Goal: Task Accomplishment & Management: Manage account settings

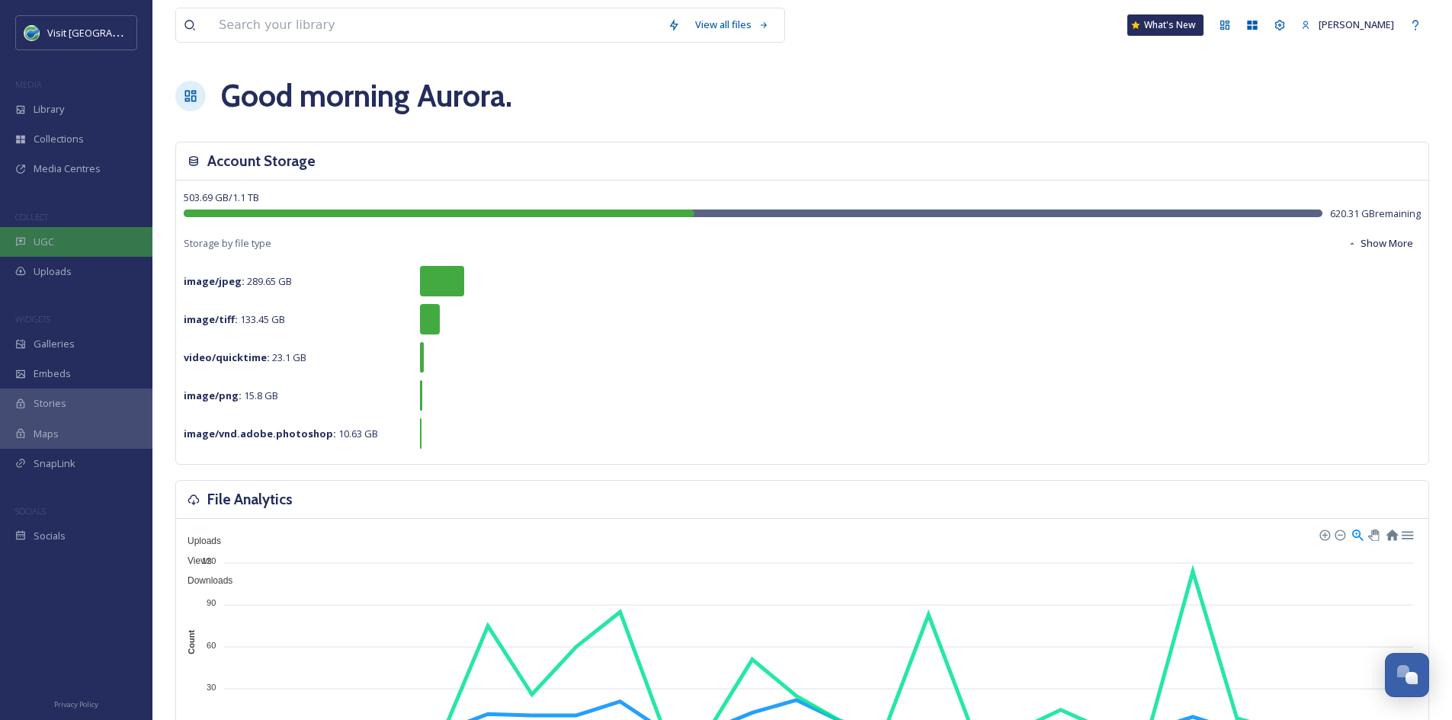
click at [51, 245] on span "UGC" at bounding box center [44, 242] width 21 height 14
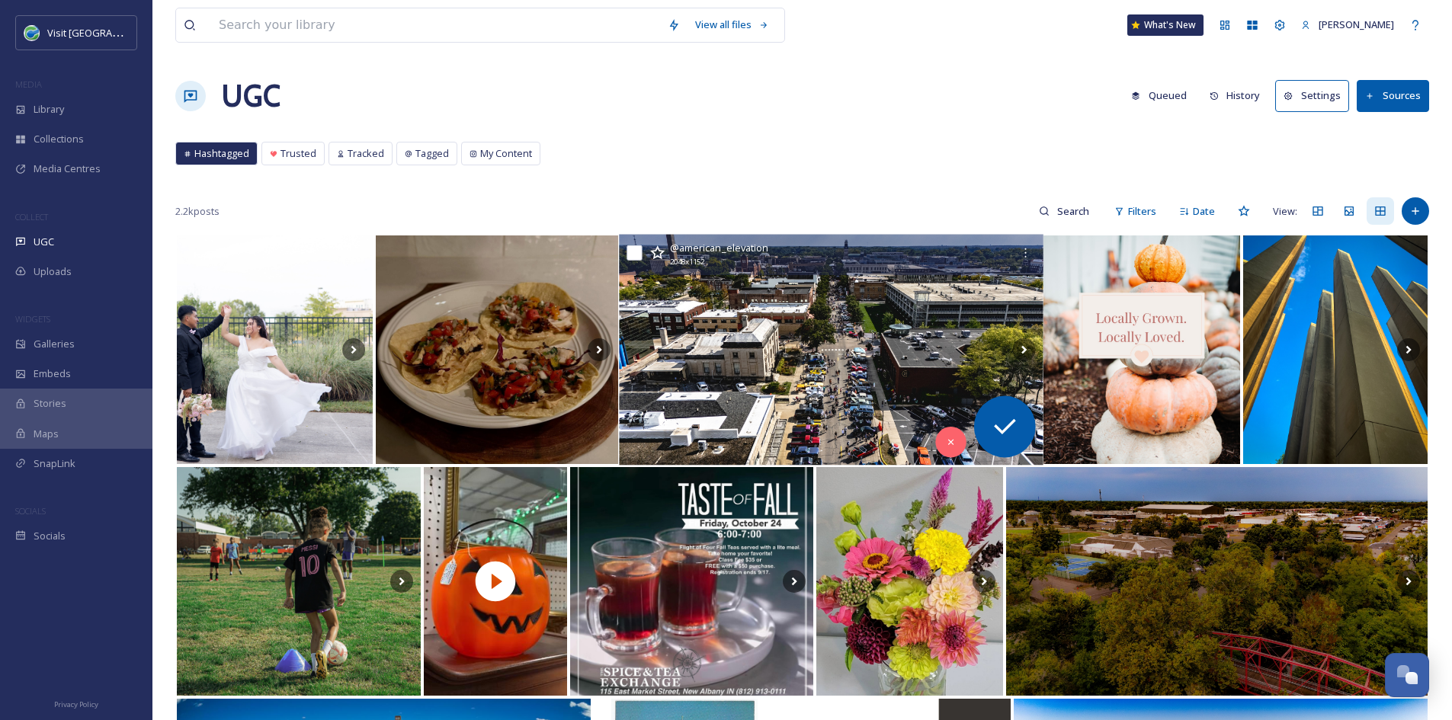
click at [899, 354] on img at bounding box center [831, 350] width 424 height 231
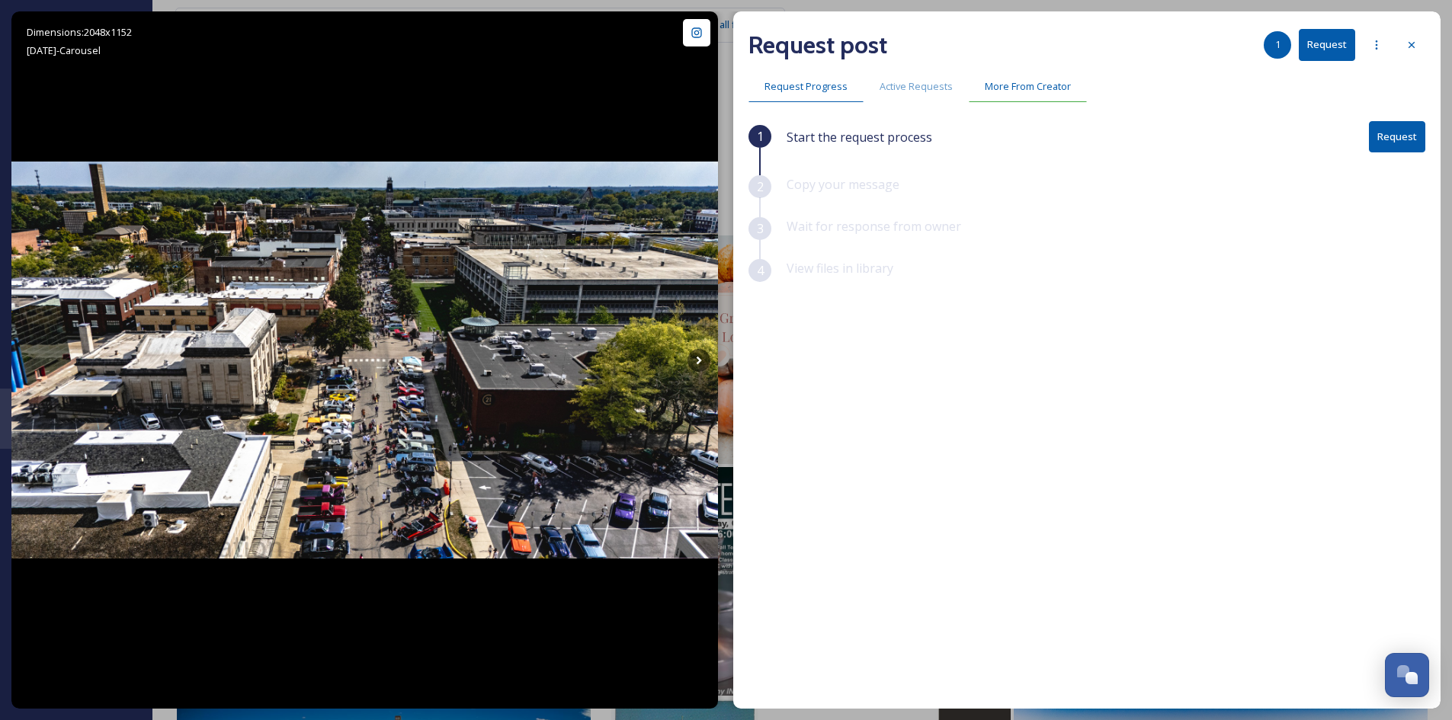
click at [1028, 82] on span "More From Creator" at bounding box center [1028, 86] width 86 height 14
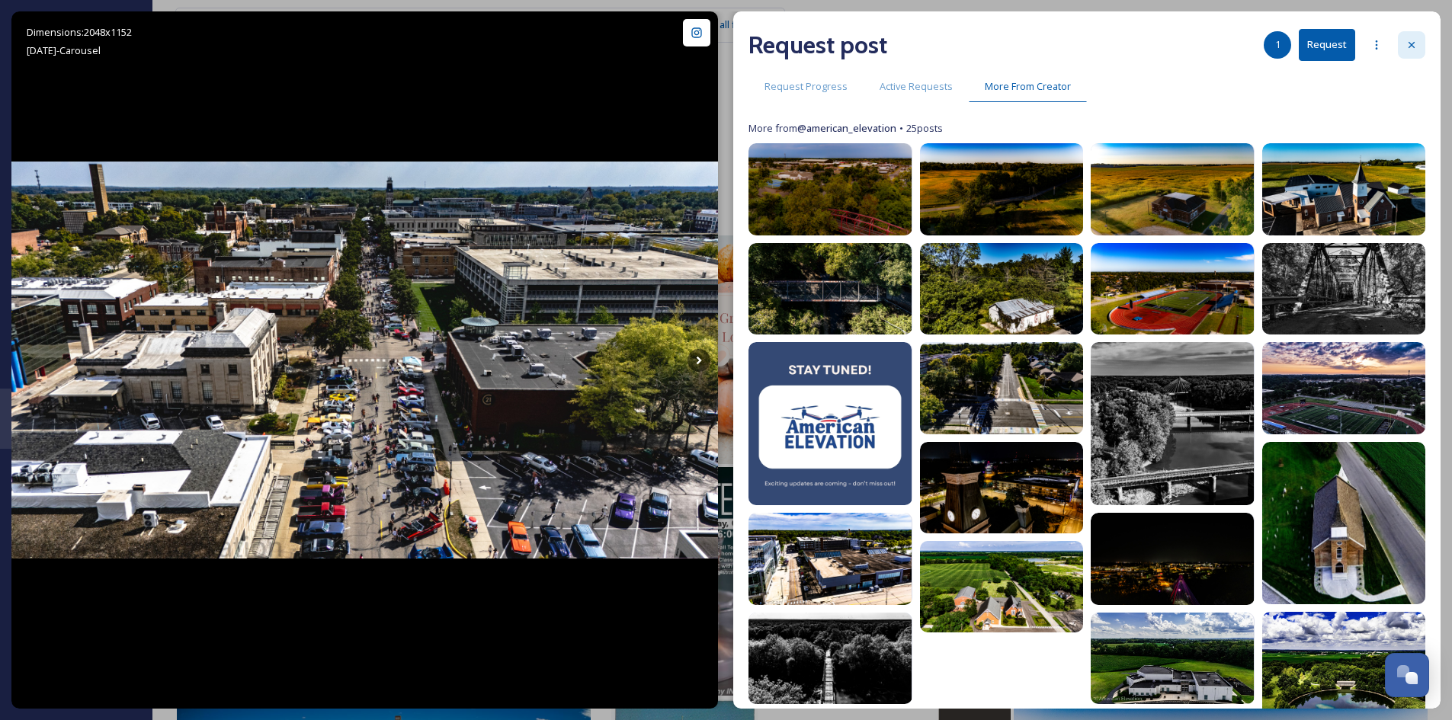
click at [1408, 46] on icon at bounding box center [1412, 45] width 12 height 12
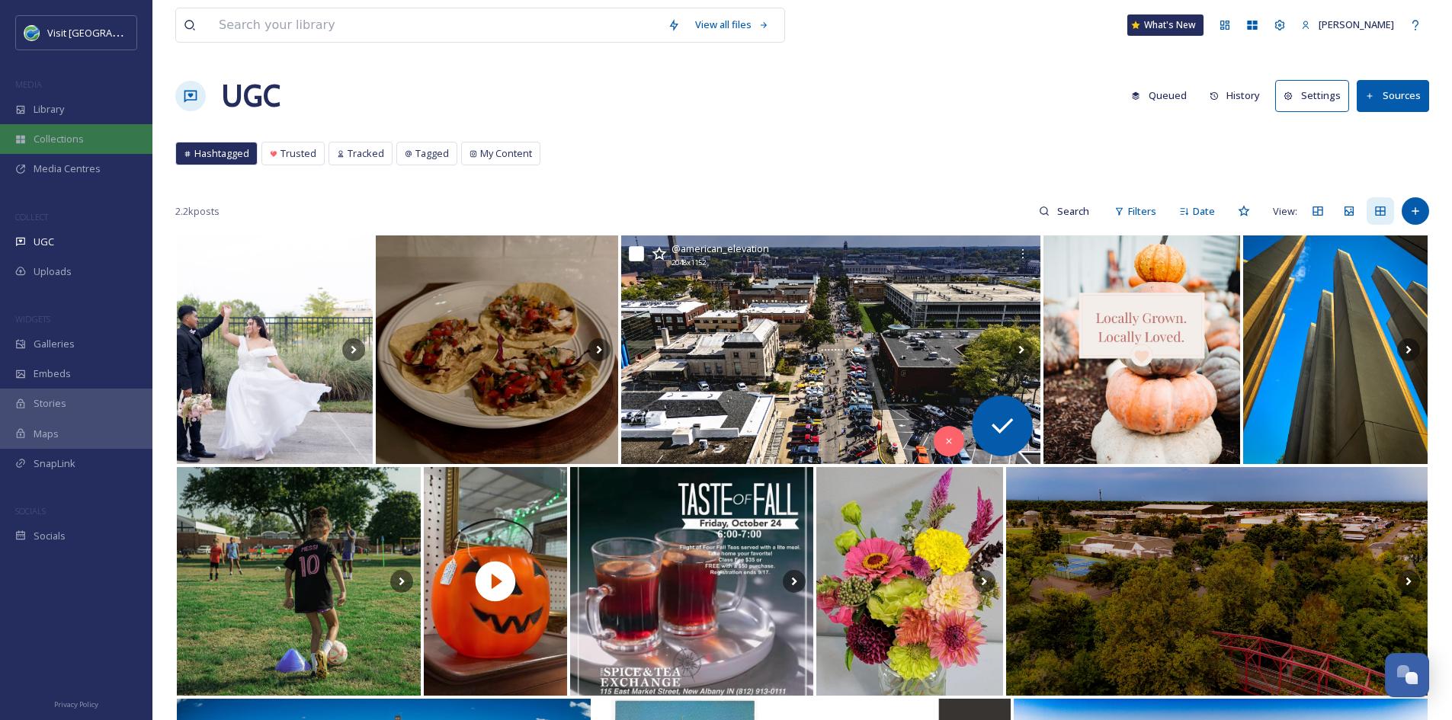
click at [79, 134] on span "Collections" at bounding box center [59, 139] width 50 height 14
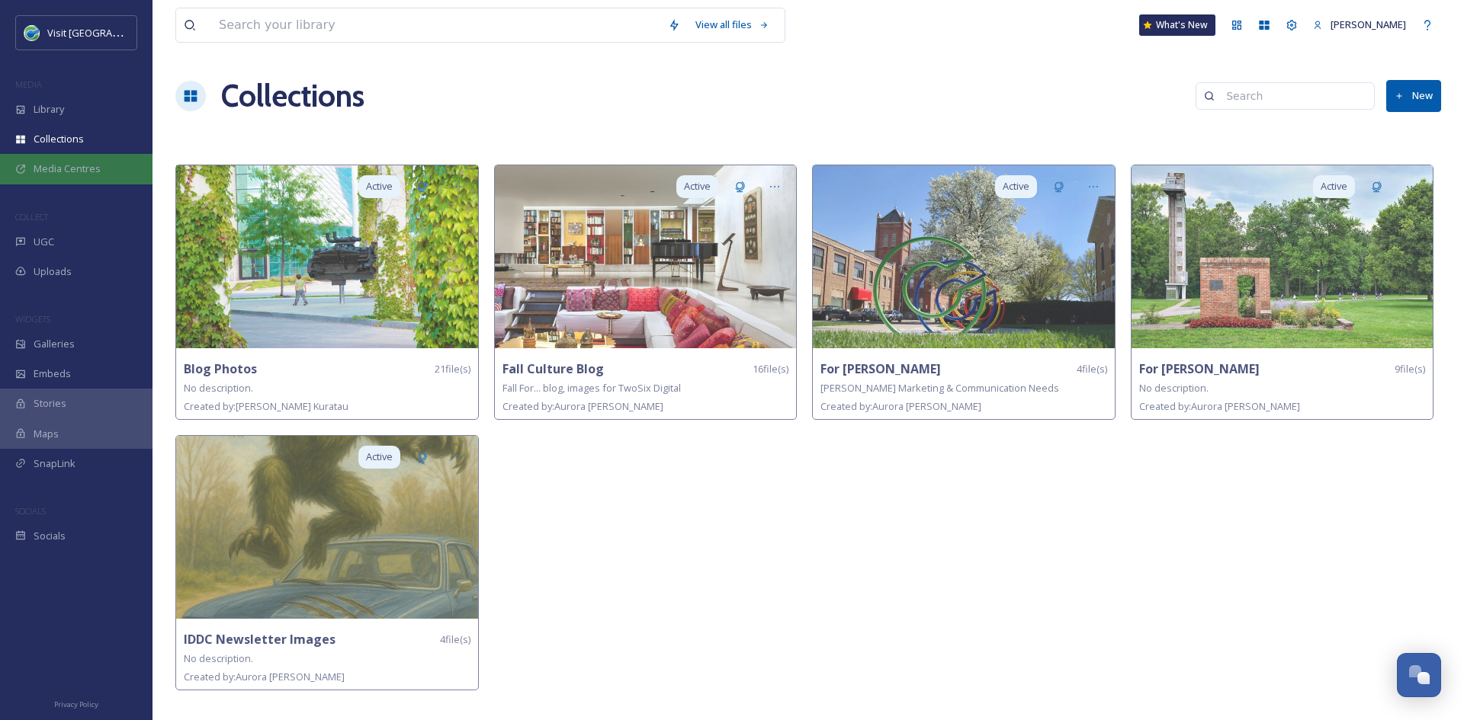
click at [69, 168] on span "Media Centres" at bounding box center [67, 169] width 67 height 14
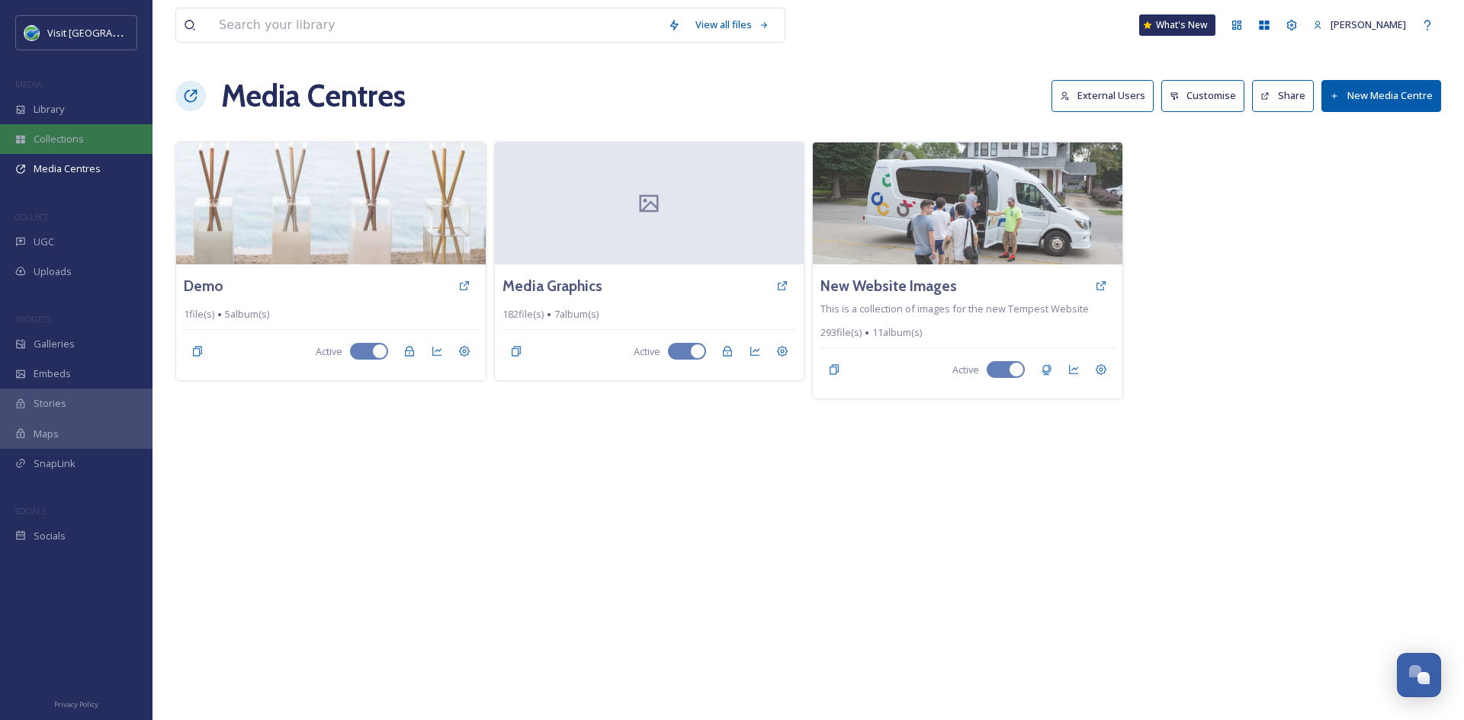
click at [114, 129] on div "Collections" at bounding box center [76, 139] width 152 height 30
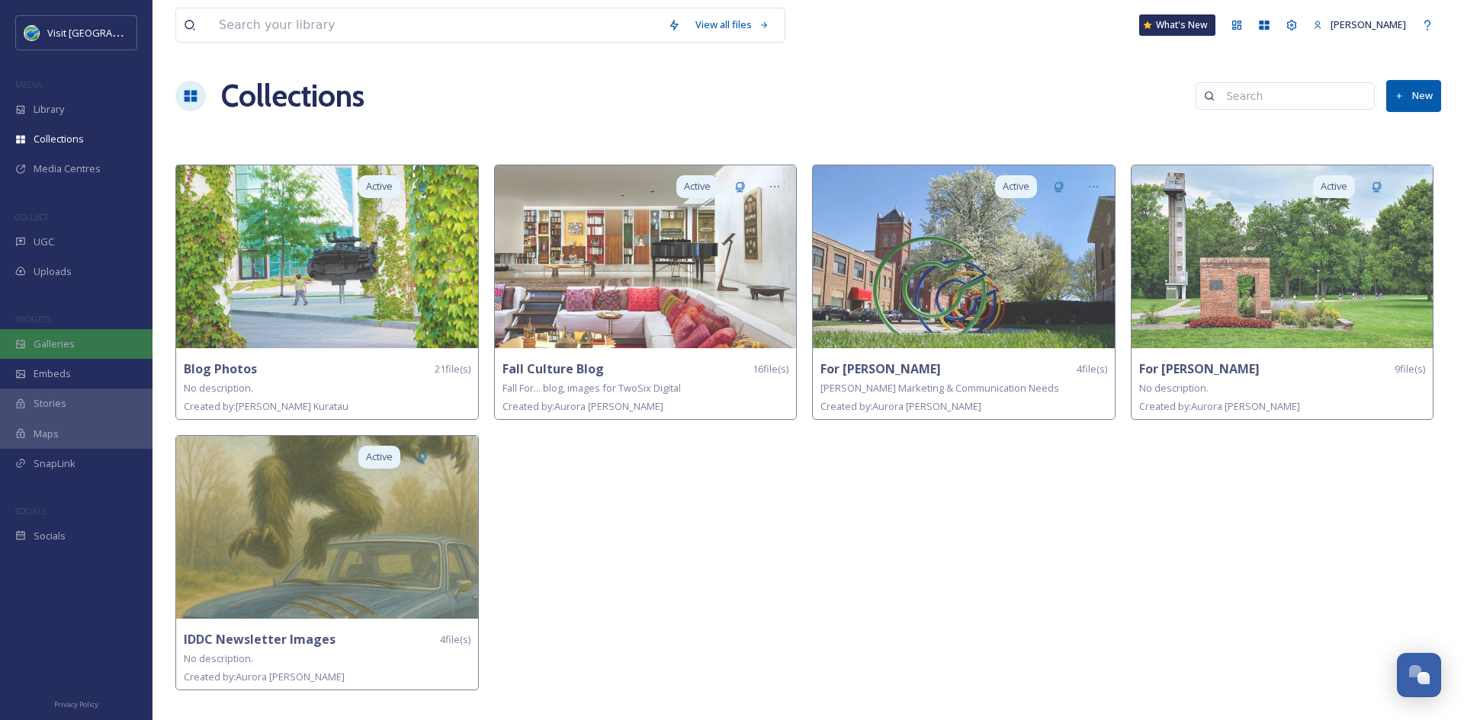
click at [63, 347] on span "Galleries" at bounding box center [54, 344] width 41 height 14
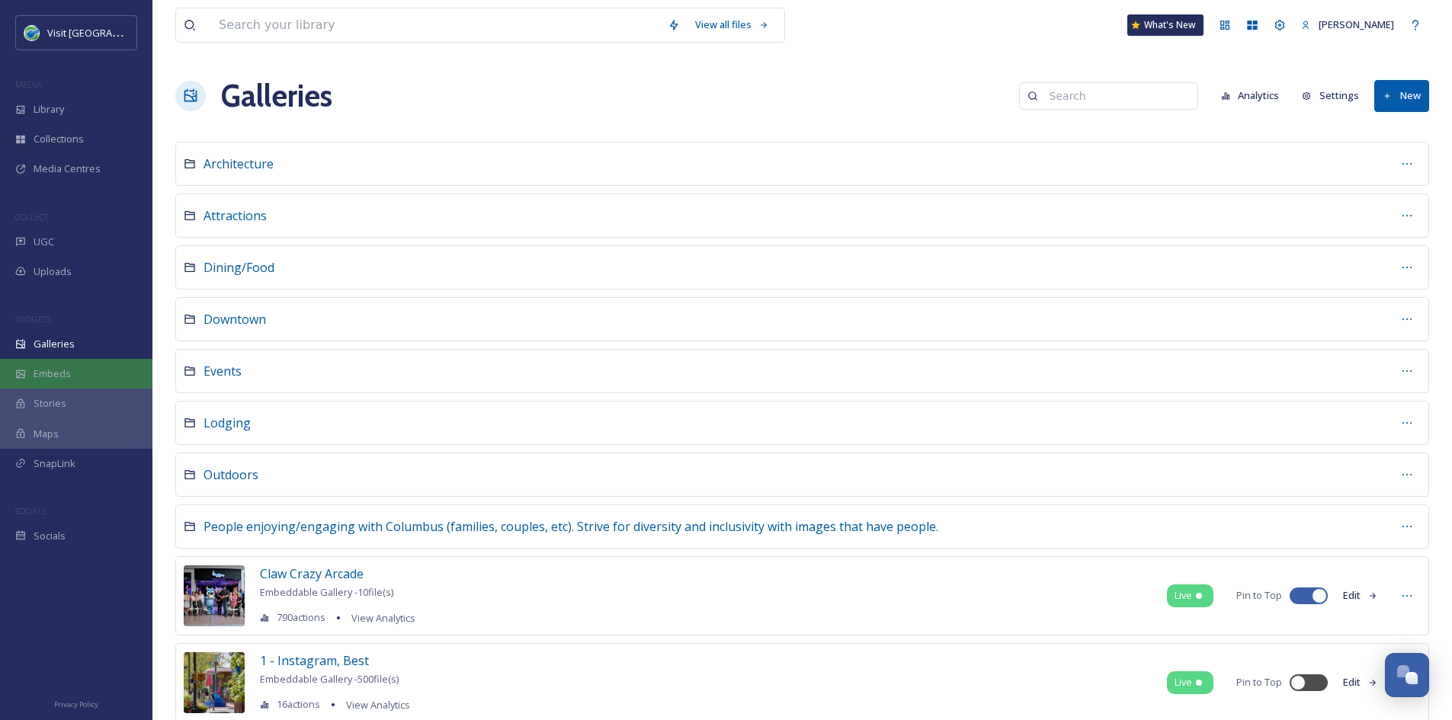
click at [57, 381] on span "Embeds" at bounding box center [52, 374] width 37 height 14
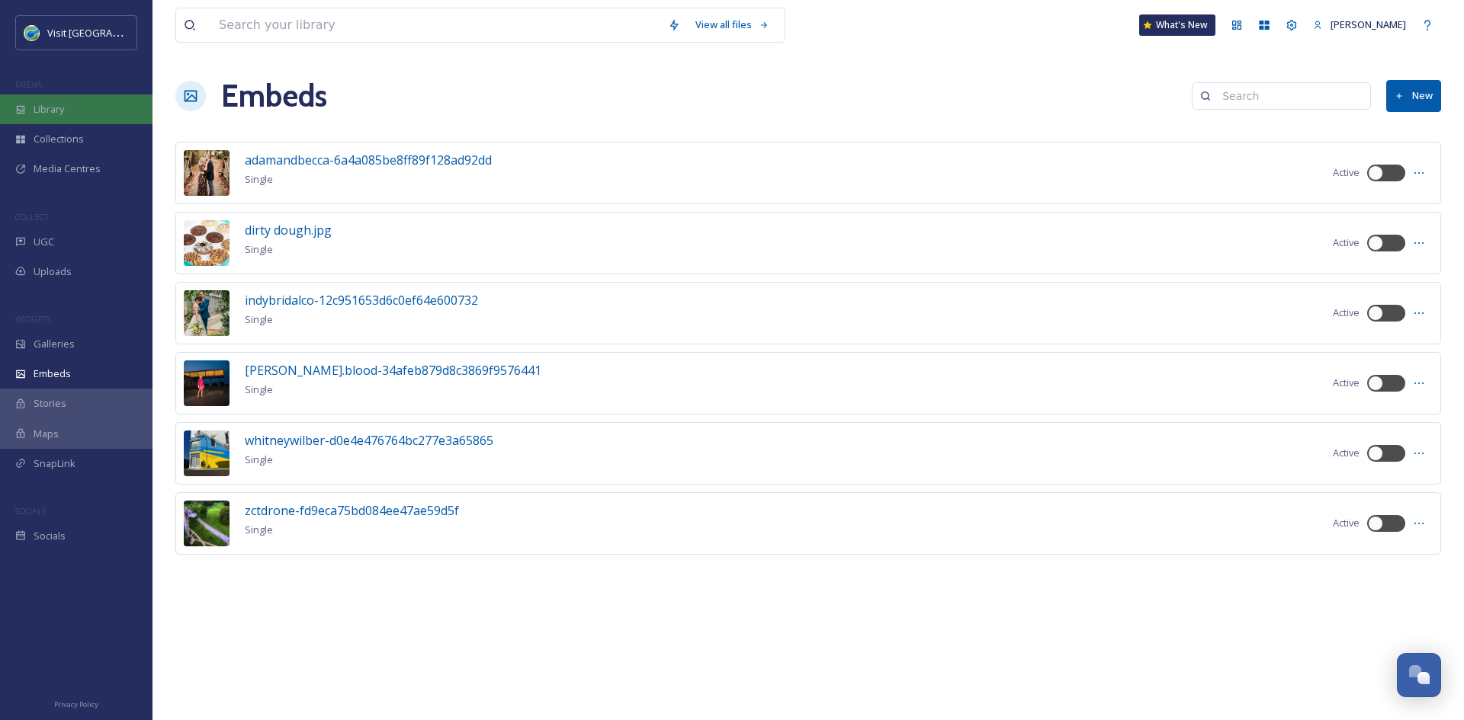
click at [104, 109] on div "Library" at bounding box center [76, 110] width 152 height 30
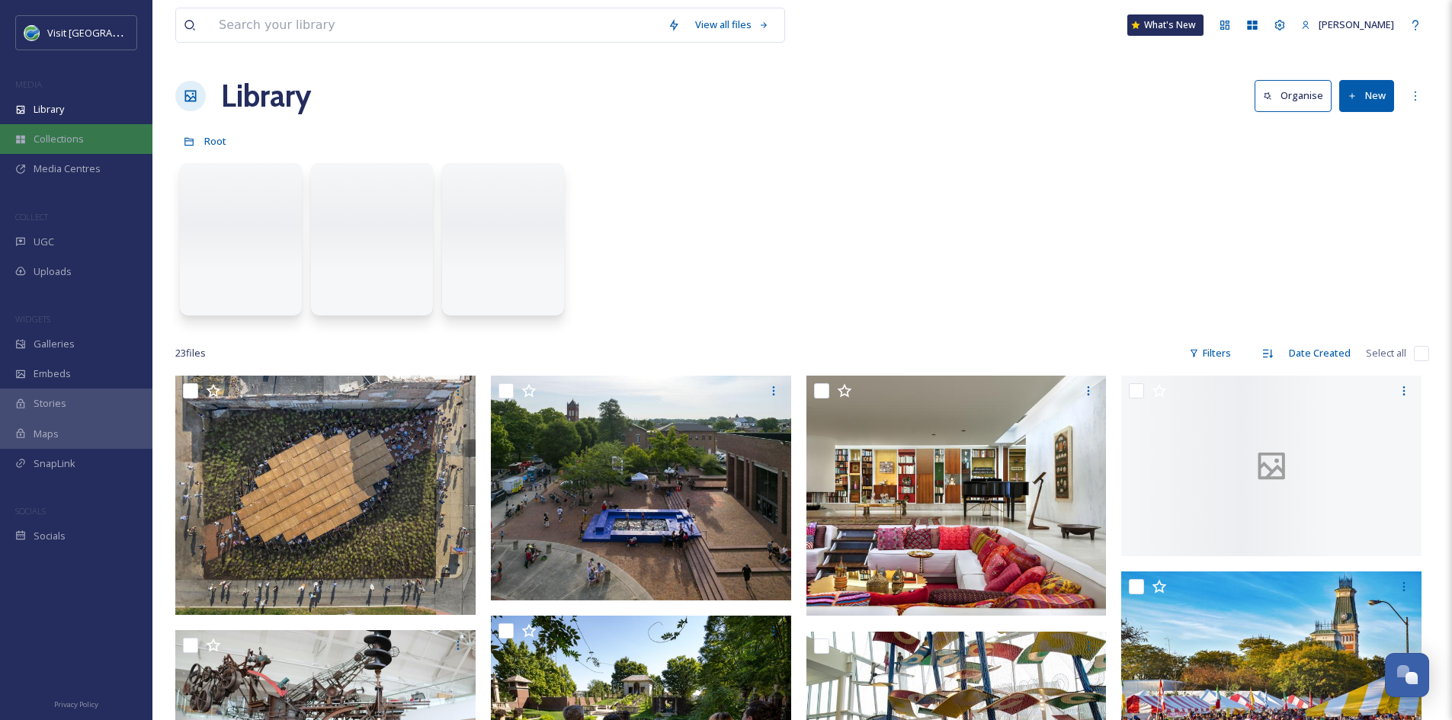
click at [103, 127] on div "Collections" at bounding box center [76, 139] width 152 height 30
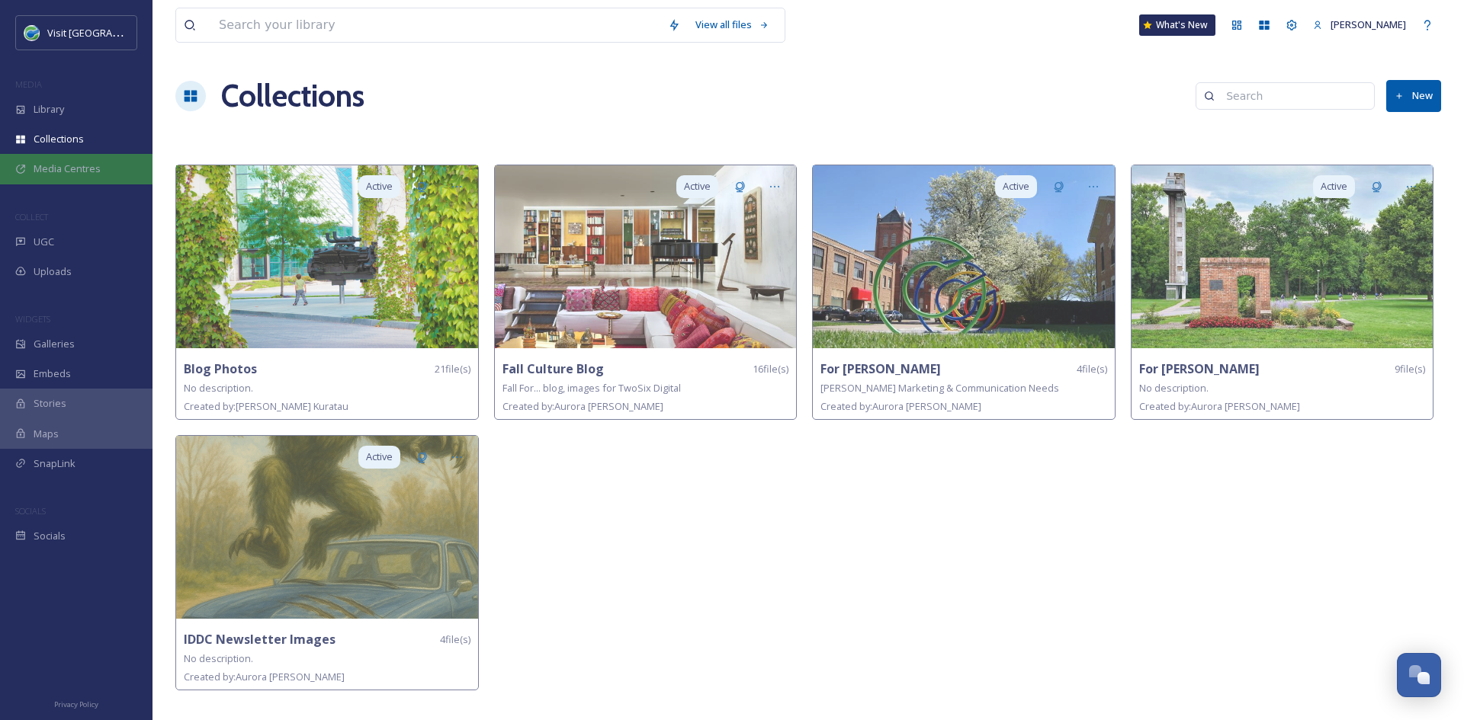
click at [73, 162] on span "Media Centres" at bounding box center [67, 169] width 67 height 14
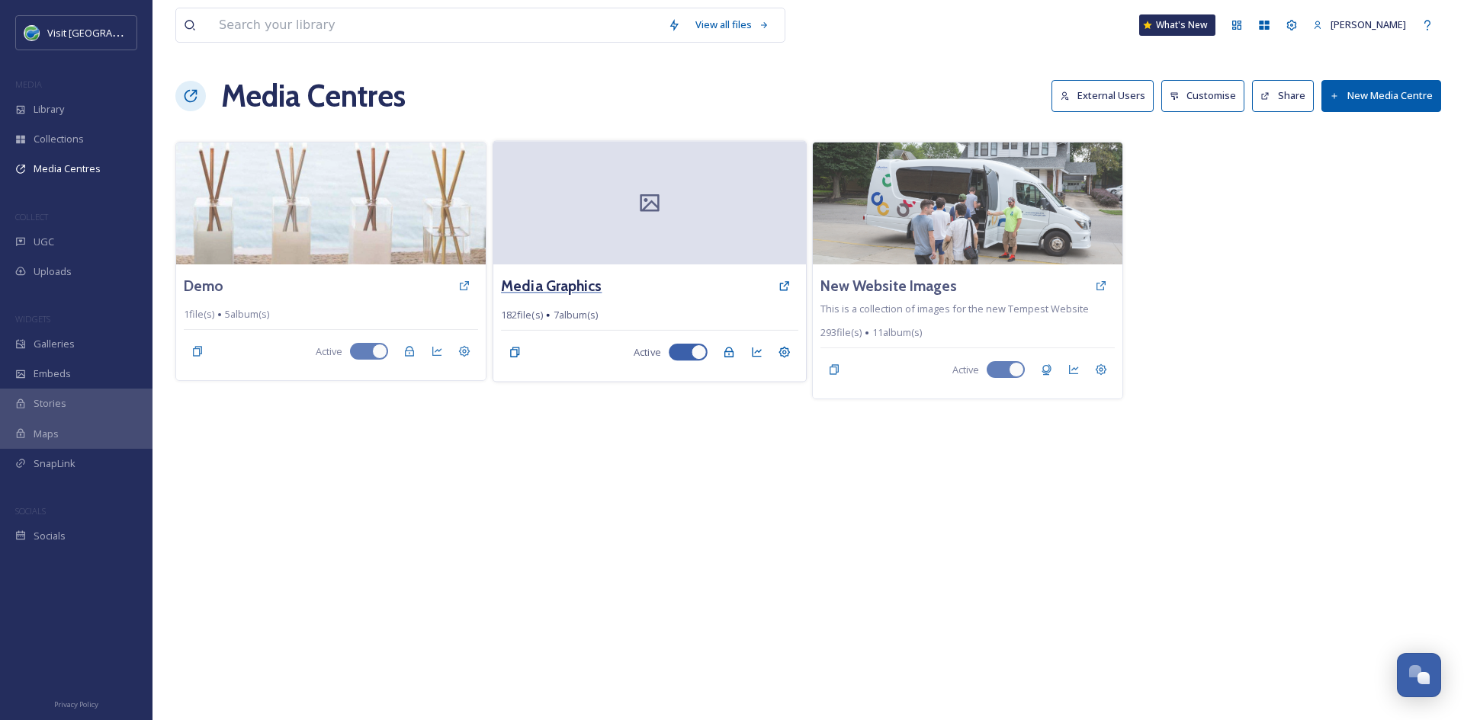
click at [534, 294] on h3 "Media Graphics" at bounding box center [551, 286] width 101 height 22
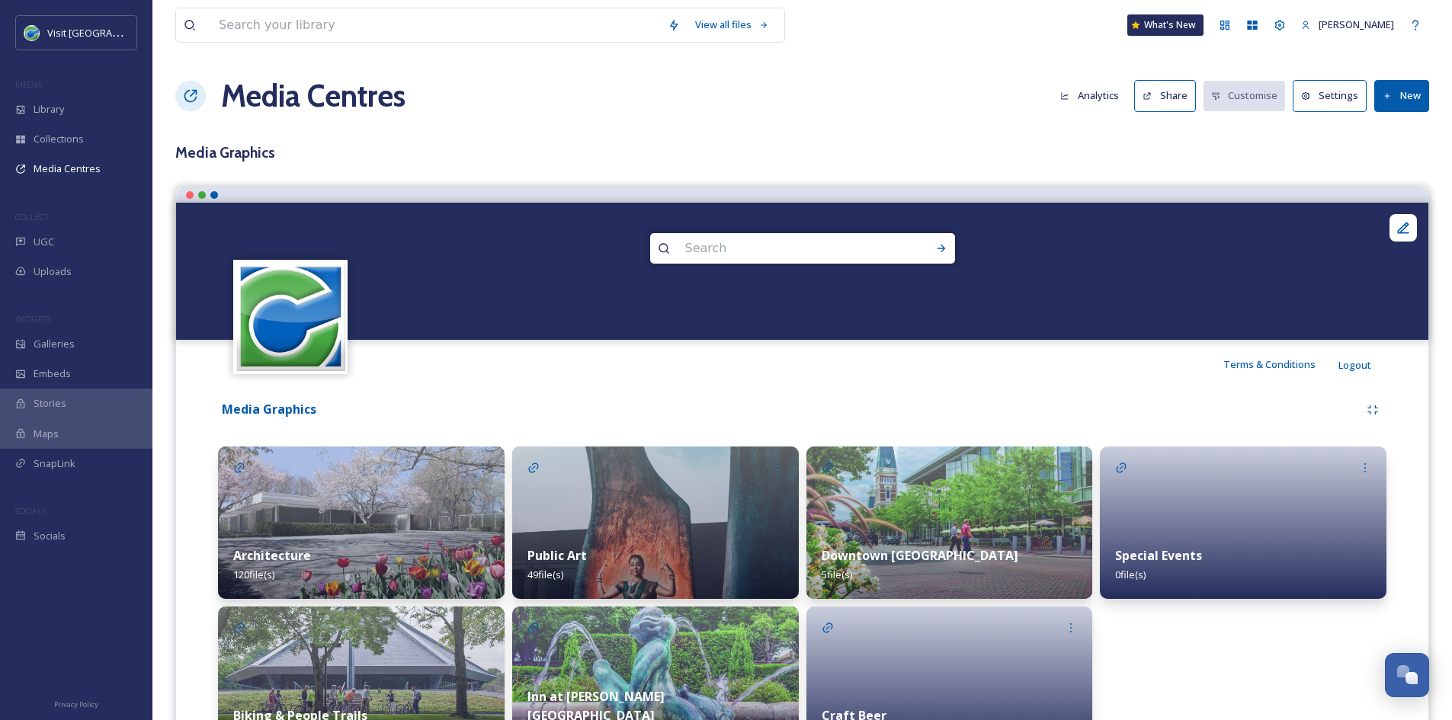
scroll to position [101, 0]
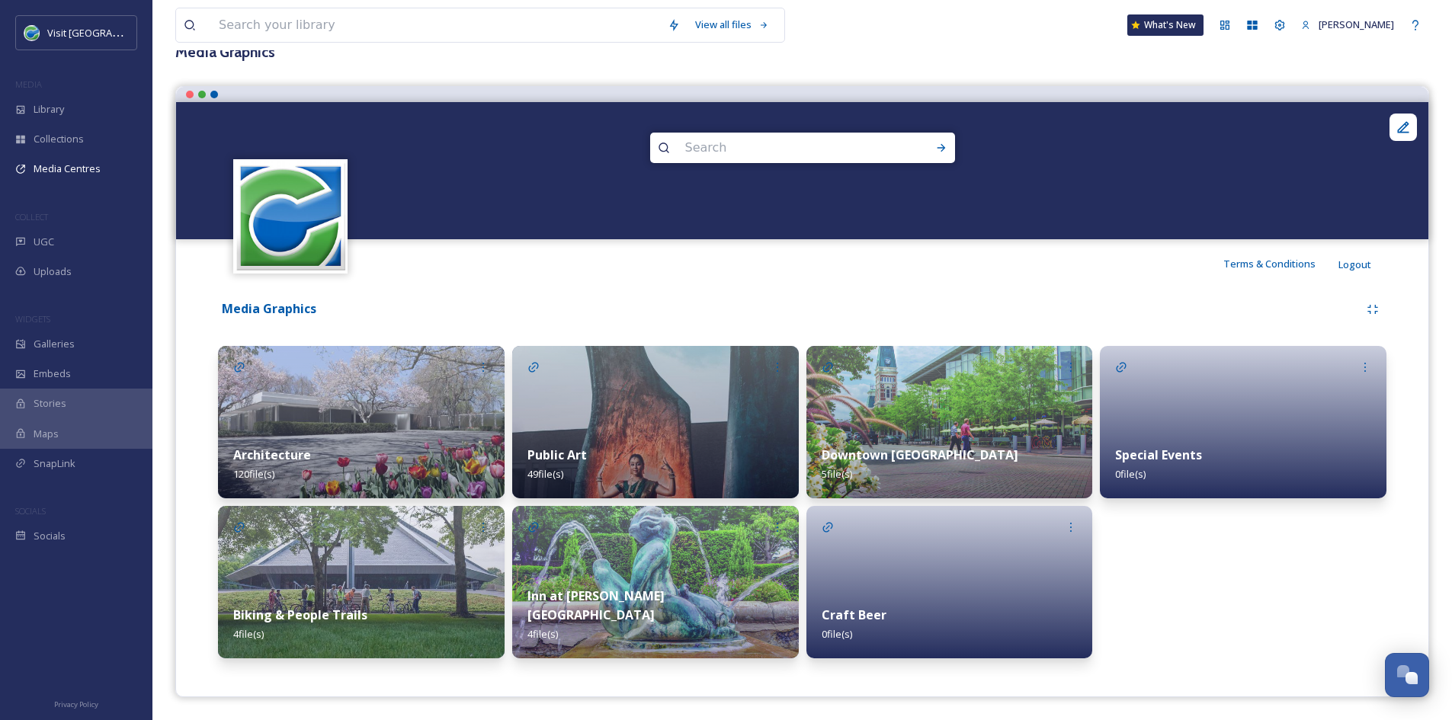
click at [710, 439] on div "Public Art 49 file(s)" at bounding box center [655, 465] width 287 height 68
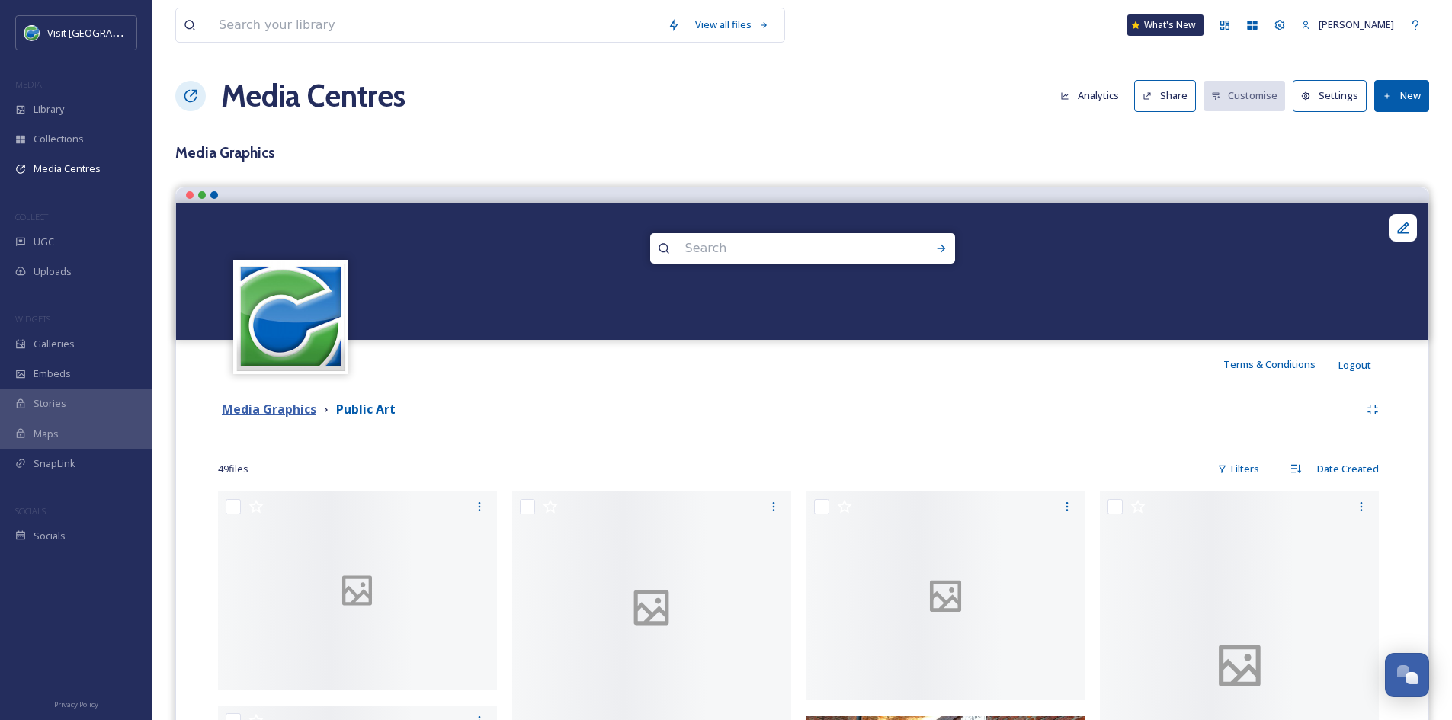
click at [292, 410] on strong "Media Graphics" at bounding box center [269, 409] width 95 height 17
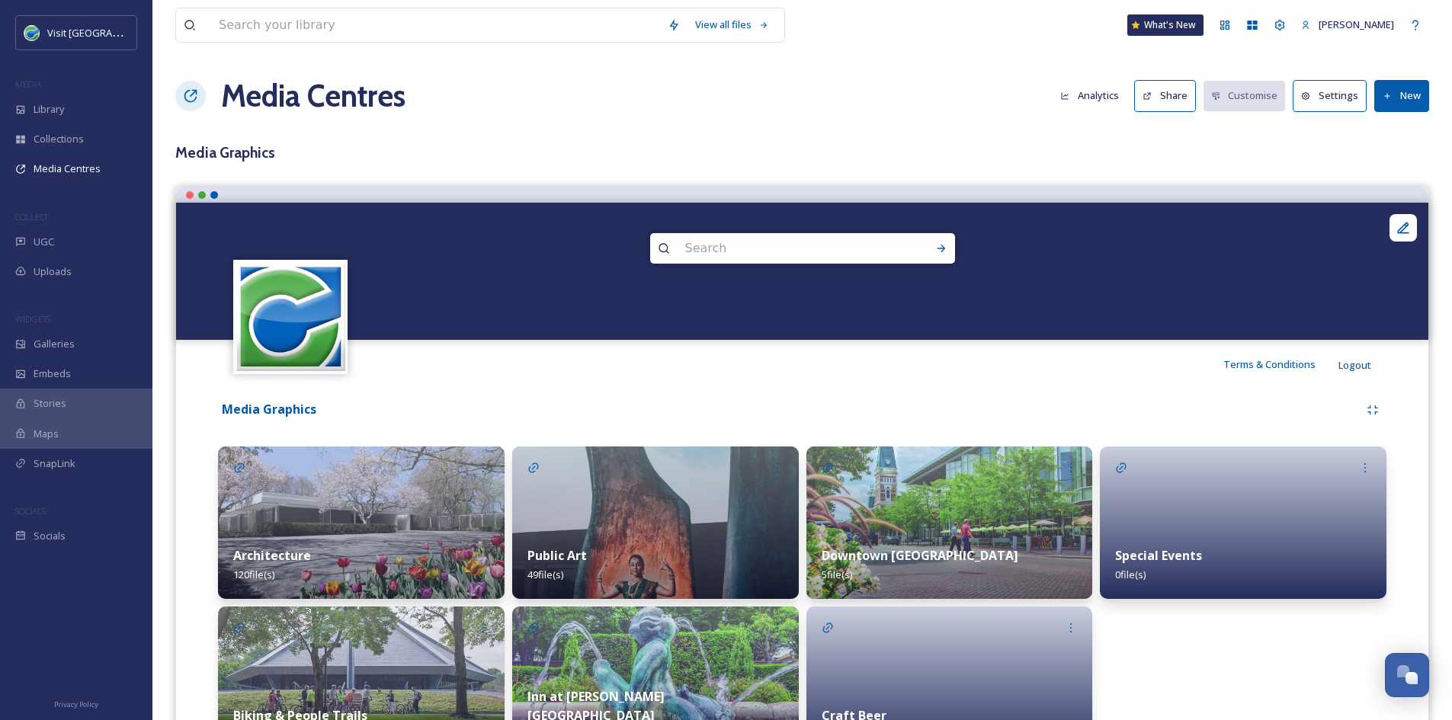
scroll to position [101, 0]
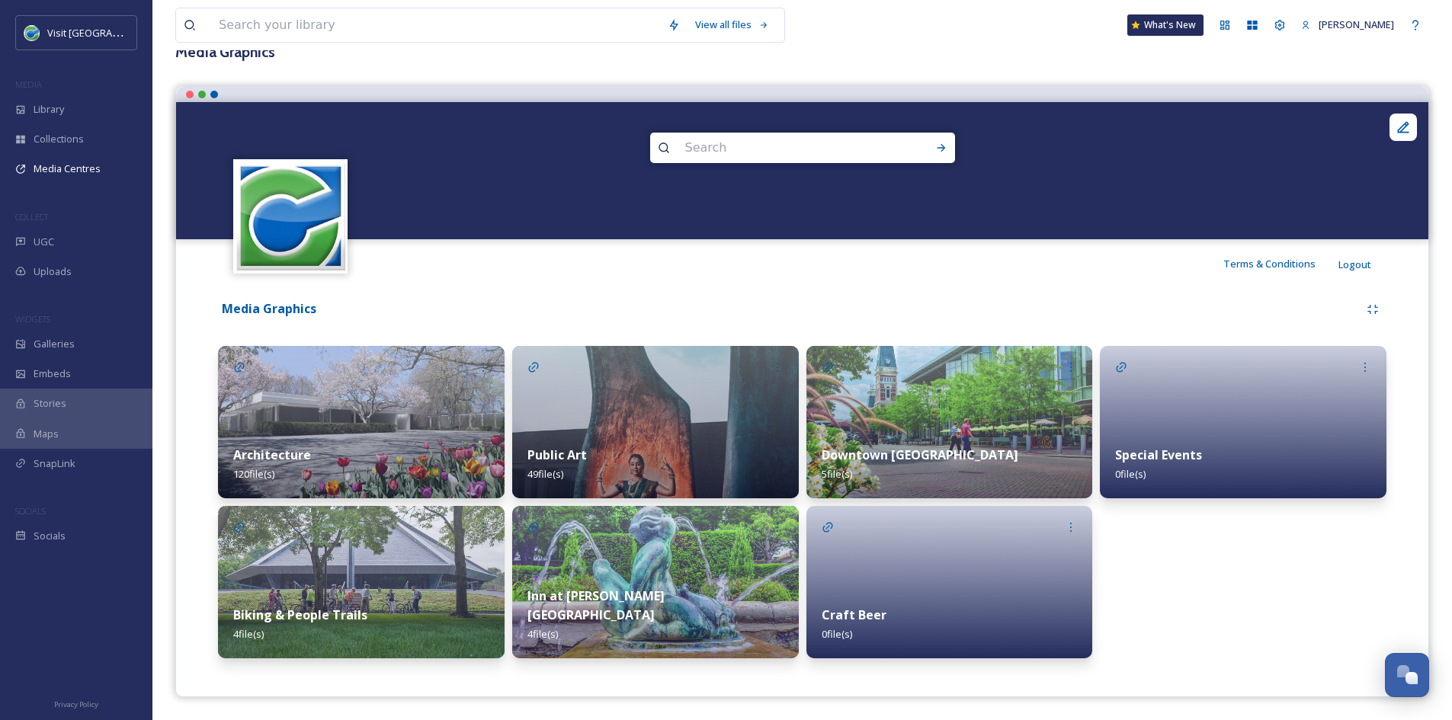
click at [938, 447] on strong "Downtown Columbus" at bounding box center [920, 455] width 197 height 17
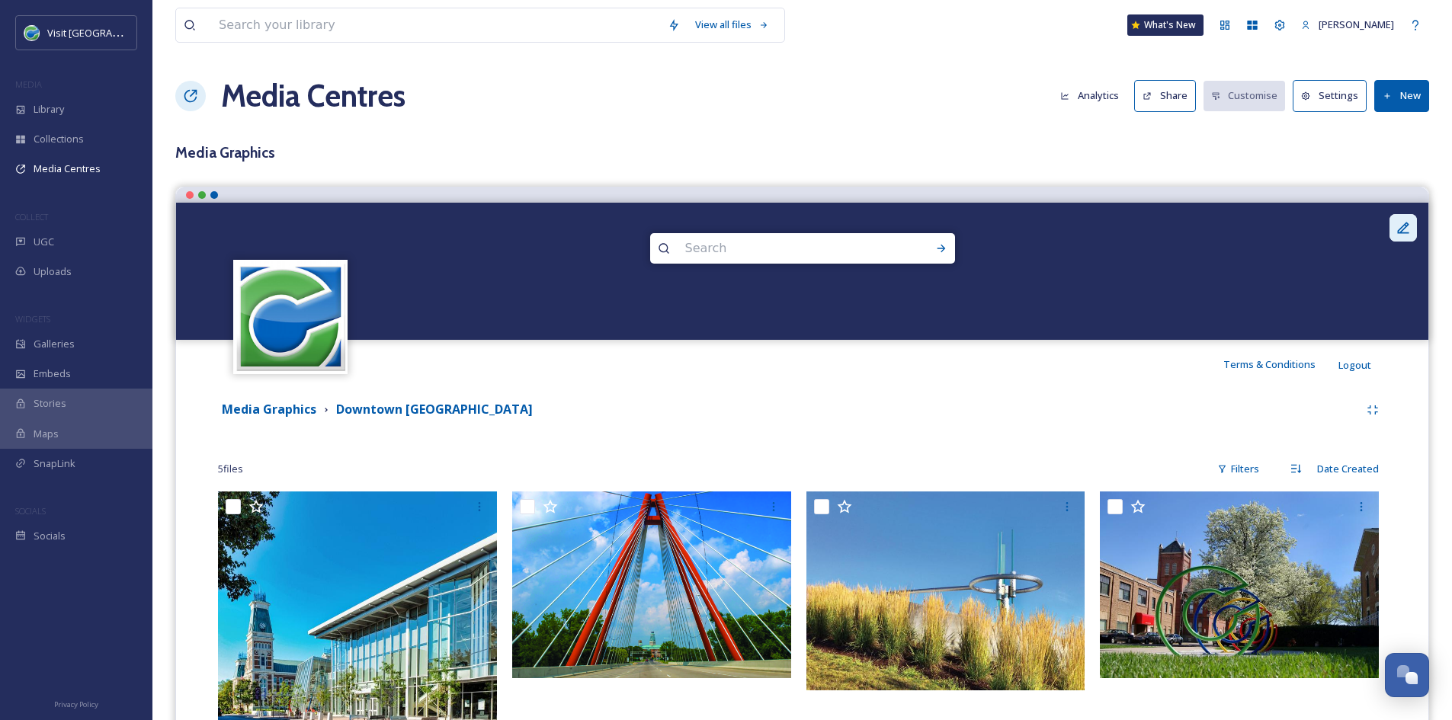
click at [1396, 230] on icon at bounding box center [1403, 227] width 15 height 15
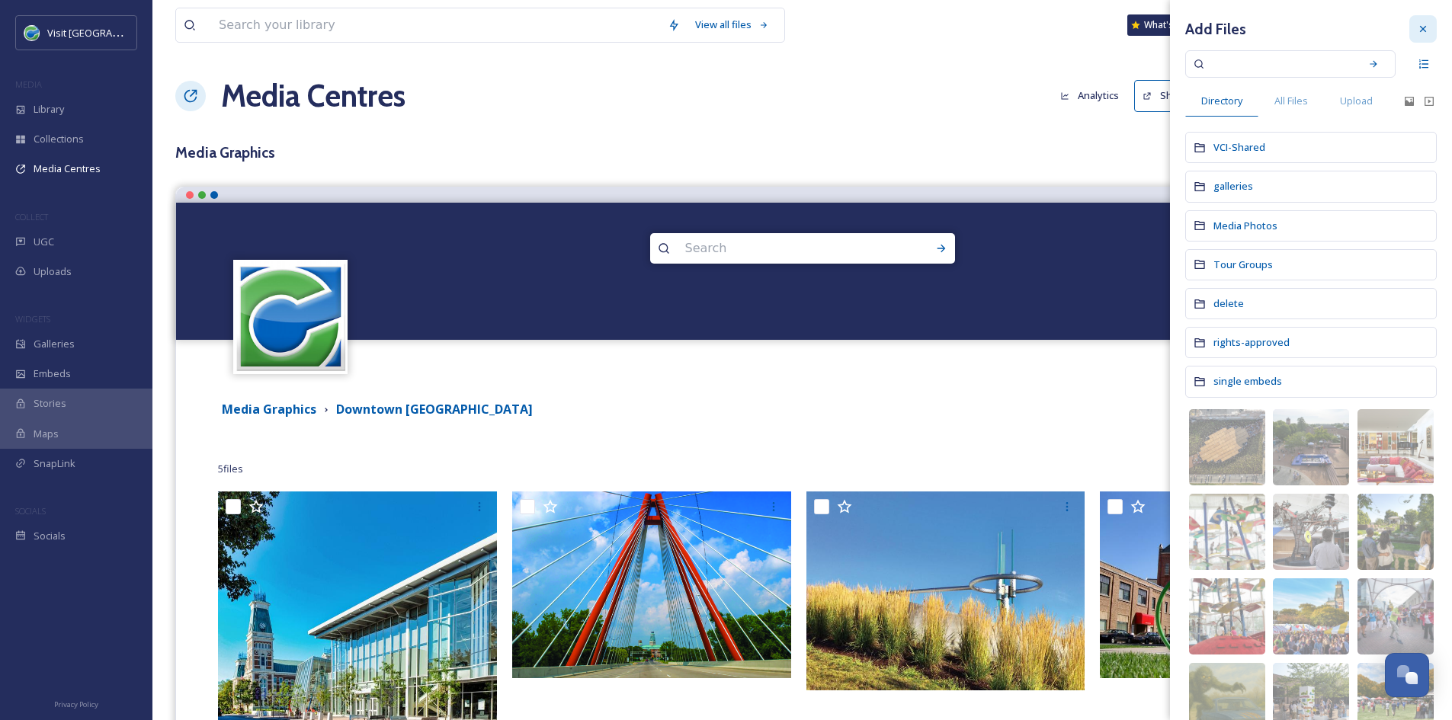
click at [1417, 27] on icon at bounding box center [1423, 29] width 12 height 12
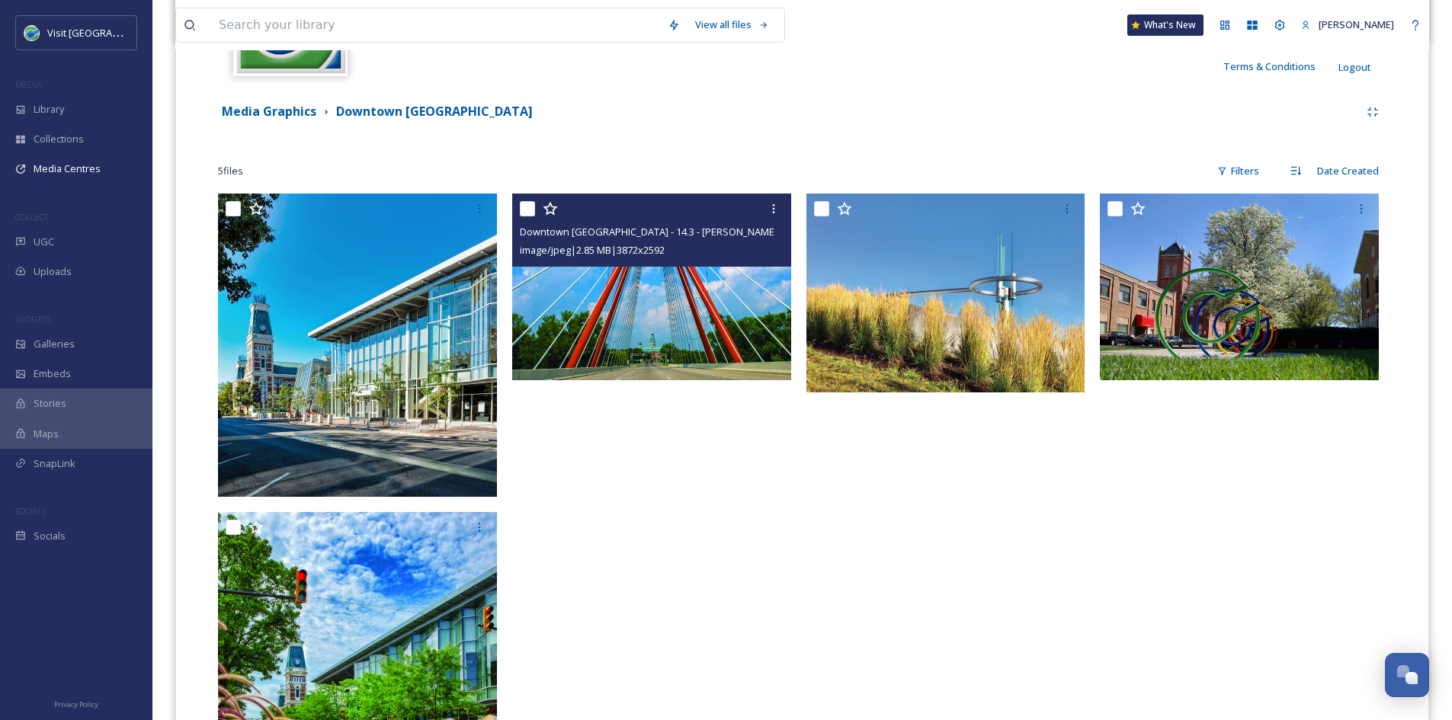
scroll to position [295, 0]
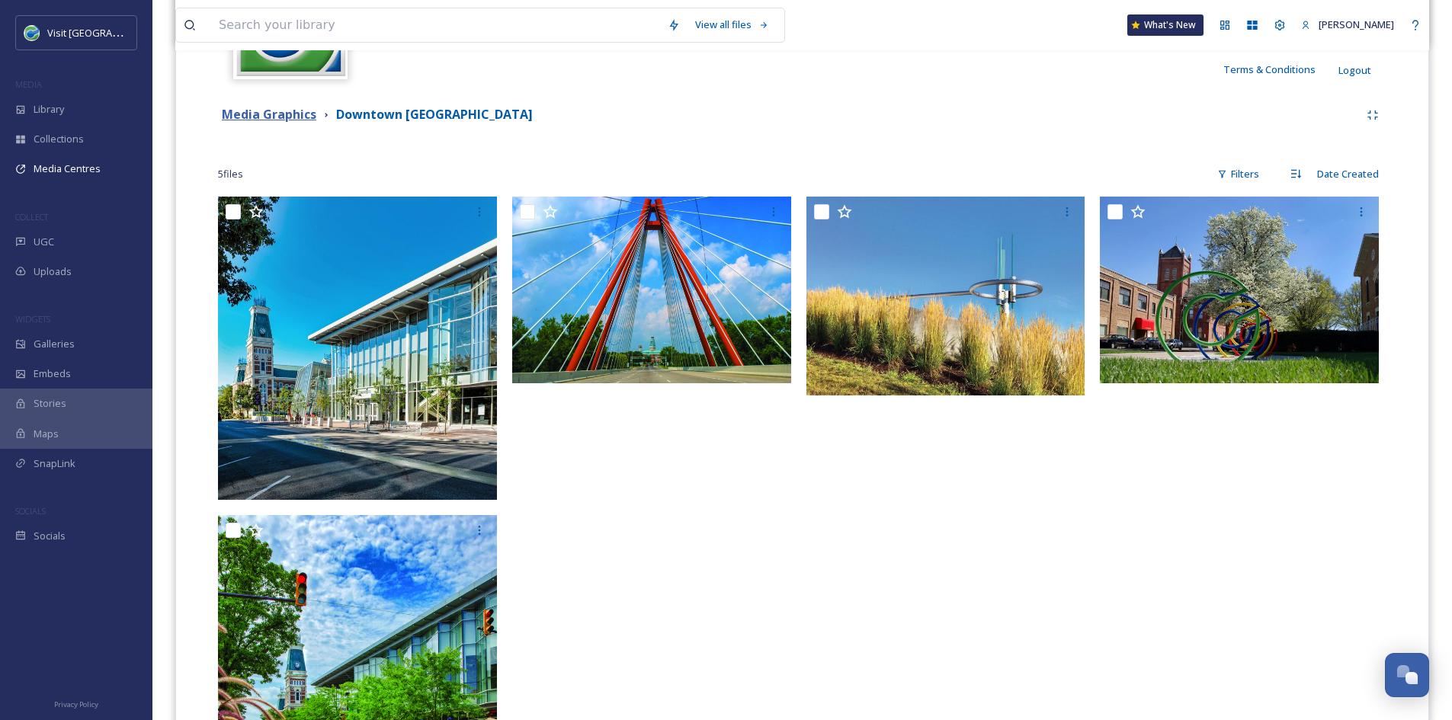
click at [280, 119] on strong "Media Graphics" at bounding box center [269, 114] width 95 height 17
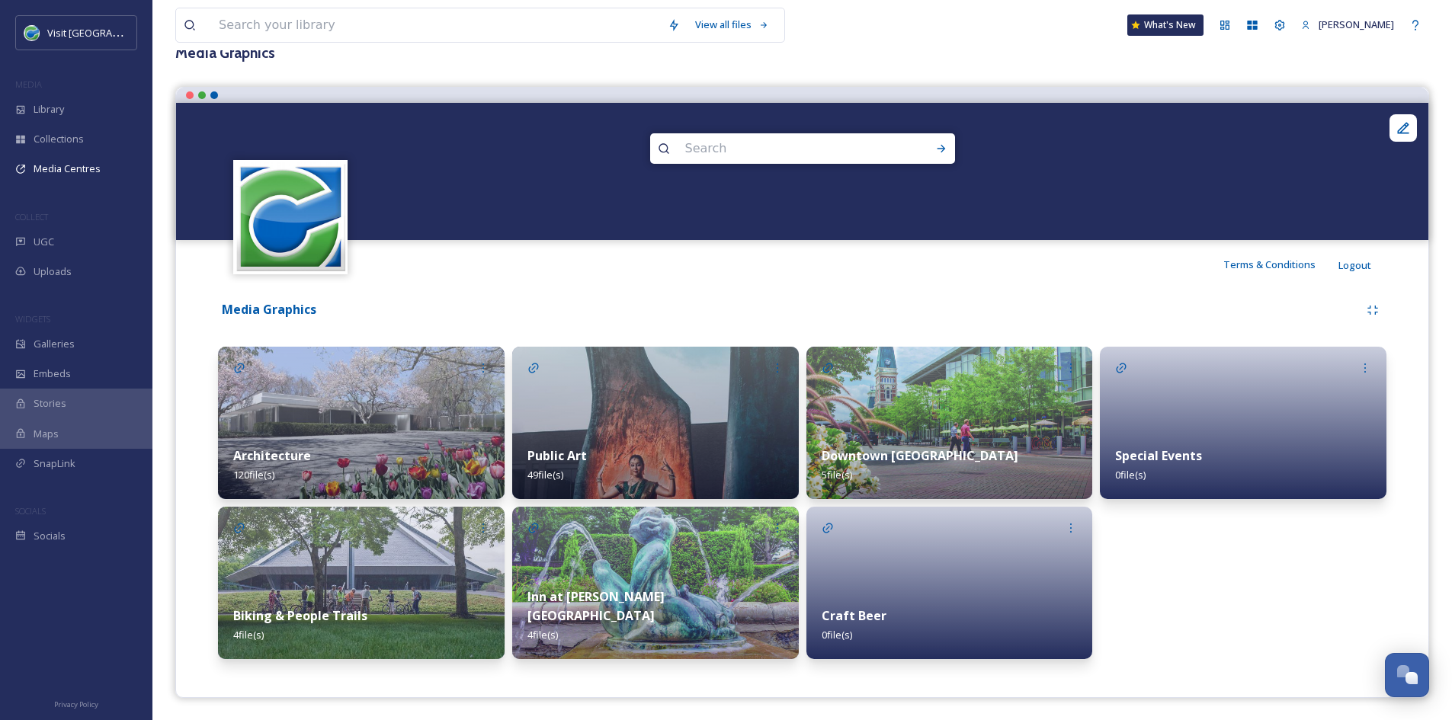
scroll to position [101, 0]
click at [52, 152] on div "Collections" at bounding box center [76, 139] width 152 height 30
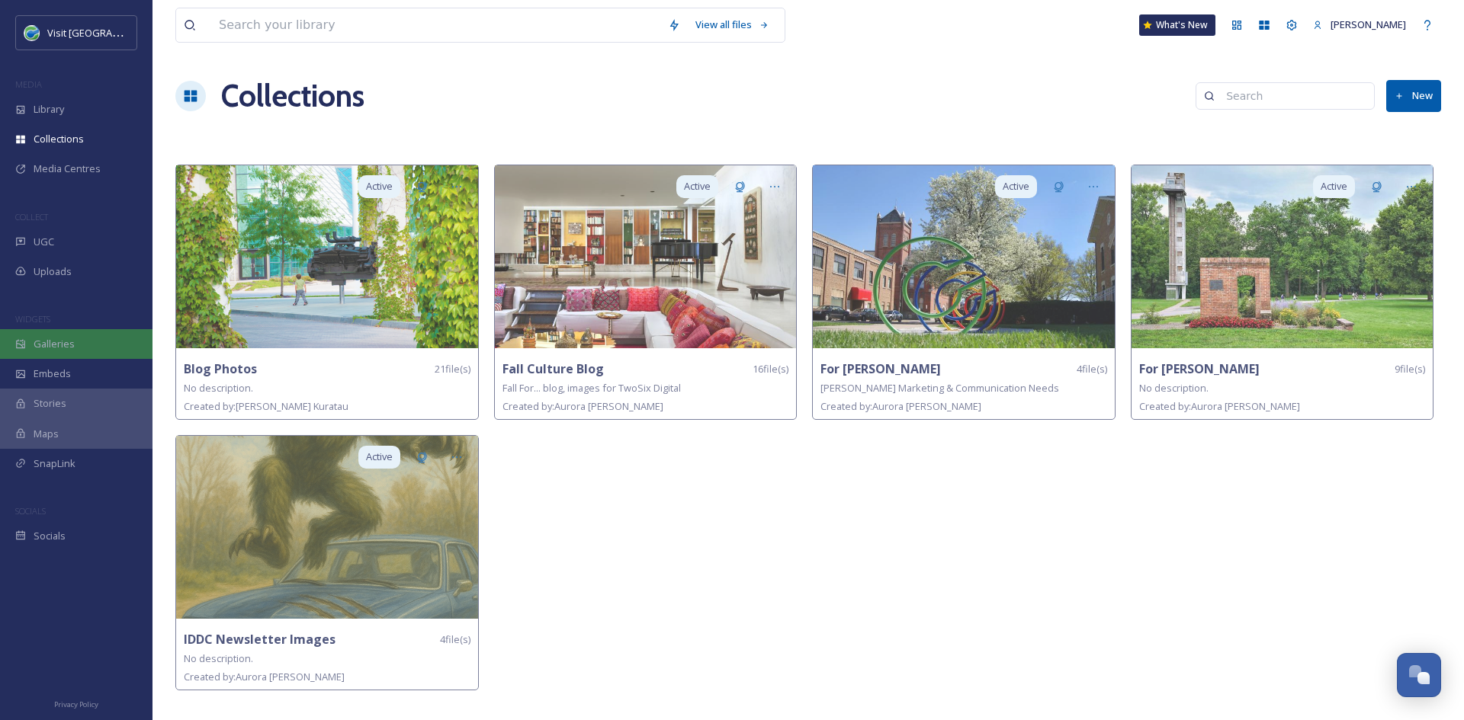
click at [34, 349] on span "Galleries" at bounding box center [54, 344] width 41 height 14
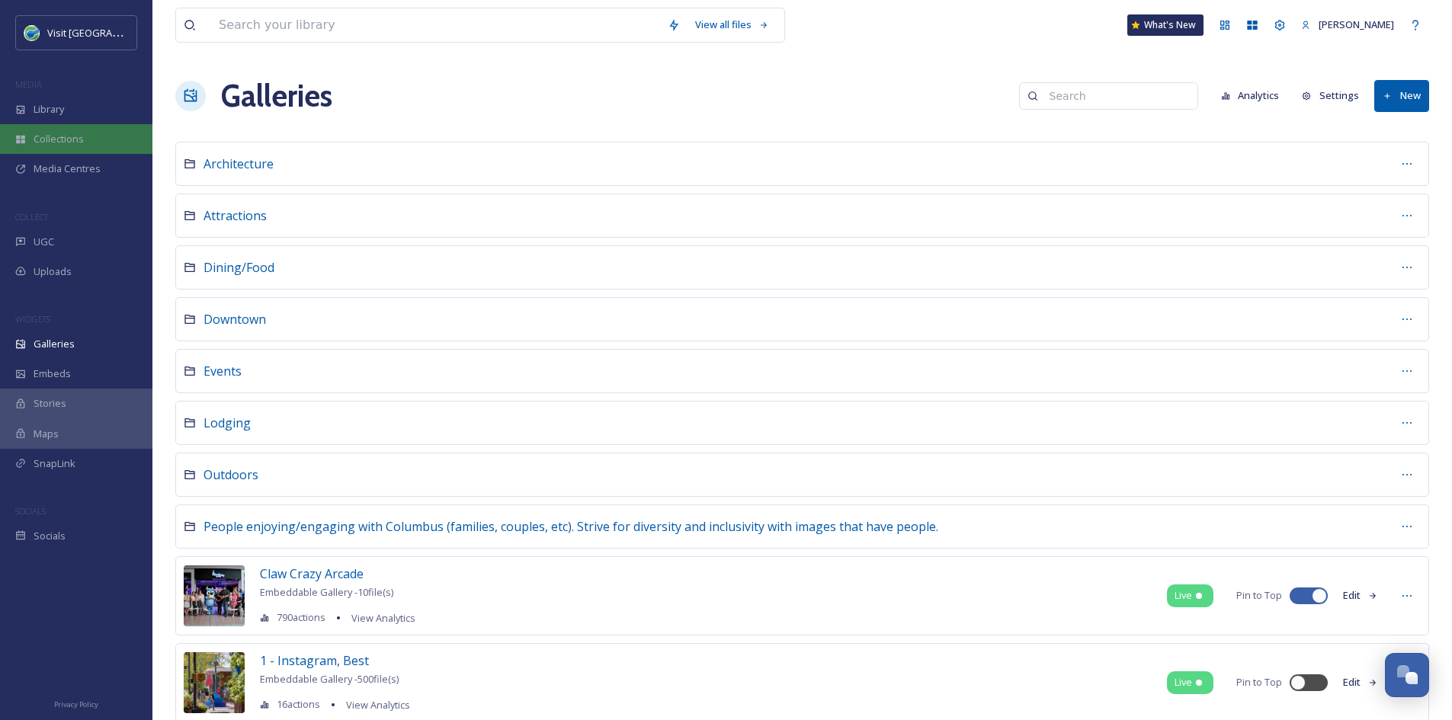
click at [52, 148] on div "Collections" at bounding box center [76, 139] width 152 height 30
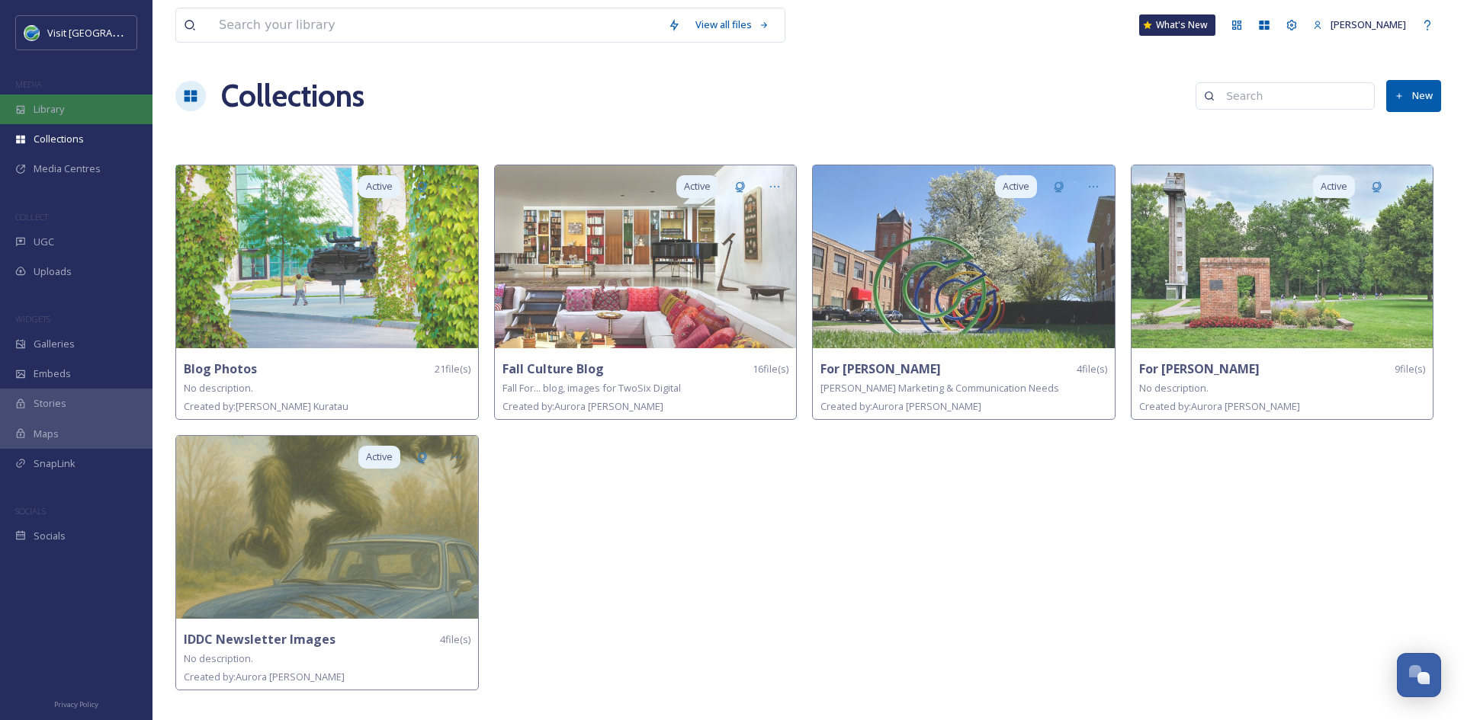
click at [85, 106] on div "Library" at bounding box center [76, 110] width 152 height 30
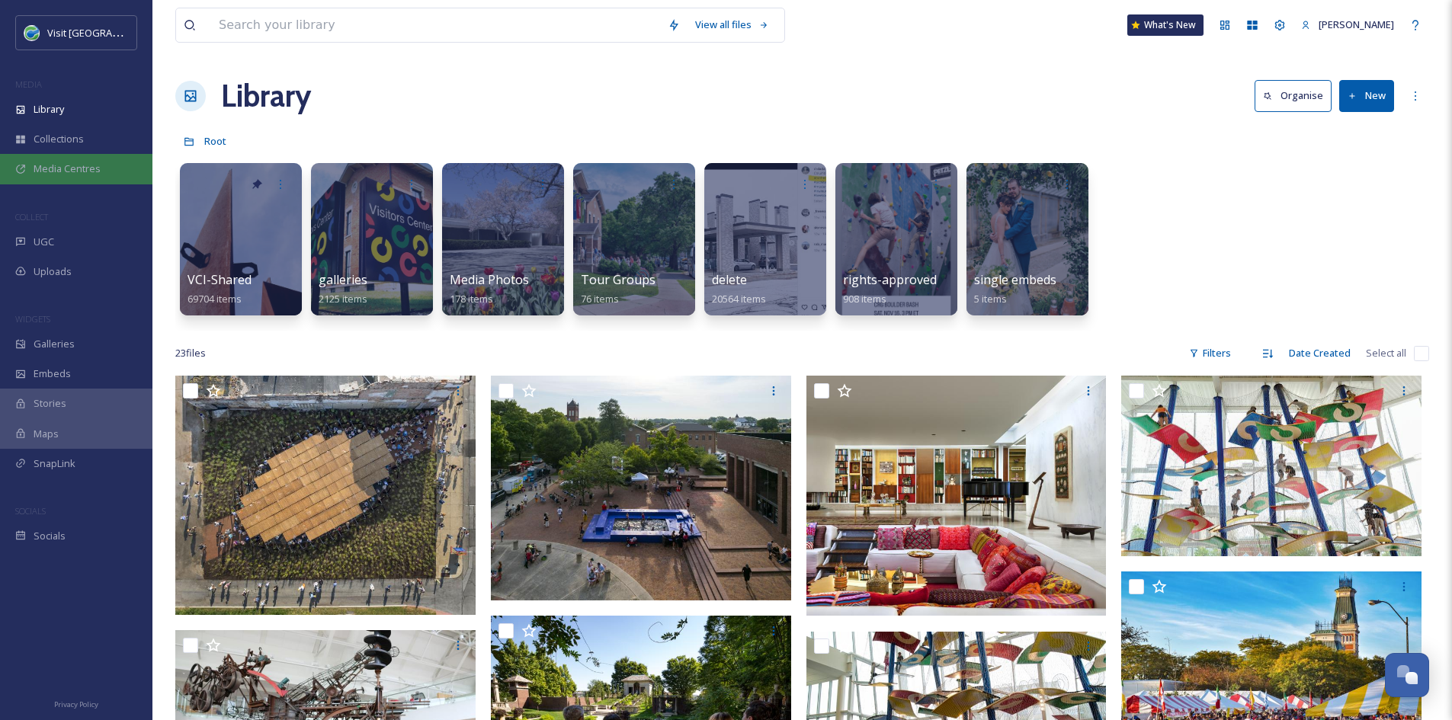
click at [73, 163] on span "Media Centres" at bounding box center [67, 169] width 67 height 14
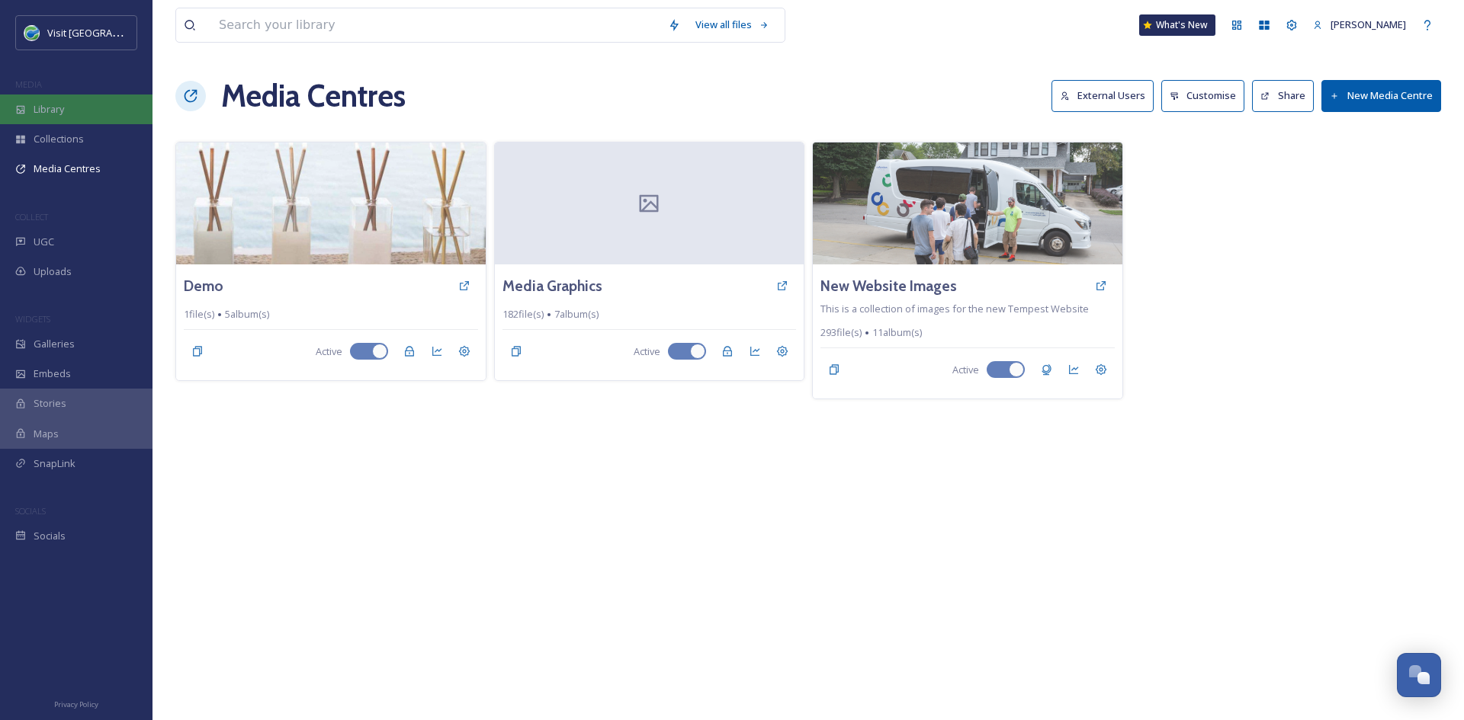
click at [37, 104] on span "Library" at bounding box center [49, 109] width 30 height 14
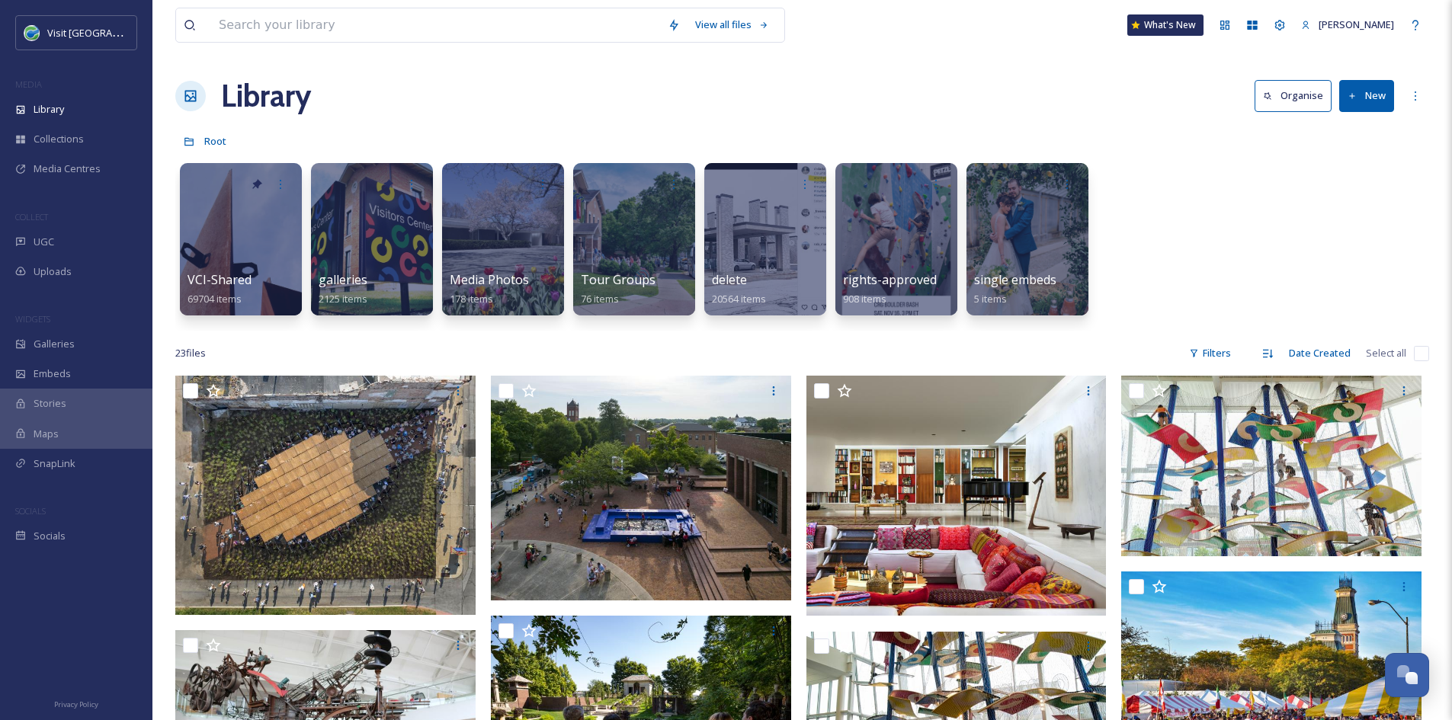
click at [1307, 213] on div "VCI-Shared 69704 items galleries 2125 items Media Photos 178 items Tour Groups …" at bounding box center [802, 243] width 1254 height 175
click at [90, 263] on div "Uploads" at bounding box center [76, 272] width 152 height 30
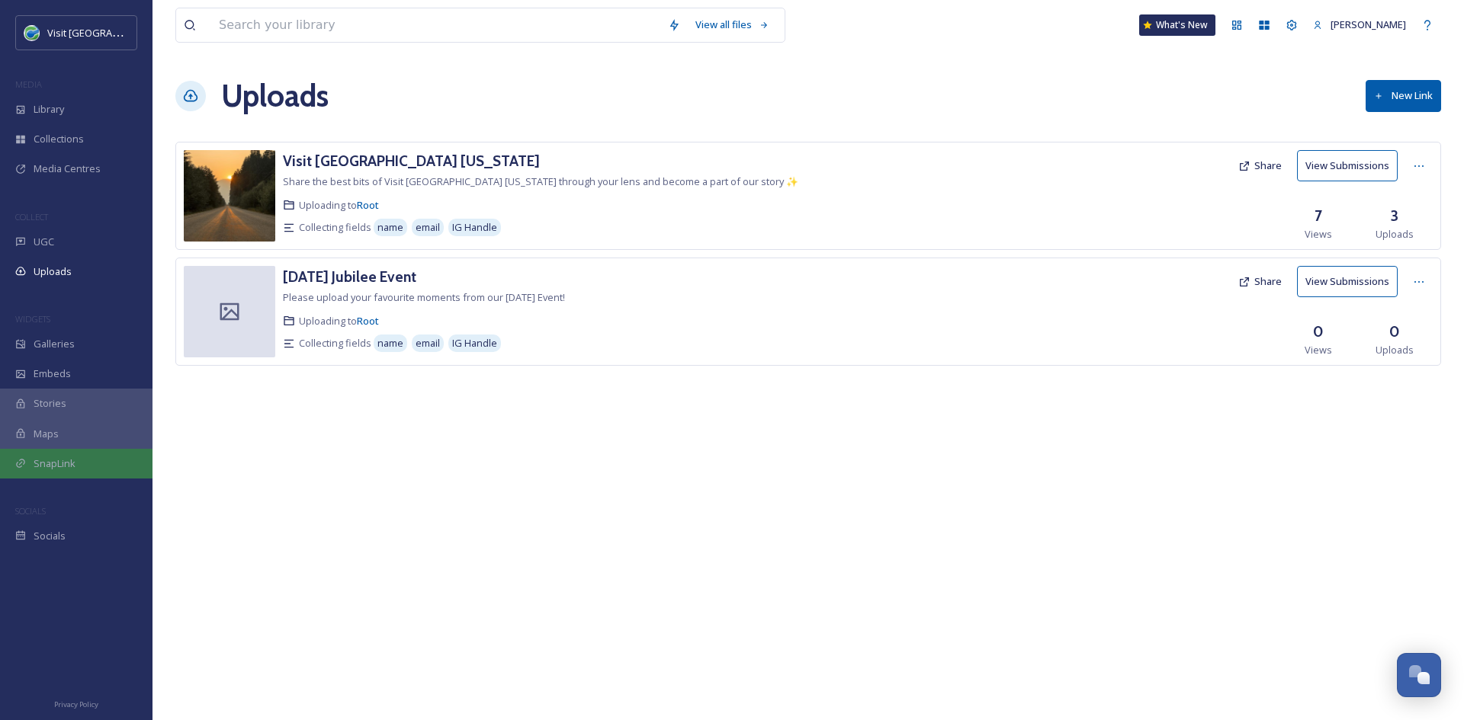
click at [34, 463] on span "SnapLink" at bounding box center [55, 464] width 42 height 14
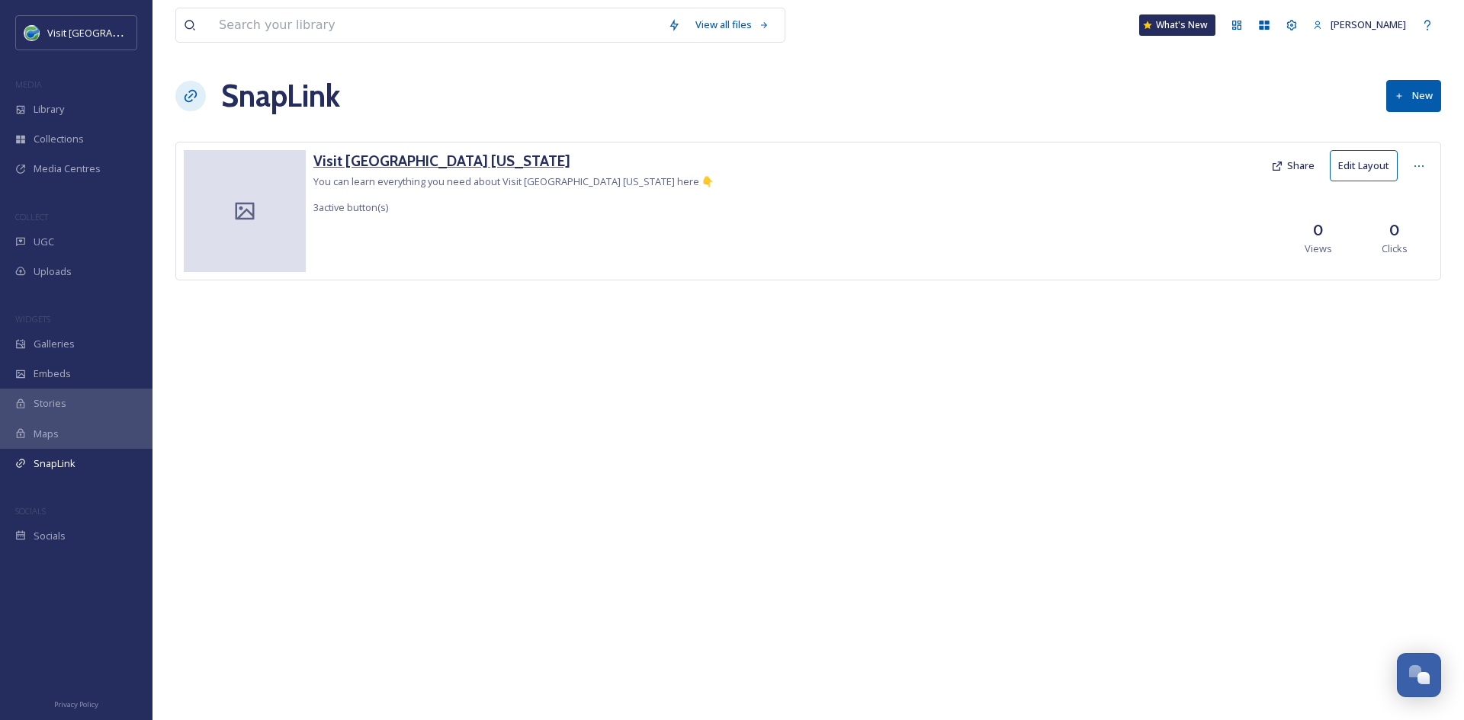
click at [338, 156] on h3 "Visit [GEOGRAPHIC_DATA] [US_STATE]" at bounding box center [513, 161] width 400 height 22
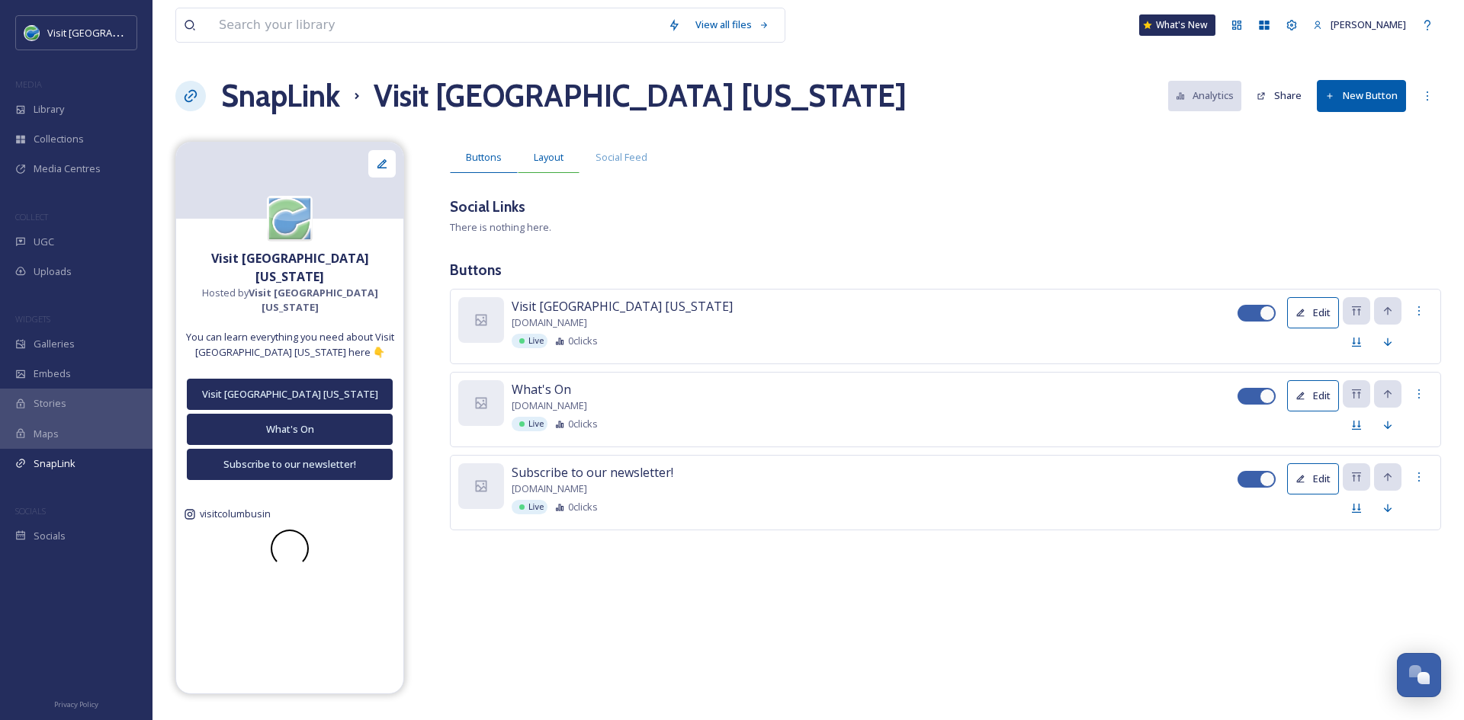
click at [562, 158] on span "Layout" at bounding box center [549, 157] width 30 height 14
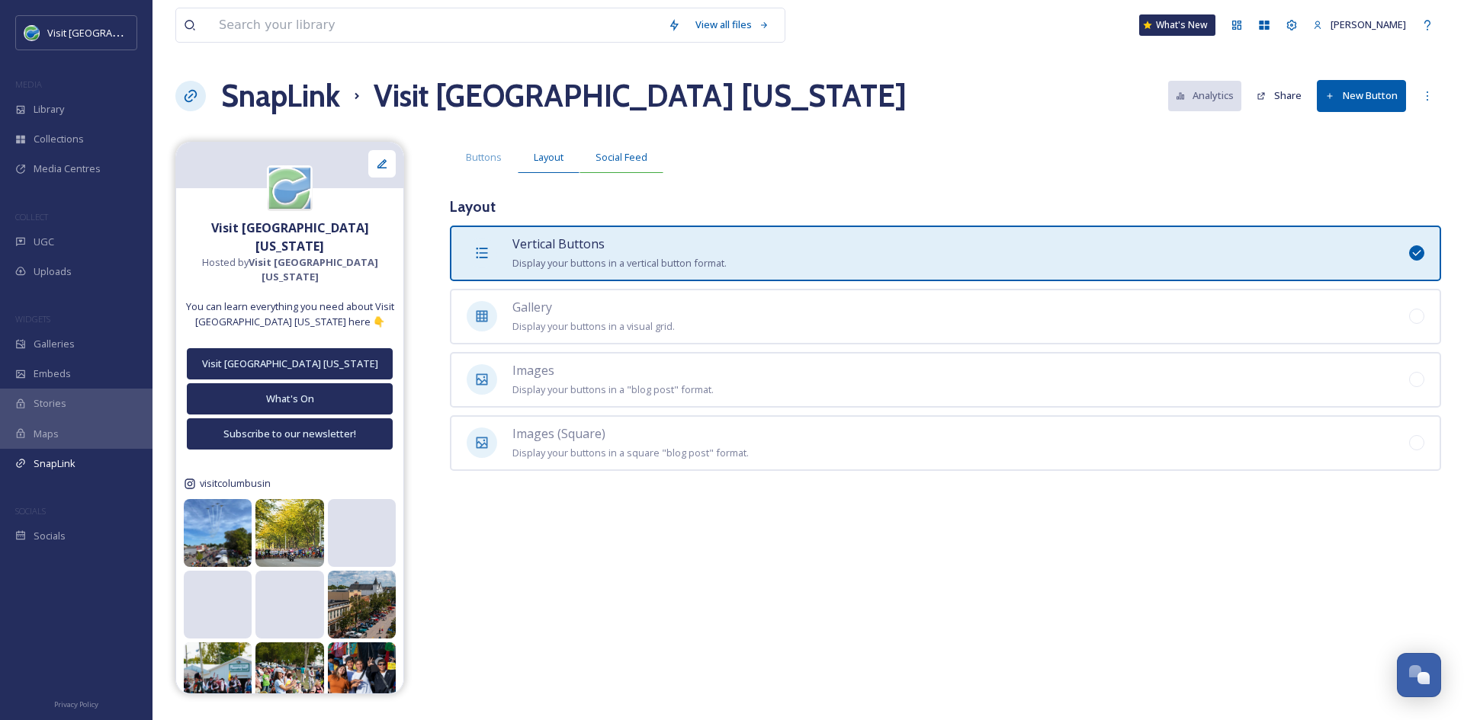
click at [616, 158] on span "Social Feed" at bounding box center [621, 157] width 52 height 14
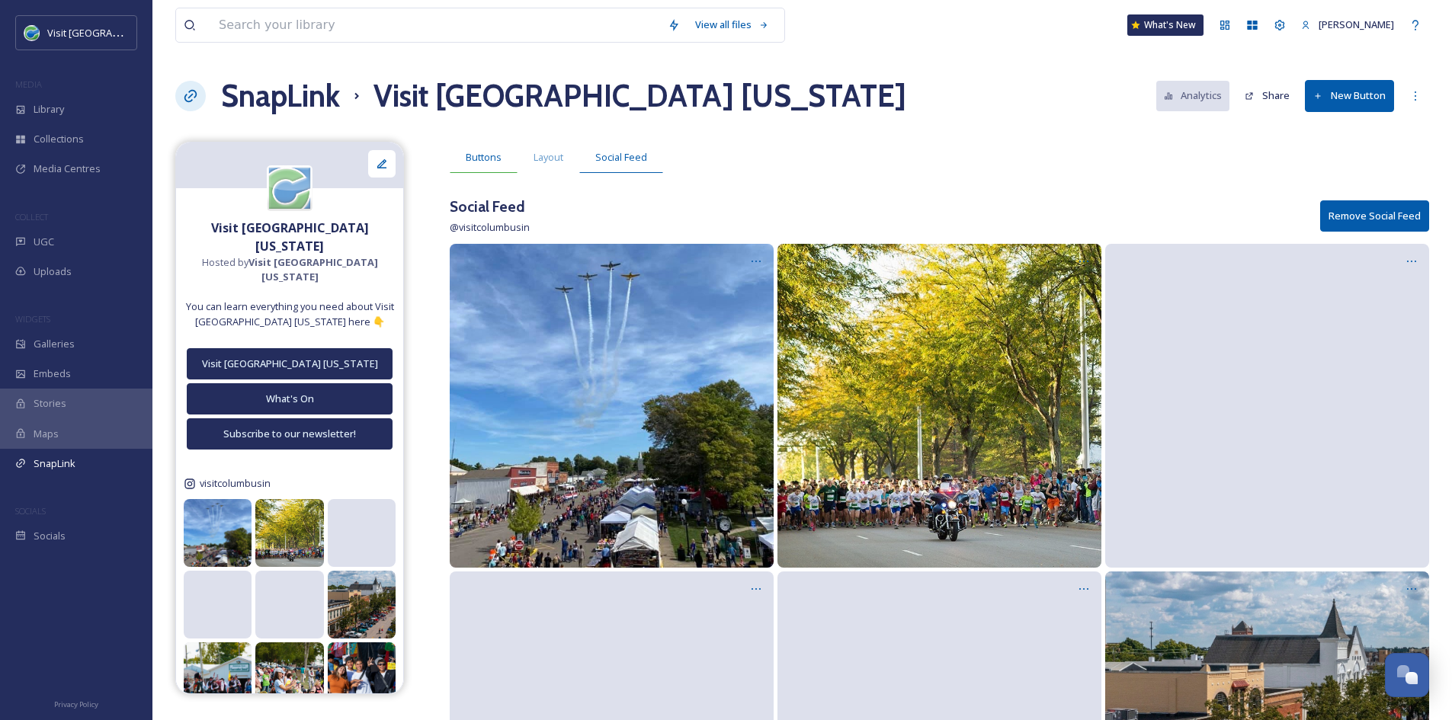
click at [485, 161] on span "Buttons" at bounding box center [484, 157] width 36 height 14
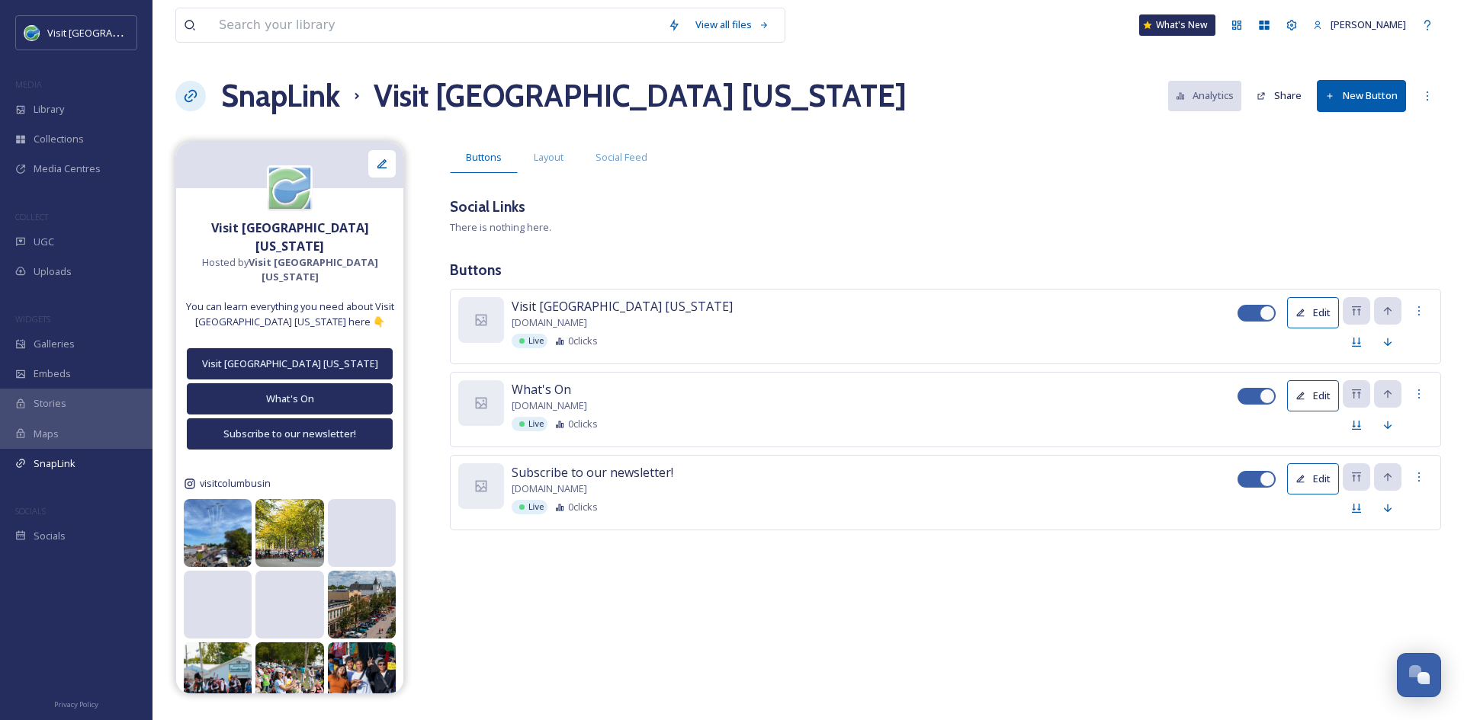
click at [1327, 397] on button "Edit" at bounding box center [1313, 395] width 52 height 31
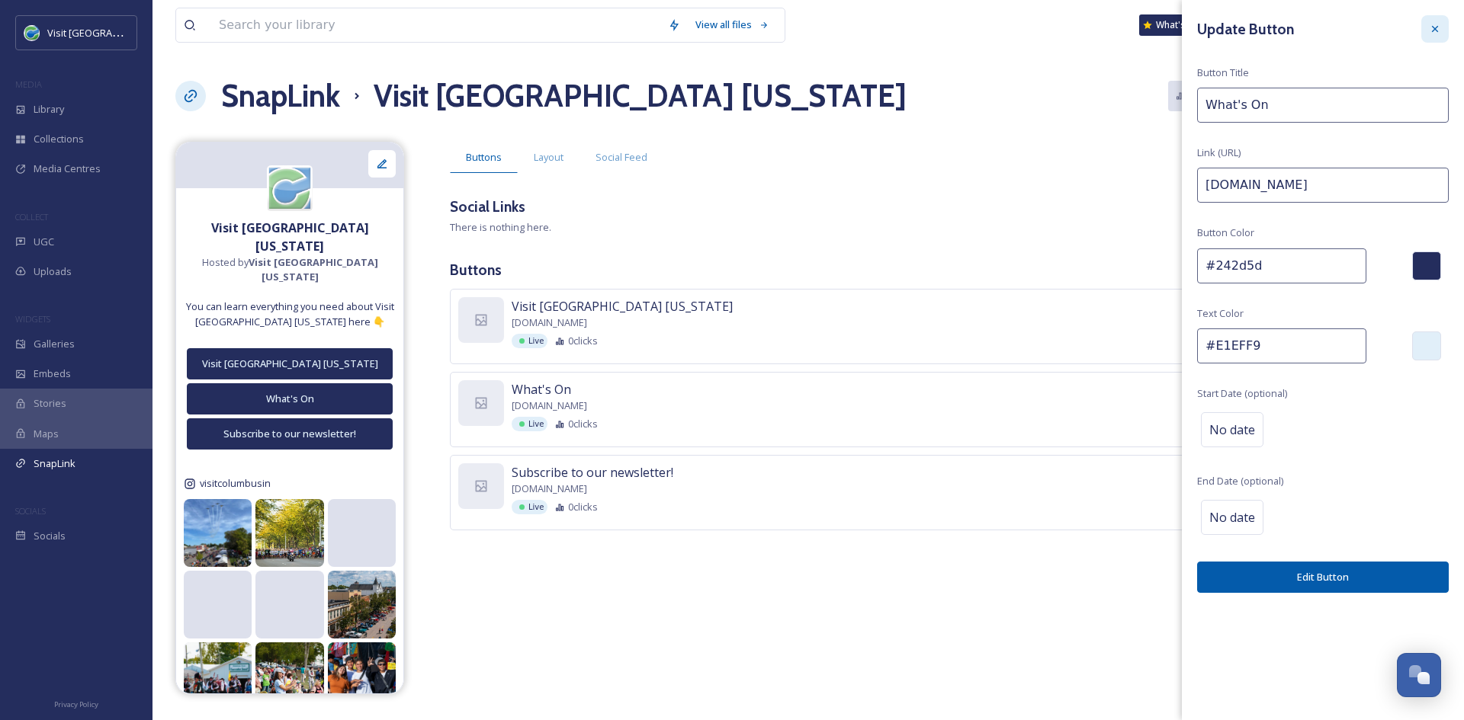
click at [1432, 27] on icon at bounding box center [1434, 29] width 12 height 12
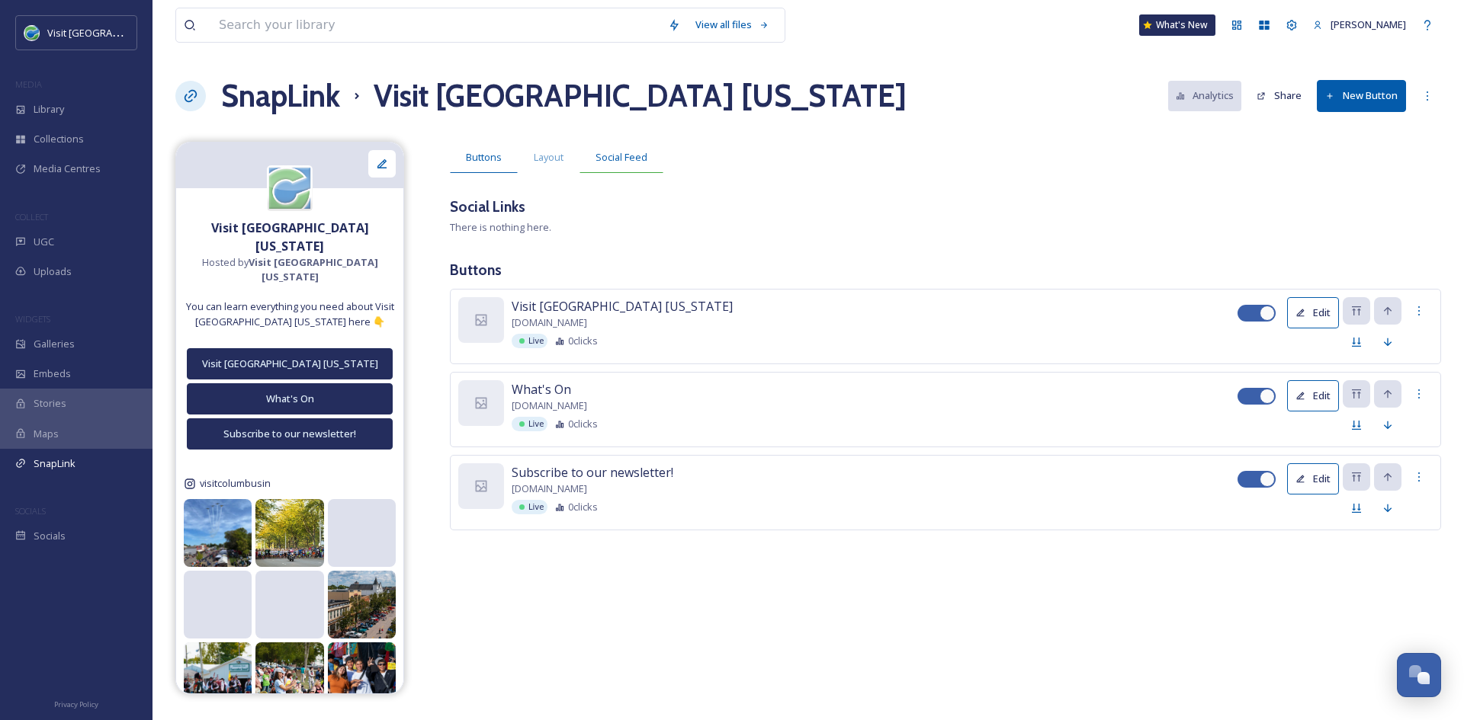
click at [634, 159] on span "Social Feed" at bounding box center [621, 157] width 52 height 14
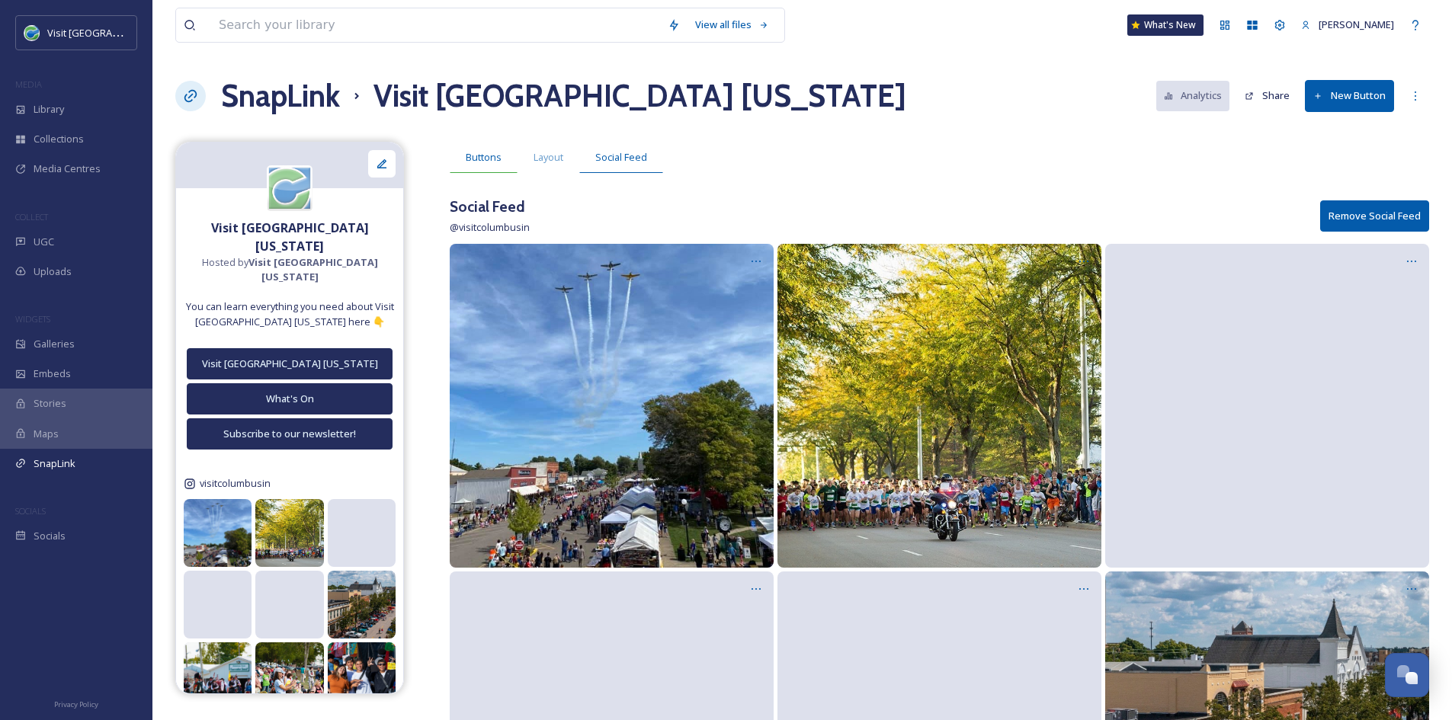
click at [496, 159] on span "Buttons" at bounding box center [484, 157] width 36 height 14
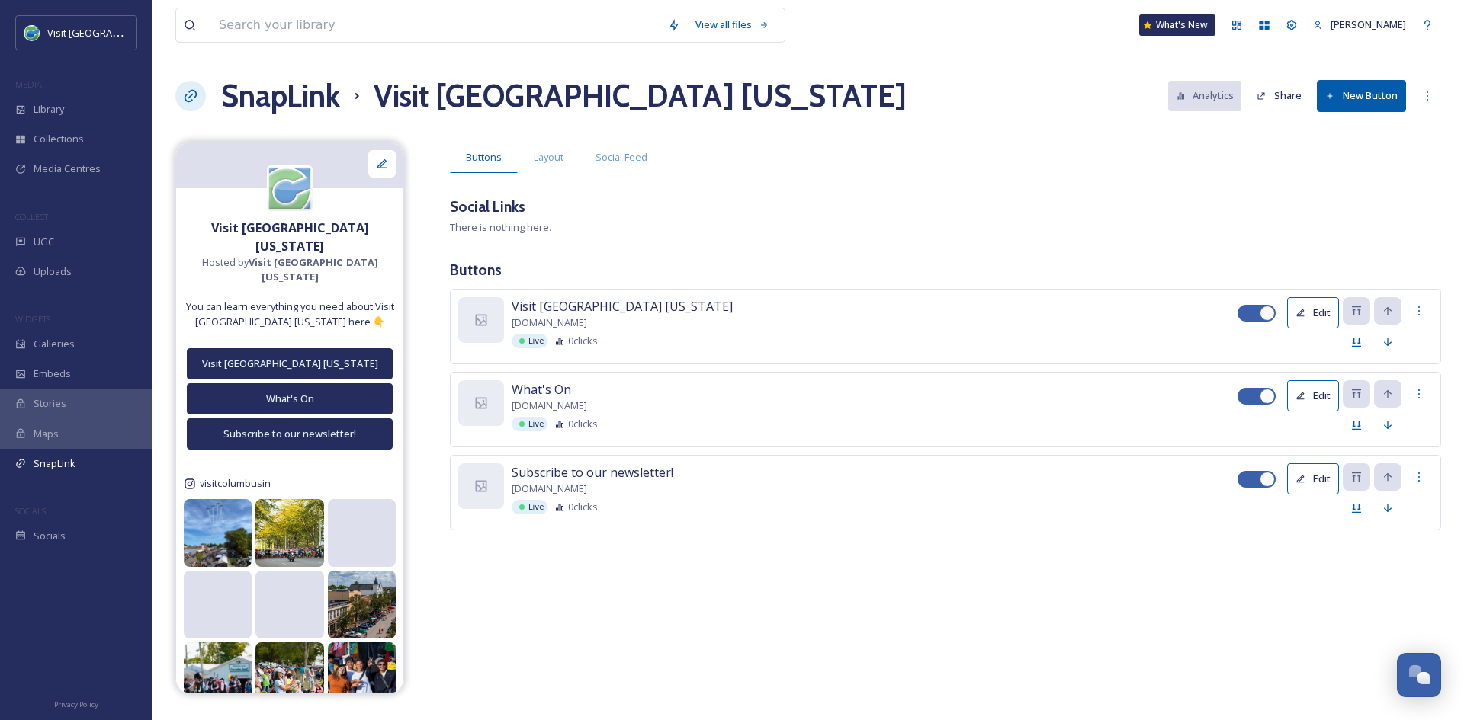
click at [1361, 107] on button "New Button" at bounding box center [1360, 95] width 89 height 31
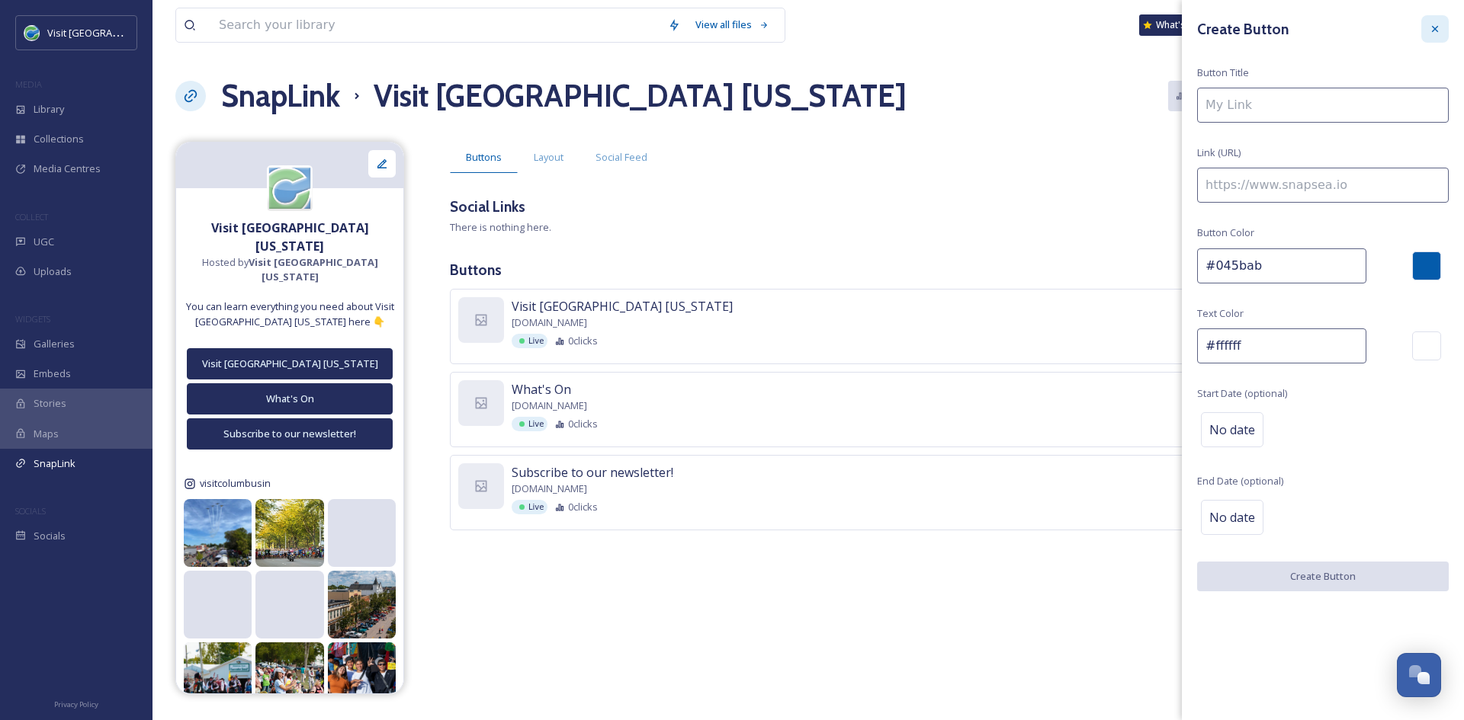
click at [1441, 30] on div at bounding box center [1434, 28] width 27 height 27
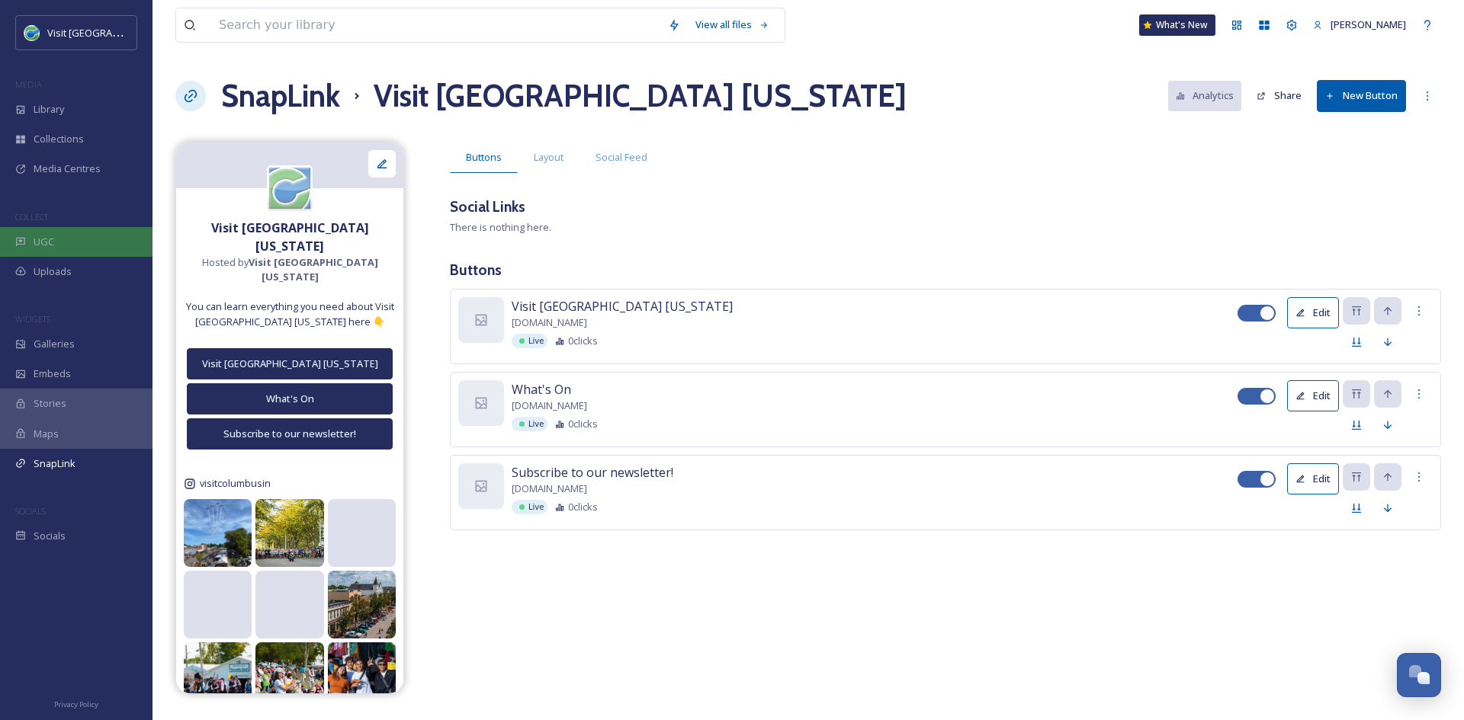
click at [56, 233] on div "UGC" at bounding box center [76, 242] width 152 height 30
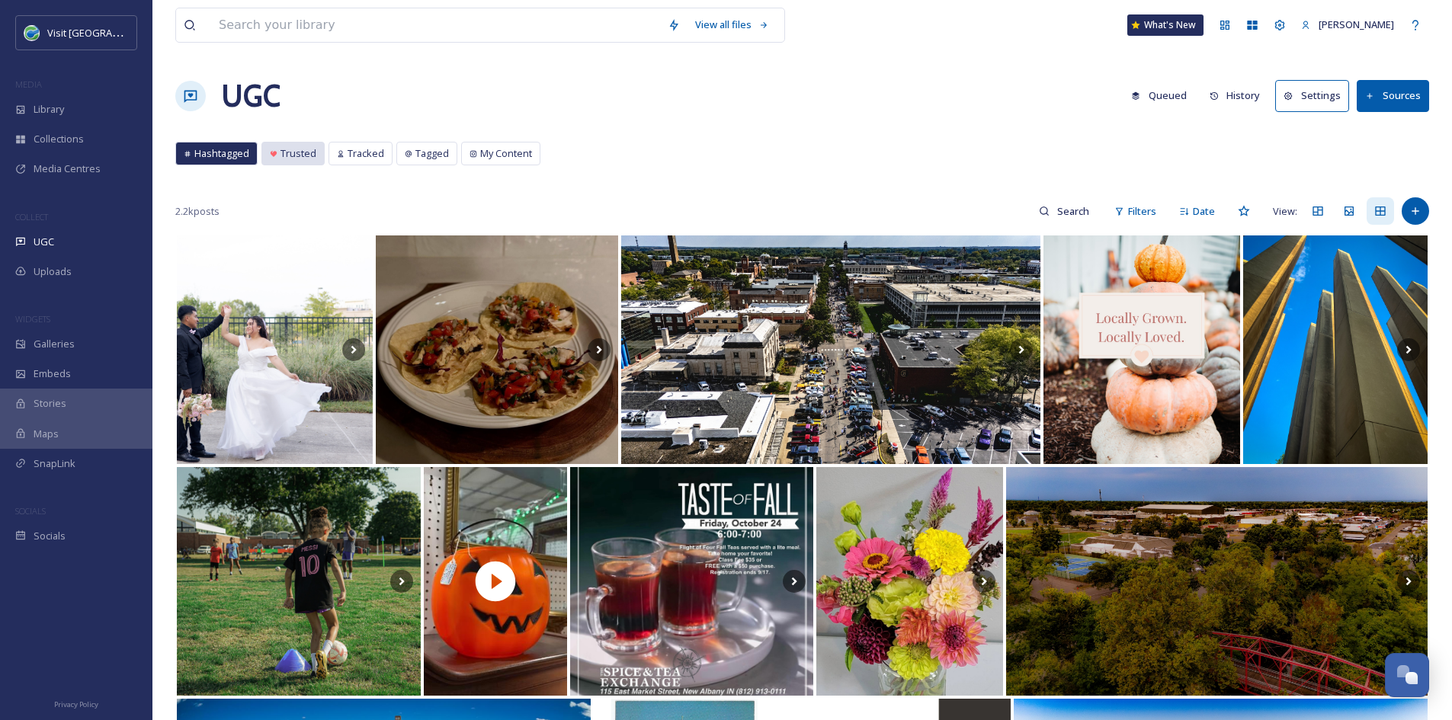
click at [268, 159] on div "Trusted" at bounding box center [293, 154] width 62 height 22
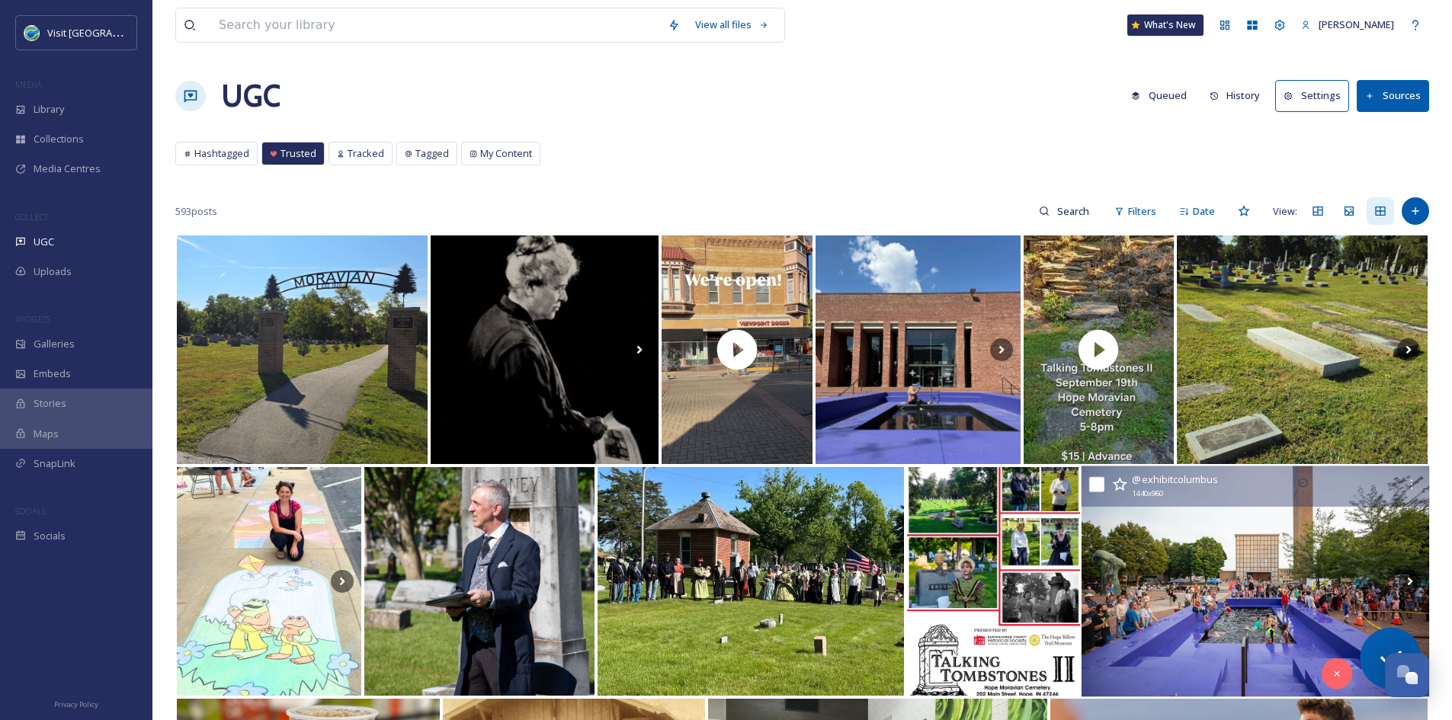
click at [1229, 601] on img at bounding box center [1256, 582] width 348 height 231
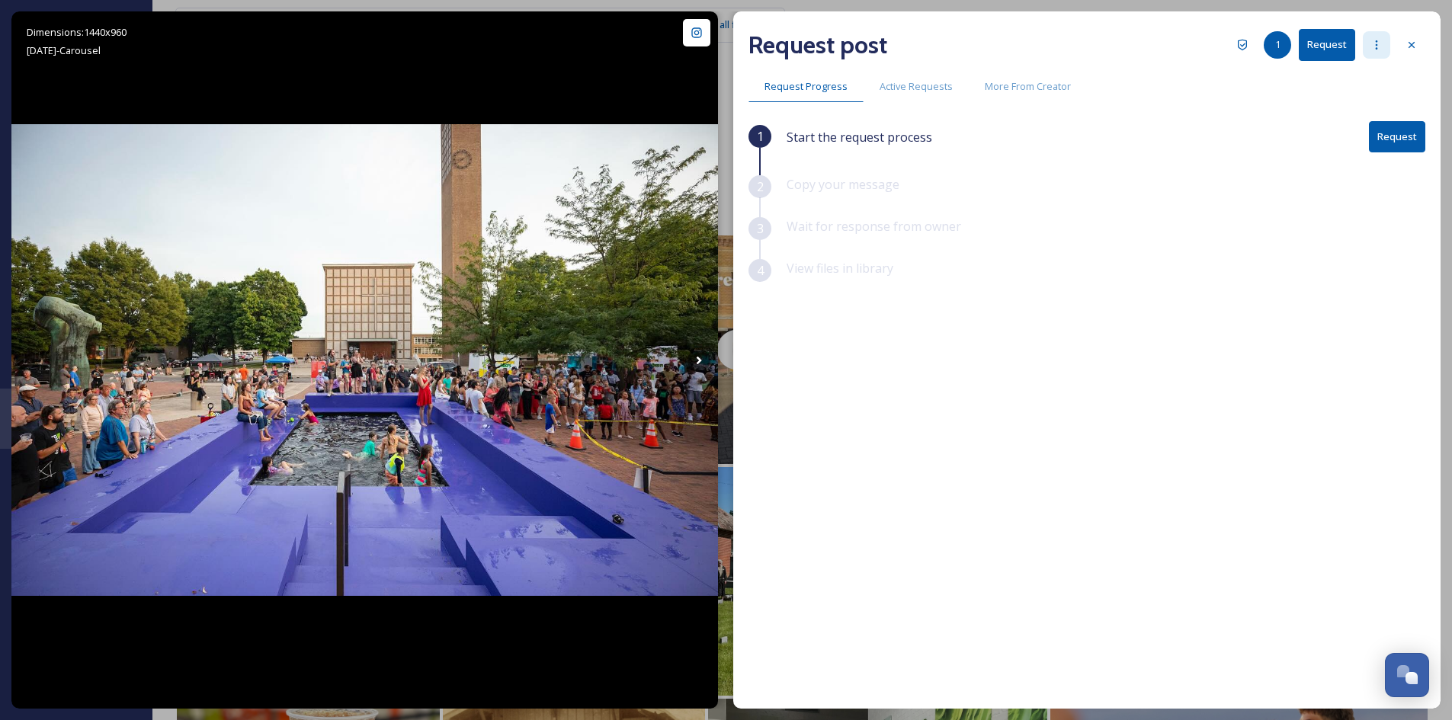
click at [1375, 47] on icon at bounding box center [1377, 45] width 12 height 12
click at [1412, 50] on icon at bounding box center [1412, 45] width 12 height 12
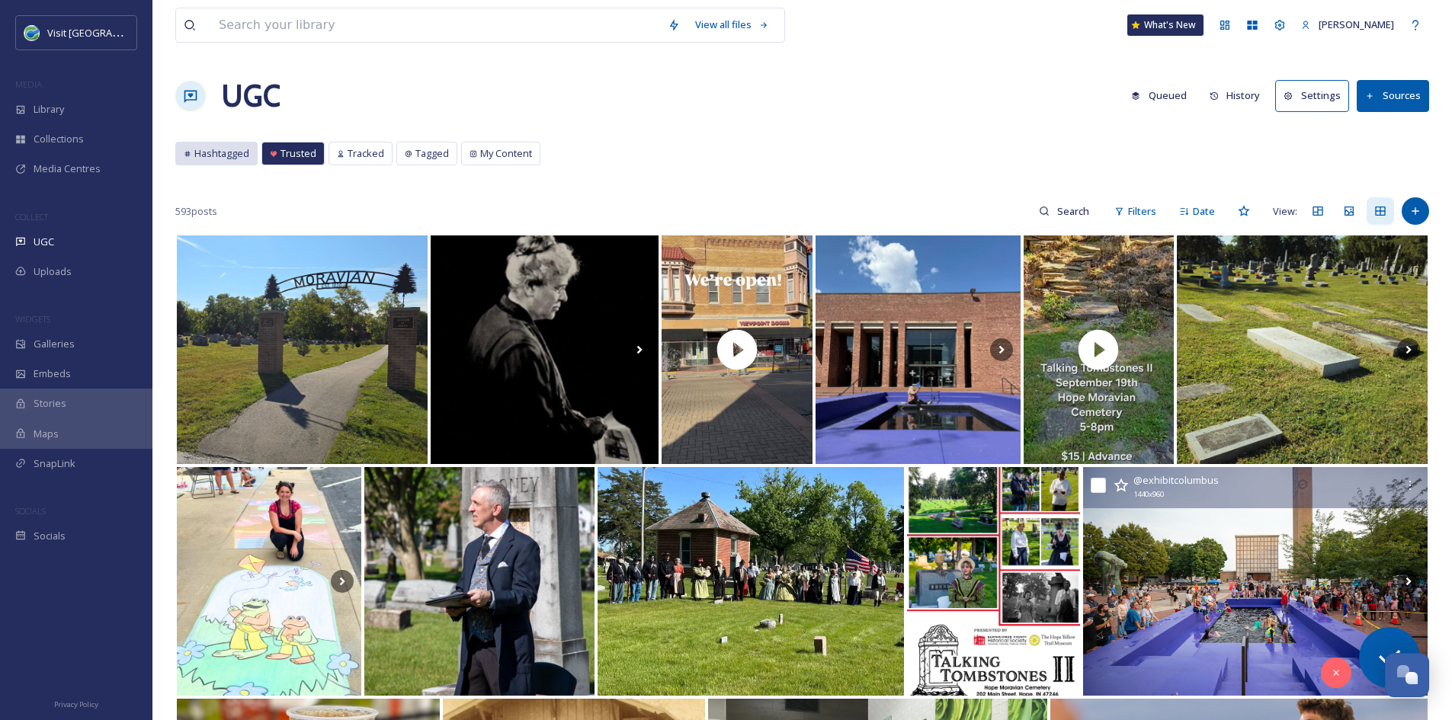
click at [208, 155] on span "Hashtagged" at bounding box center [221, 153] width 55 height 14
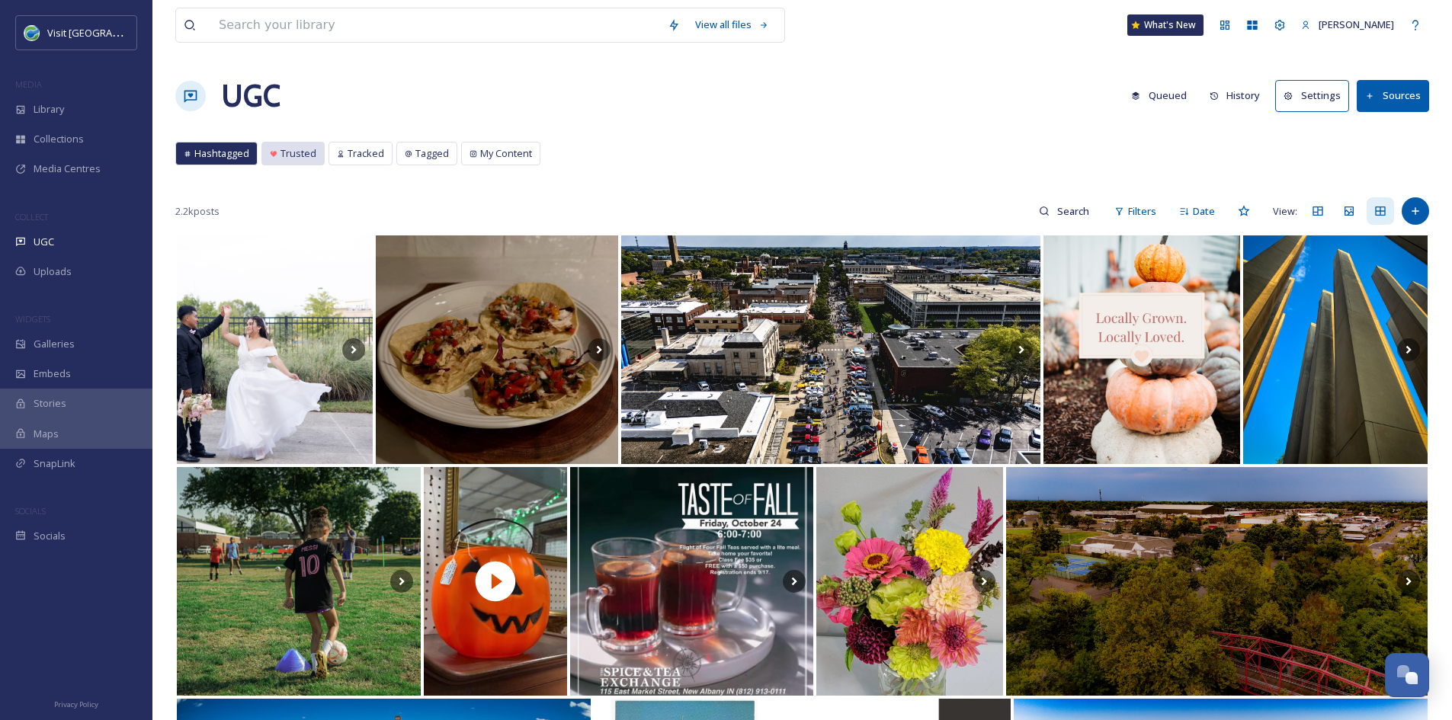
click at [304, 156] on span "Trusted" at bounding box center [299, 153] width 36 height 14
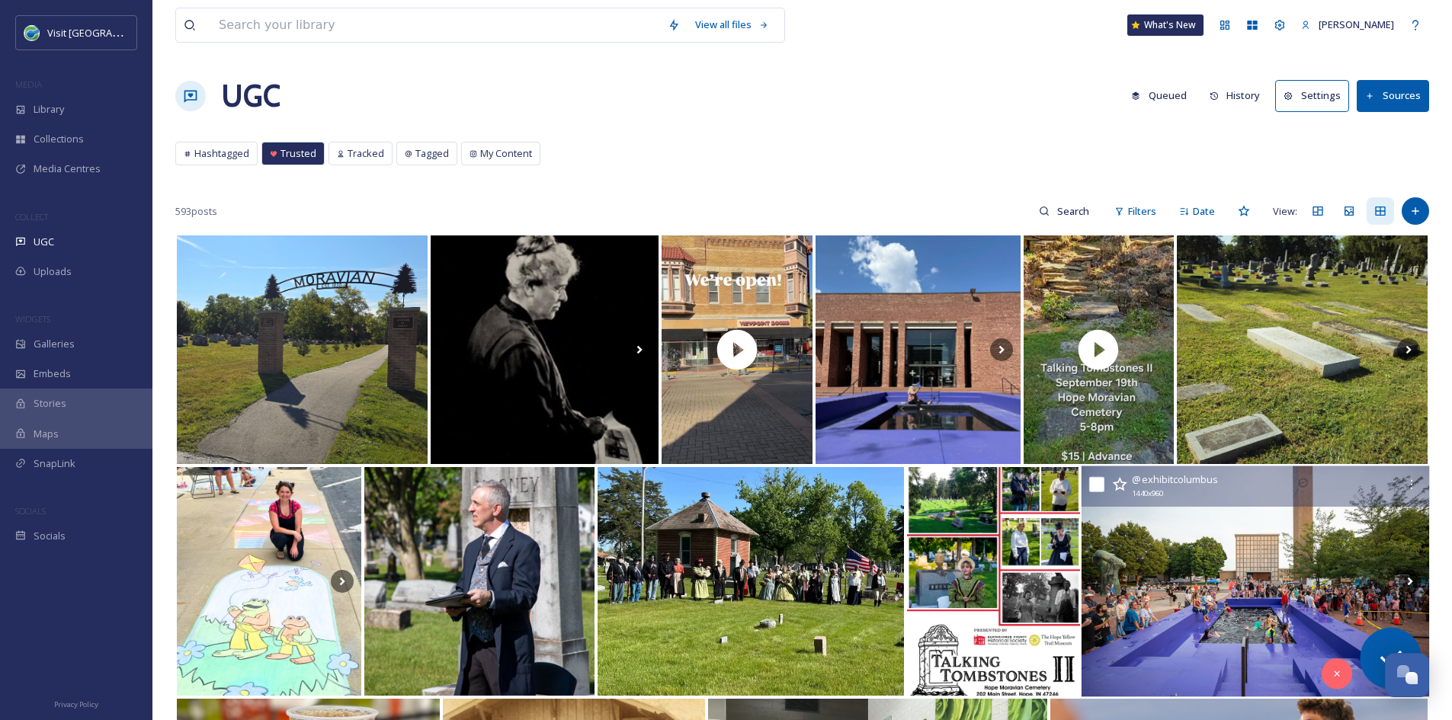
click at [1234, 563] on img at bounding box center [1256, 582] width 348 height 231
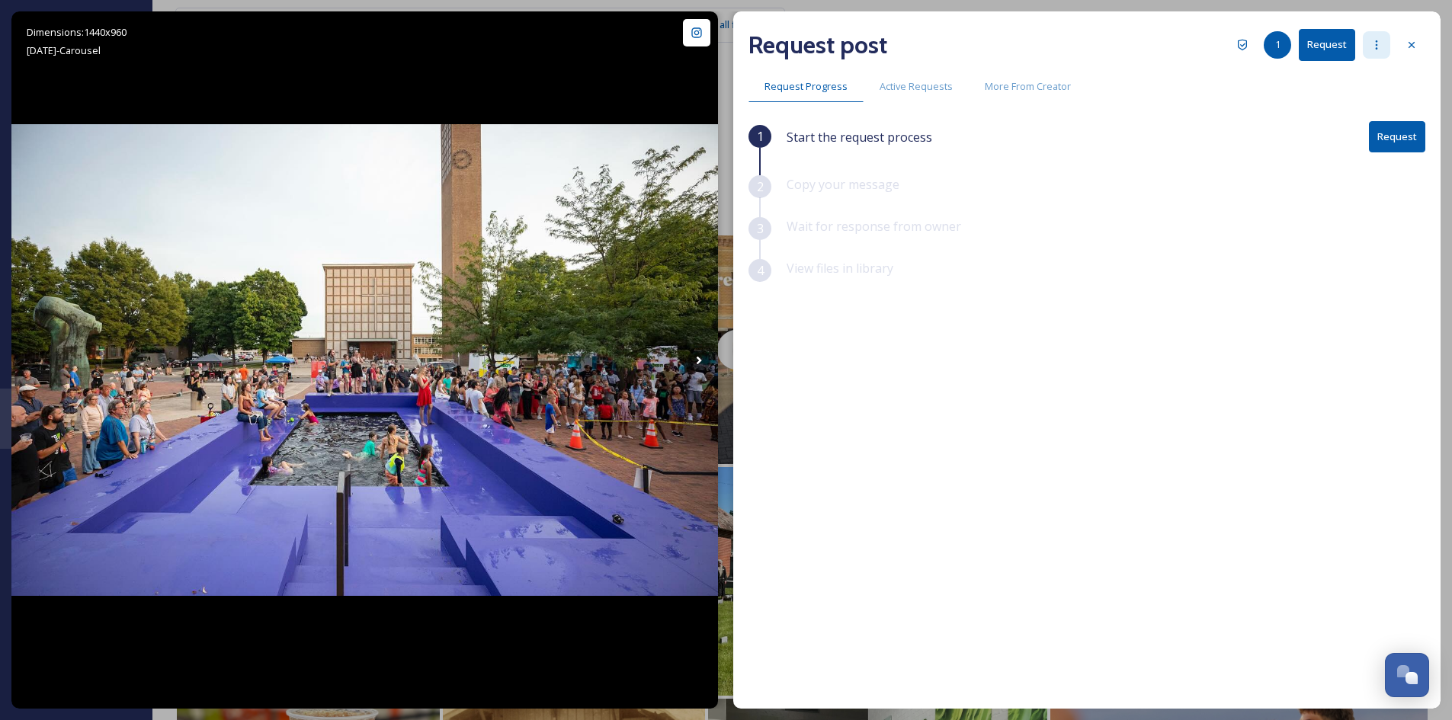
click at [1374, 49] on icon at bounding box center [1377, 45] width 12 height 12
click at [1339, 168] on span "Authorise creator" at bounding box center [1327, 168] width 80 height 14
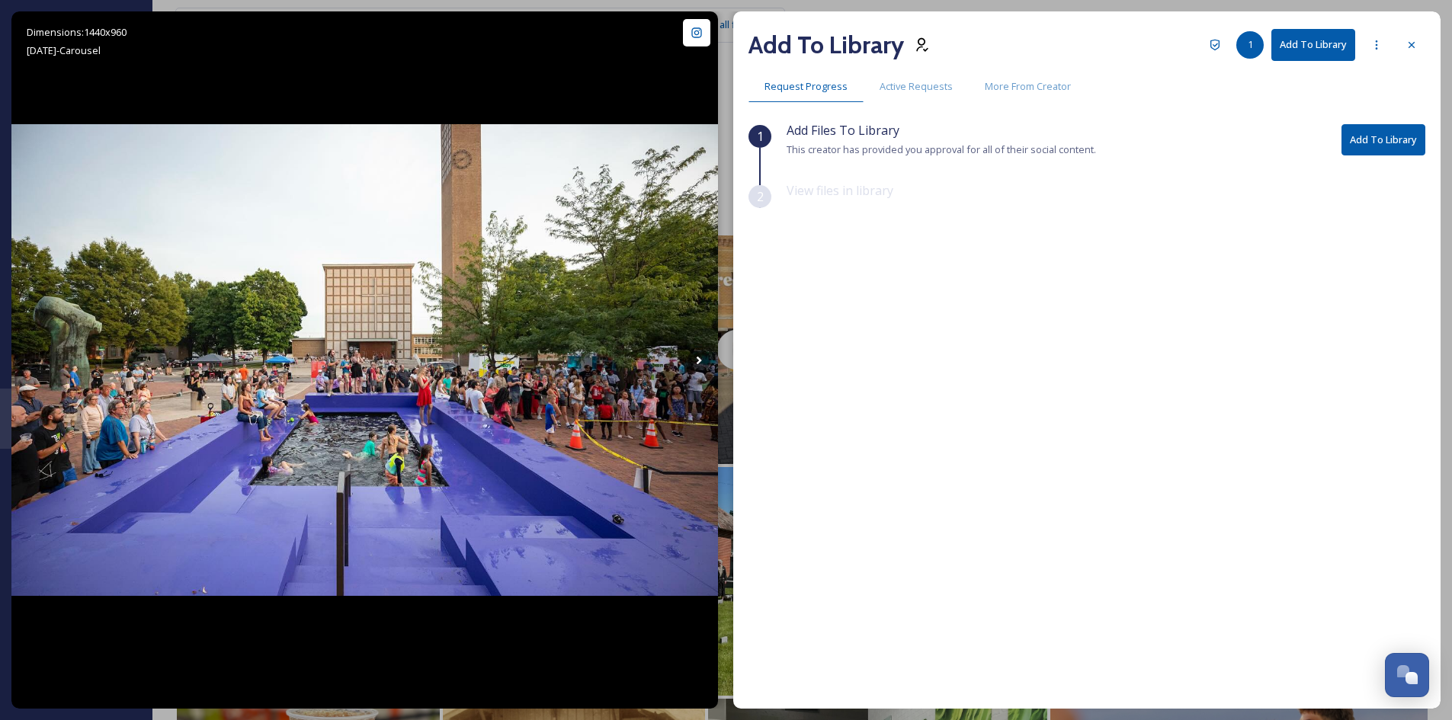
click at [1084, 197] on div "View files in library" at bounding box center [1106, 202] width 639 height 42
click at [1412, 40] on icon at bounding box center [1412, 45] width 12 height 12
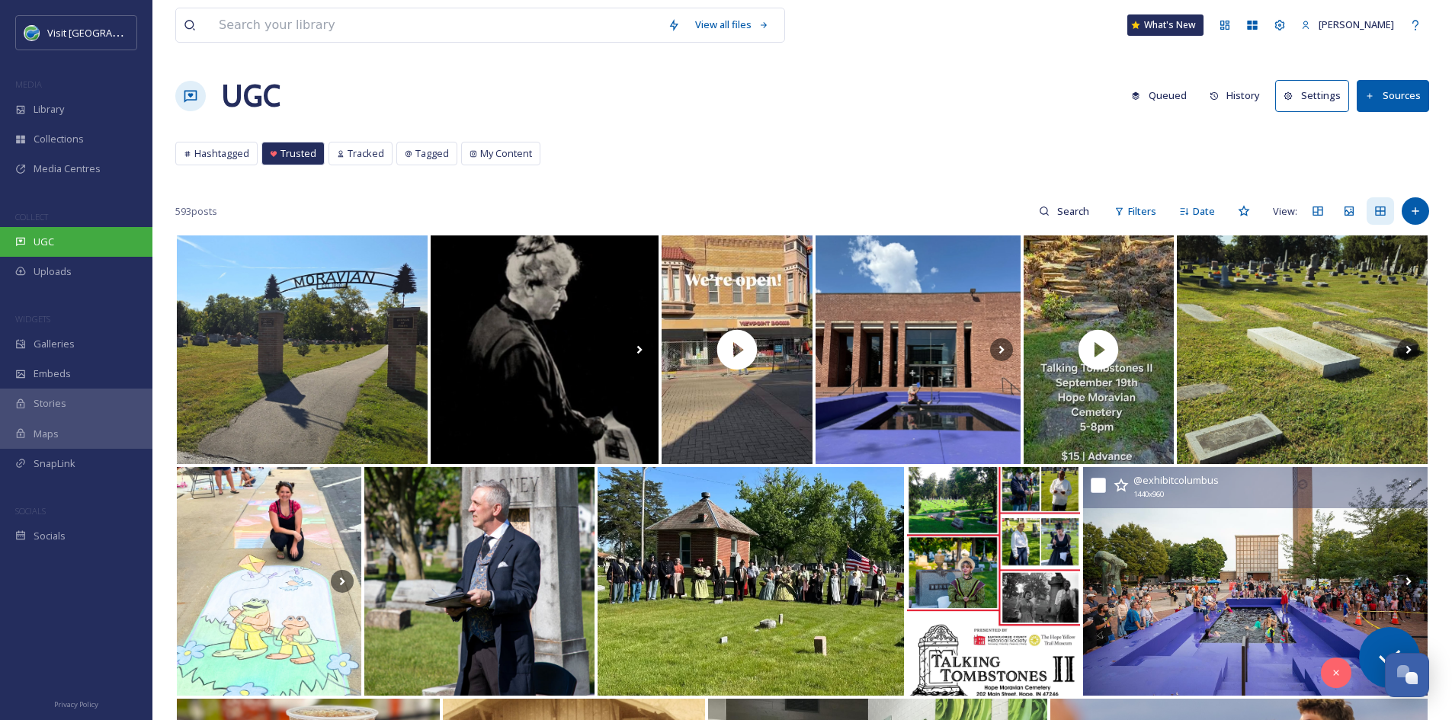
click at [50, 239] on span "UGC" at bounding box center [44, 242] width 21 height 14
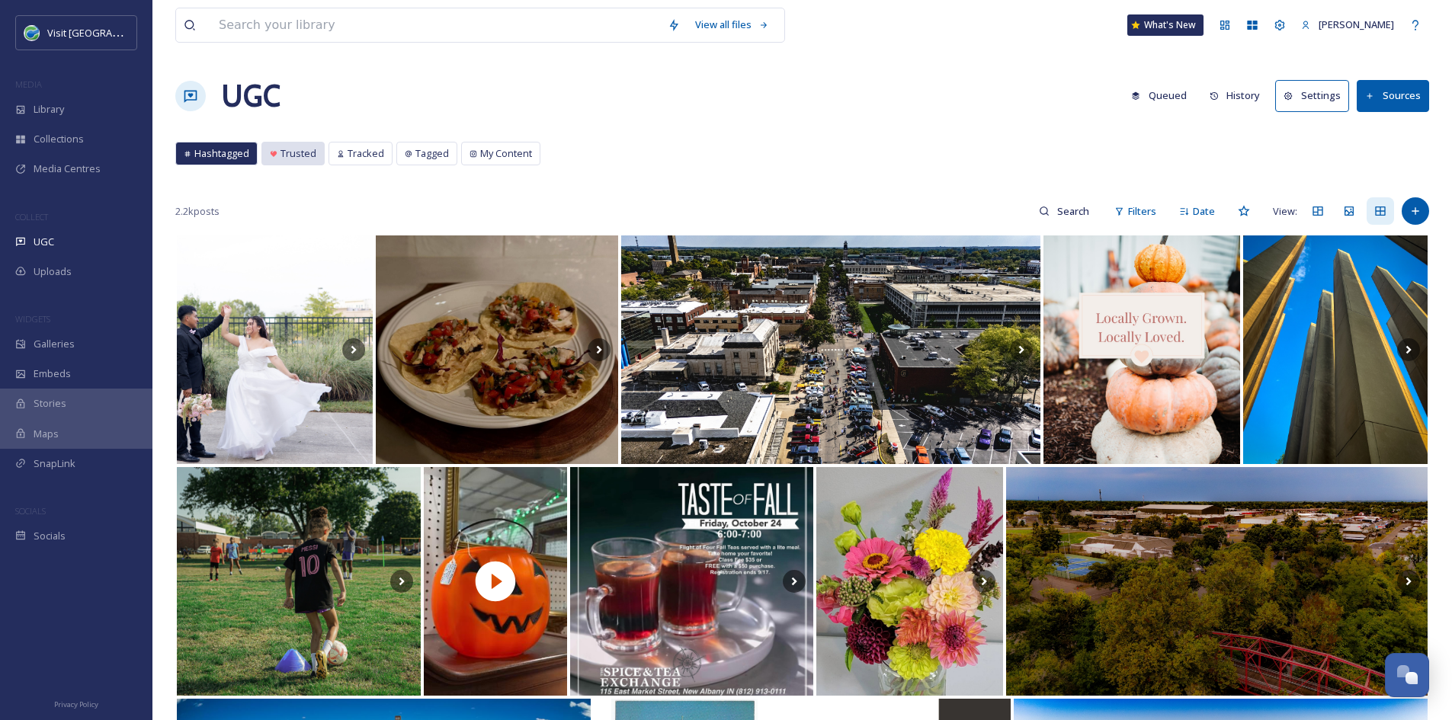
click at [294, 156] on span "Trusted" at bounding box center [299, 153] width 36 height 14
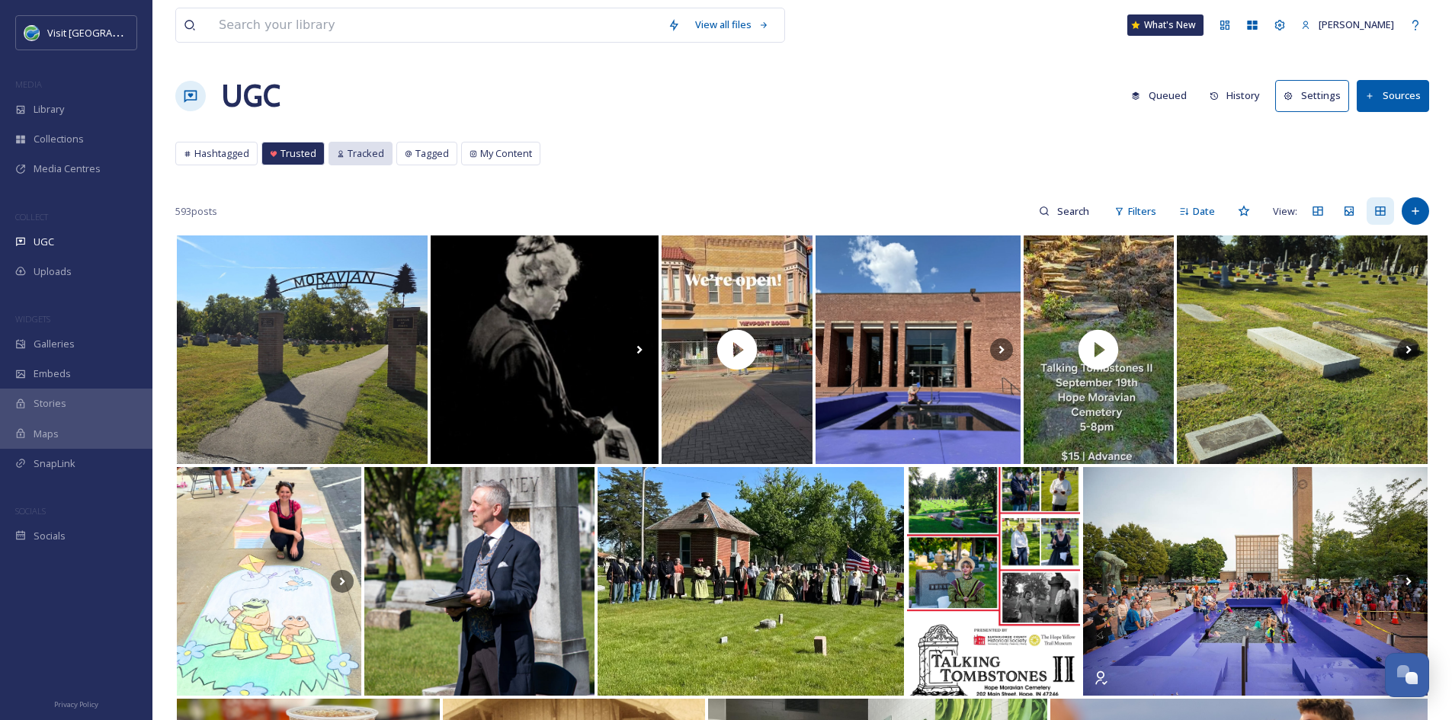
click at [365, 156] on span "Tracked" at bounding box center [366, 153] width 37 height 14
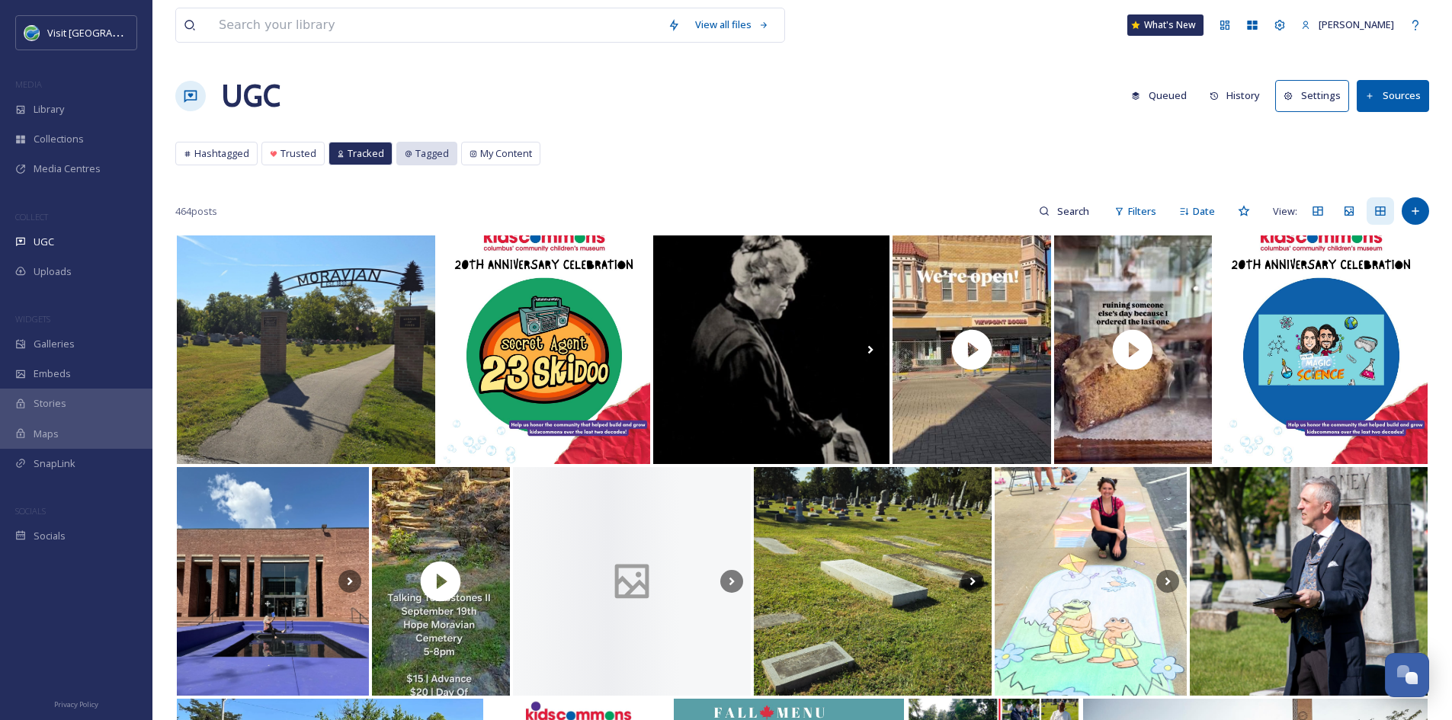
click at [412, 158] on div "Tagged" at bounding box center [426, 154] width 59 height 22
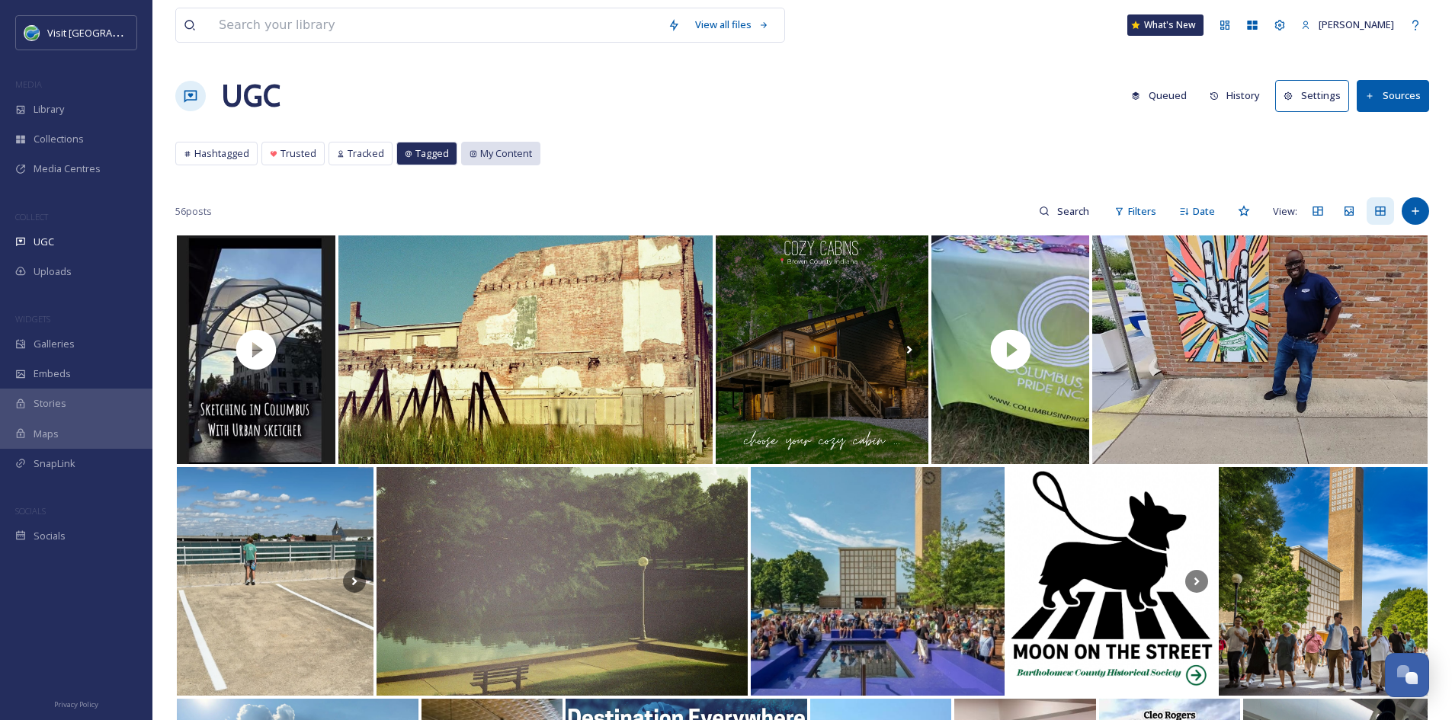
click at [489, 151] on span "My Content" at bounding box center [506, 153] width 52 height 14
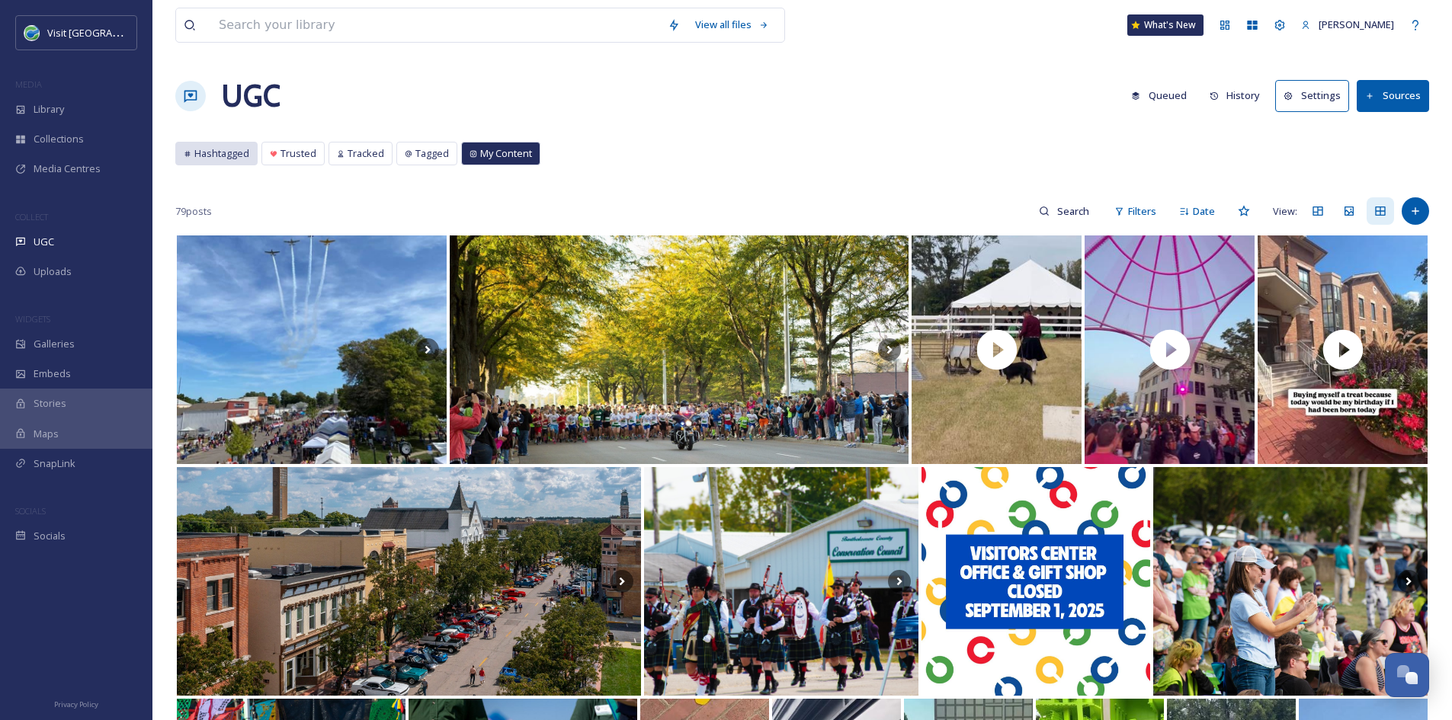
click at [206, 151] on span "Hashtagged" at bounding box center [221, 153] width 55 height 14
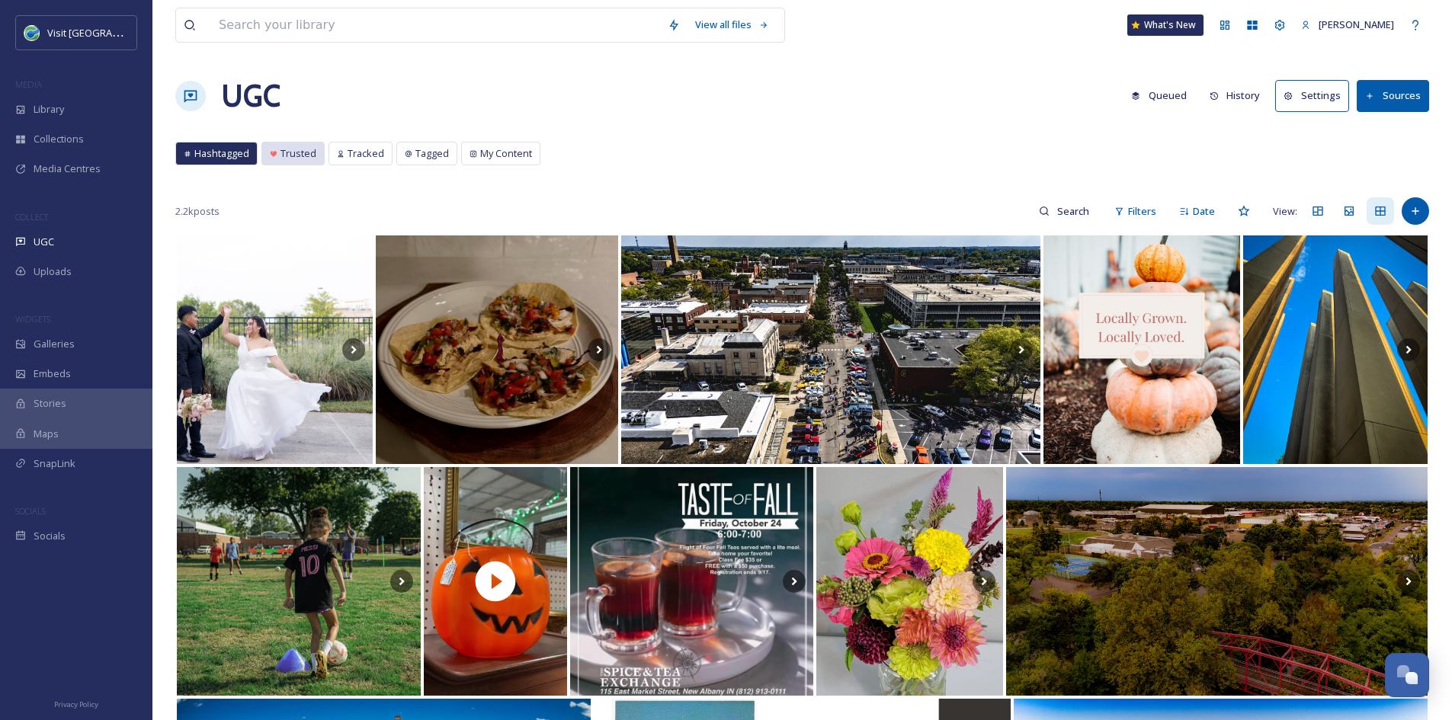
click at [296, 157] on span "Trusted" at bounding box center [299, 153] width 36 height 14
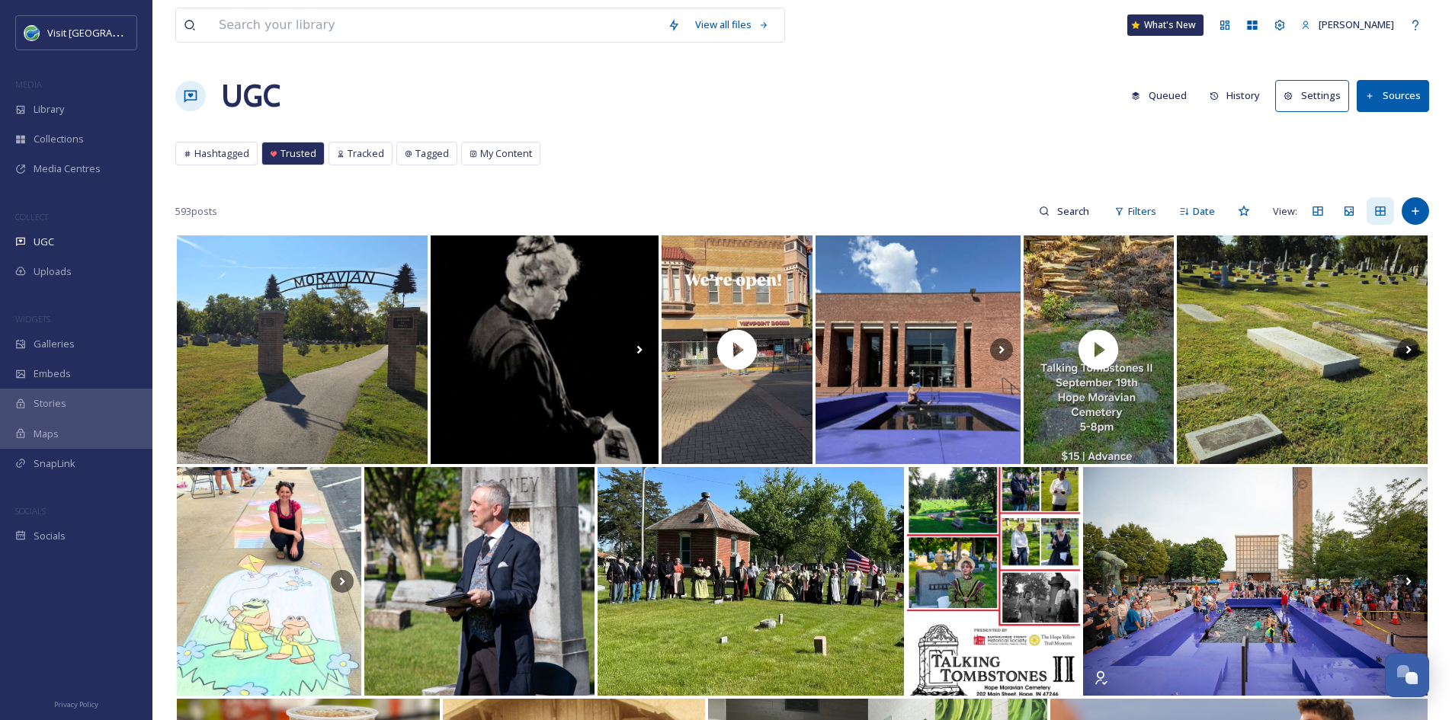
click at [1329, 88] on button "Settings" at bounding box center [1312, 95] width 74 height 31
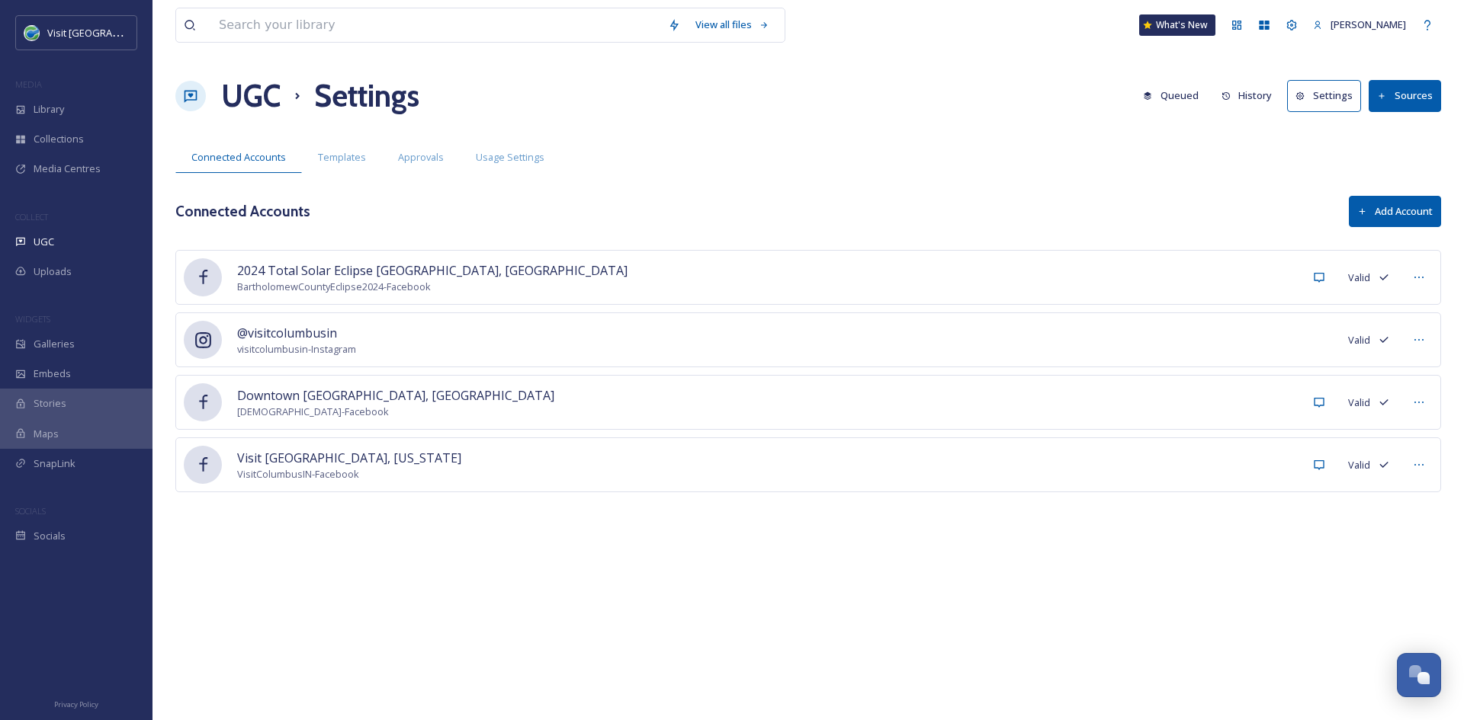
click at [1396, 92] on button "Sources" at bounding box center [1404, 95] width 72 height 31
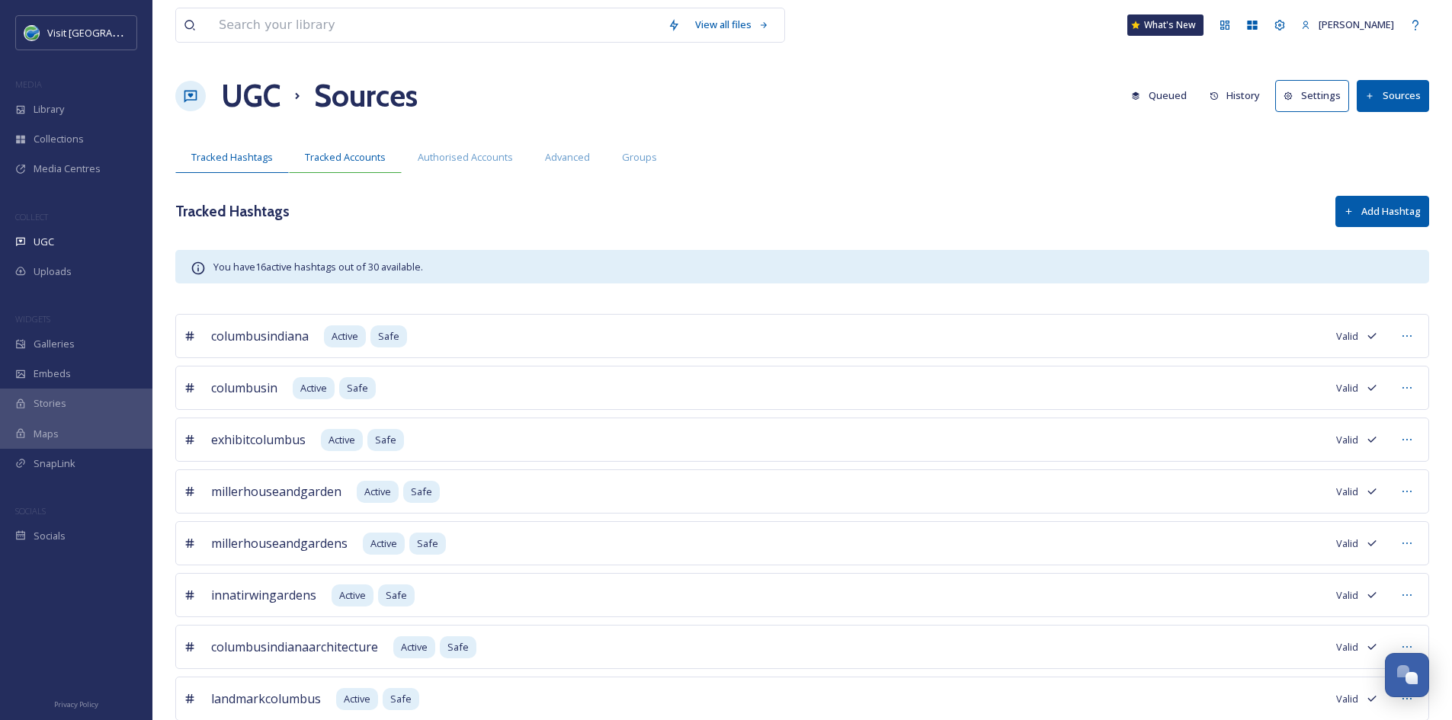
click at [345, 173] on div "Tracked Accounts" at bounding box center [345, 157] width 113 height 31
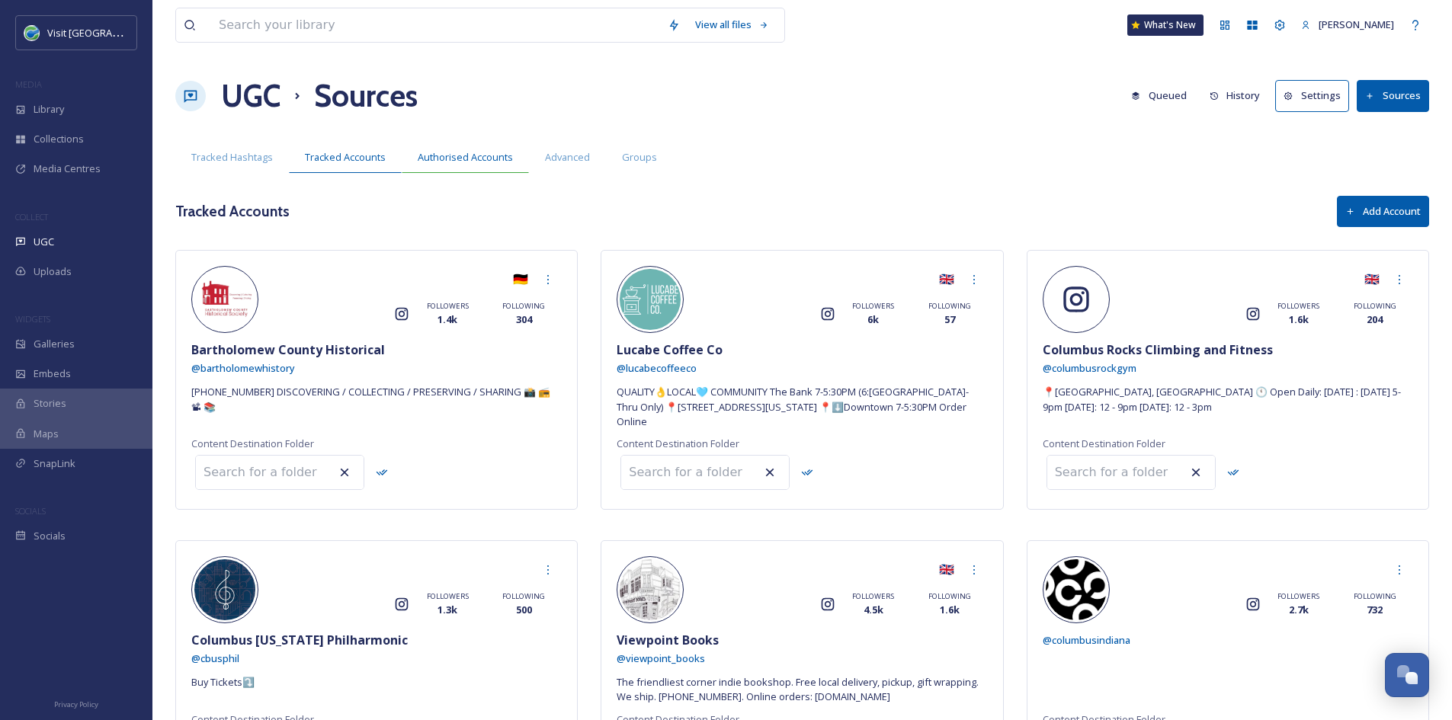
click at [479, 160] on span "Authorised Accounts" at bounding box center [465, 157] width 95 height 14
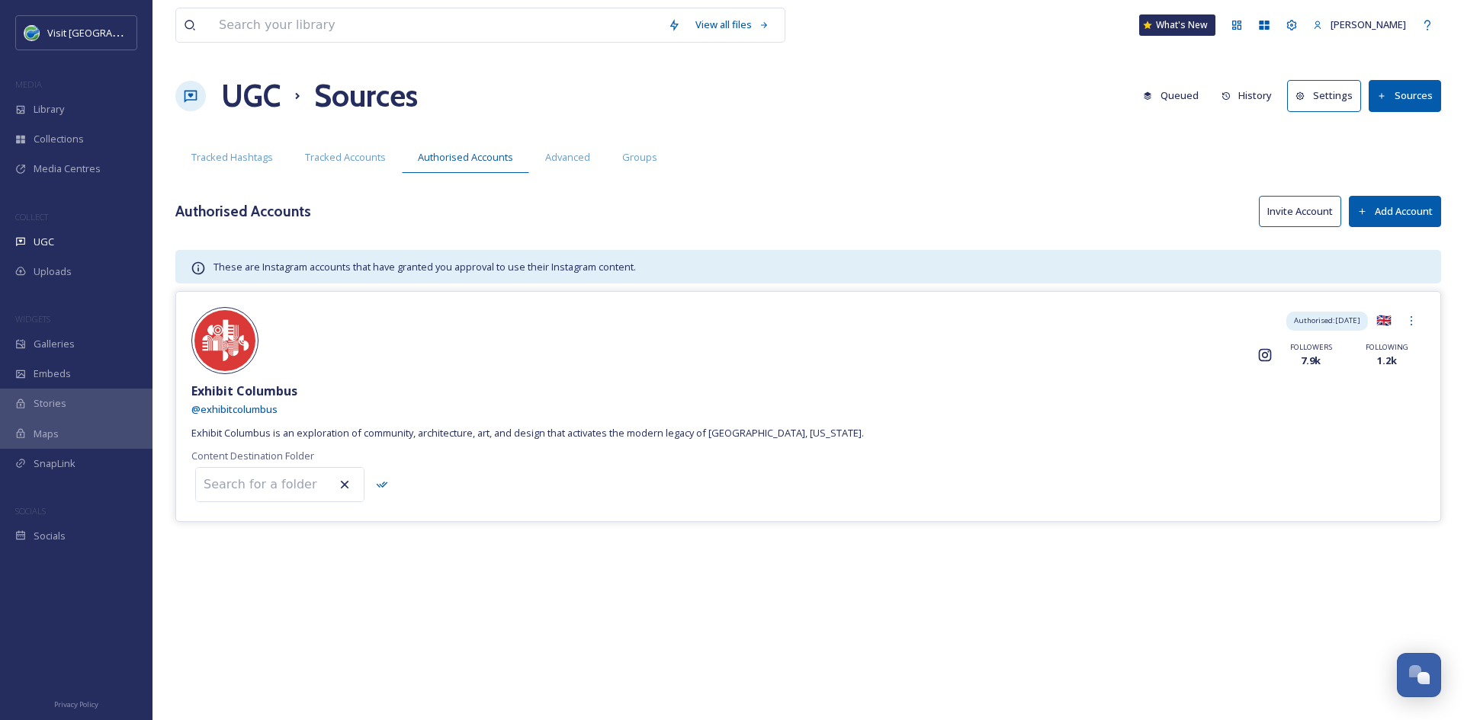
click at [842, 371] on div "Authorised: Sep 23, 2025 🇬🇧 Instagram FOLLOWERS 7.9k FOLLOWING 1.2k" at bounding box center [807, 340] width 1233 height 67
click at [66, 242] on div "UGC" at bounding box center [76, 242] width 152 height 30
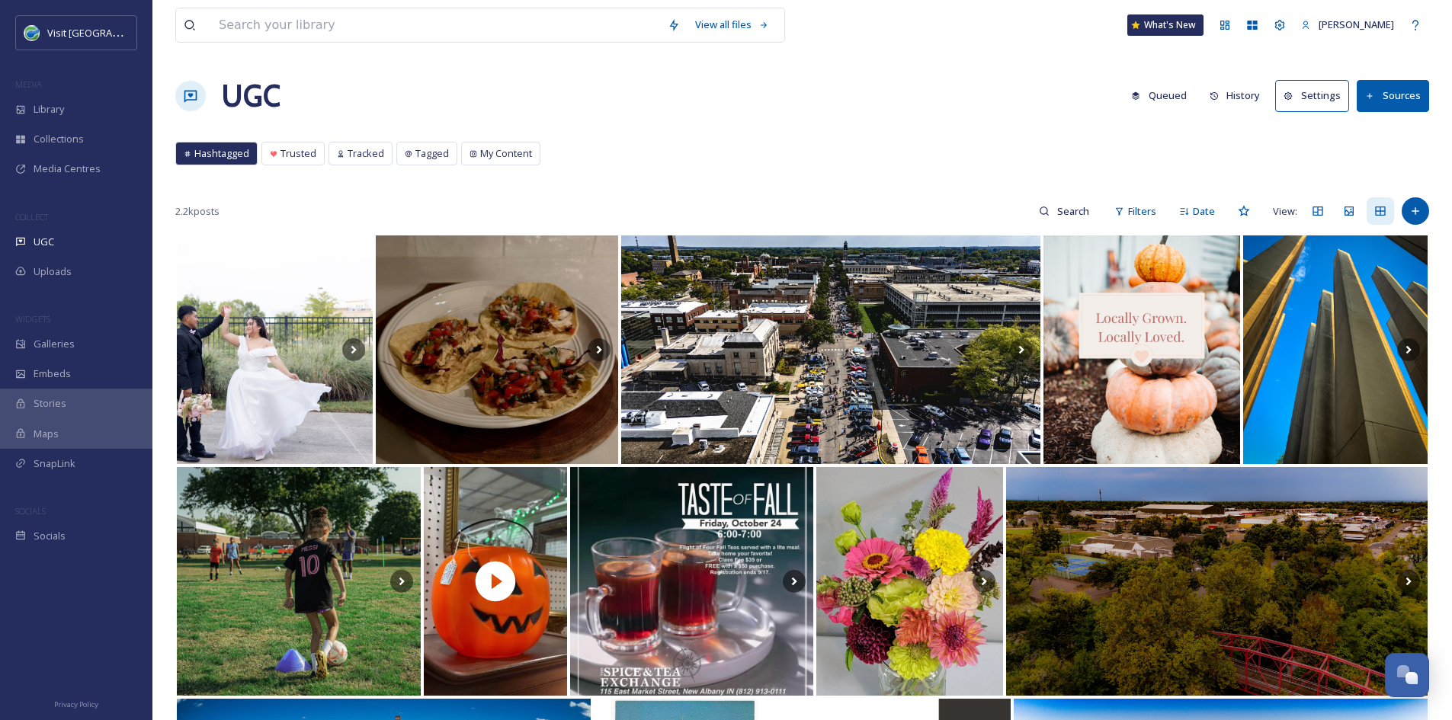
click at [1390, 88] on button "Sources" at bounding box center [1393, 95] width 72 height 31
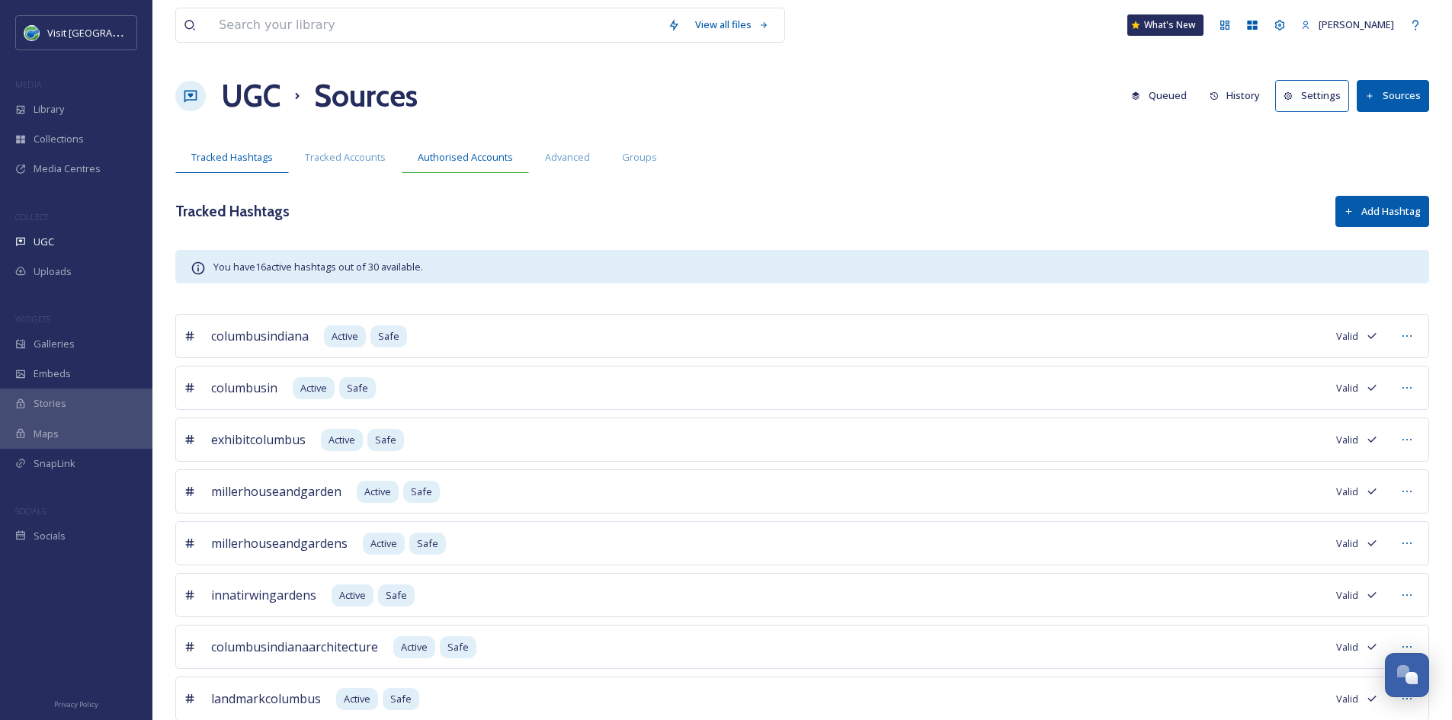
click at [459, 168] on div "Authorised Accounts" at bounding box center [465, 157] width 127 height 31
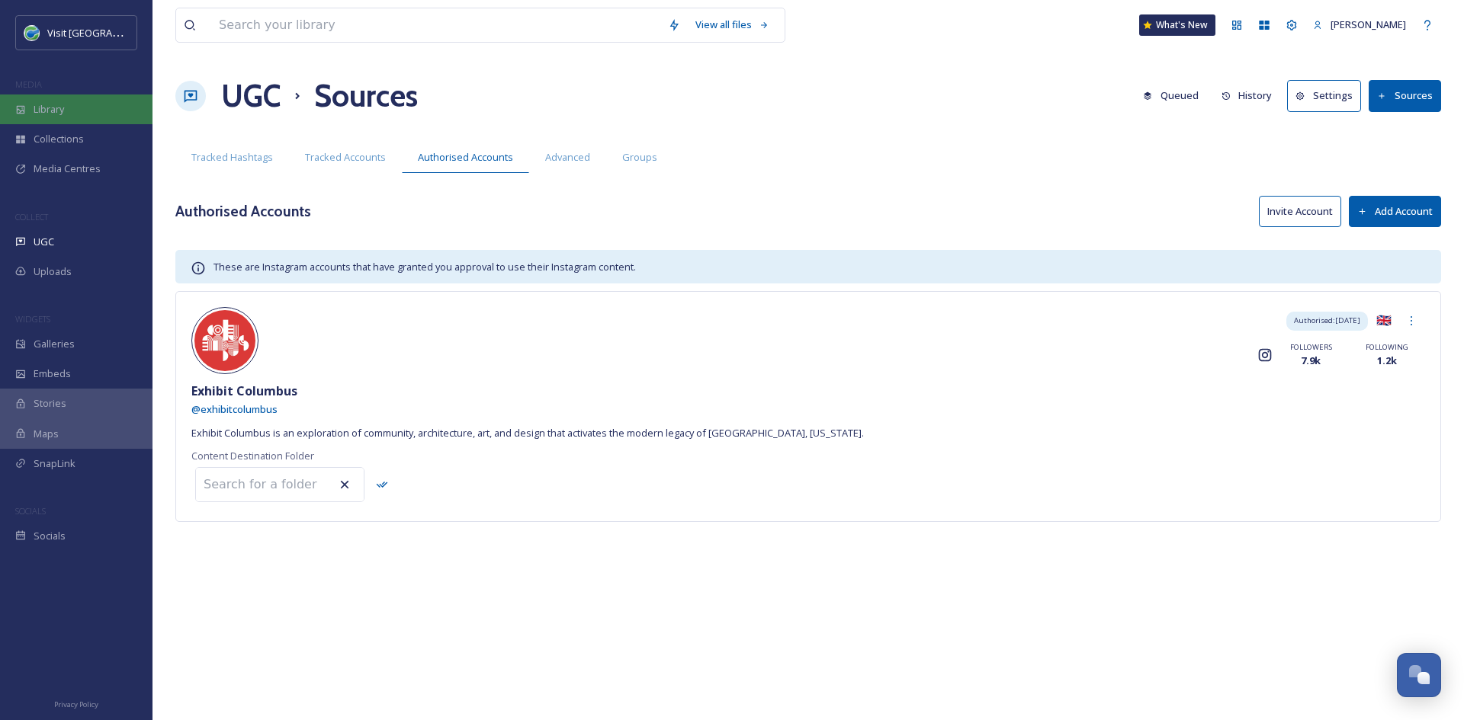
click at [43, 100] on div "Library" at bounding box center [76, 110] width 152 height 30
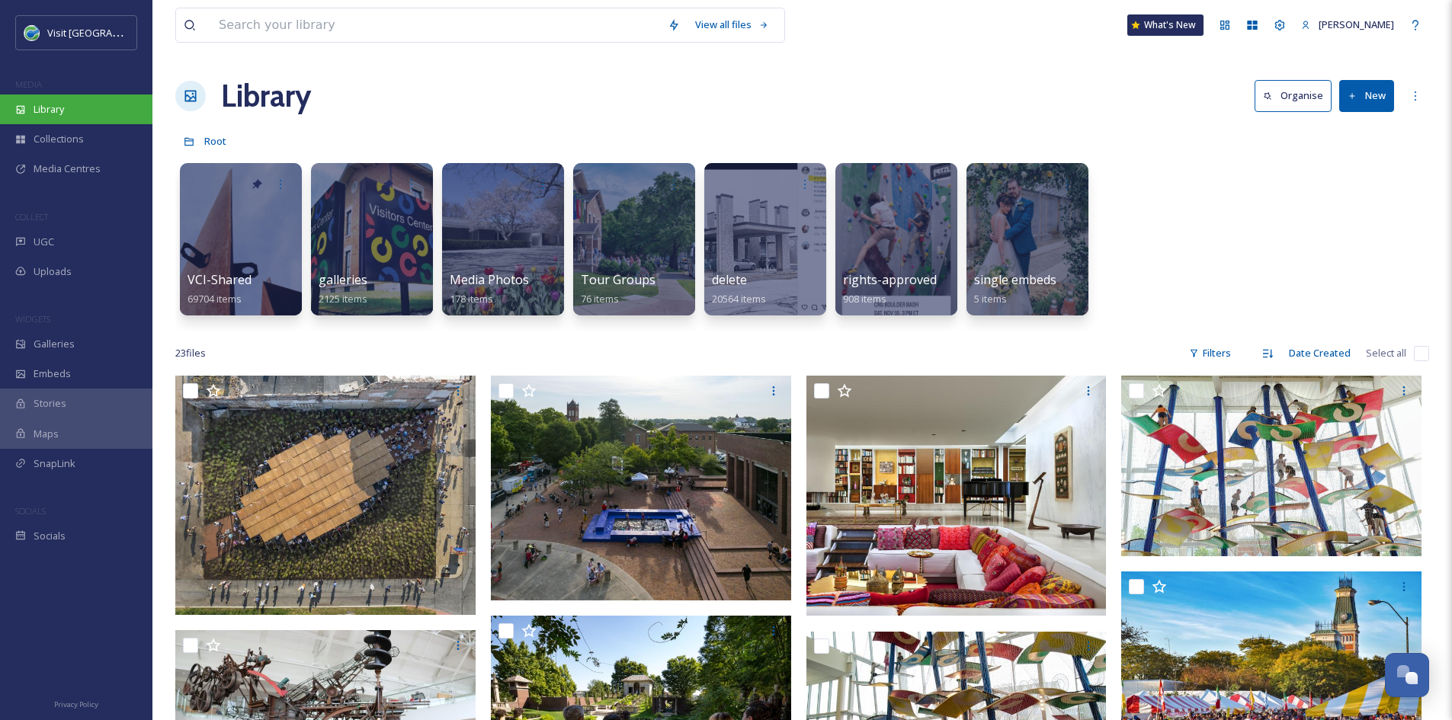
click at [95, 95] on div "Library" at bounding box center [76, 110] width 152 height 30
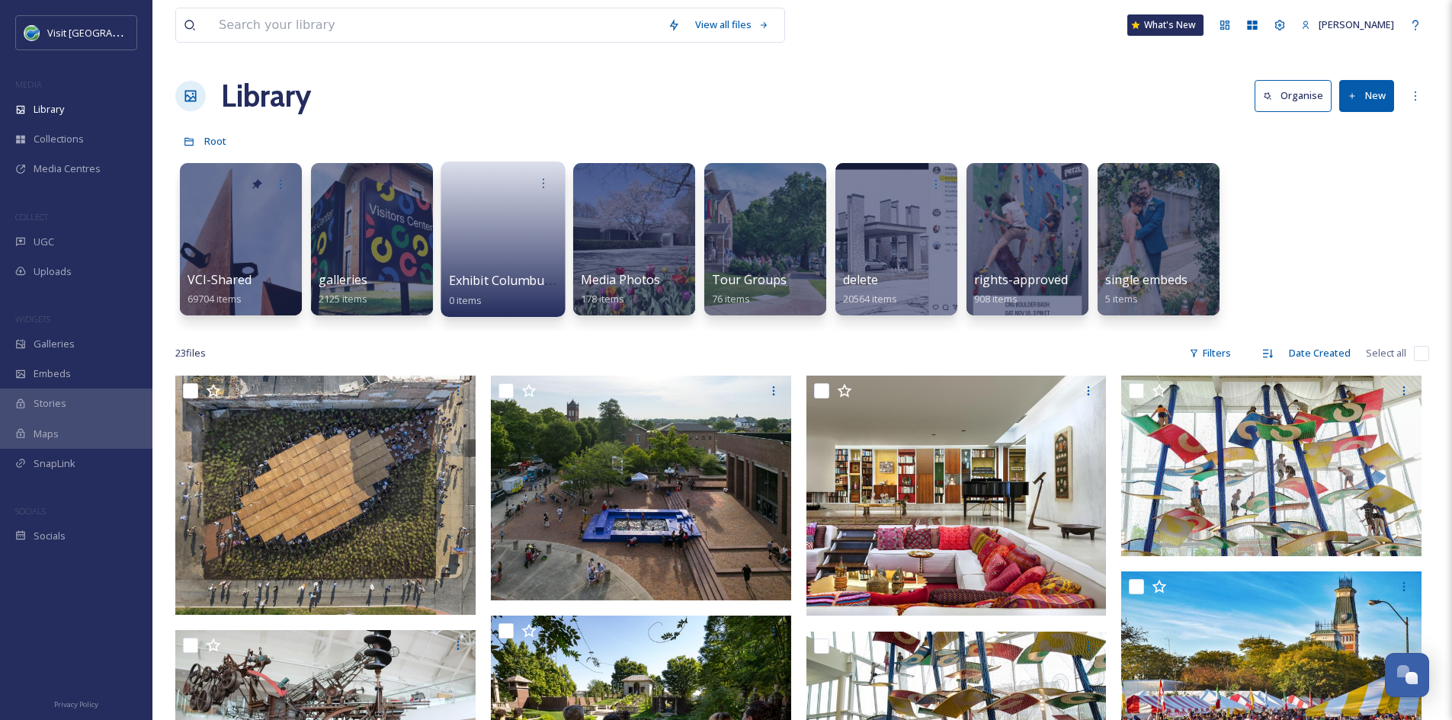
click at [533, 274] on span "Exhibit Columbus Content" at bounding box center [525, 280] width 152 height 17
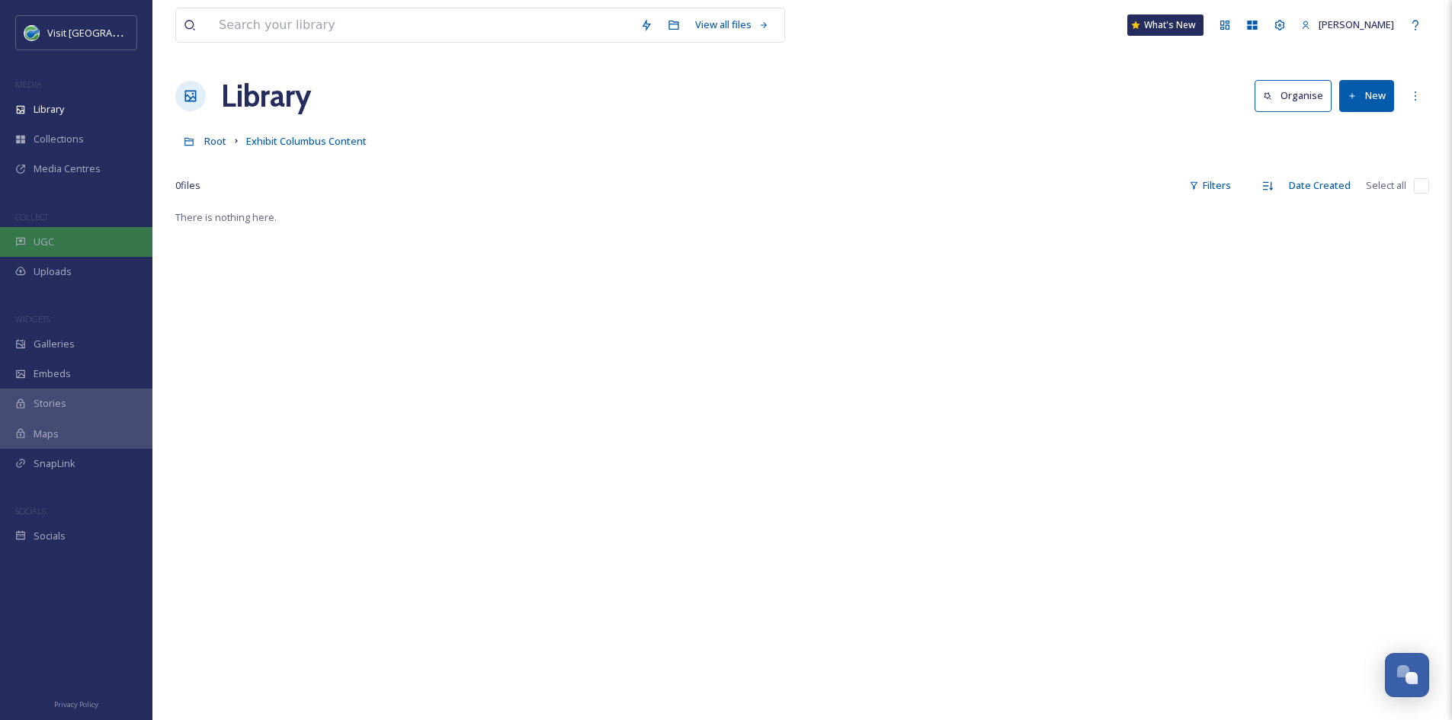
click at [42, 242] on span "UGC" at bounding box center [44, 242] width 21 height 14
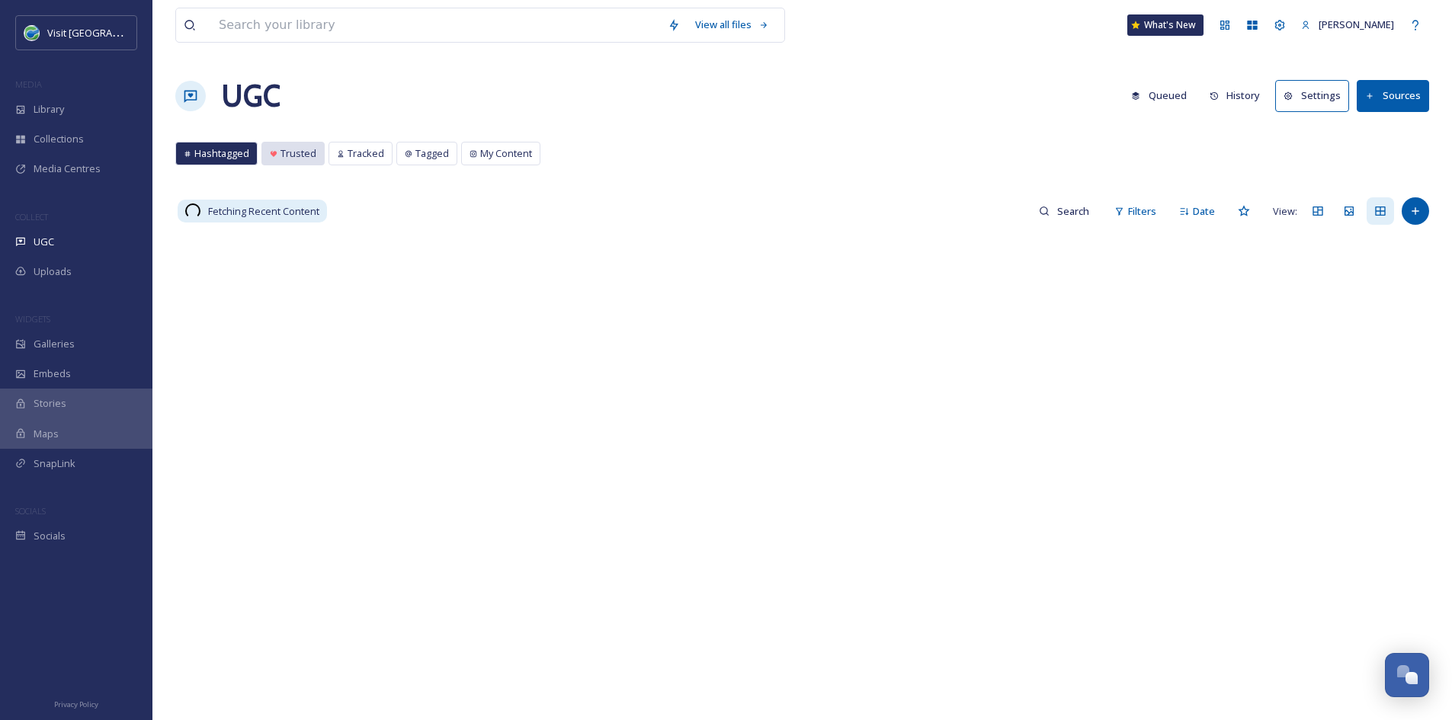
click at [289, 159] on span "Trusted" at bounding box center [299, 153] width 36 height 14
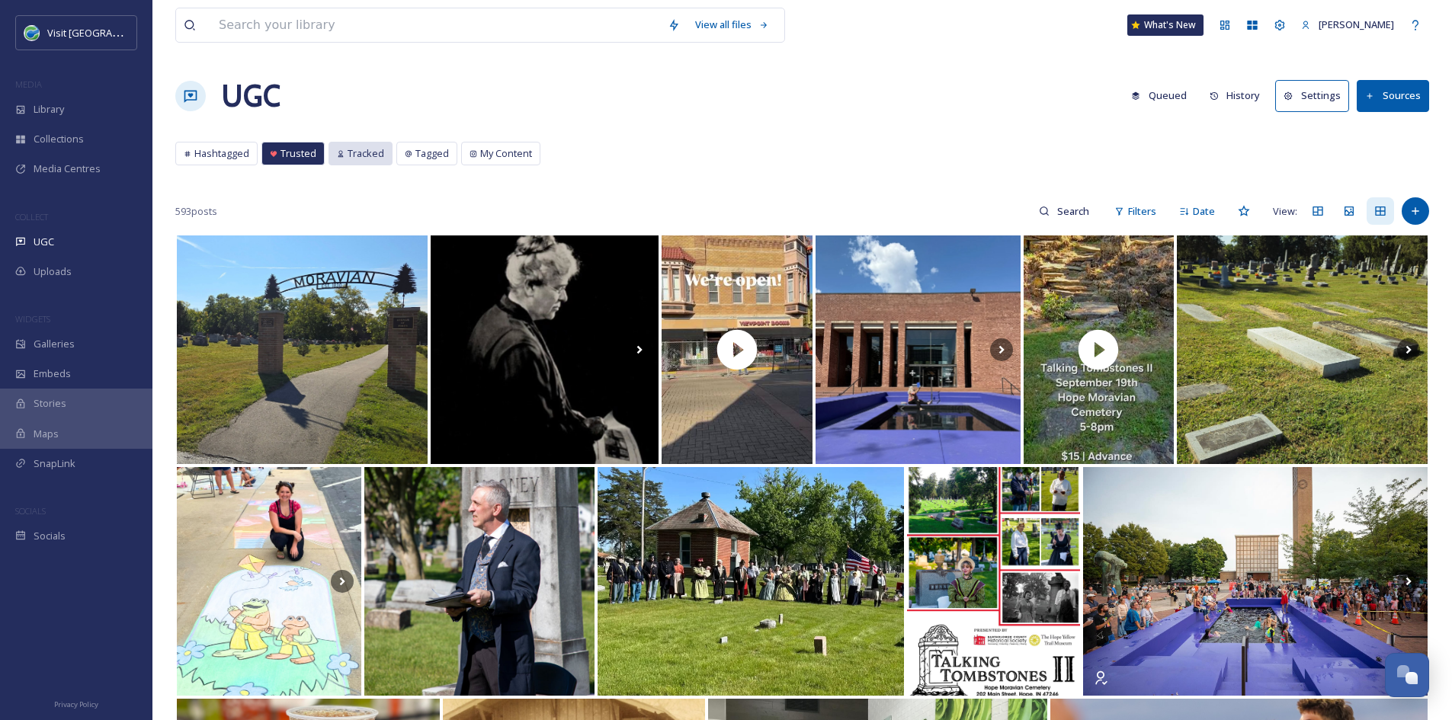
click at [370, 153] on span "Tracked" at bounding box center [366, 153] width 37 height 14
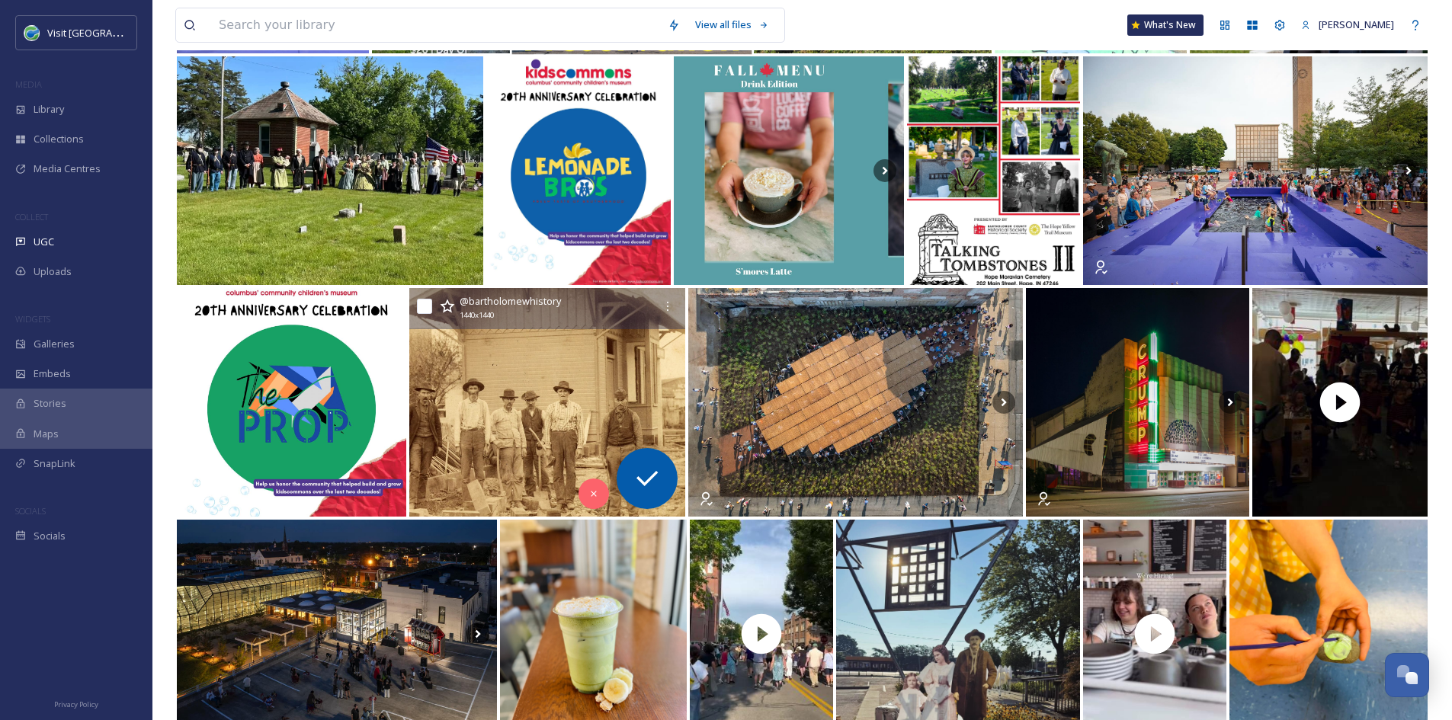
scroll to position [726, 0]
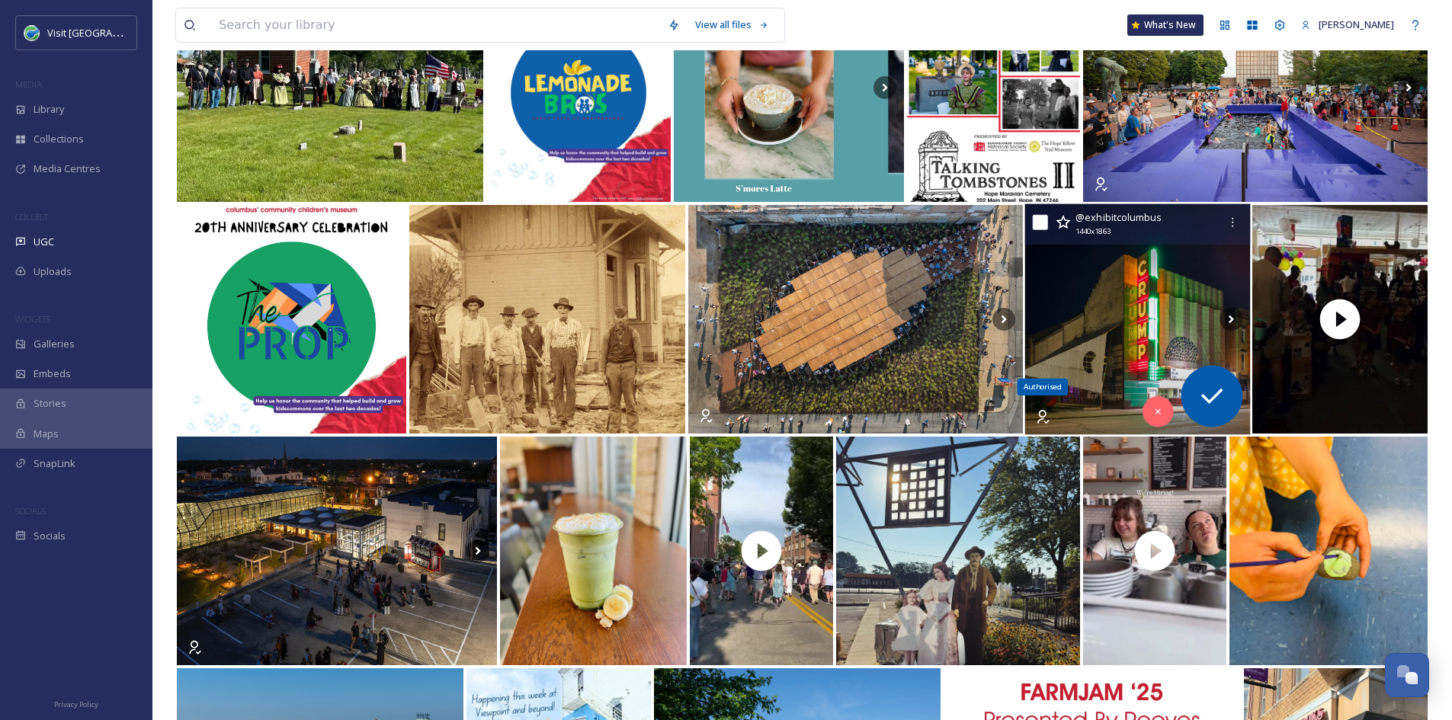
click at [1042, 418] on icon at bounding box center [1043, 417] width 12 height 14
click at [1108, 303] on img at bounding box center [1137, 319] width 226 height 231
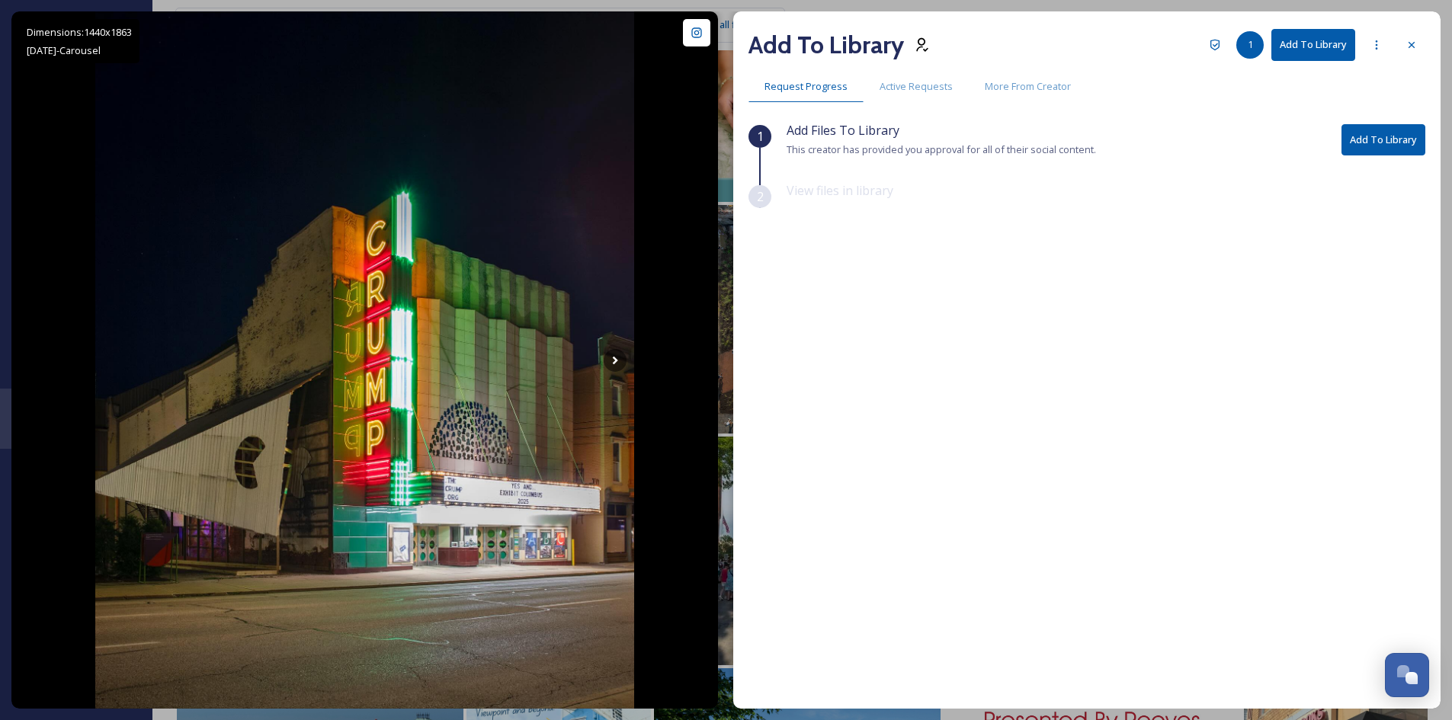
click at [1377, 143] on button "Add To Library" at bounding box center [1384, 139] width 84 height 31
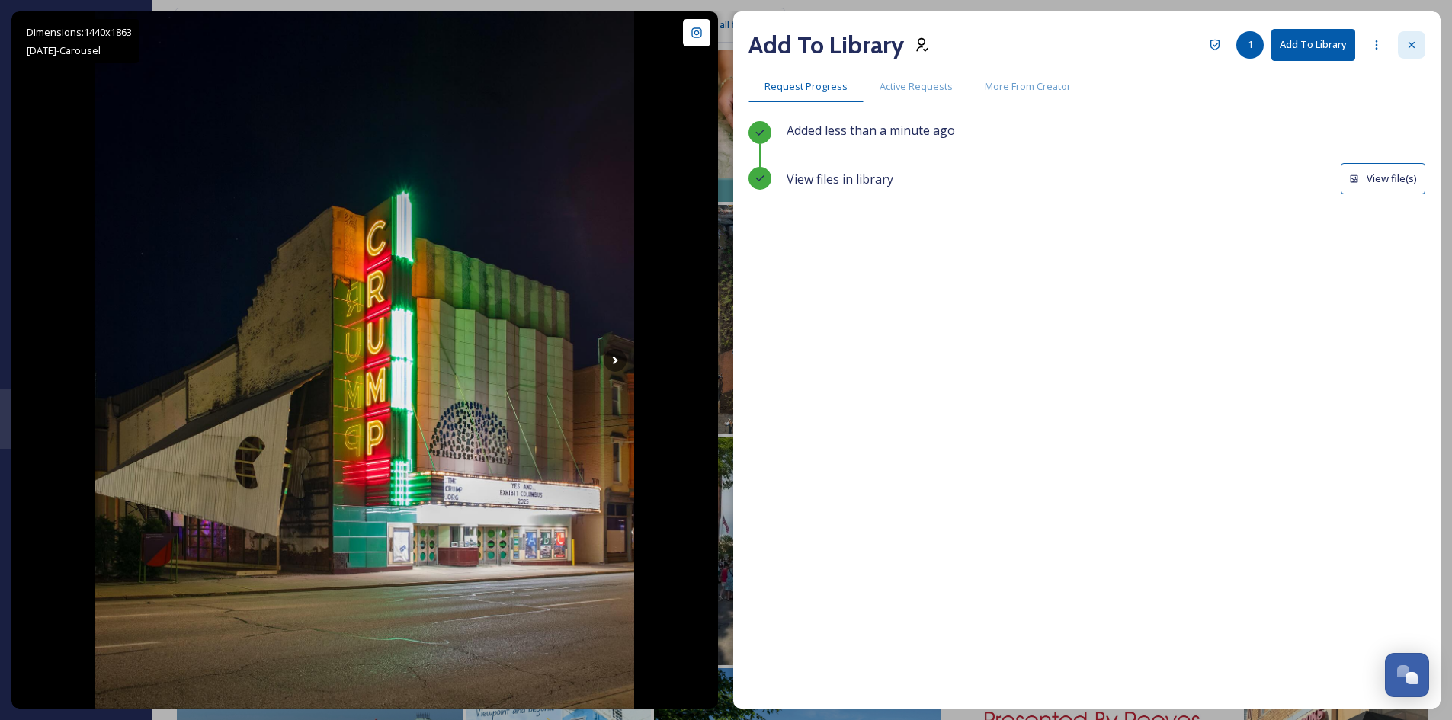
click at [1411, 45] on icon at bounding box center [1412, 45] width 12 height 12
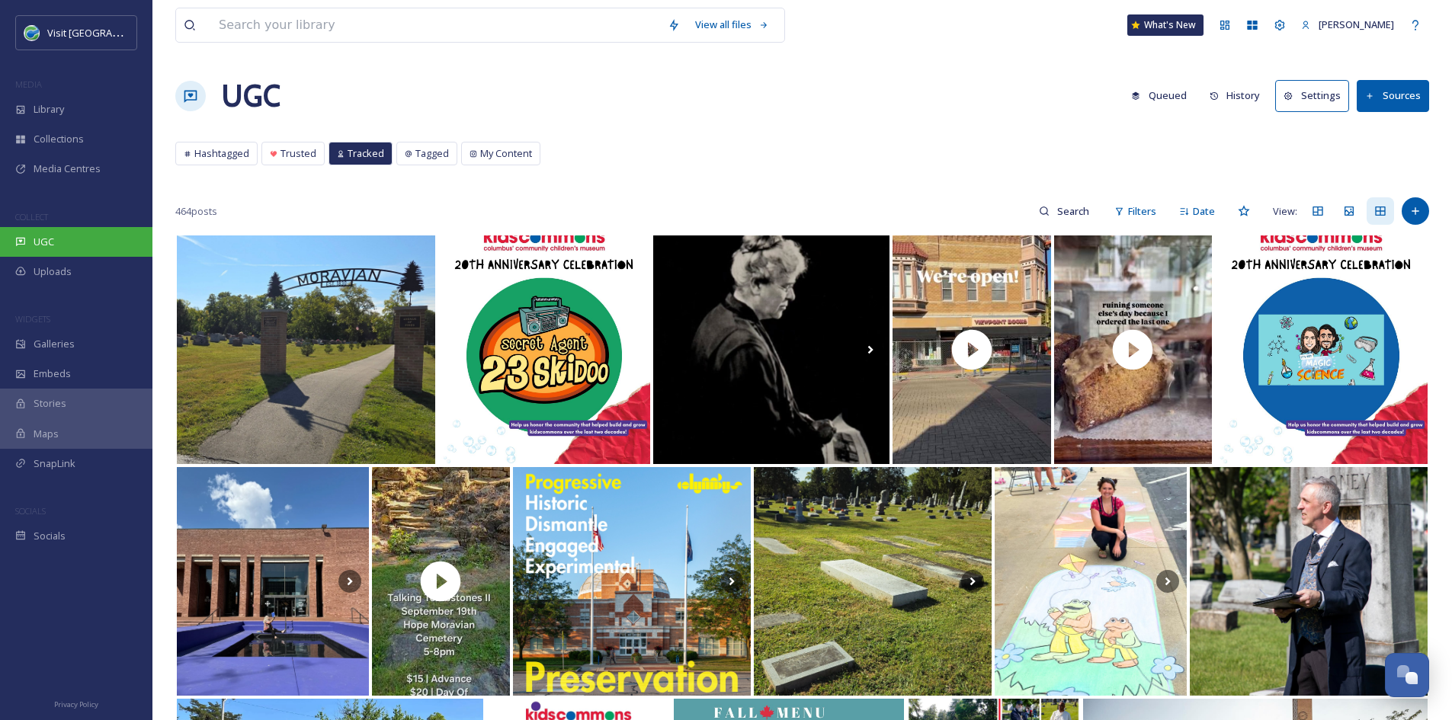
click at [91, 238] on div "UGC" at bounding box center [76, 242] width 152 height 30
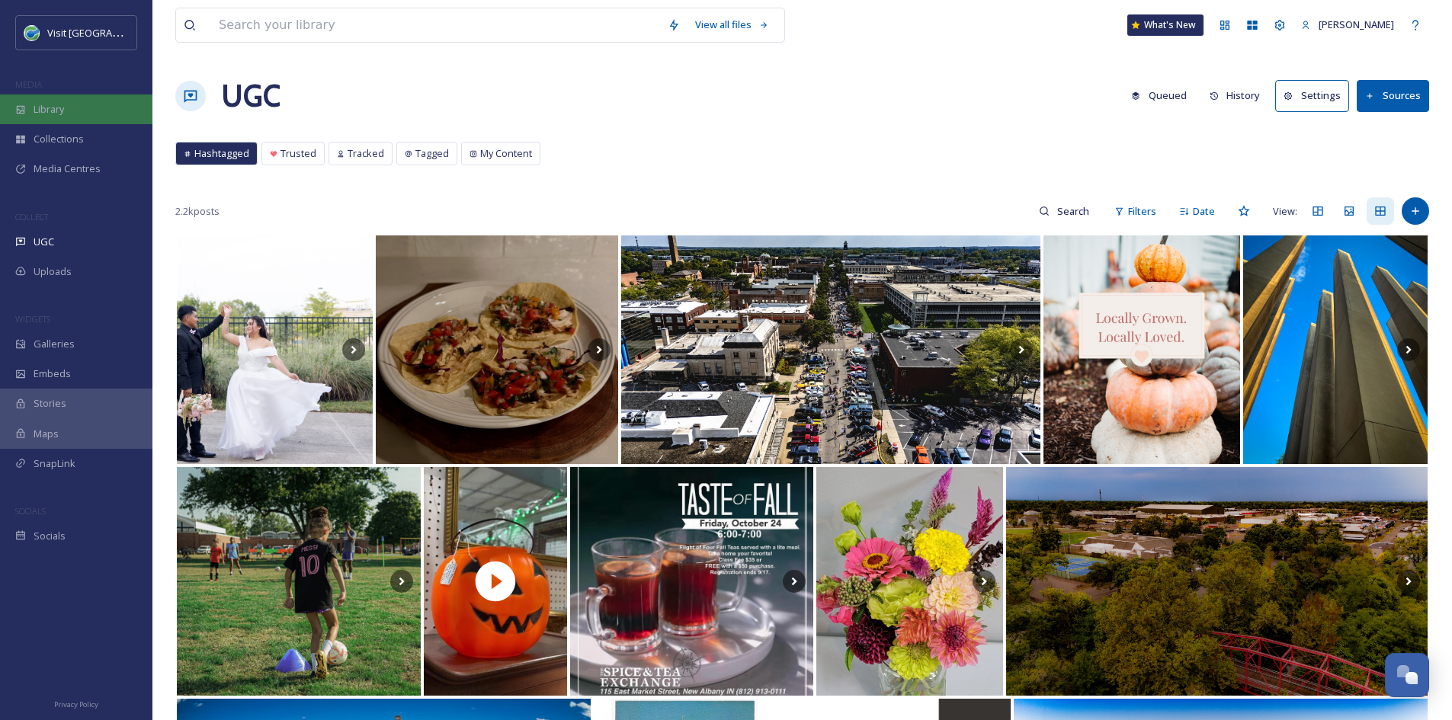
click at [75, 120] on div "Library" at bounding box center [76, 110] width 152 height 30
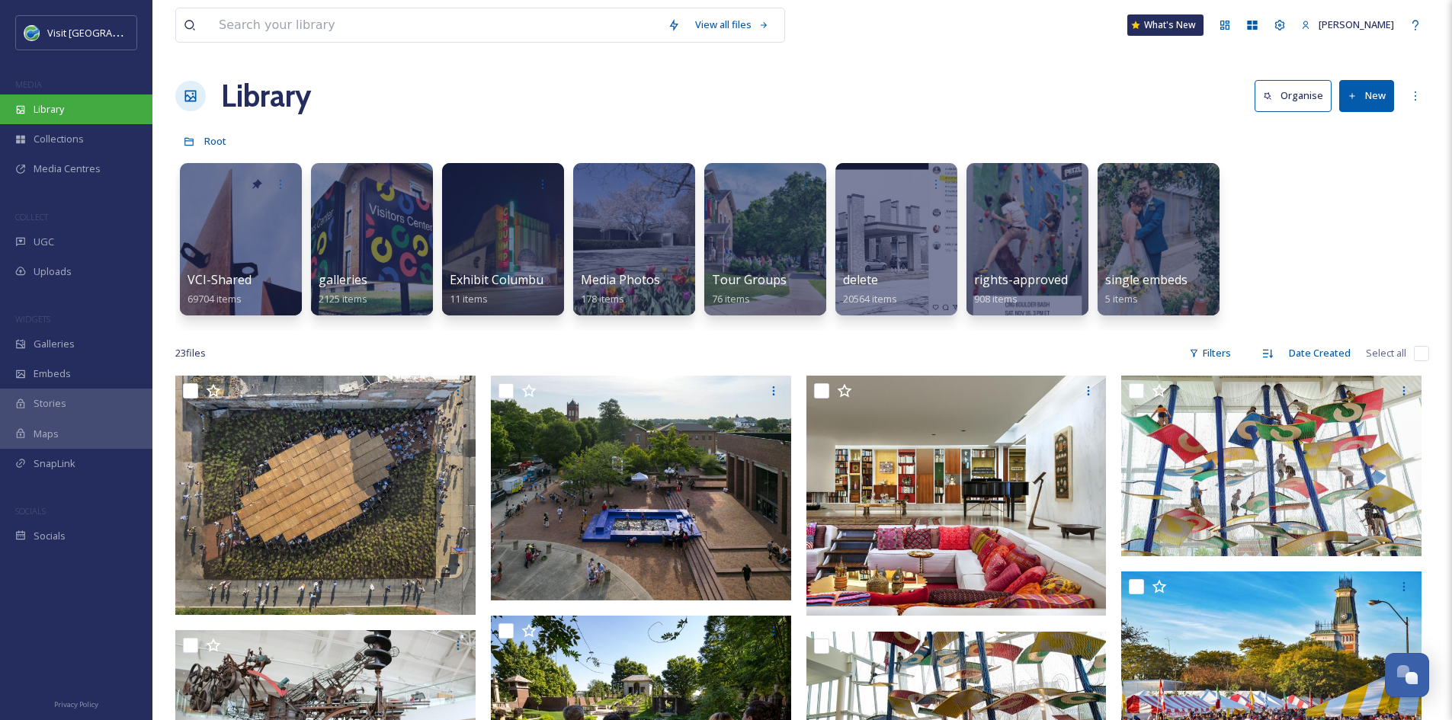
click at [75, 109] on div "Library" at bounding box center [76, 110] width 152 height 30
click at [1035, 259] on div at bounding box center [1027, 240] width 124 height 156
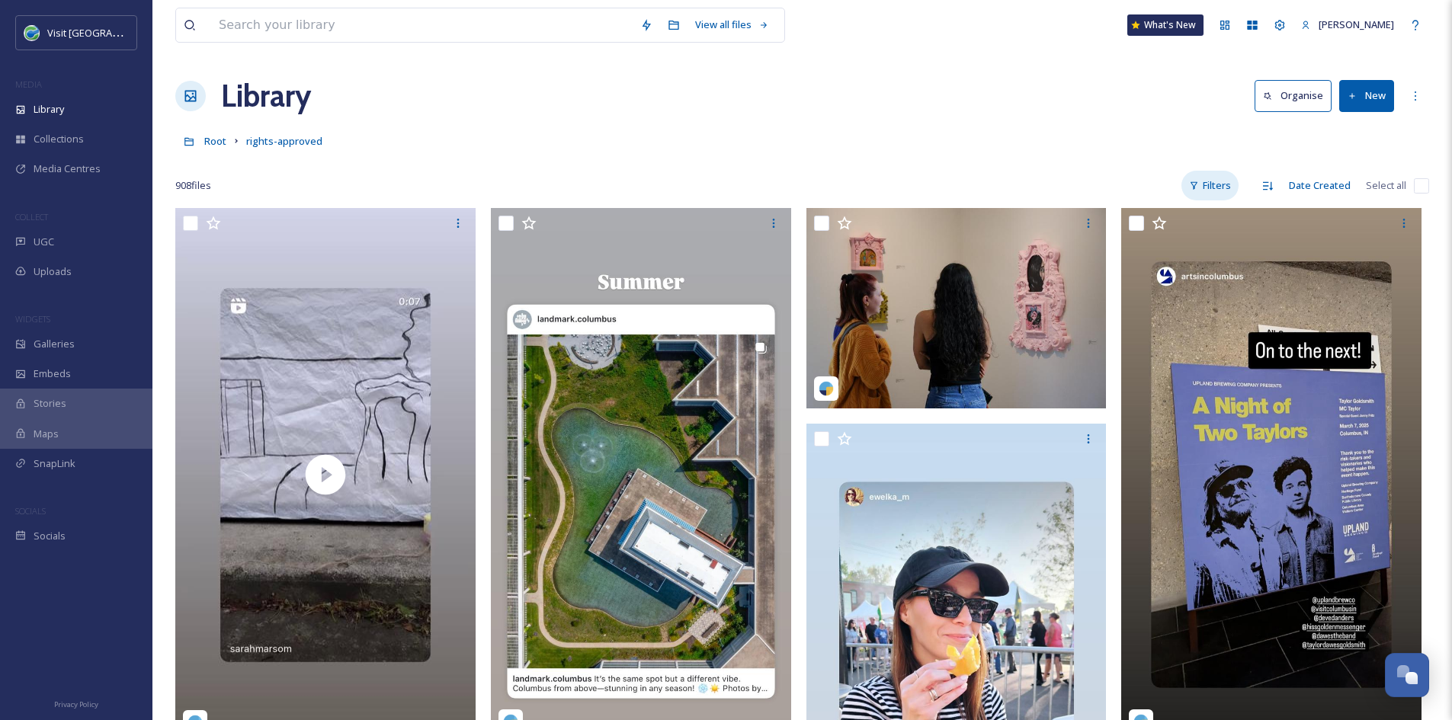
click at [1206, 197] on div "Filters" at bounding box center [1209, 186] width 57 height 30
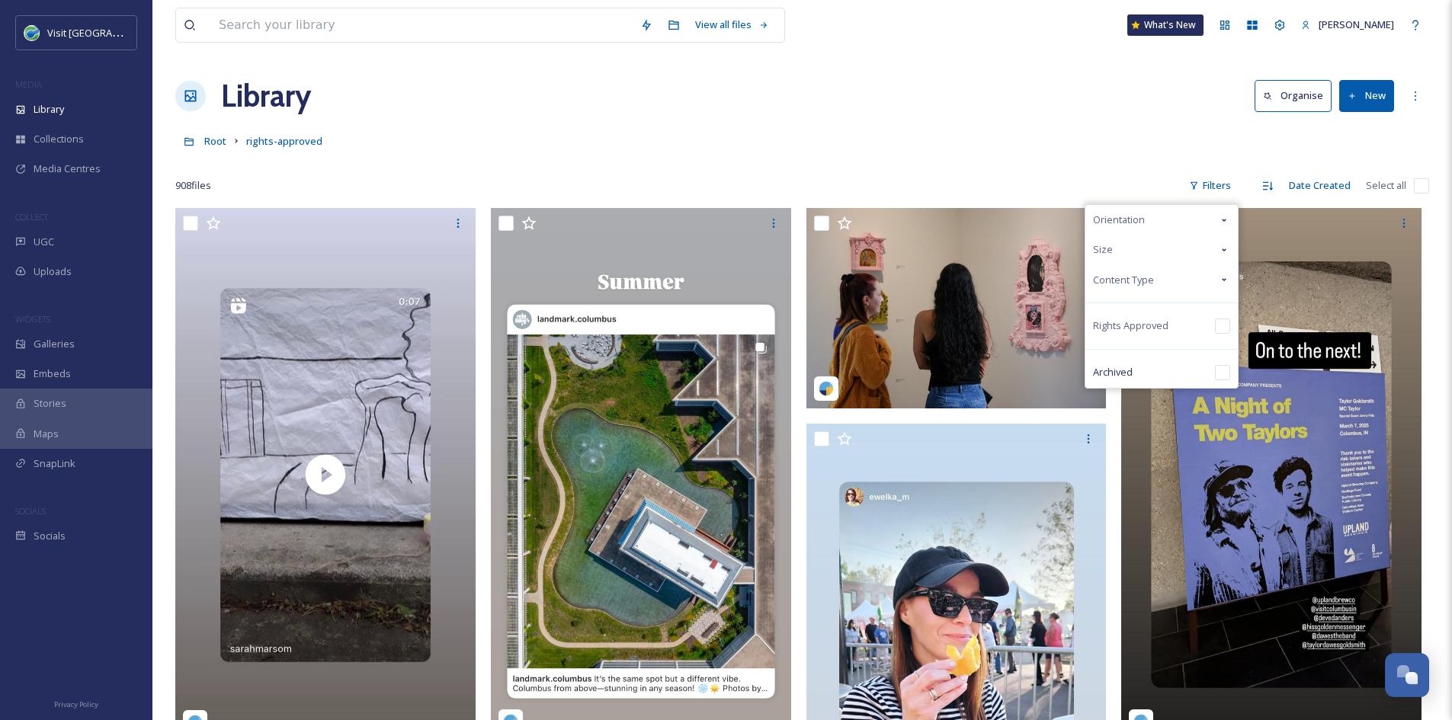
click at [1152, 284] on span "Content Type" at bounding box center [1123, 280] width 61 height 14
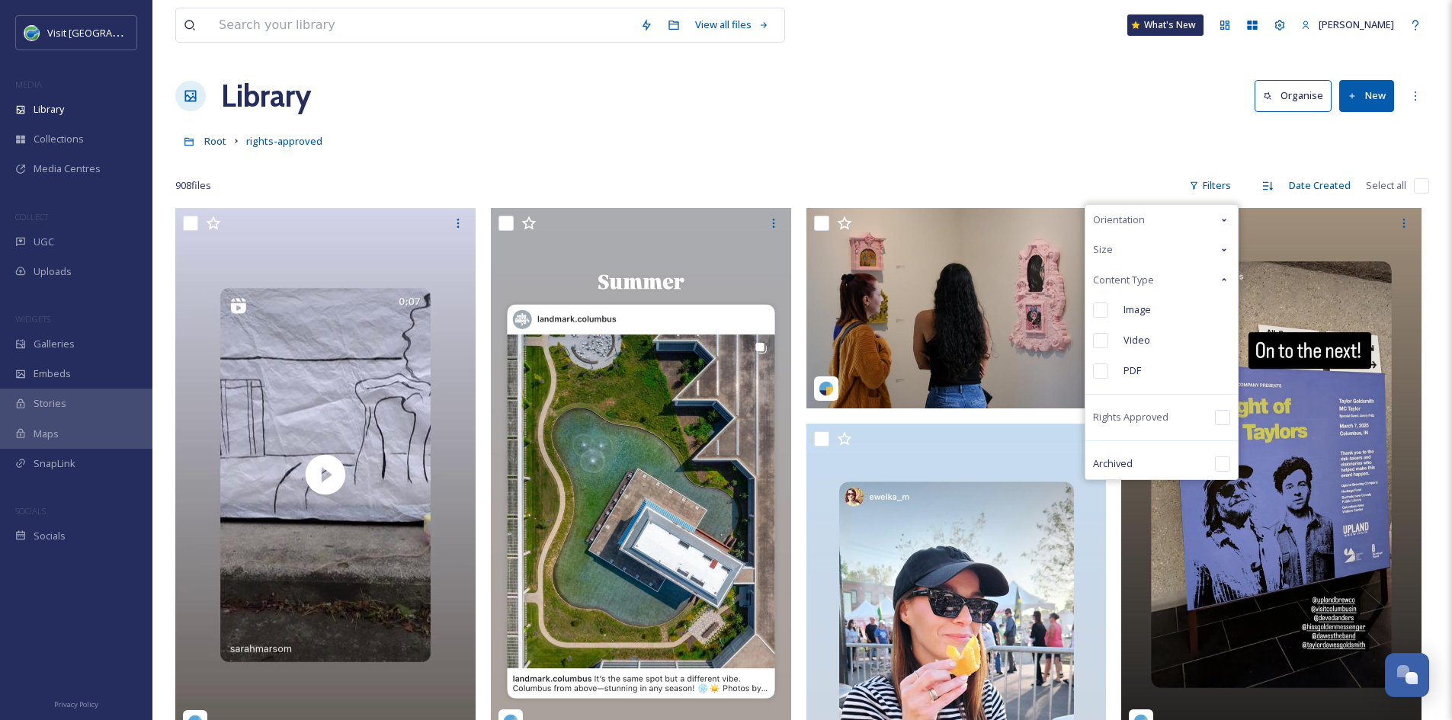
click at [1152, 284] on span "Content Type" at bounding box center [1123, 280] width 61 height 14
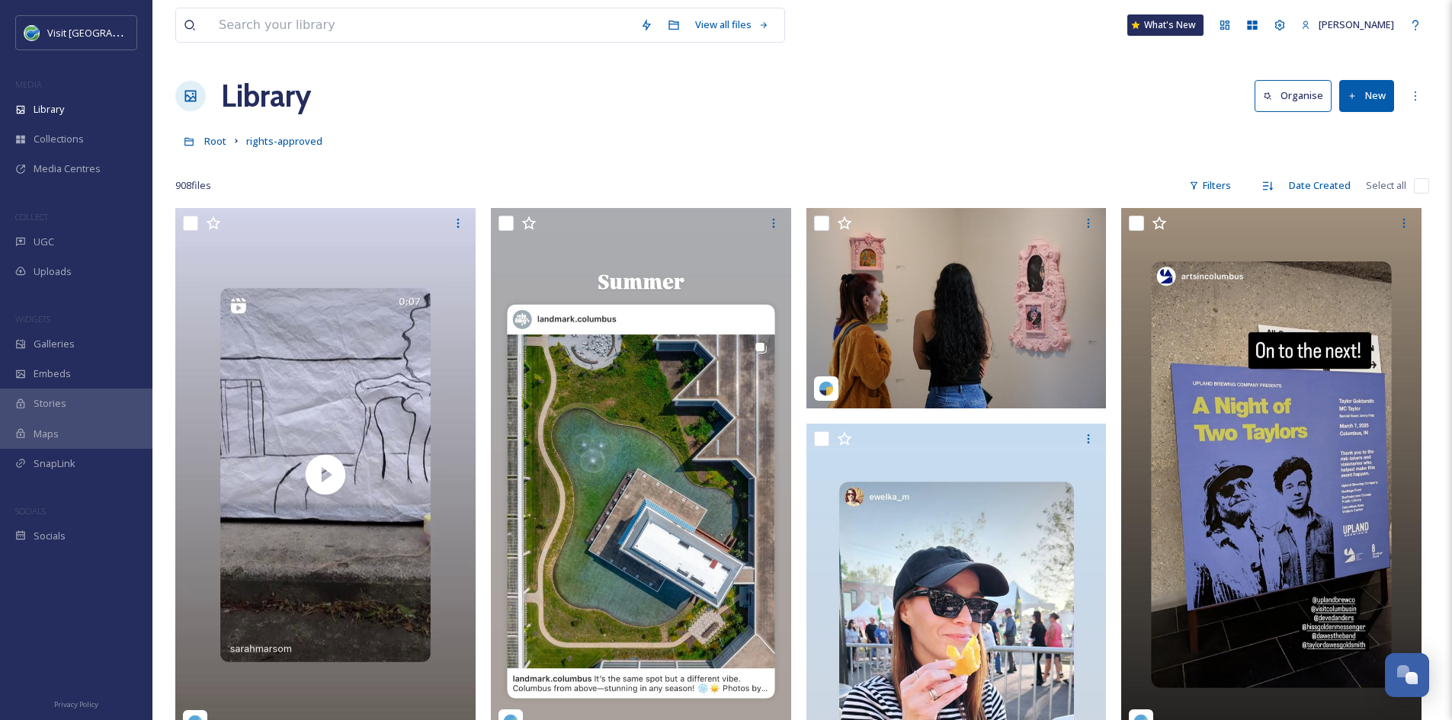
click at [989, 87] on div "Library Organise New" at bounding box center [802, 96] width 1254 height 46
click at [88, 118] on div "Library" at bounding box center [76, 110] width 152 height 30
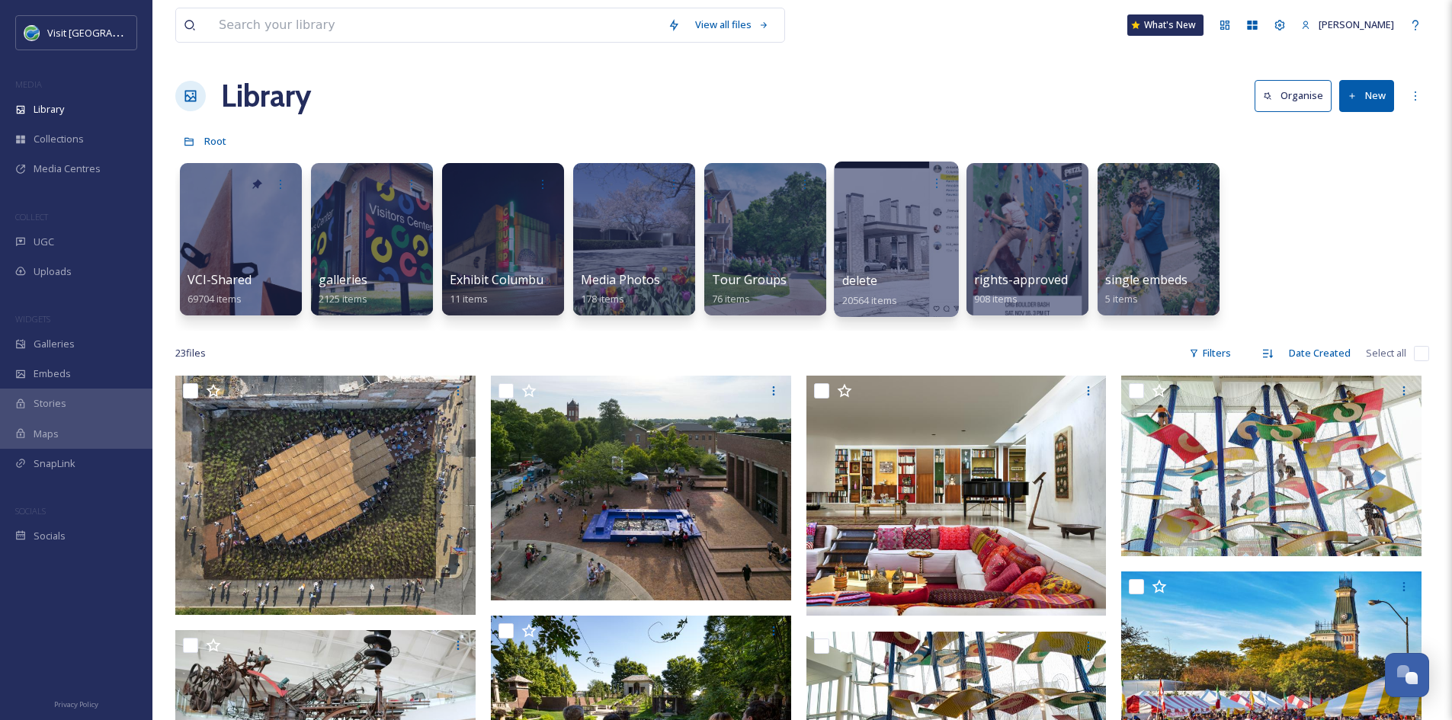
click at [870, 294] on span "20564 items" at bounding box center [869, 300] width 55 height 14
click at [926, 191] on div at bounding box center [937, 183] width 28 height 28
click at [893, 184] on div "Edit / Share Move to Folder Delete" at bounding box center [896, 183] width 109 height 28
click at [893, 184] on div at bounding box center [896, 183] width 109 height 28
click at [869, 276] on span "delete" at bounding box center [860, 280] width 36 height 17
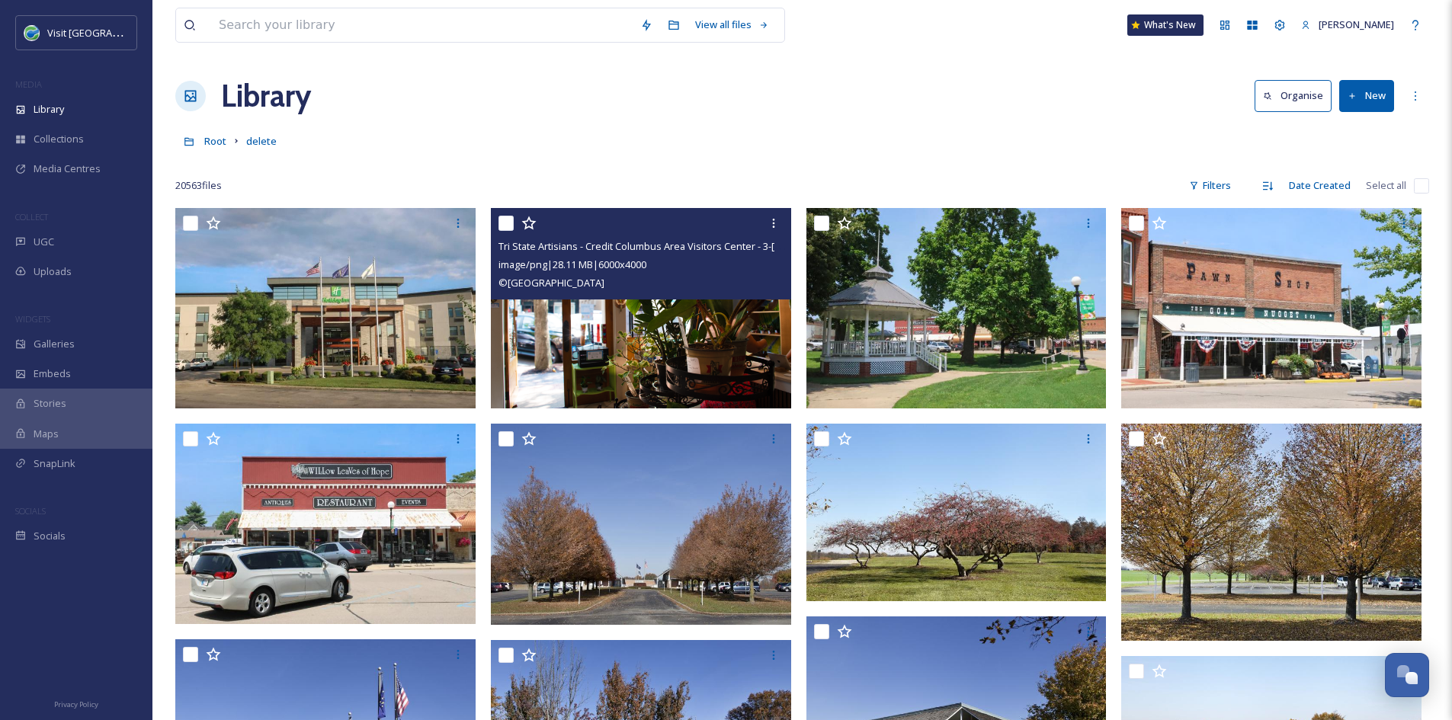
click at [656, 300] on div "Tri State Artisians - Credit Columbus Area Visitors Center - 3-[GEOGRAPHIC_DATA…" at bounding box center [641, 253] width 300 height 91
click at [644, 358] on img at bounding box center [641, 308] width 300 height 200
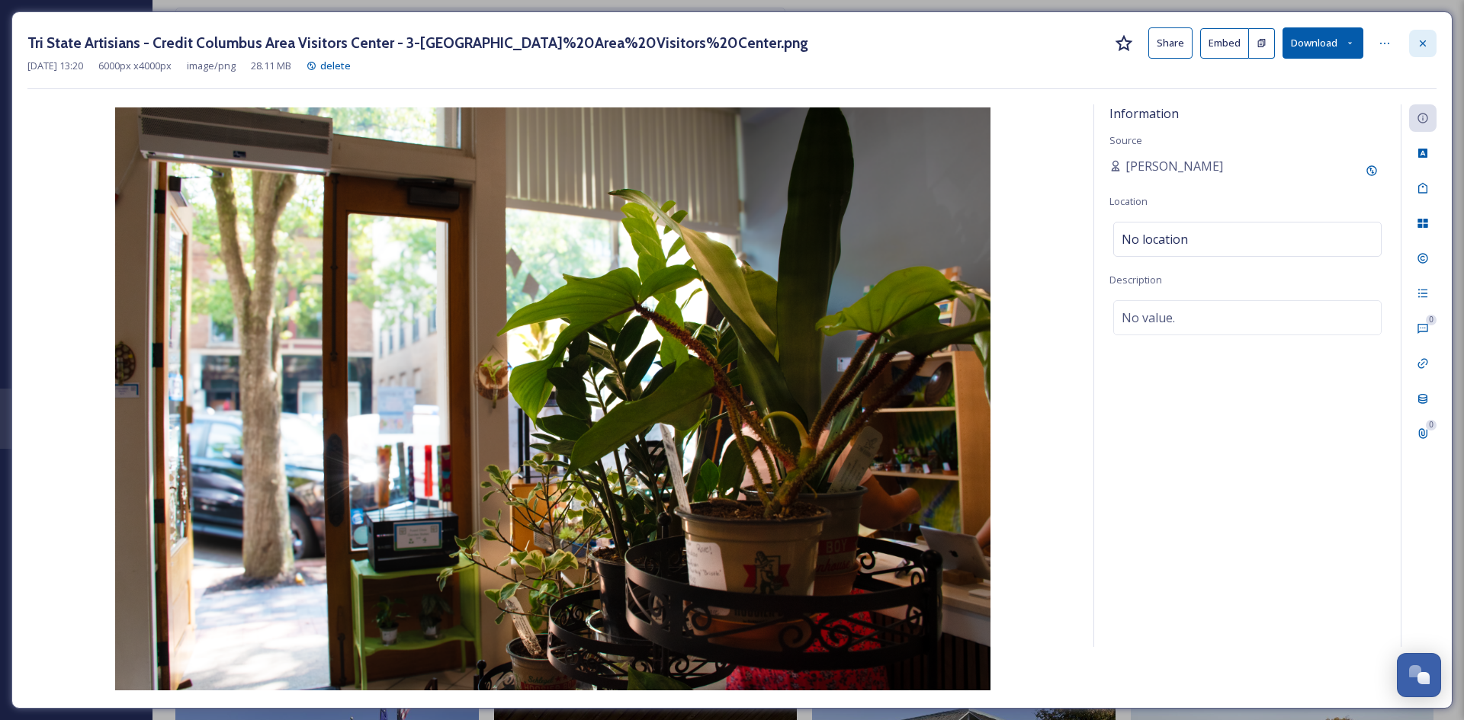
click at [1428, 46] on icon at bounding box center [1422, 43] width 12 height 12
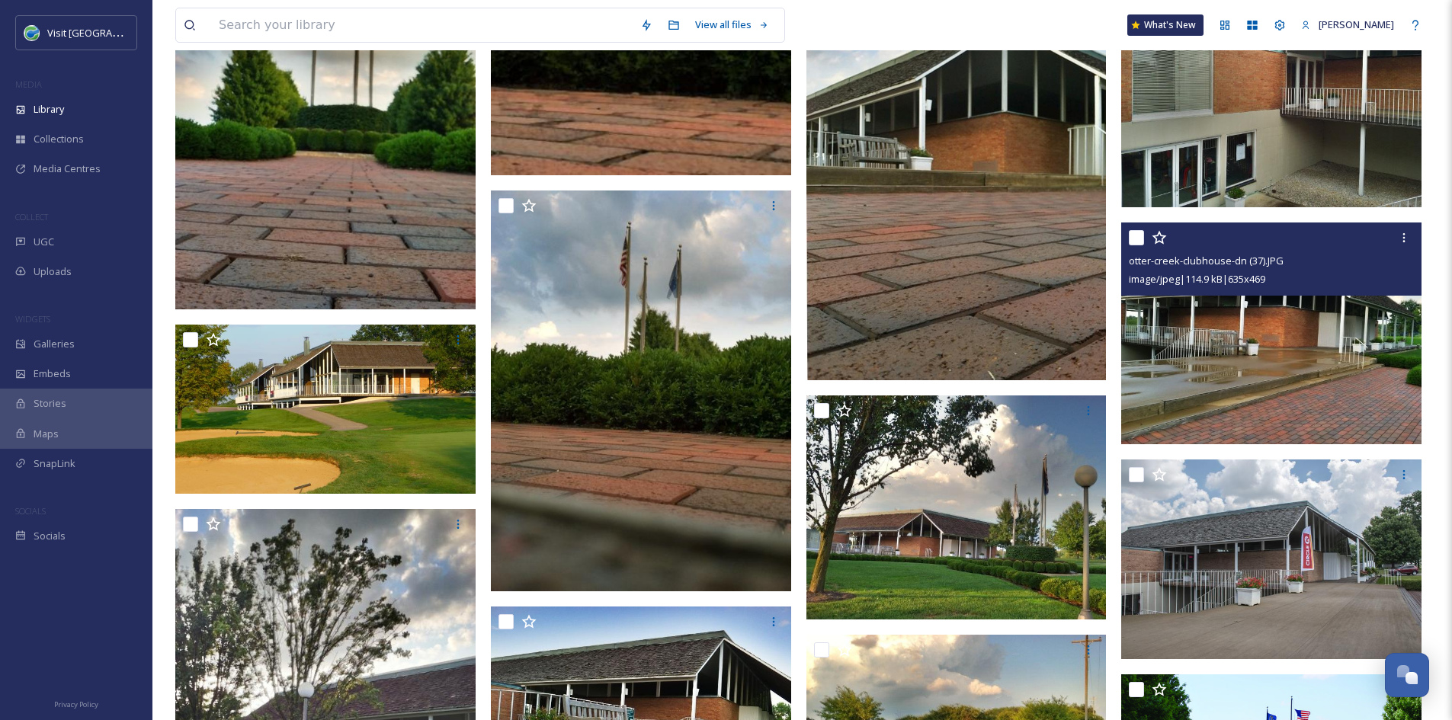
scroll to position [5437, 0]
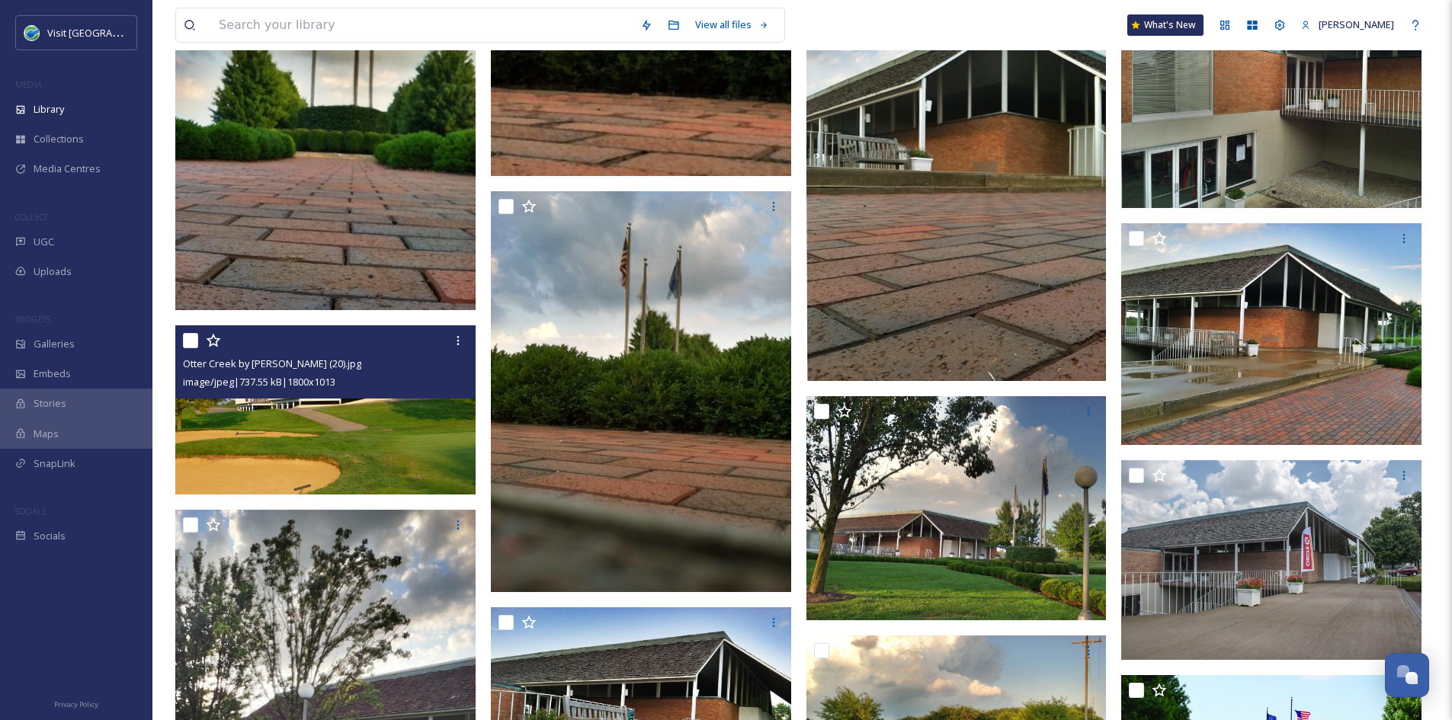
click at [290, 443] on img at bounding box center [325, 409] width 300 height 169
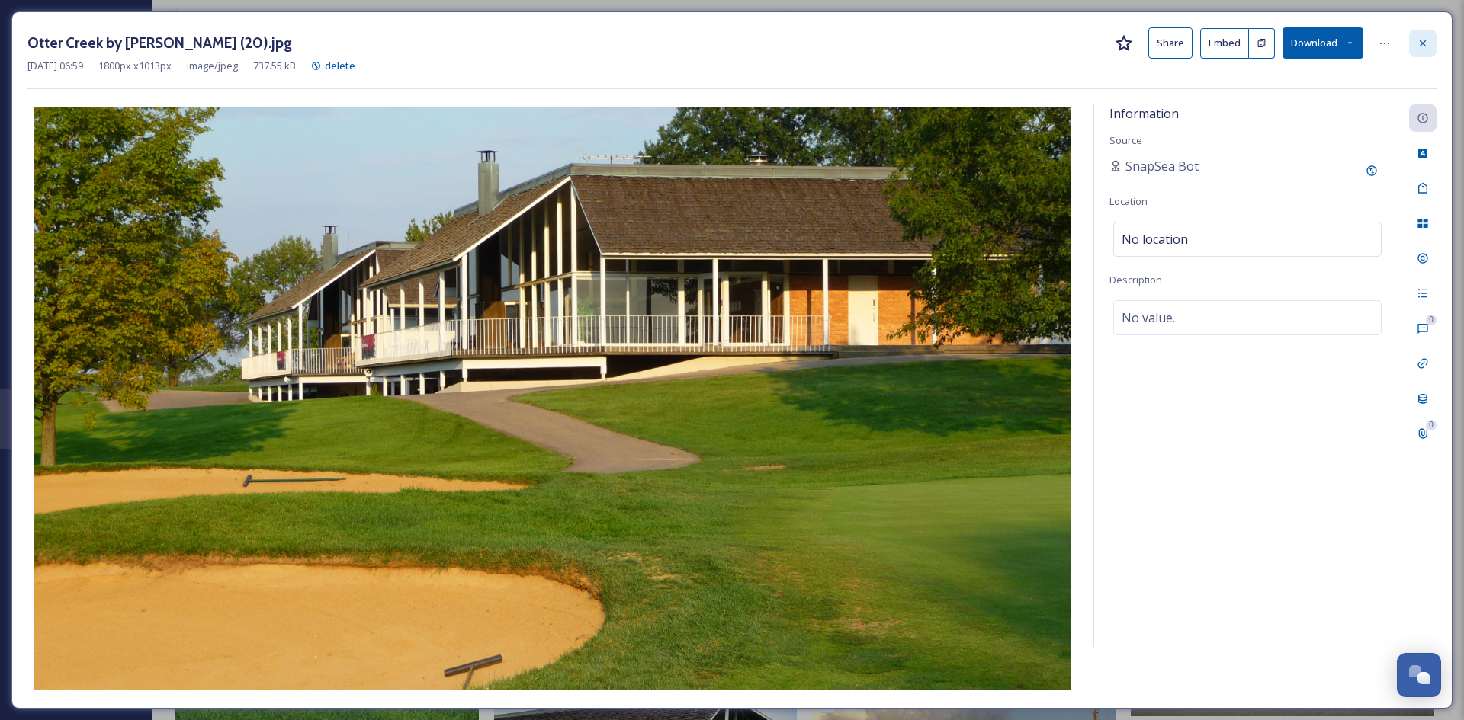
click at [1422, 50] on div at bounding box center [1422, 43] width 27 height 27
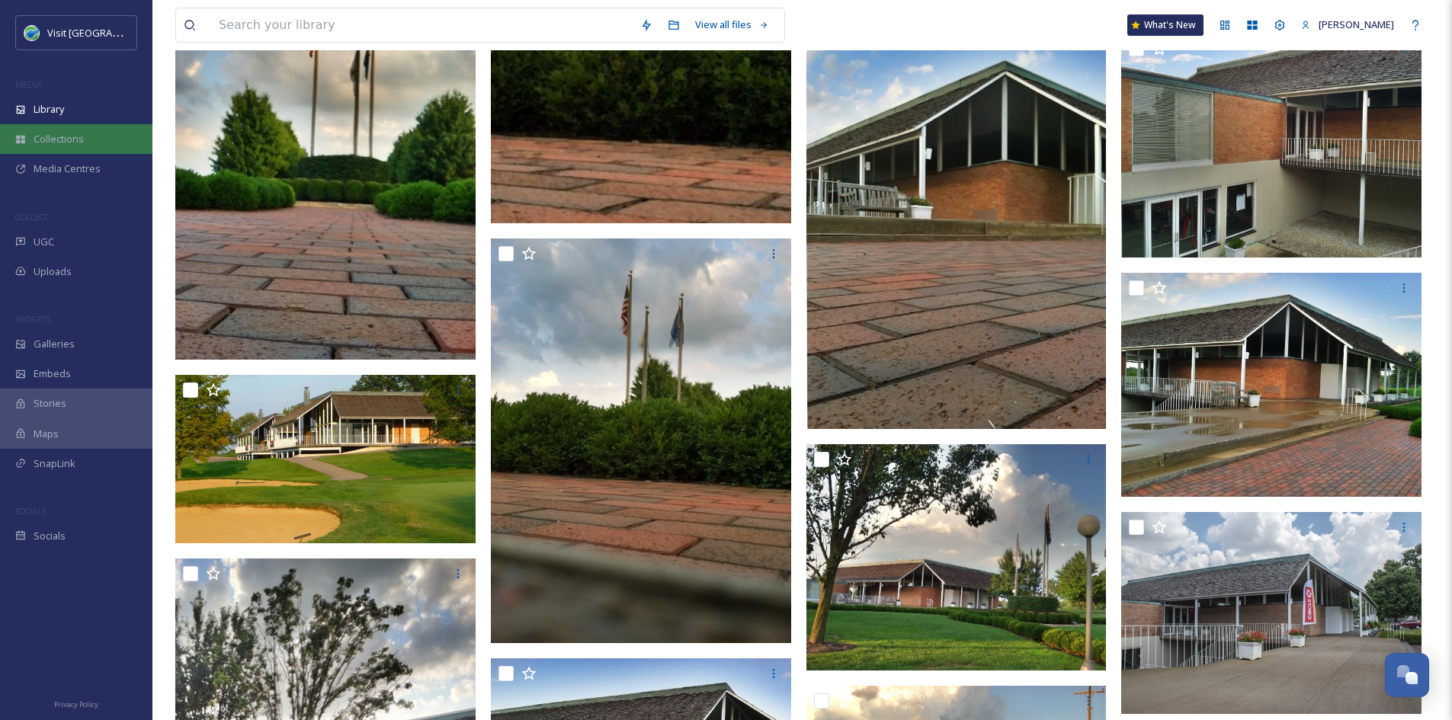
click at [81, 142] on span "Collections" at bounding box center [59, 139] width 50 height 14
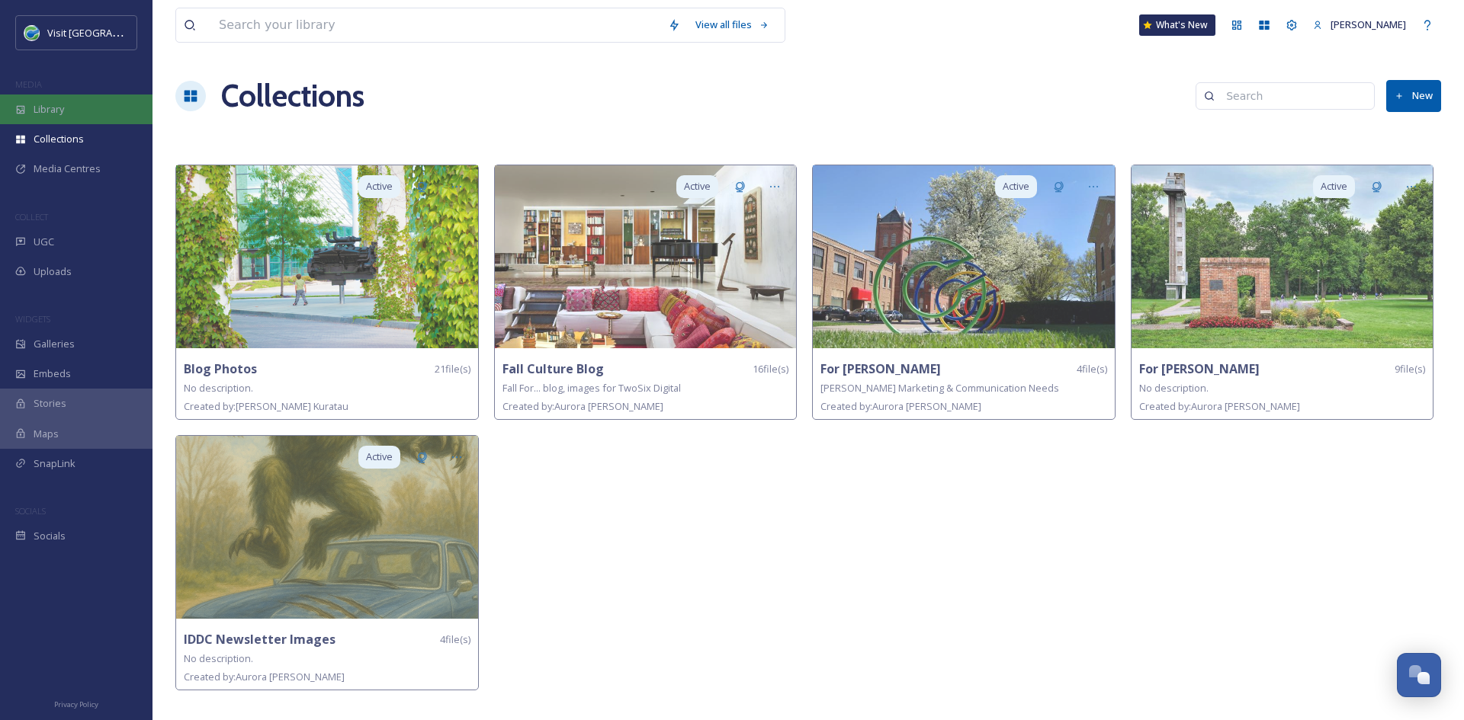
click at [81, 111] on div "Library" at bounding box center [76, 110] width 152 height 30
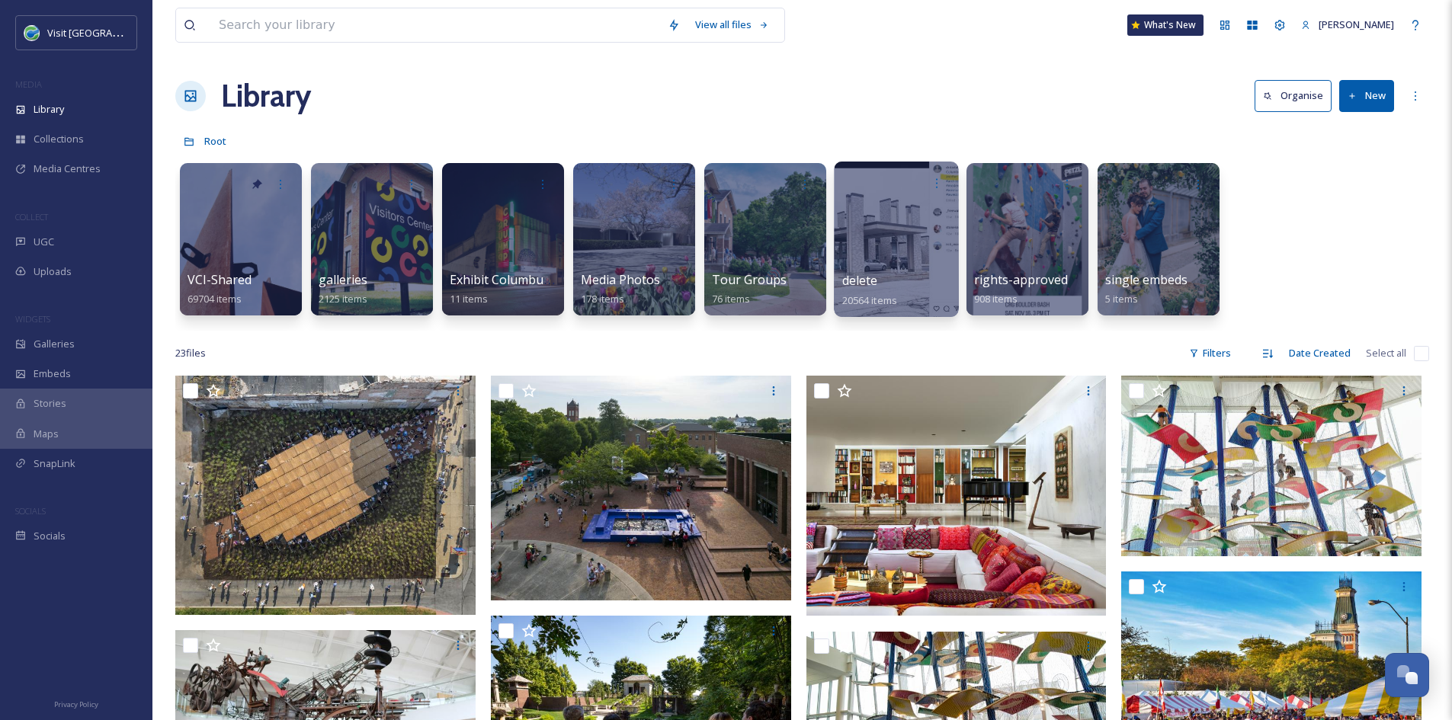
click at [875, 266] on div at bounding box center [896, 240] width 124 height 156
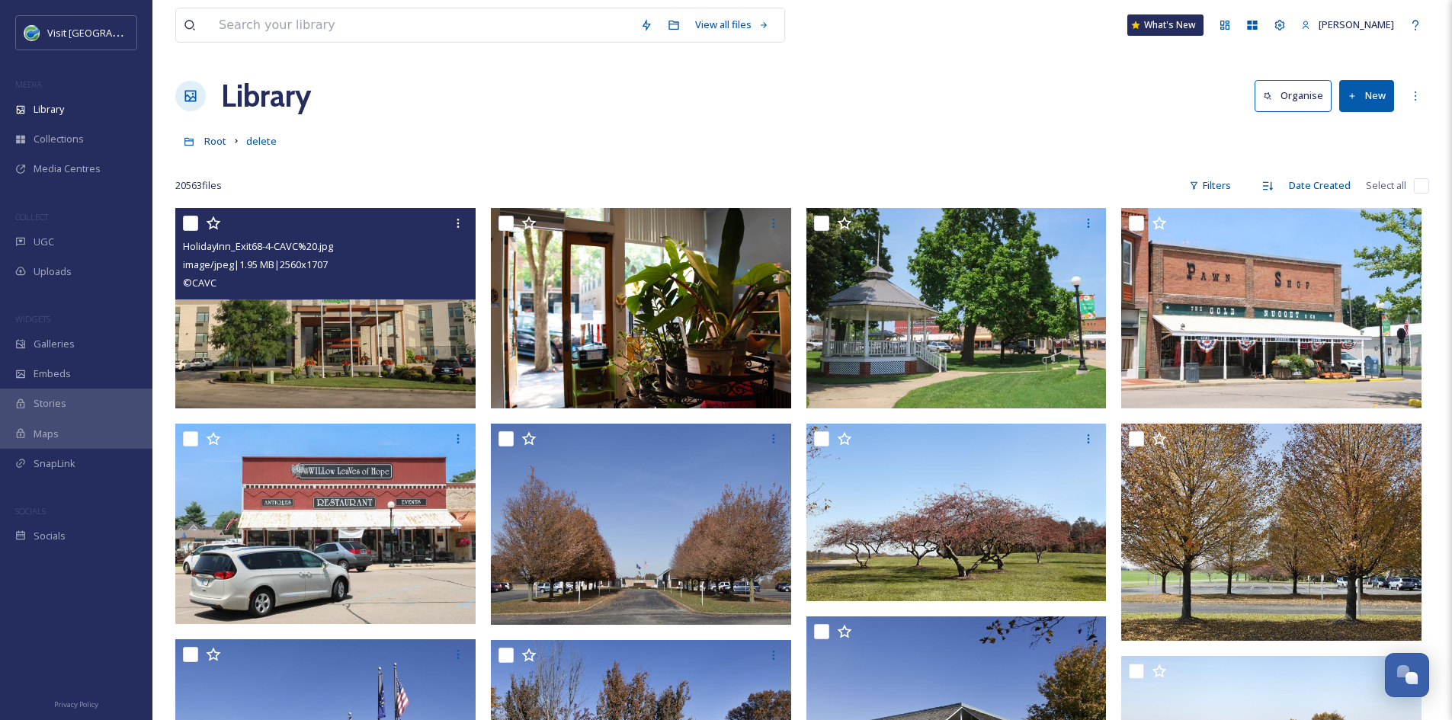
click at [252, 351] on img at bounding box center [325, 308] width 300 height 200
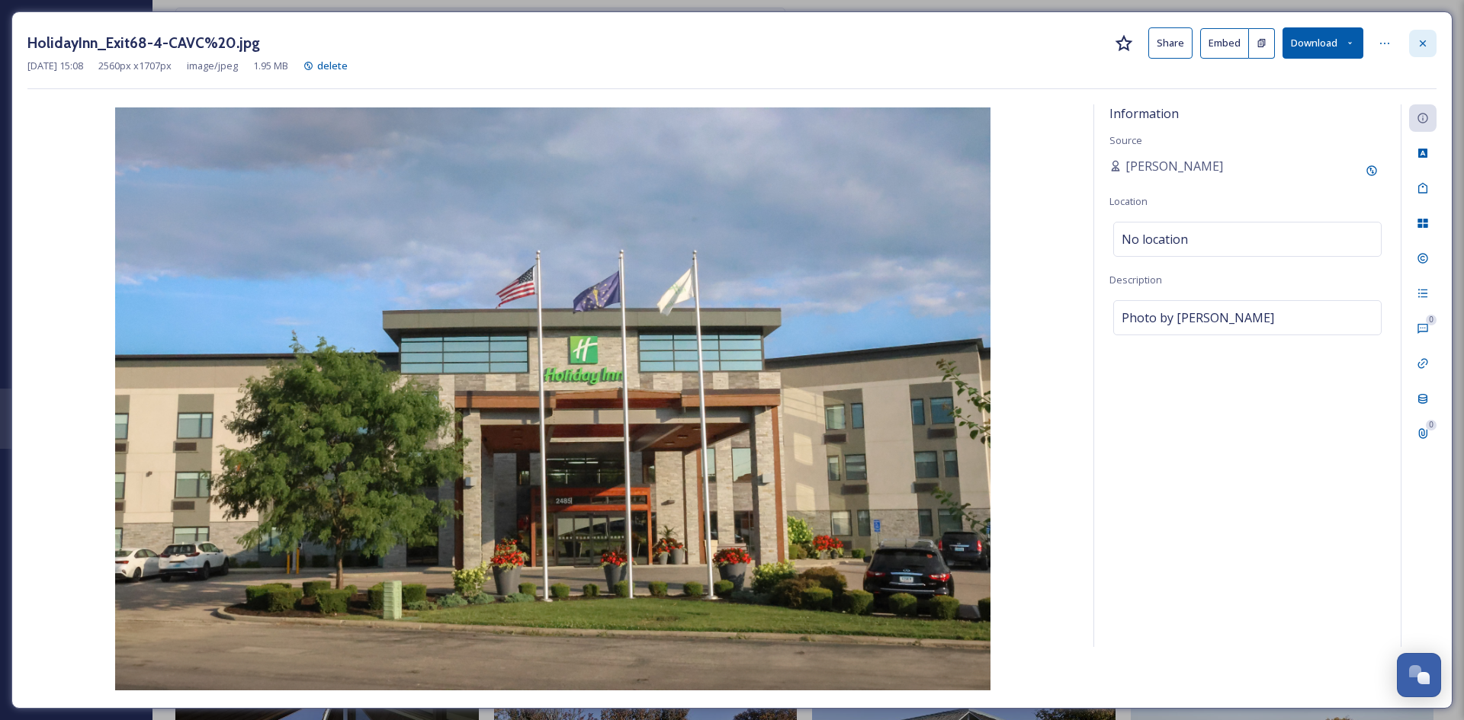
click at [1416, 46] on div at bounding box center [1422, 43] width 27 height 27
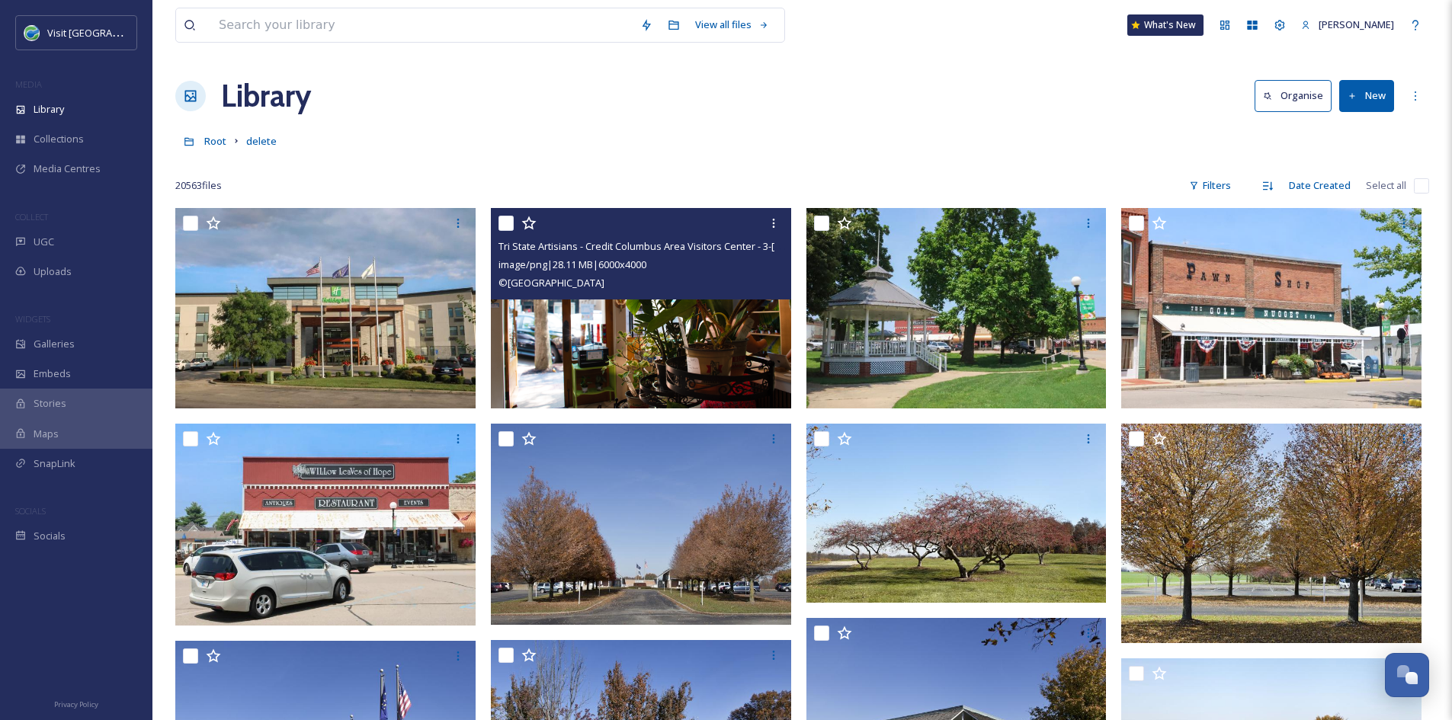
click at [598, 315] on img at bounding box center [641, 308] width 300 height 200
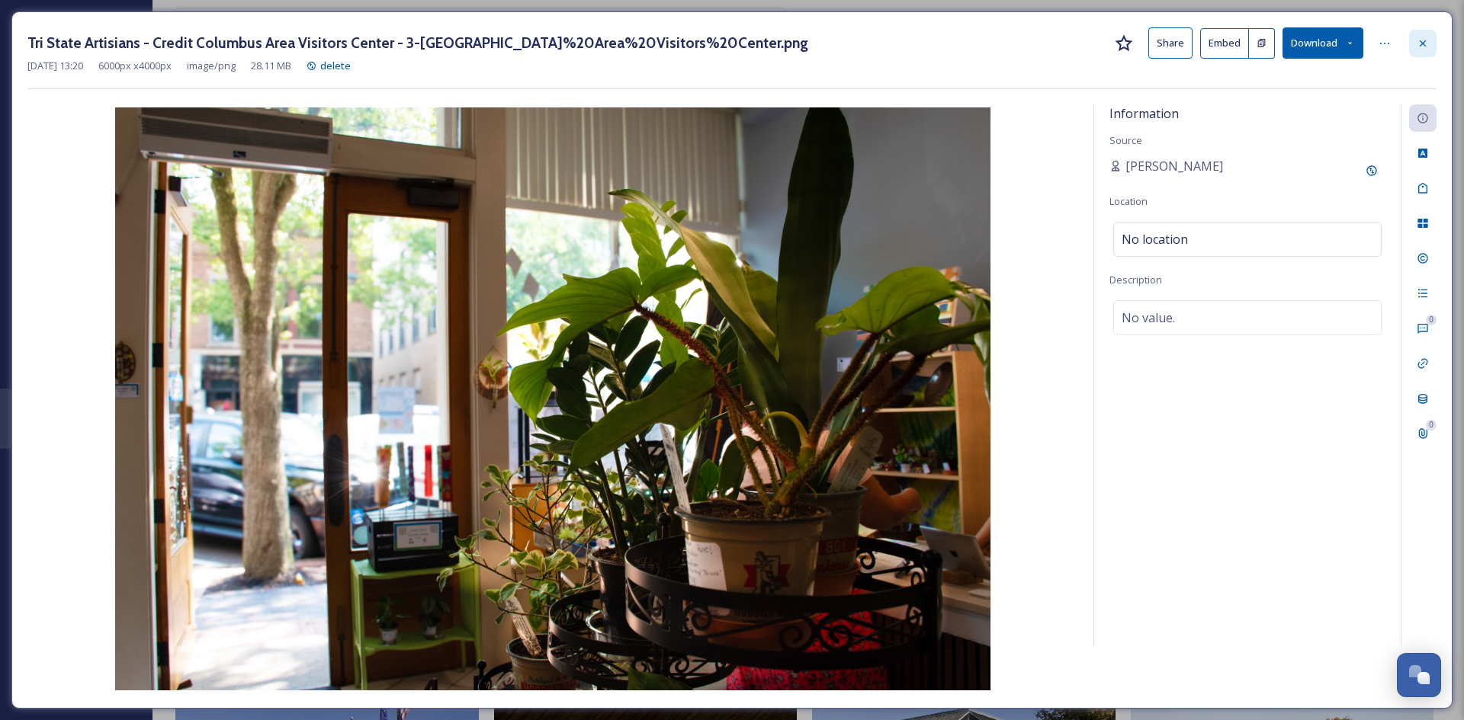
click at [1420, 43] on icon at bounding box center [1422, 43] width 12 height 12
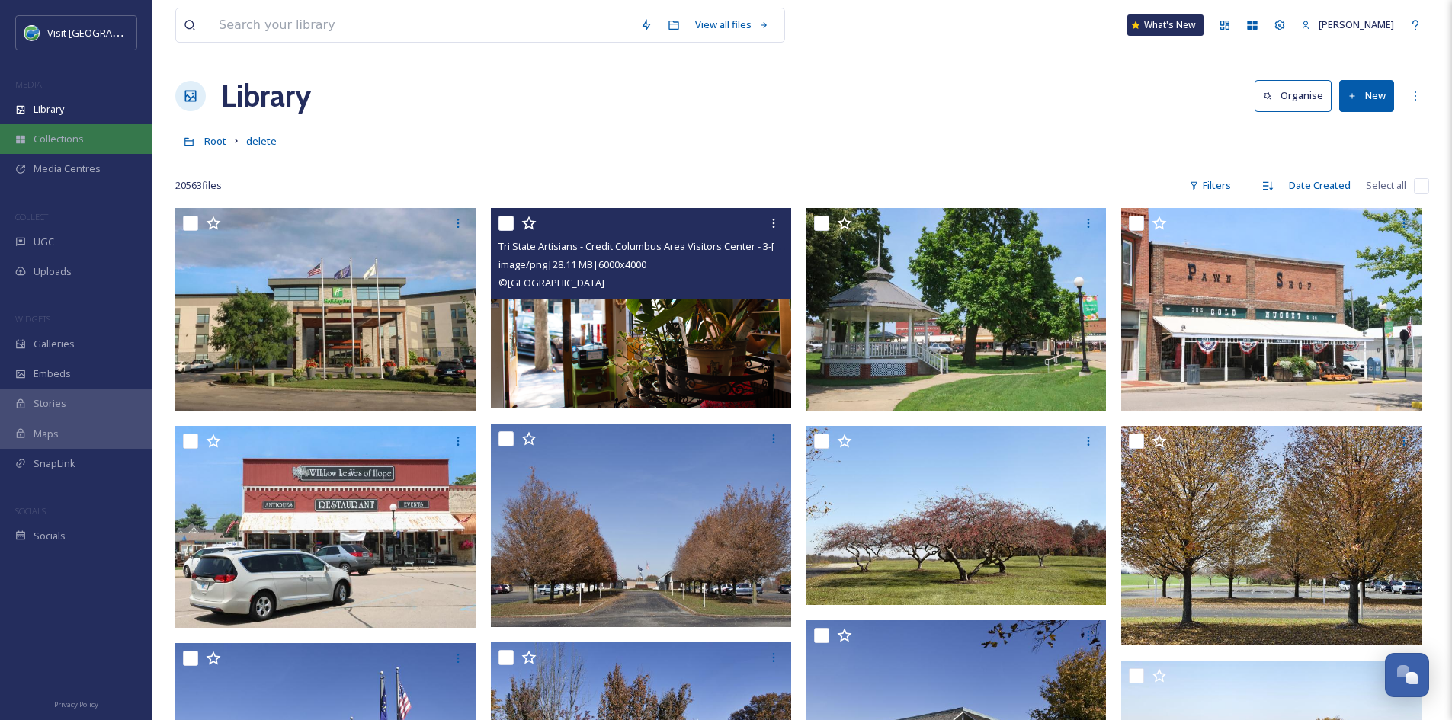
click at [101, 133] on div "Collections" at bounding box center [76, 139] width 152 height 30
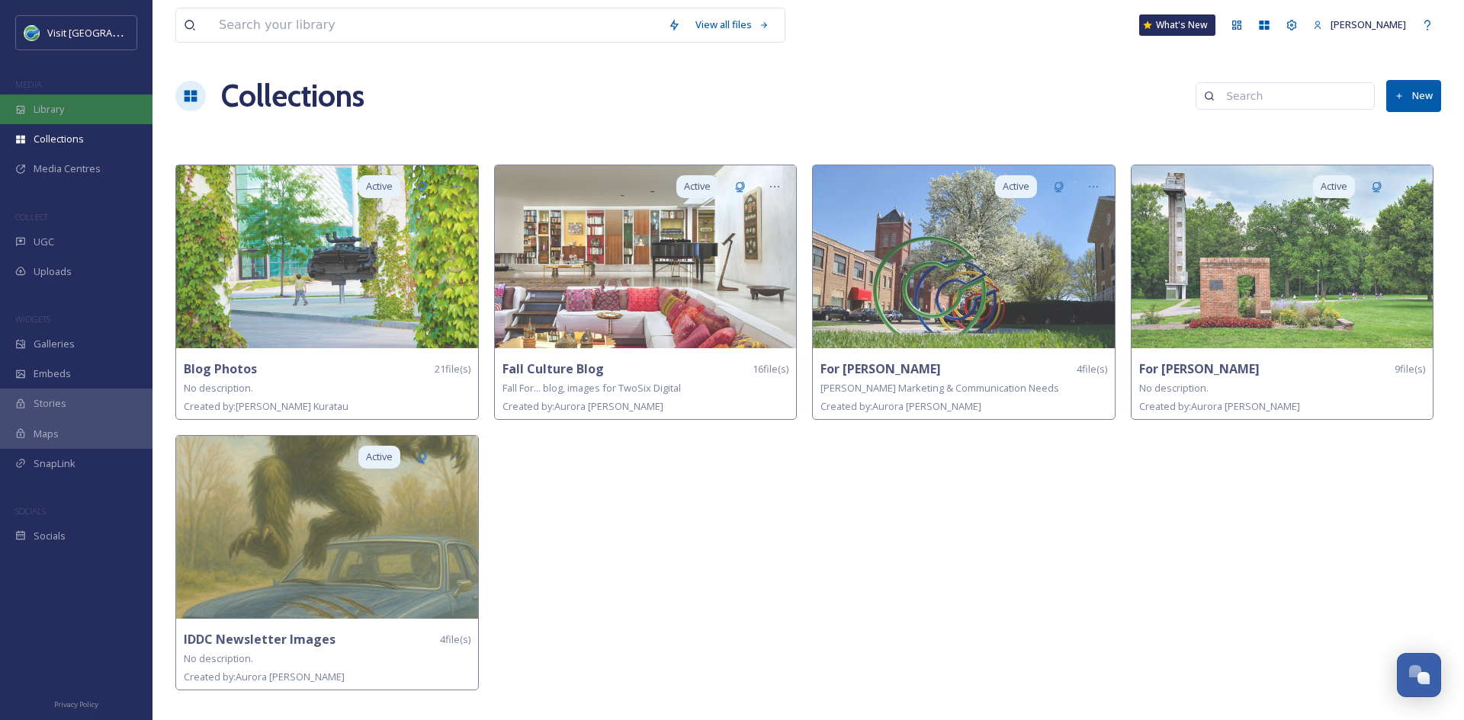
click at [98, 122] on div "Library" at bounding box center [76, 110] width 152 height 30
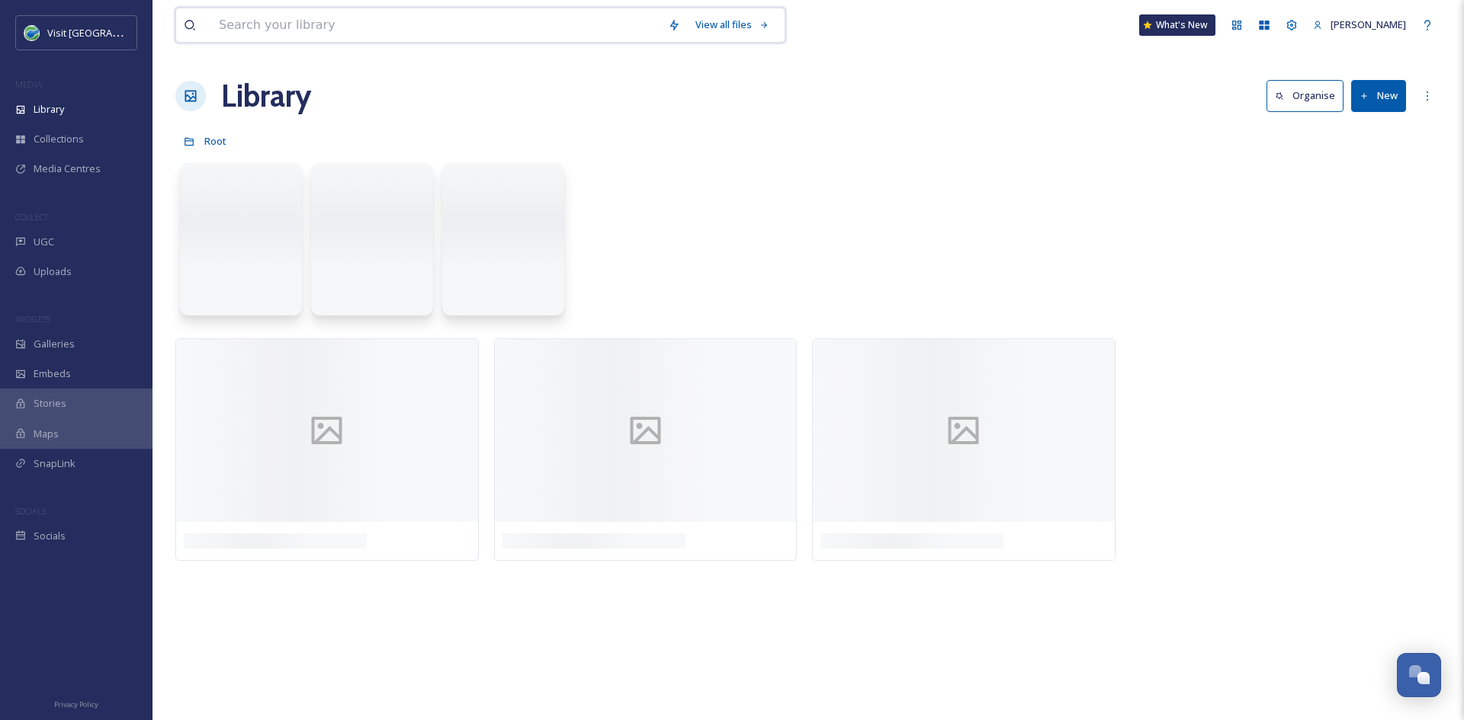
click at [296, 37] on input at bounding box center [435, 25] width 449 height 34
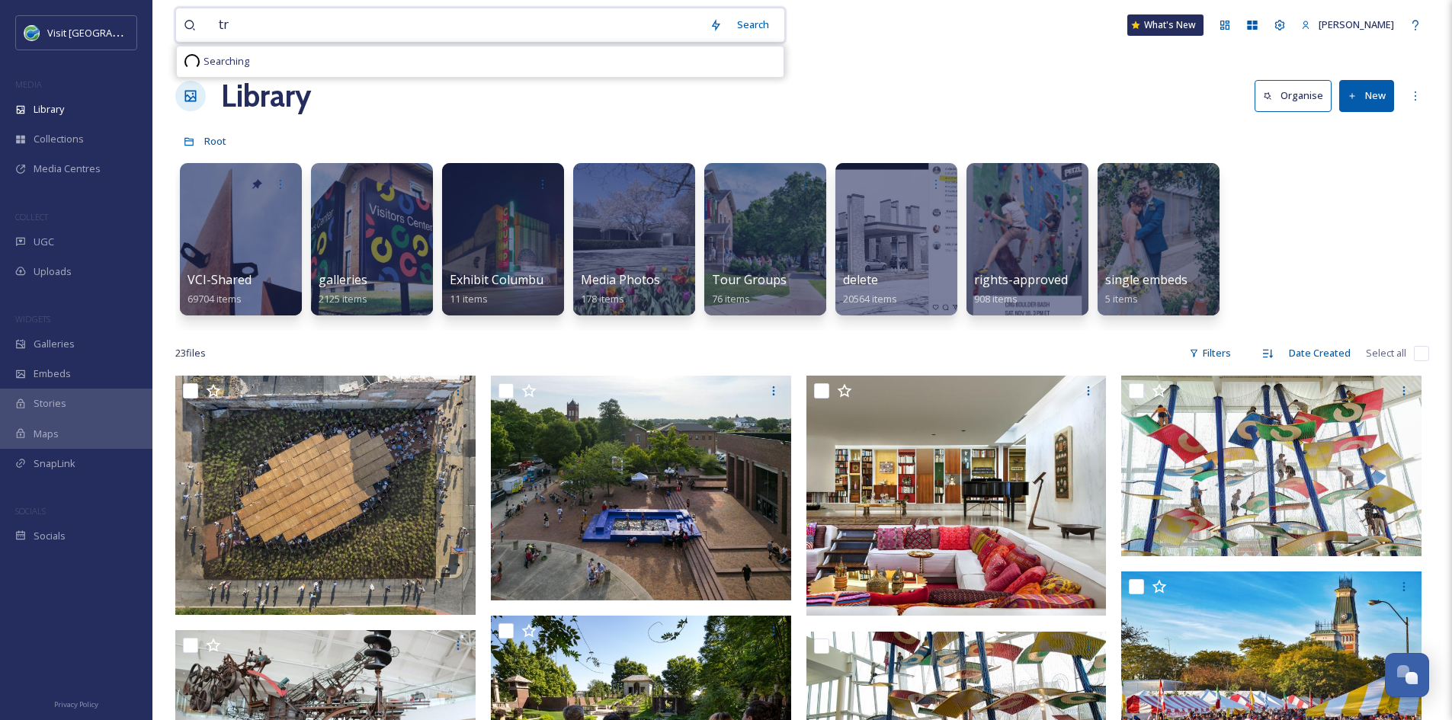
type input "t"
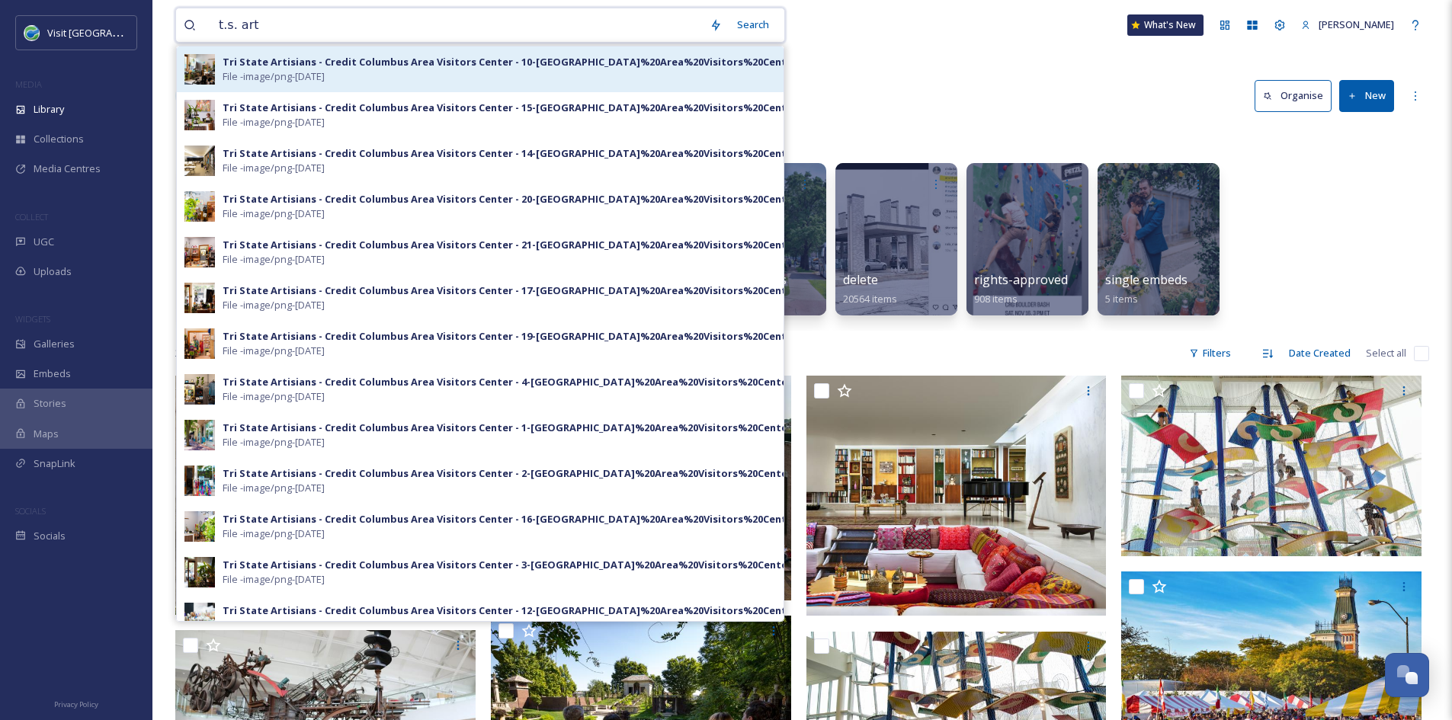
type input "t.s. art"
click at [313, 85] on div "Tri State Artisians - Credit Columbus Area Visitors Center - 10-[GEOGRAPHIC_DAT…" at bounding box center [480, 69] width 607 height 46
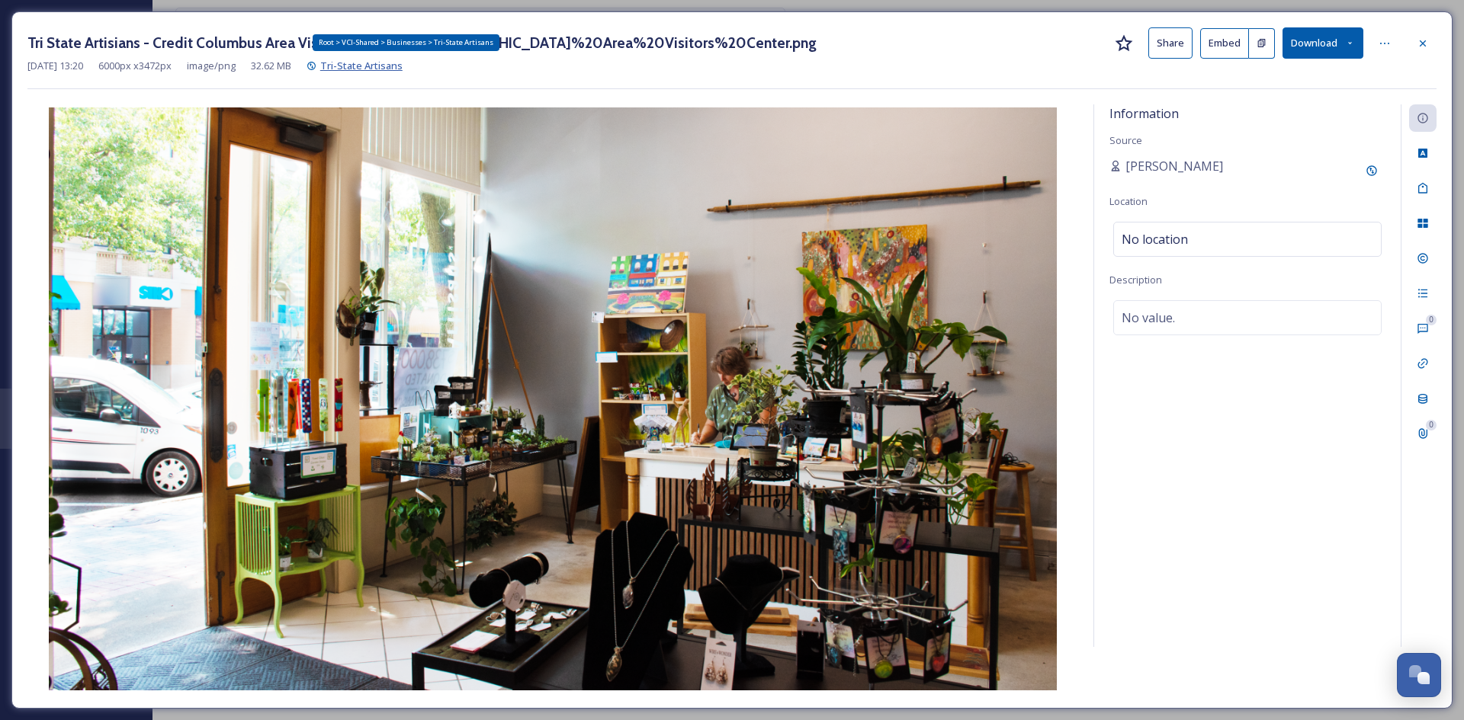
click at [382, 69] on span "Tri-State Artisans" at bounding box center [361, 66] width 82 height 14
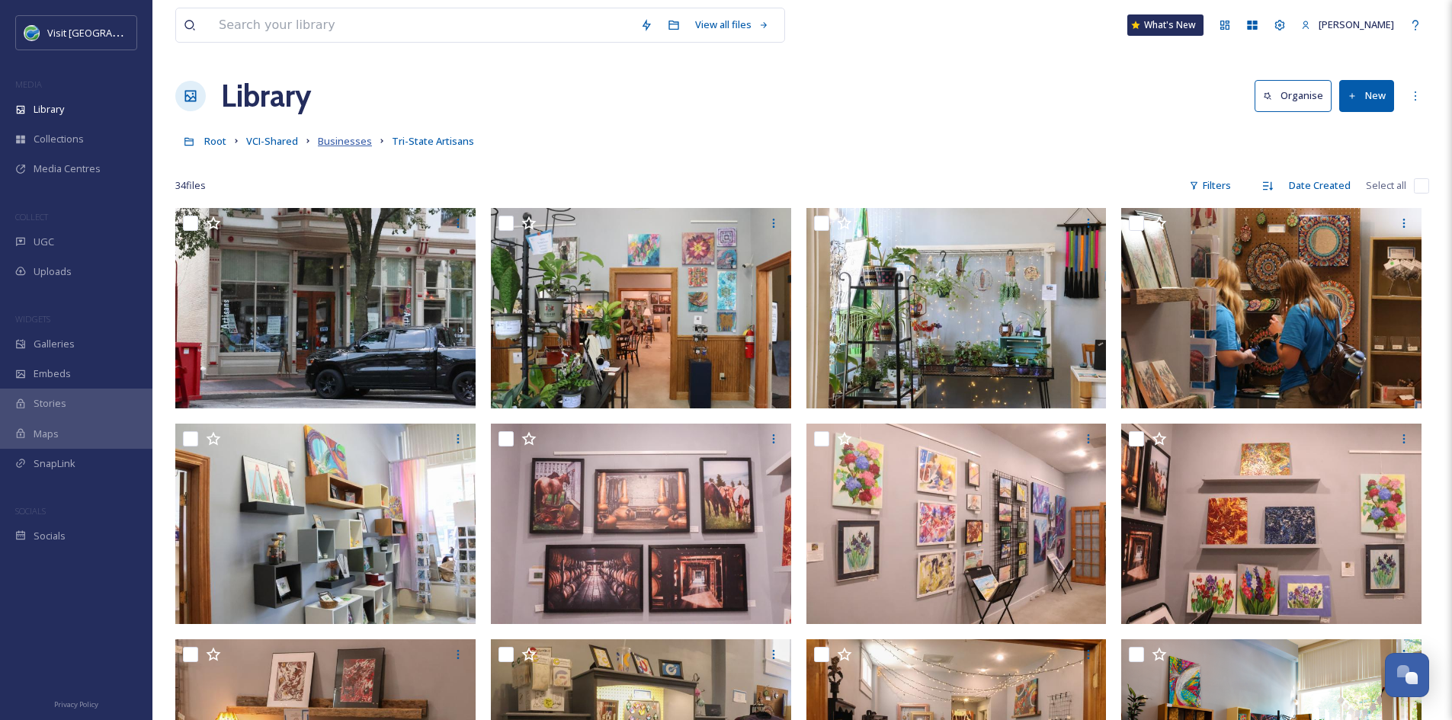
click at [349, 146] on span "Businesses" at bounding box center [345, 141] width 54 height 14
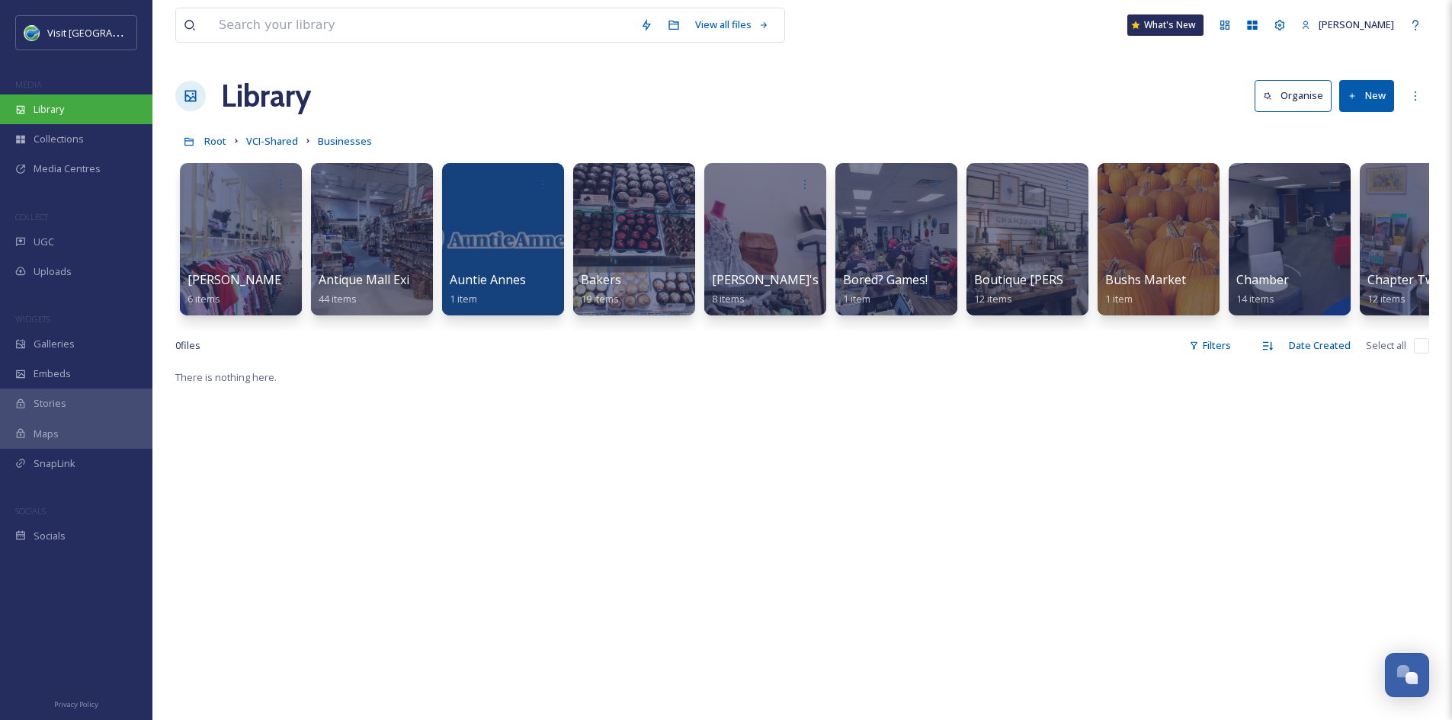
click at [82, 119] on div "Library" at bounding box center [76, 110] width 152 height 30
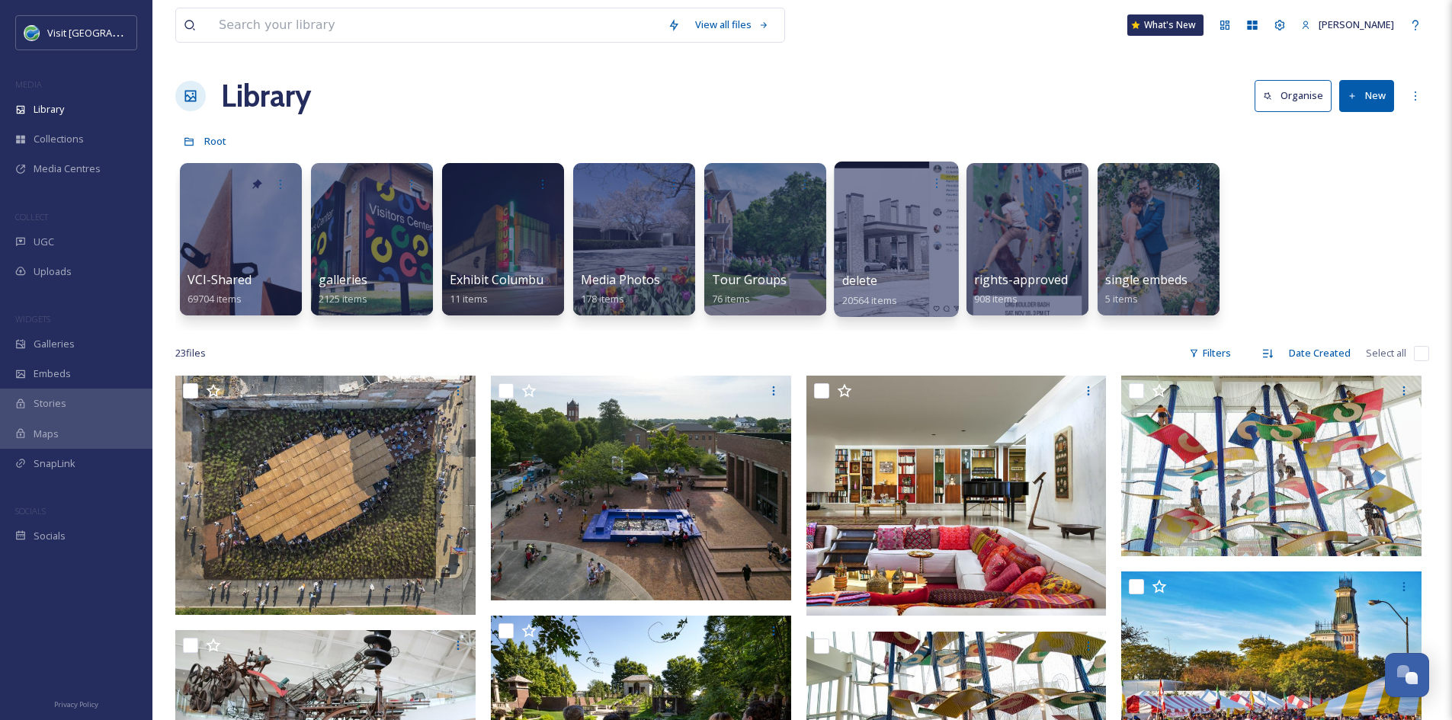
click at [879, 264] on div at bounding box center [896, 240] width 124 height 156
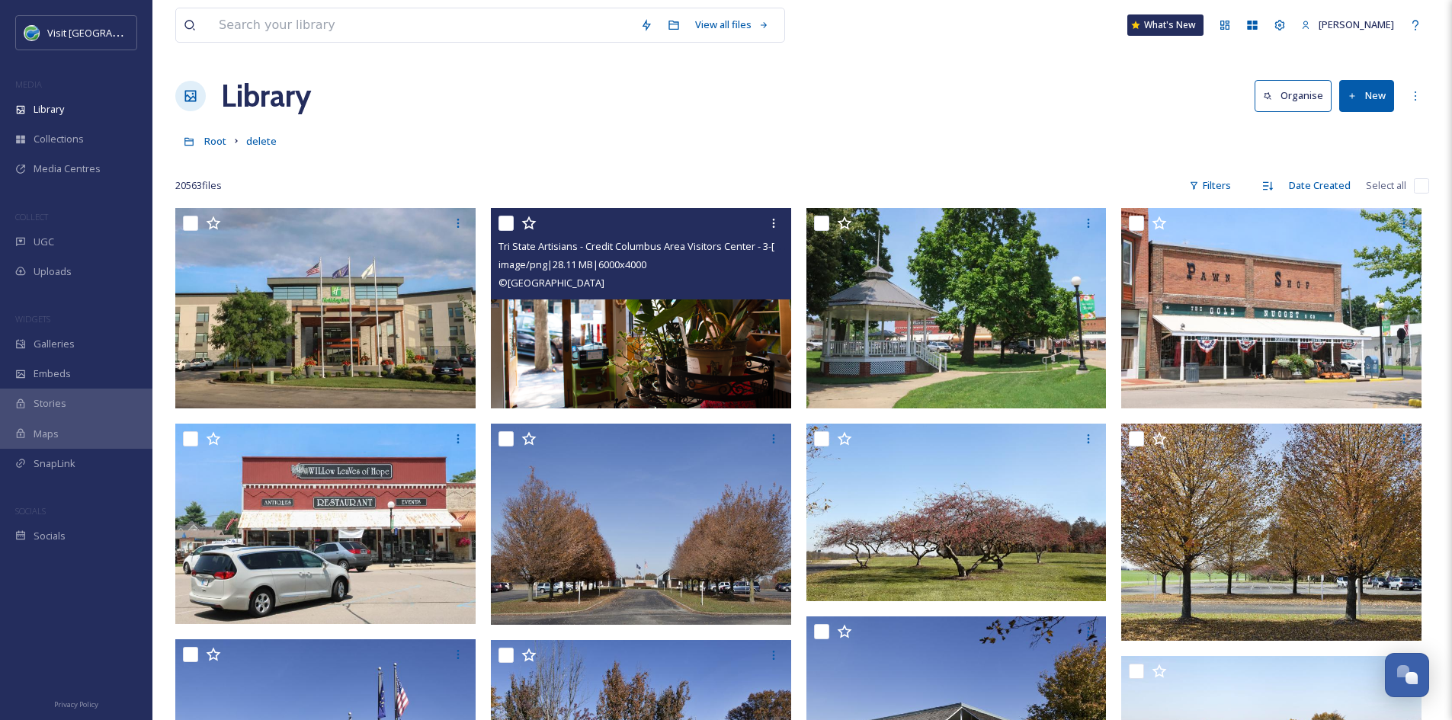
click at [759, 308] on img at bounding box center [641, 308] width 300 height 200
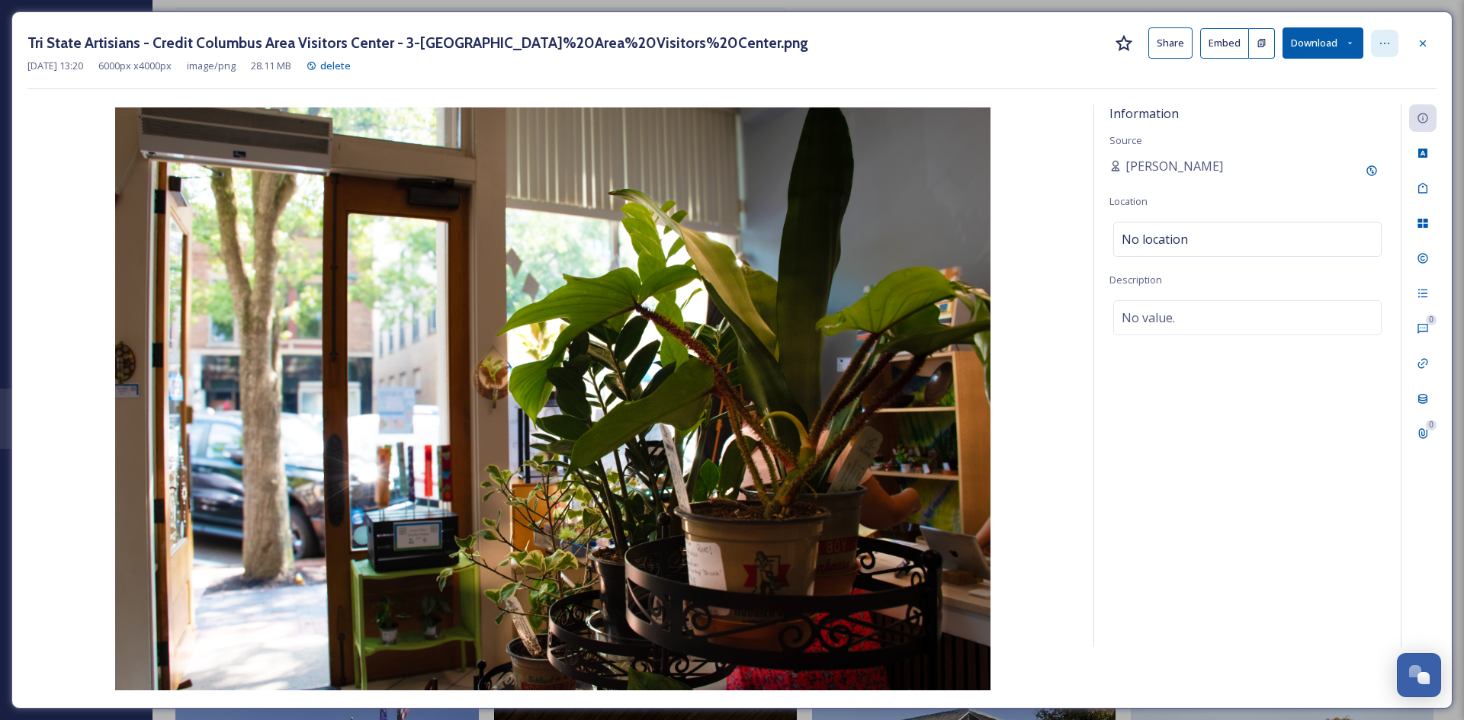
click at [1383, 30] on div at bounding box center [1384, 43] width 27 height 27
click at [1296, 118] on div "Move to Folder" at bounding box center [1309, 106] width 181 height 30
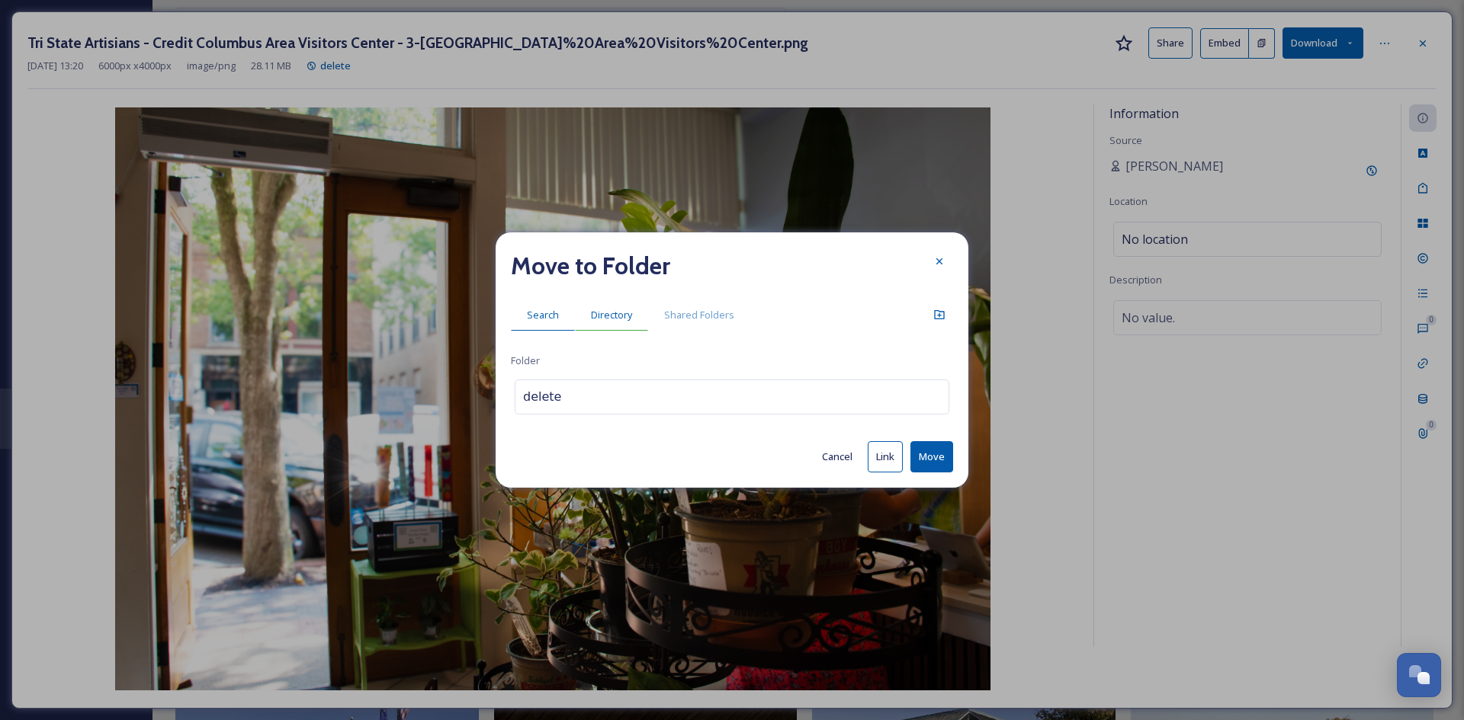
click at [614, 322] on span "Directory" at bounding box center [611, 315] width 41 height 14
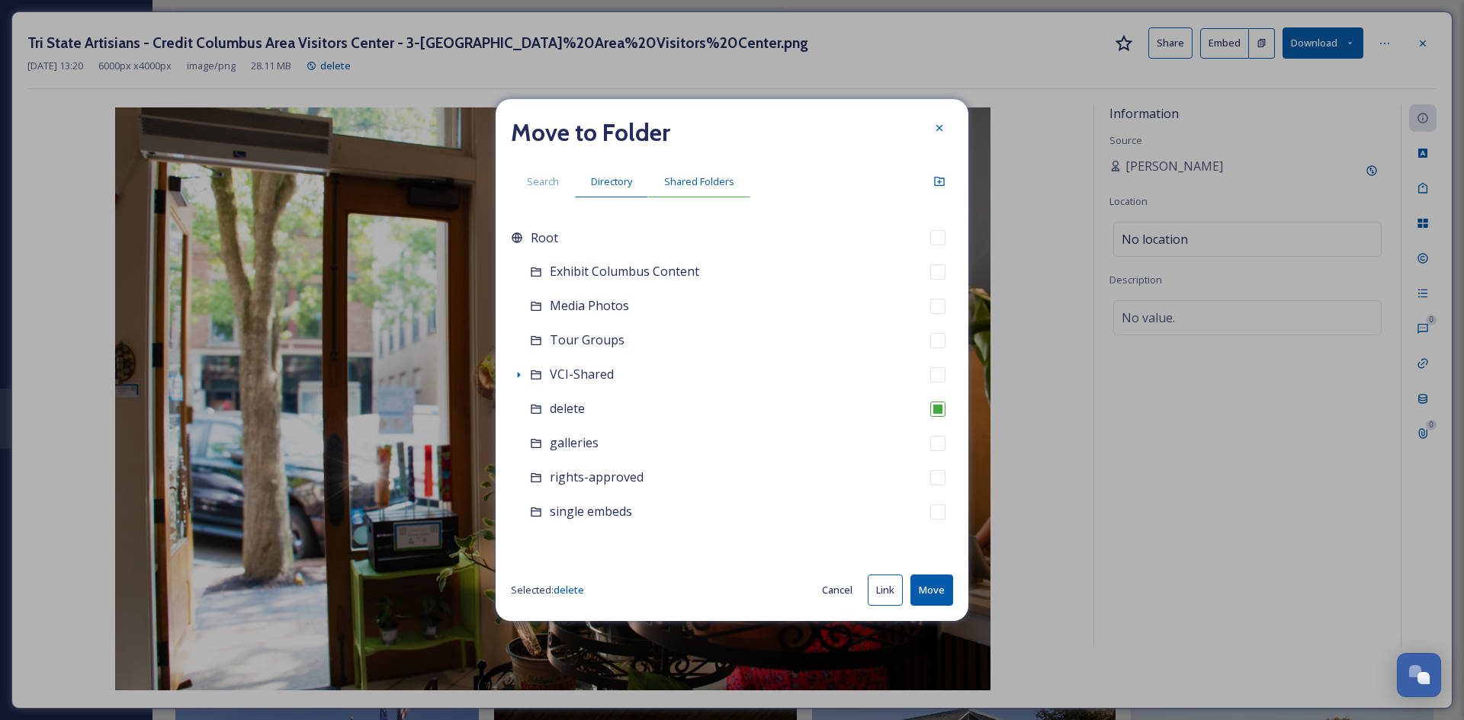
click at [713, 181] on span "Shared Folders" at bounding box center [699, 182] width 70 height 14
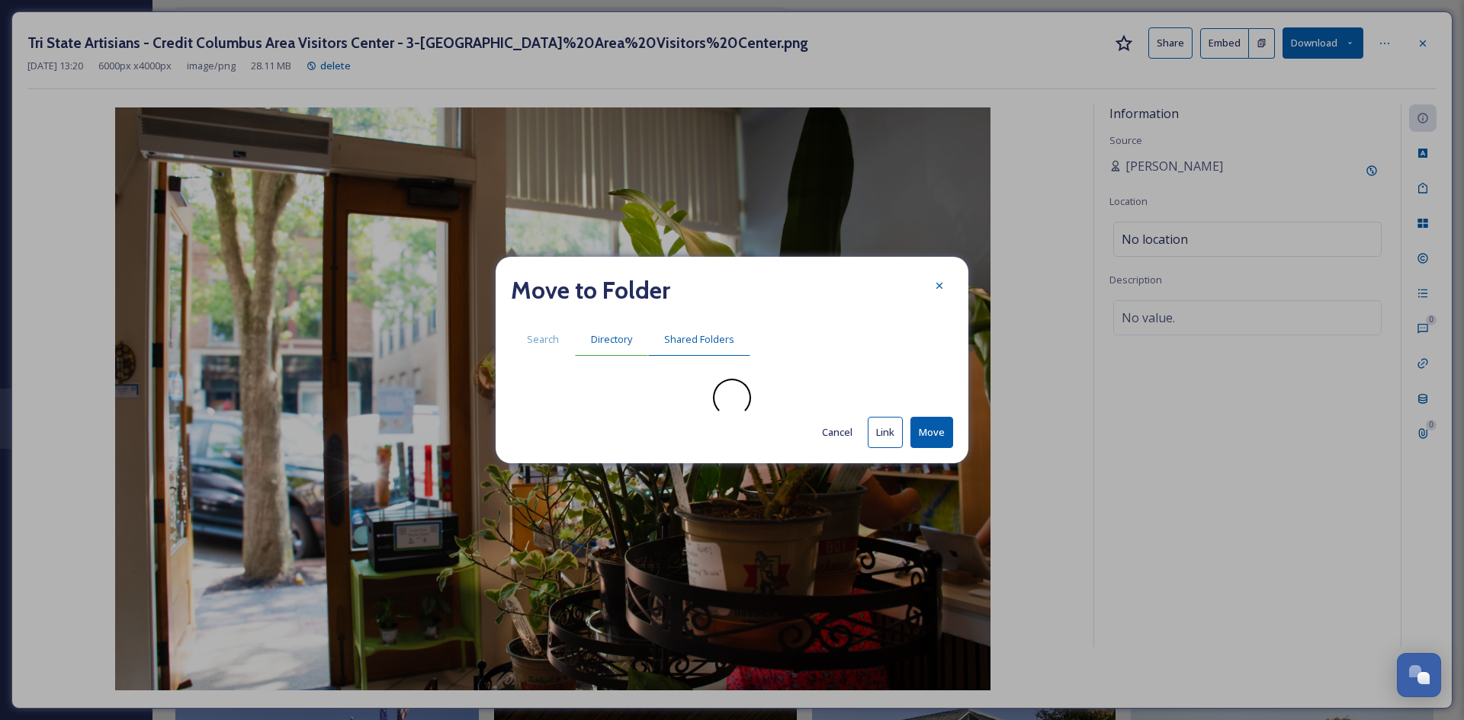
click at [619, 329] on div "Directory" at bounding box center [611, 339] width 73 height 31
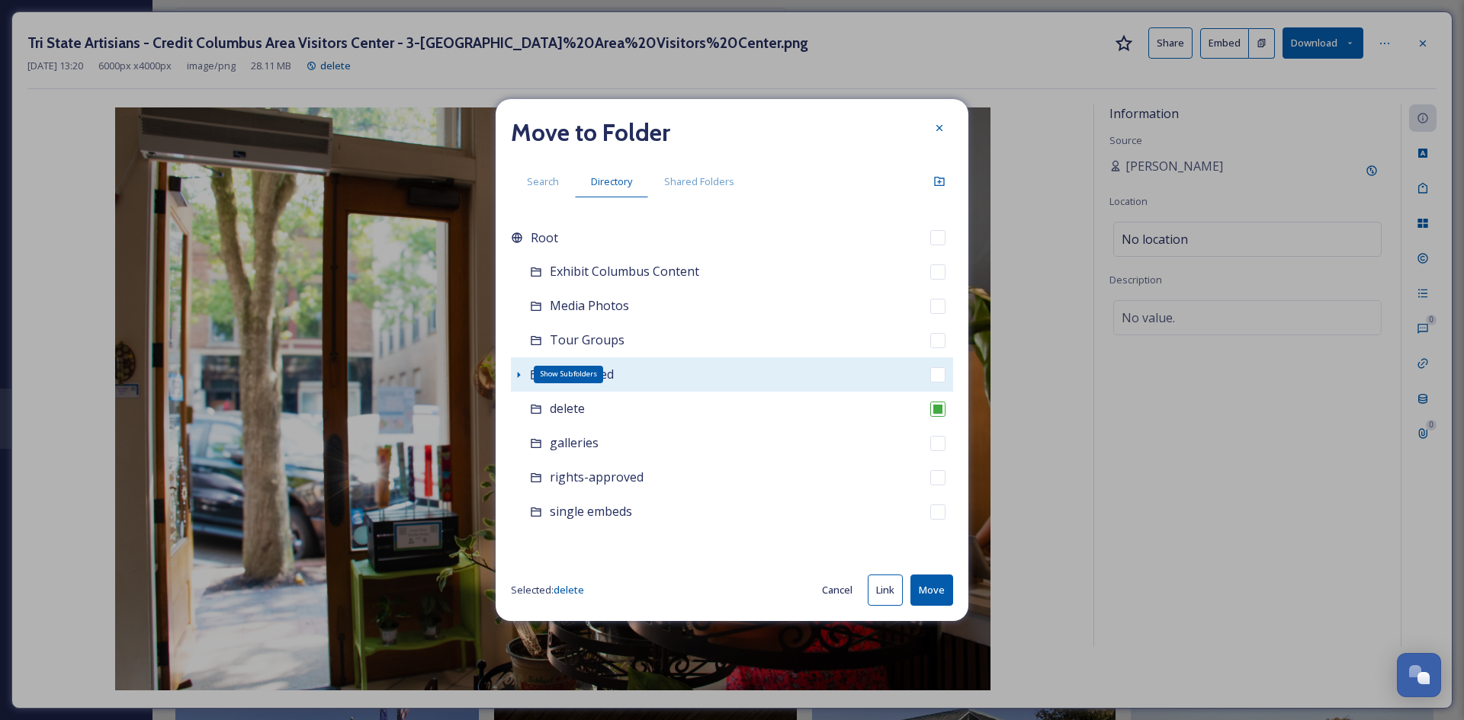
click at [518, 374] on icon at bounding box center [519, 375] width 3 height 6
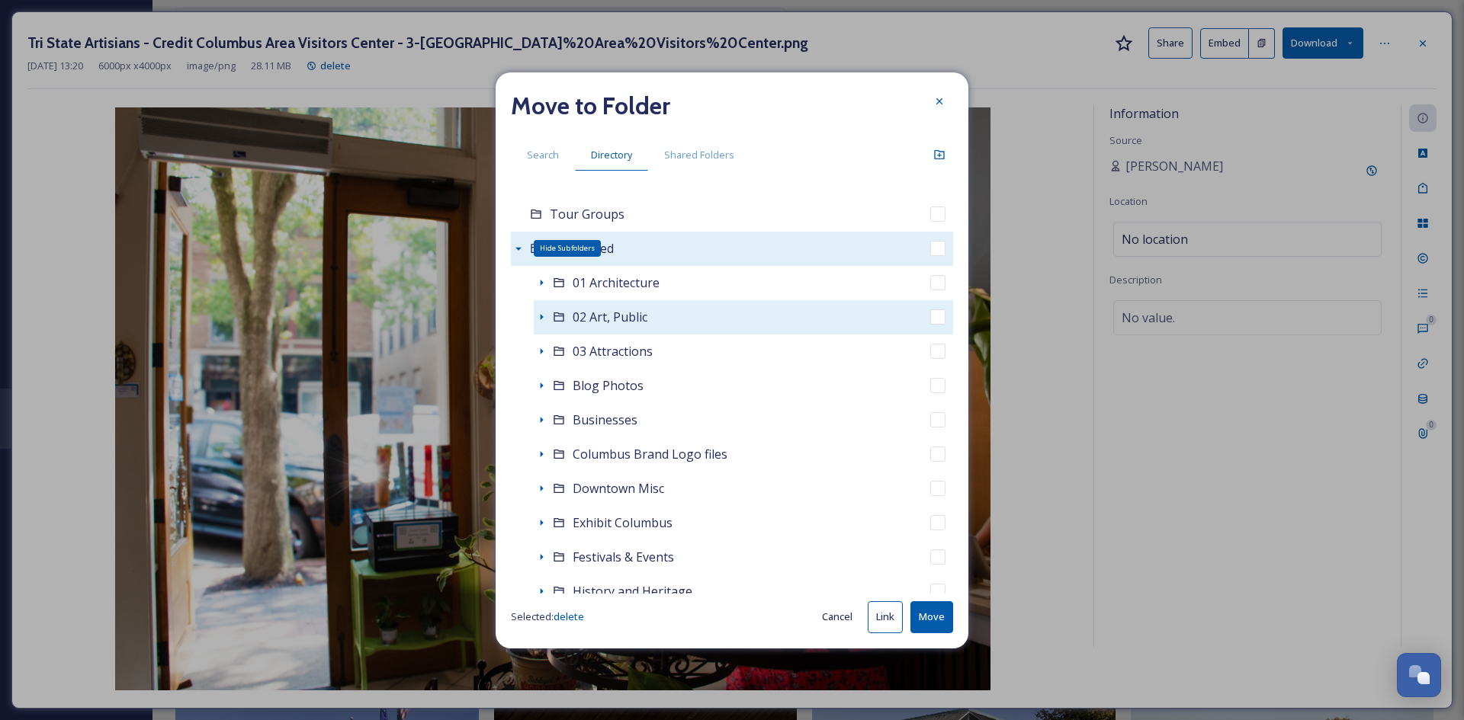
scroll to position [100, 0]
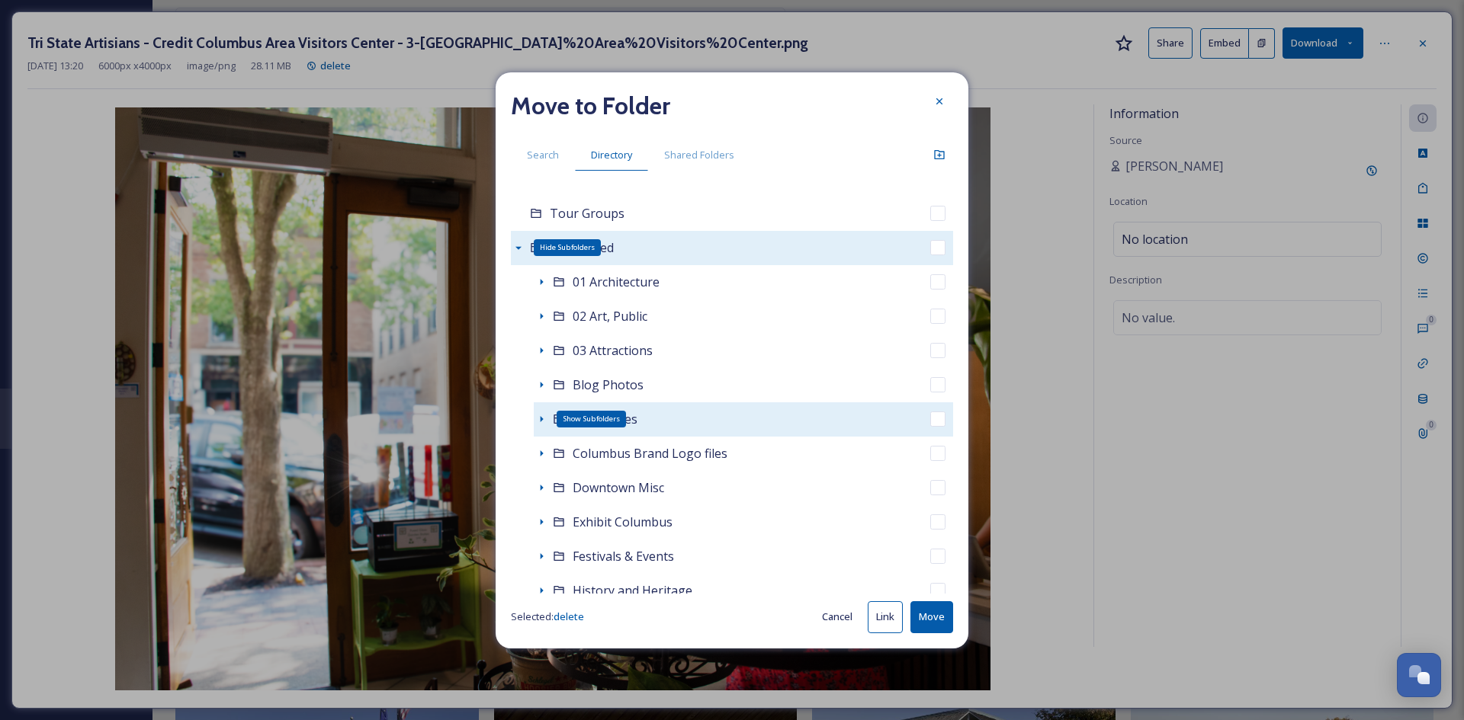
click at [539, 421] on icon at bounding box center [541, 419] width 12 height 12
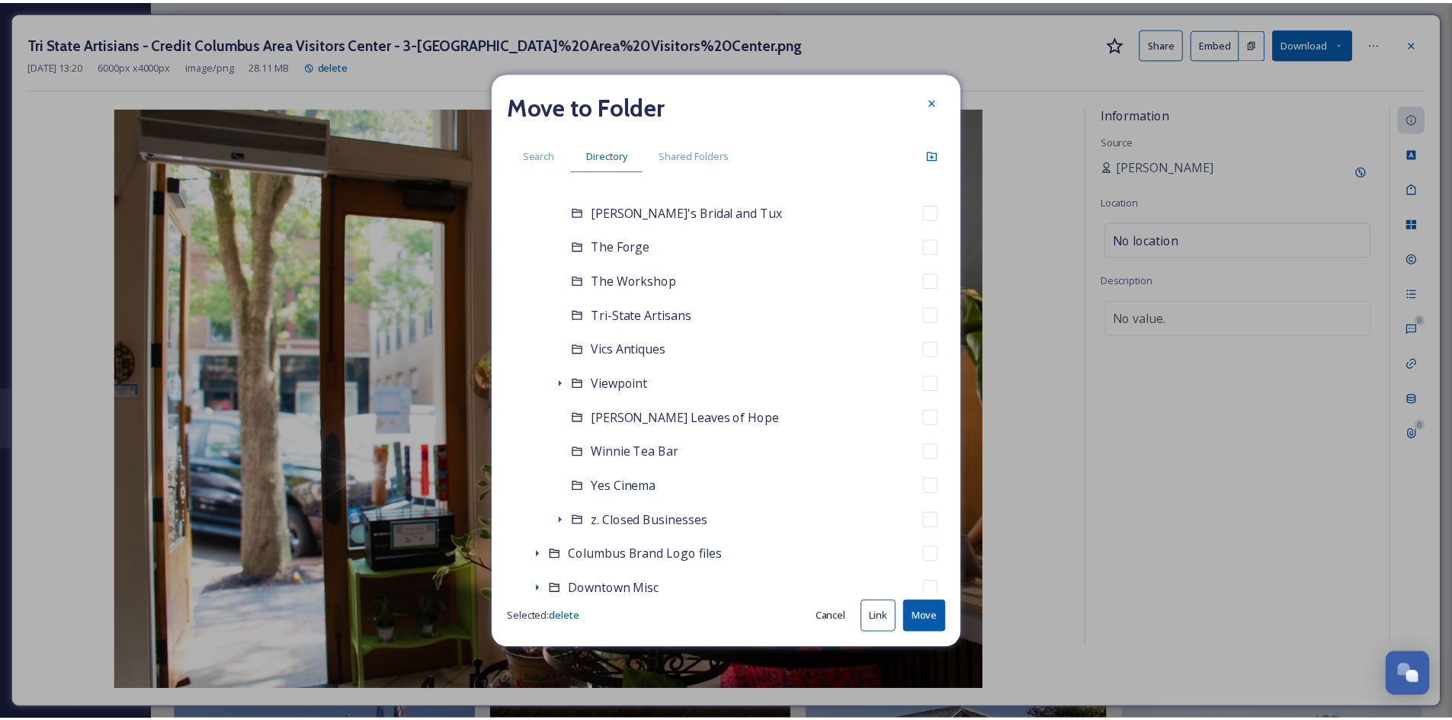
scroll to position [2433, 0]
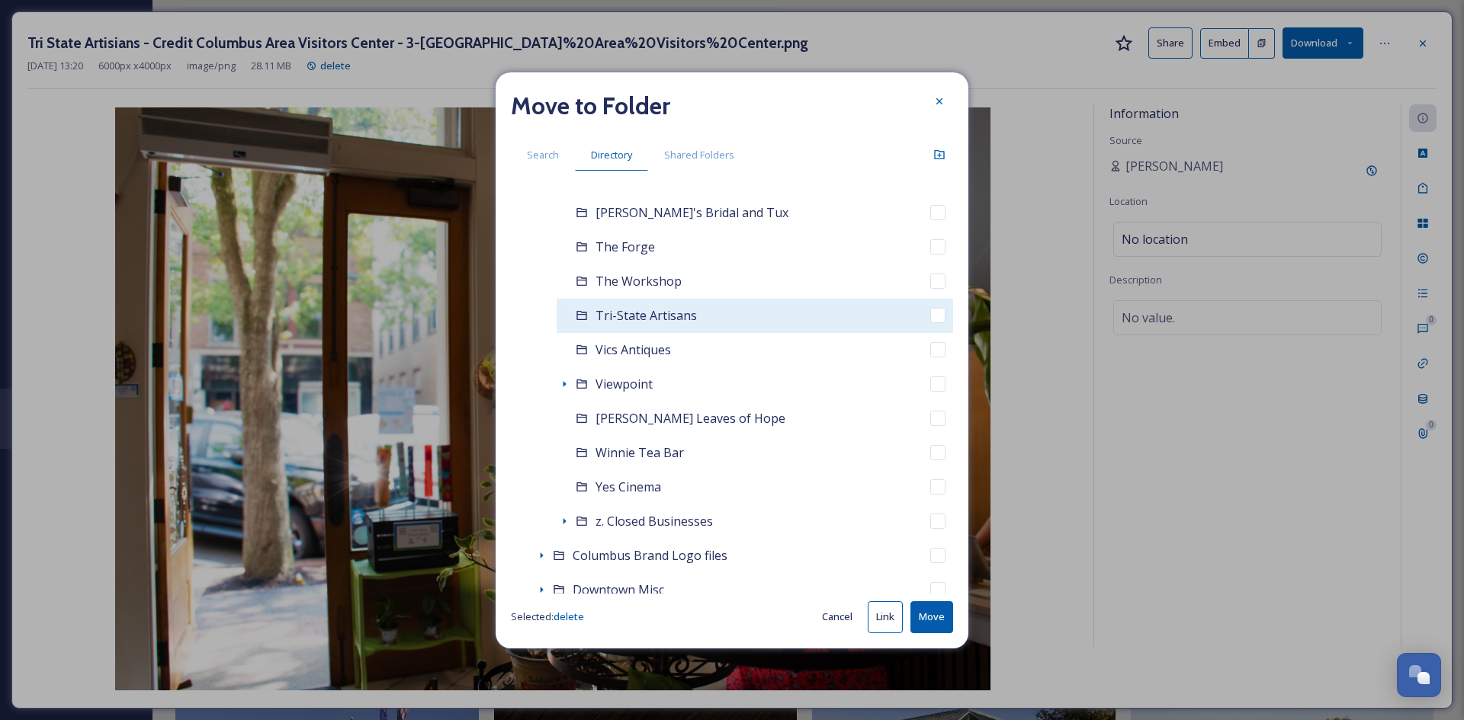
click at [620, 316] on span "Tri-State Artisans" at bounding box center [645, 315] width 101 height 17
checkbox input "false"
checkbox input "true"
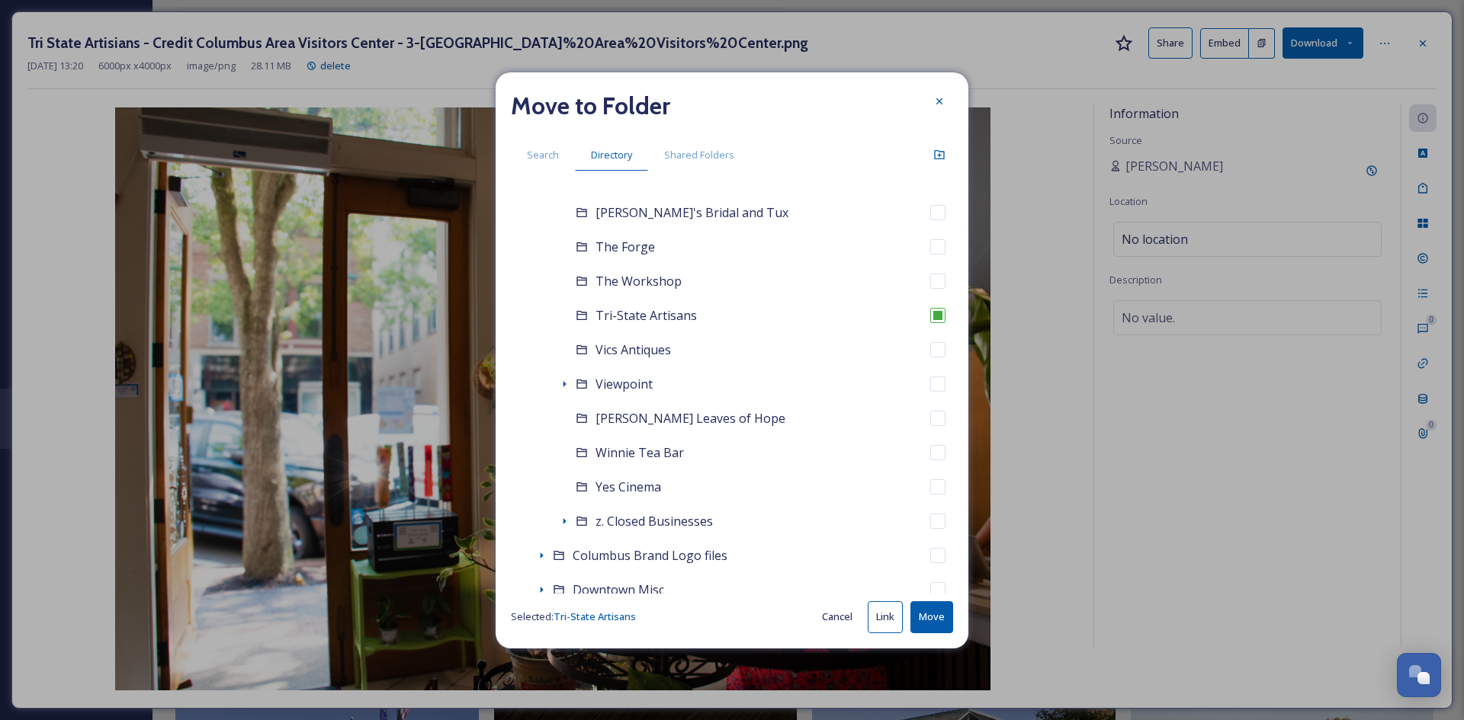
click at [925, 616] on button "Move" at bounding box center [931, 616] width 43 height 31
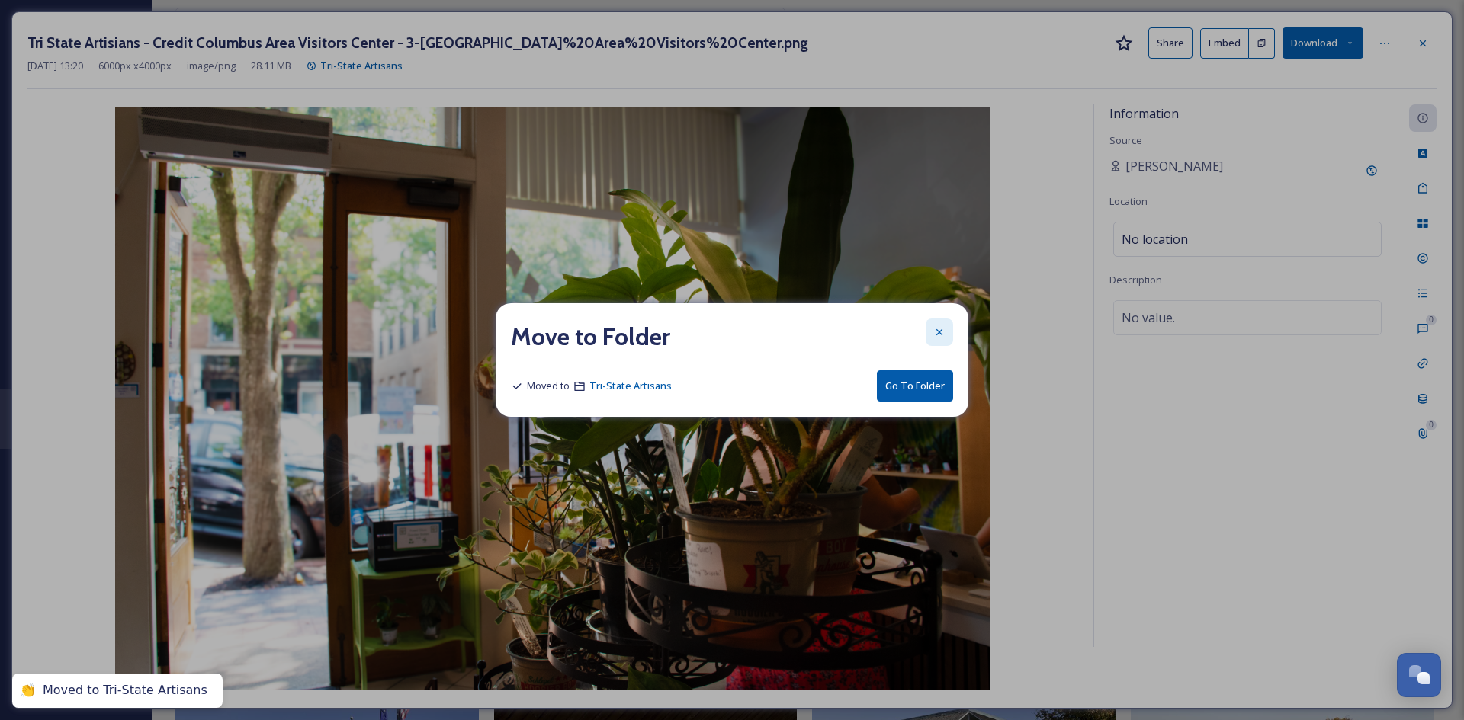
click at [942, 338] on div at bounding box center [938, 332] width 27 height 27
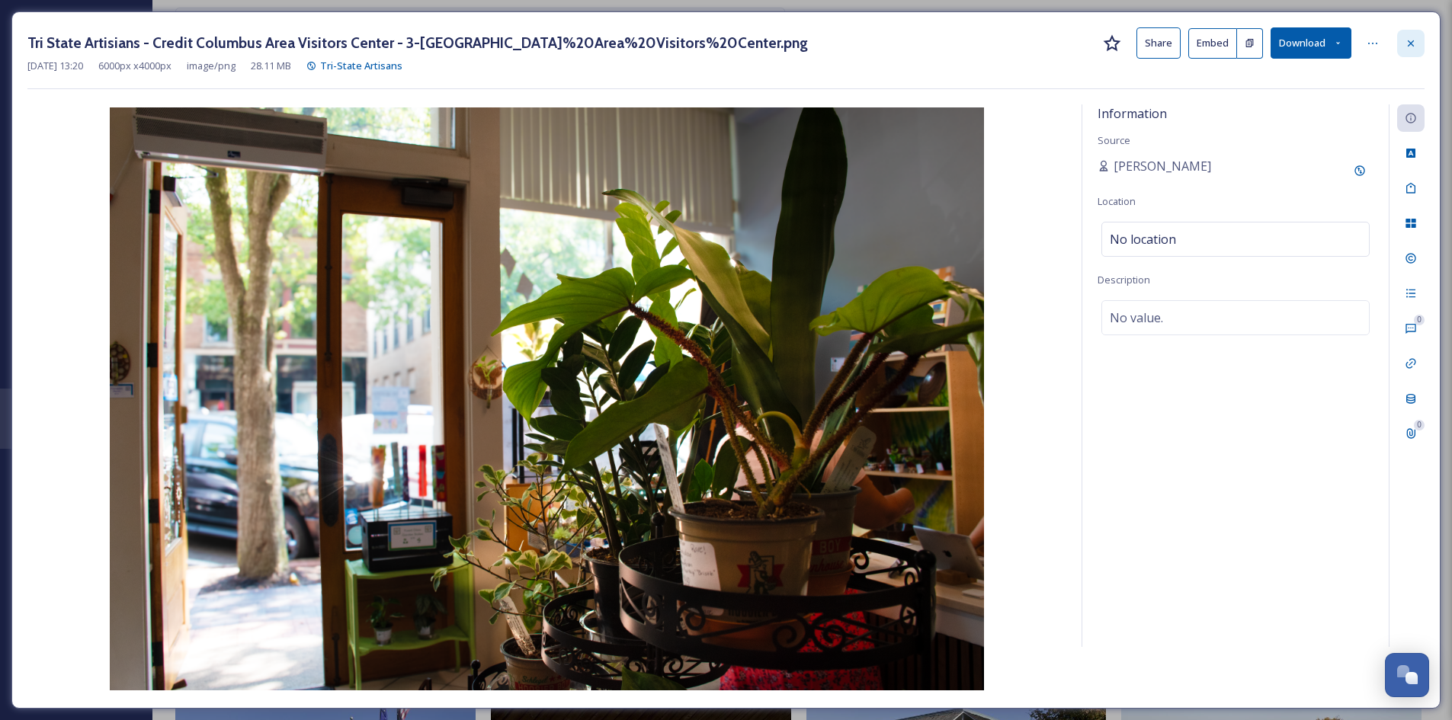
click at [1405, 41] on icon at bounding box center [1411, 43] width 12 height 12
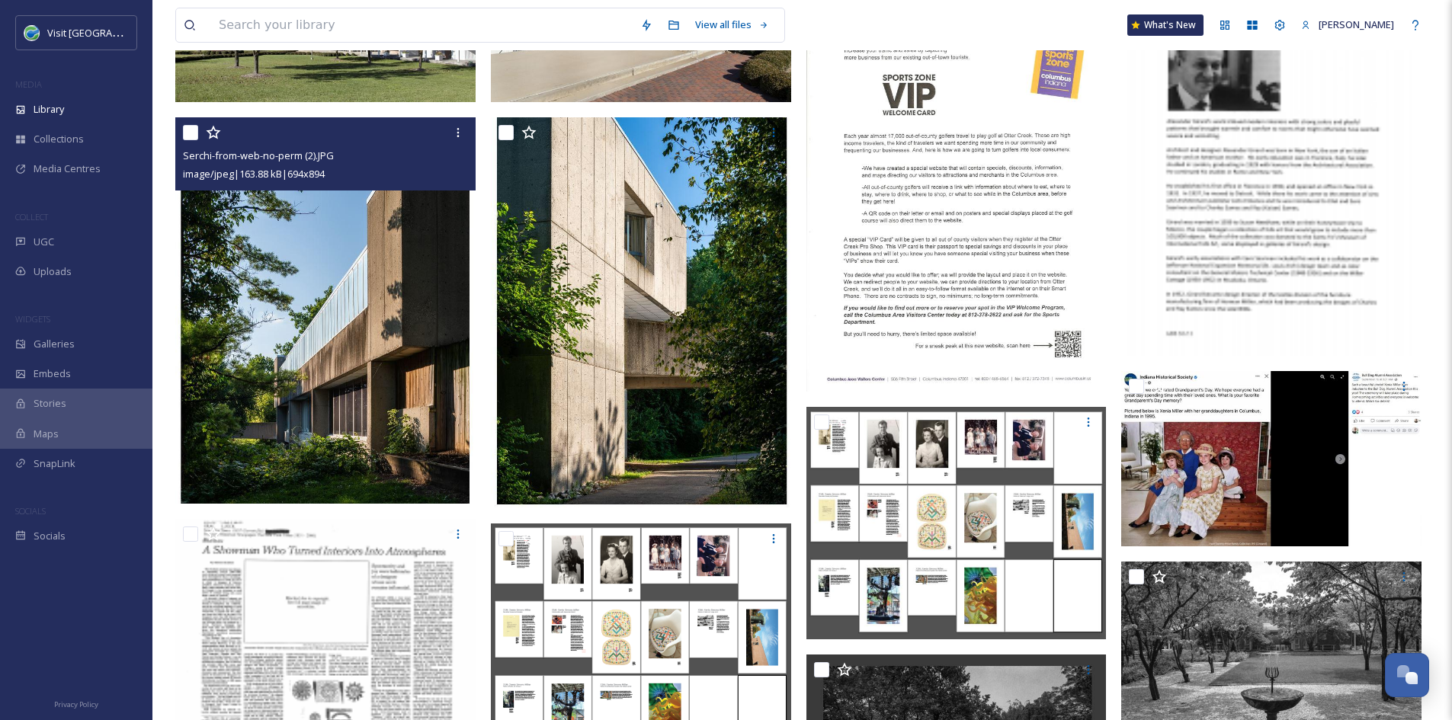
scroll to position [1362, 0]
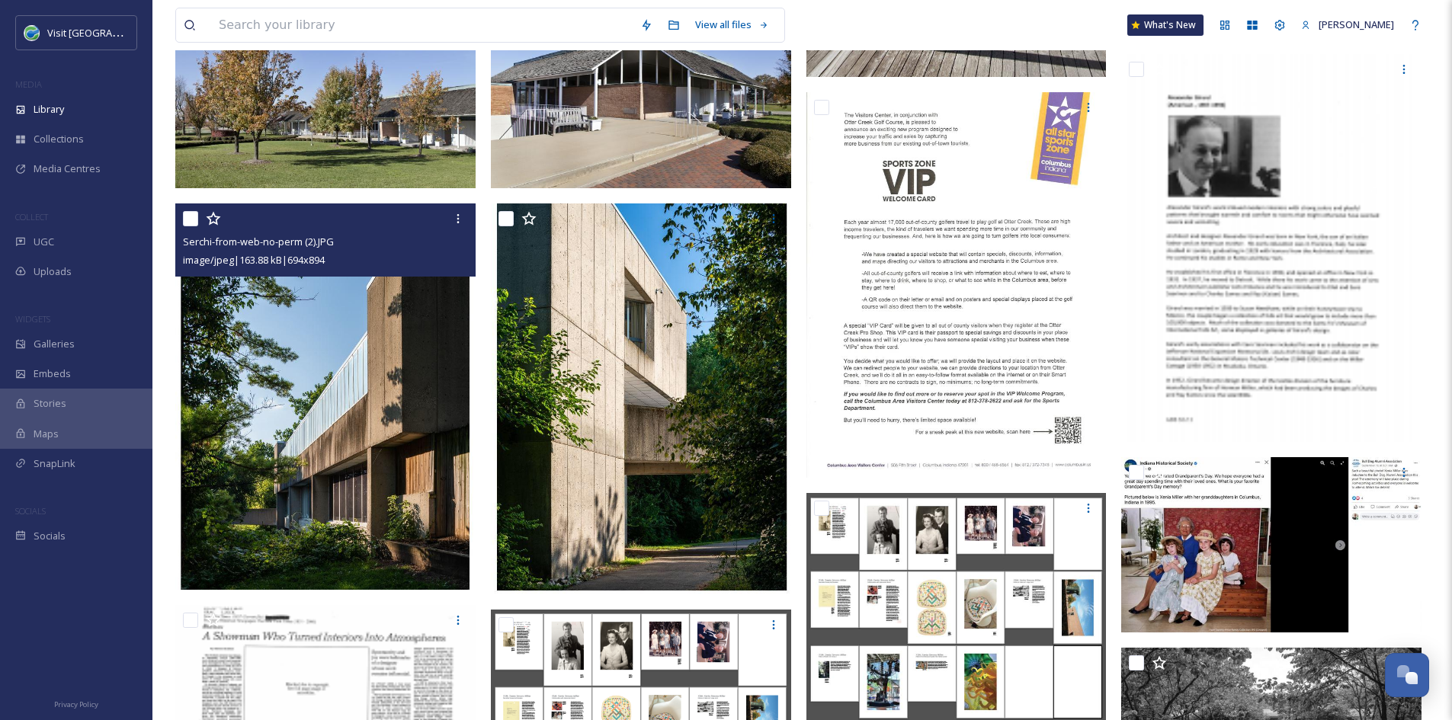
click at [377, 365] on img at bounding box center [325, 397] width 300 height 387
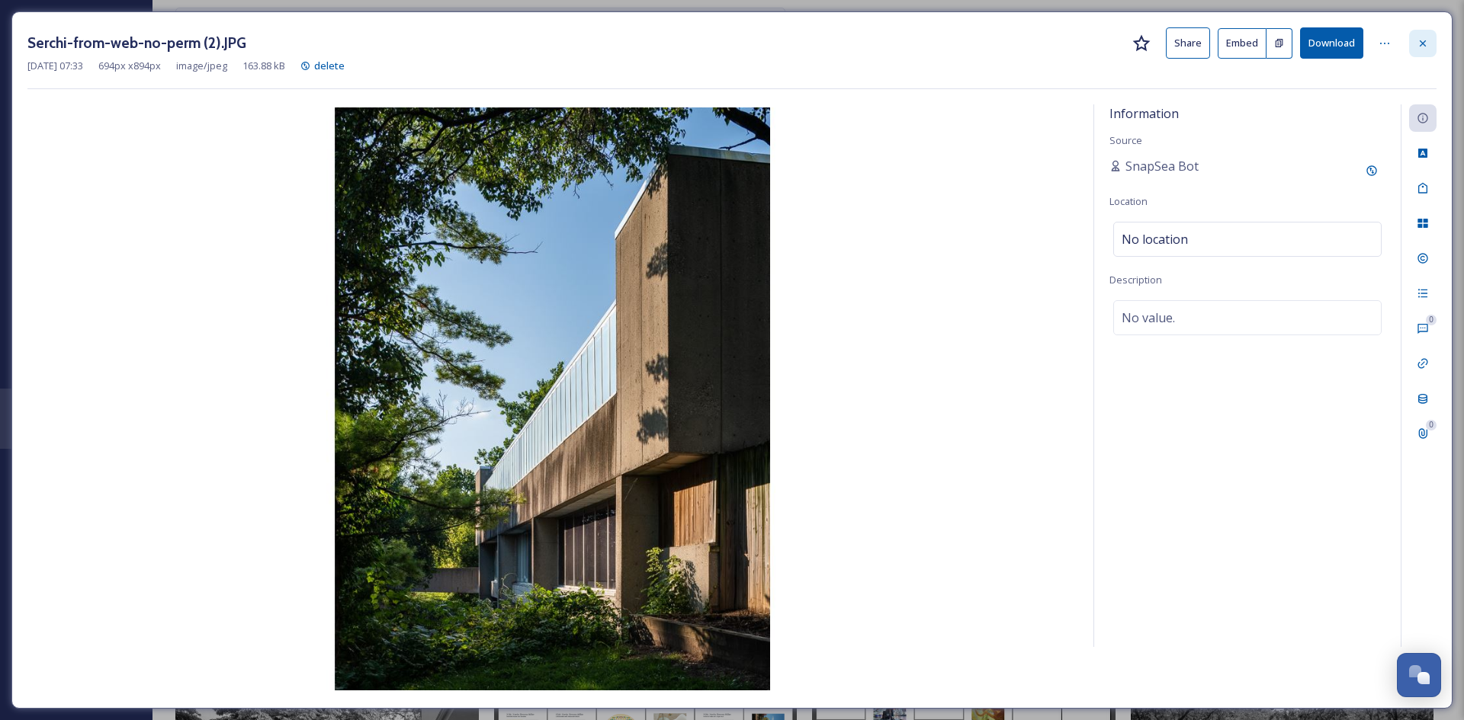
click at [1421, 46] on icon at bounding box center [1422, 43] width 12 height 12
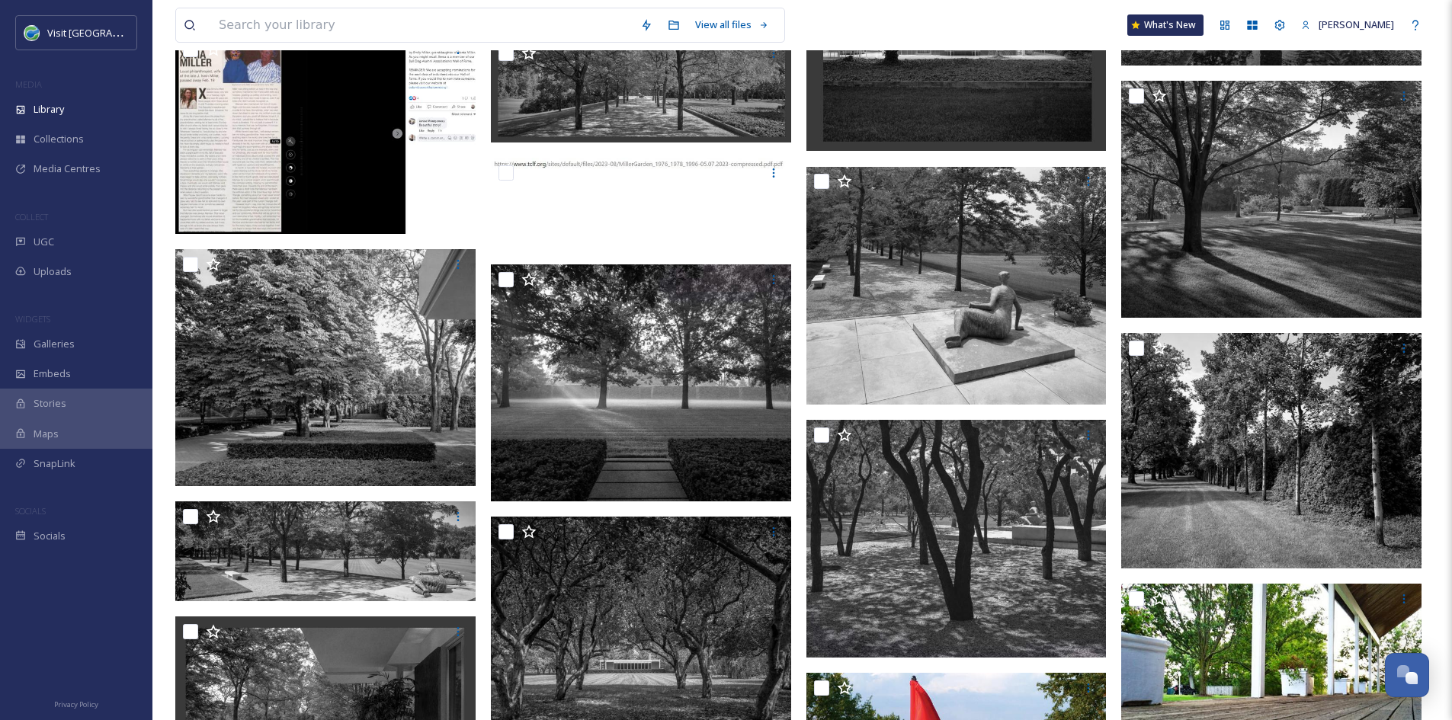
scroll to position [2182, 0]
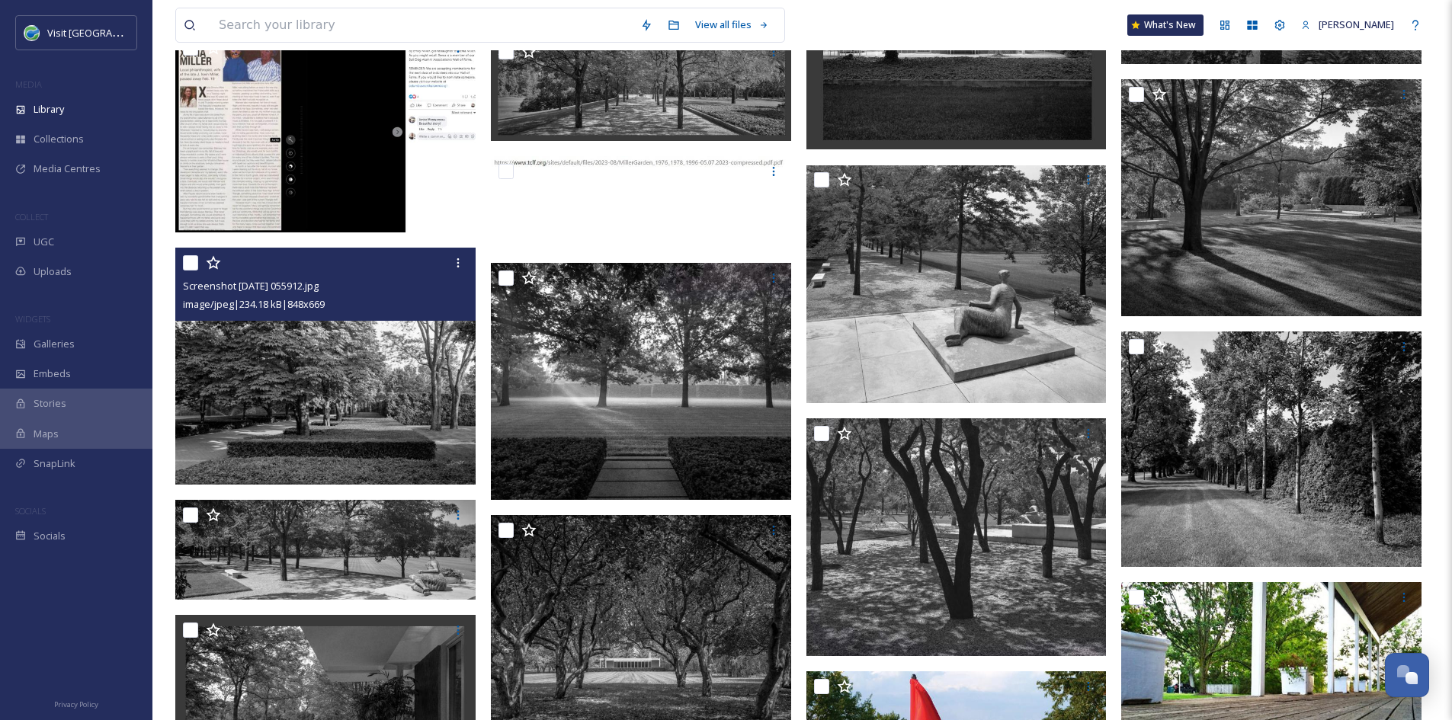
click at [383, 421] on img at bounding box center [325, 366] width 300 height 237
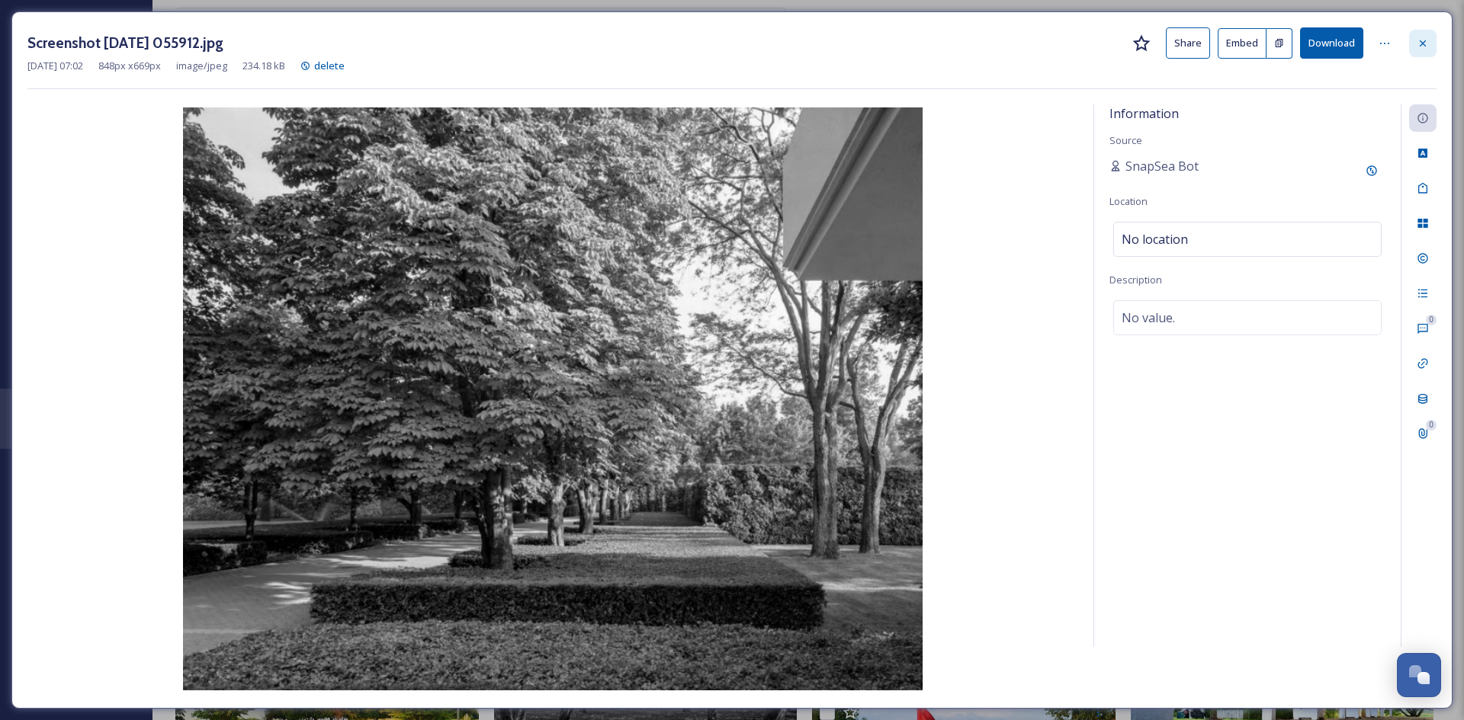
click at [1421, 35] on div at bounding box center [1422, 43] width 27 height 27
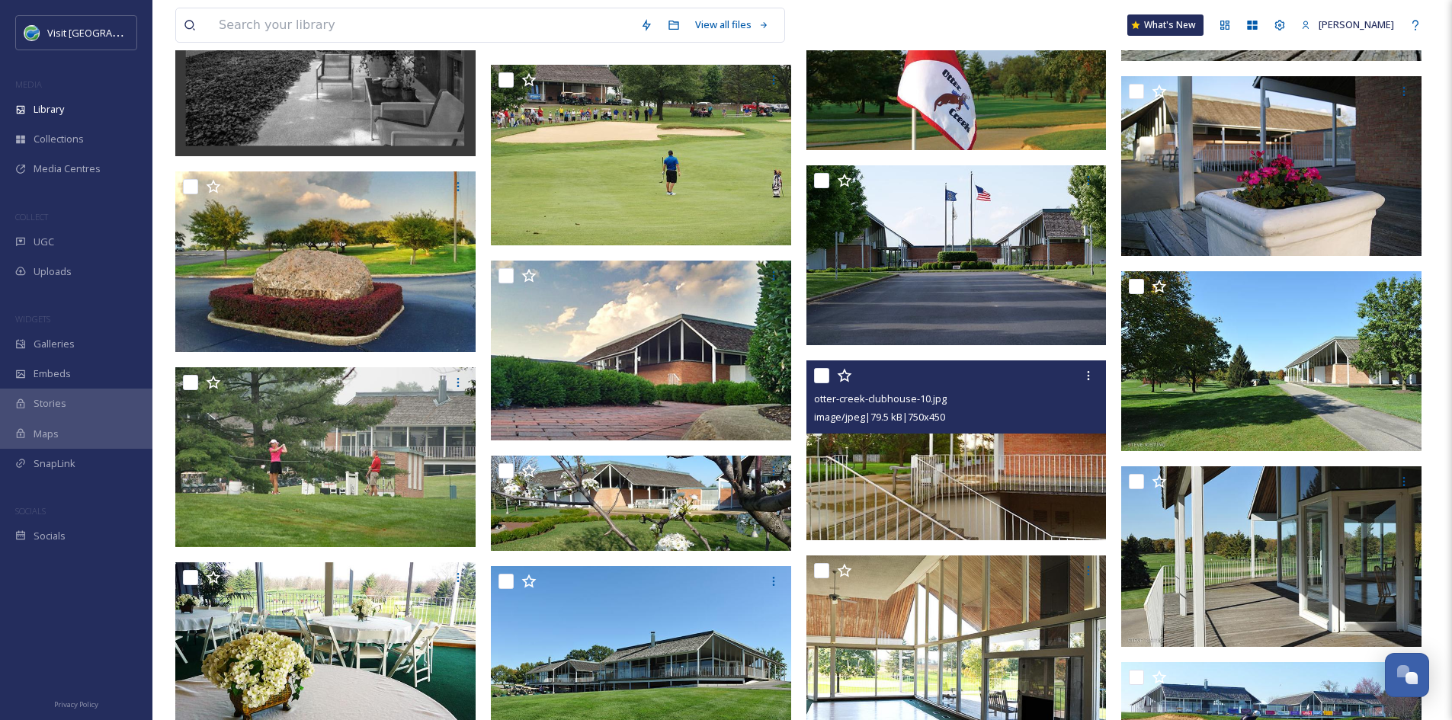
scroll to position [2904, 0]
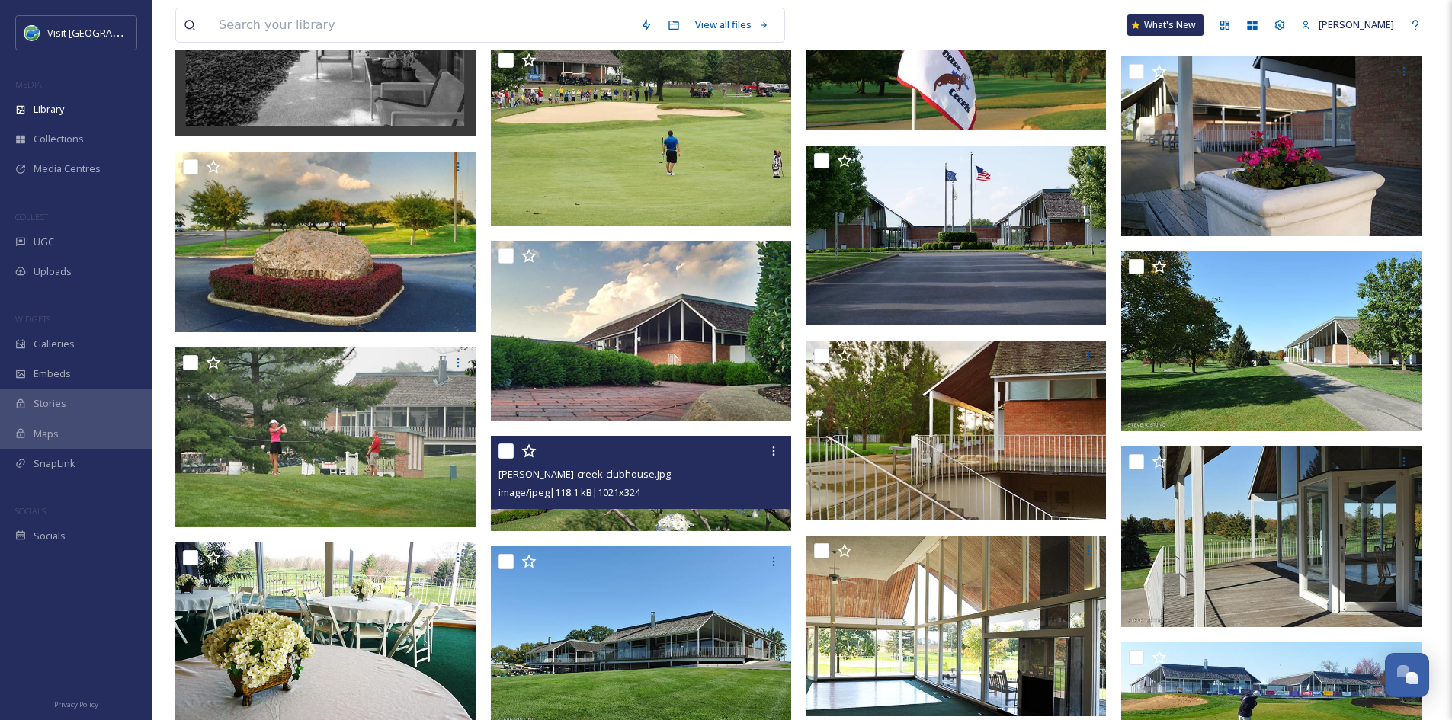
click at [690, 492] on div "image/jpeg | 118.1 kB | 1021 x 324" at bounding box center [643, 492] width 289 height 18
click at [687, 514] on img at bounding box center [641, 483] width 300 height 95
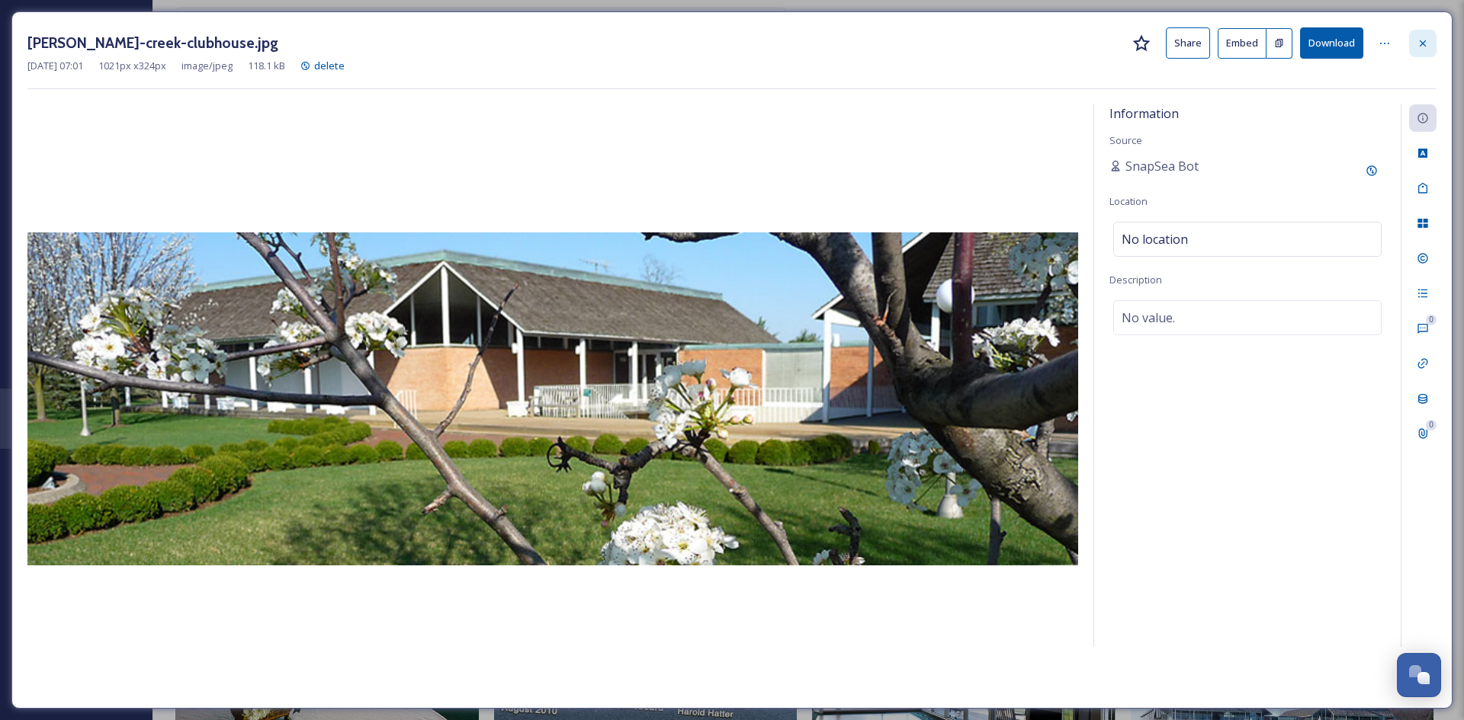
click at [1416, 46] on icon at bounding box center [1422, 43] width 12 height 12
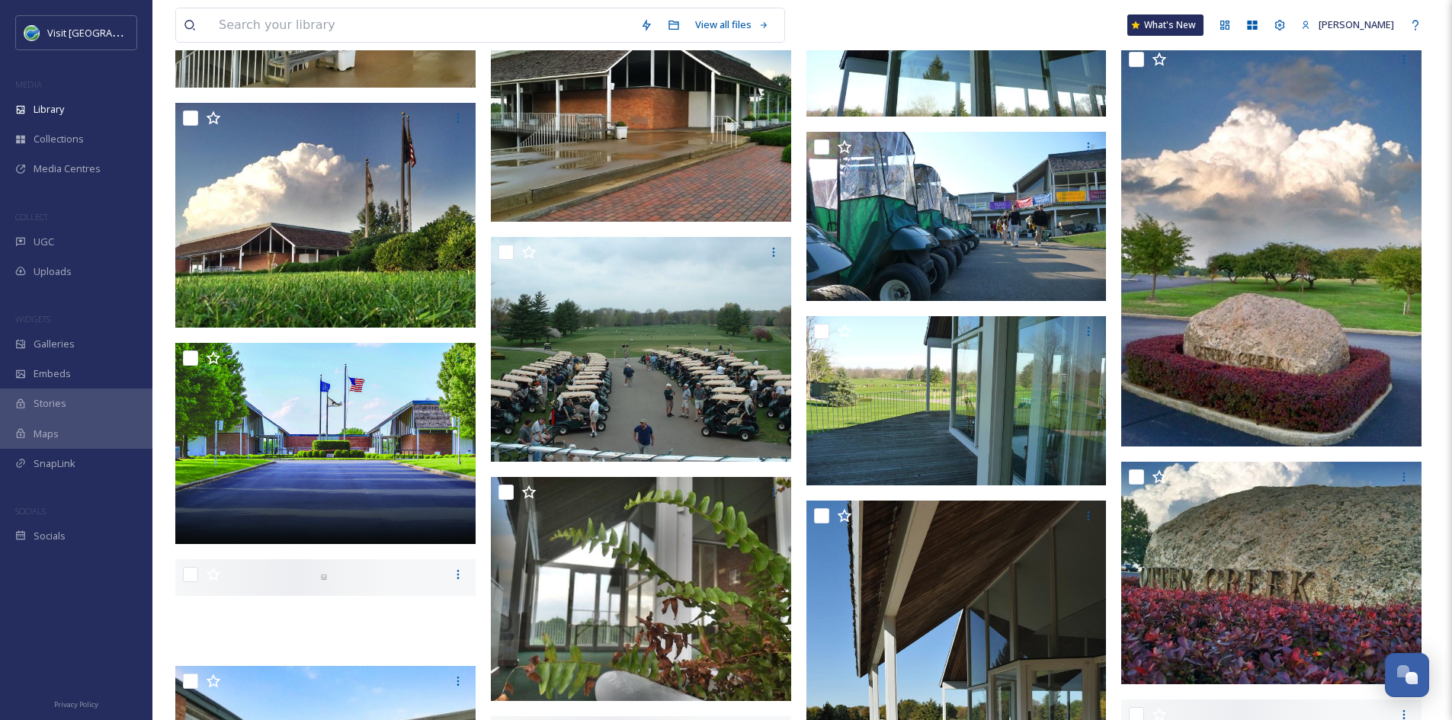
scroll to position [6488, 0]
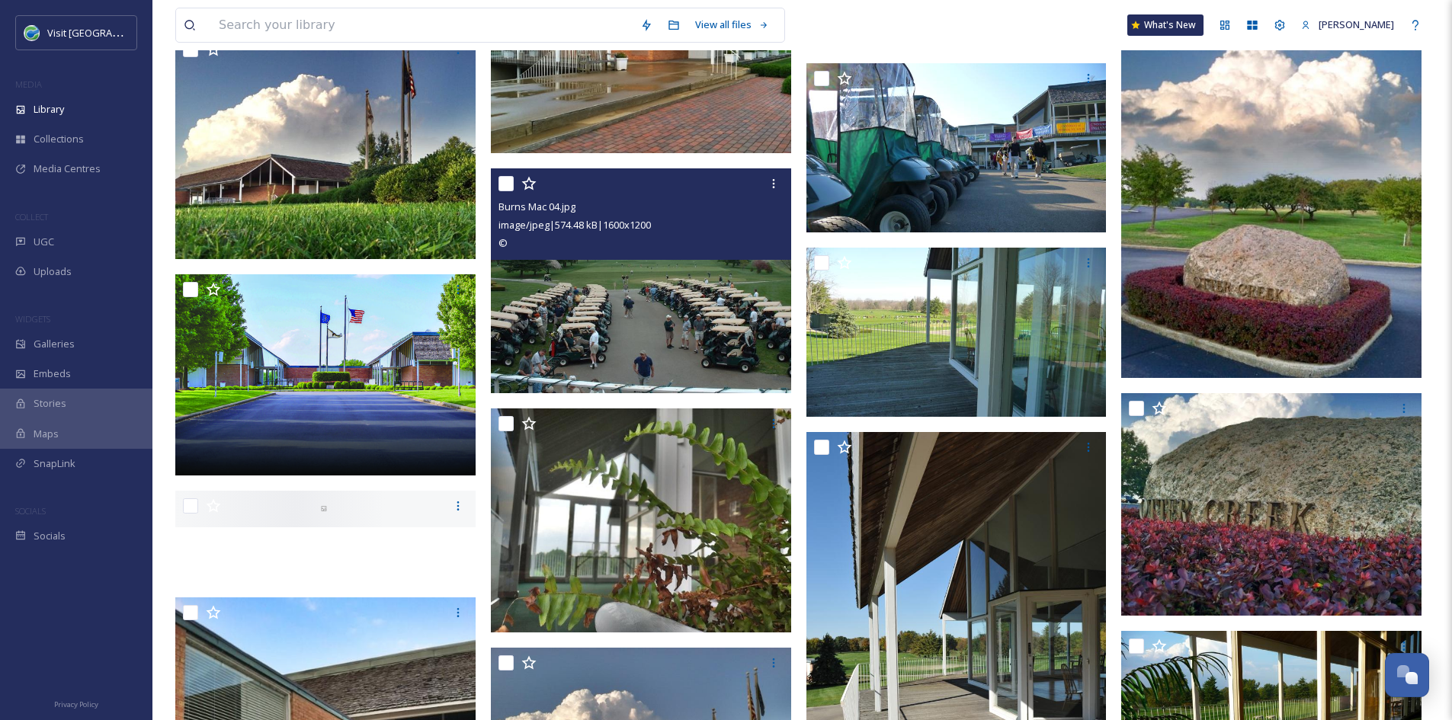
click at [757, 355] on img at bounding box center [641, 281] width 300 height 226
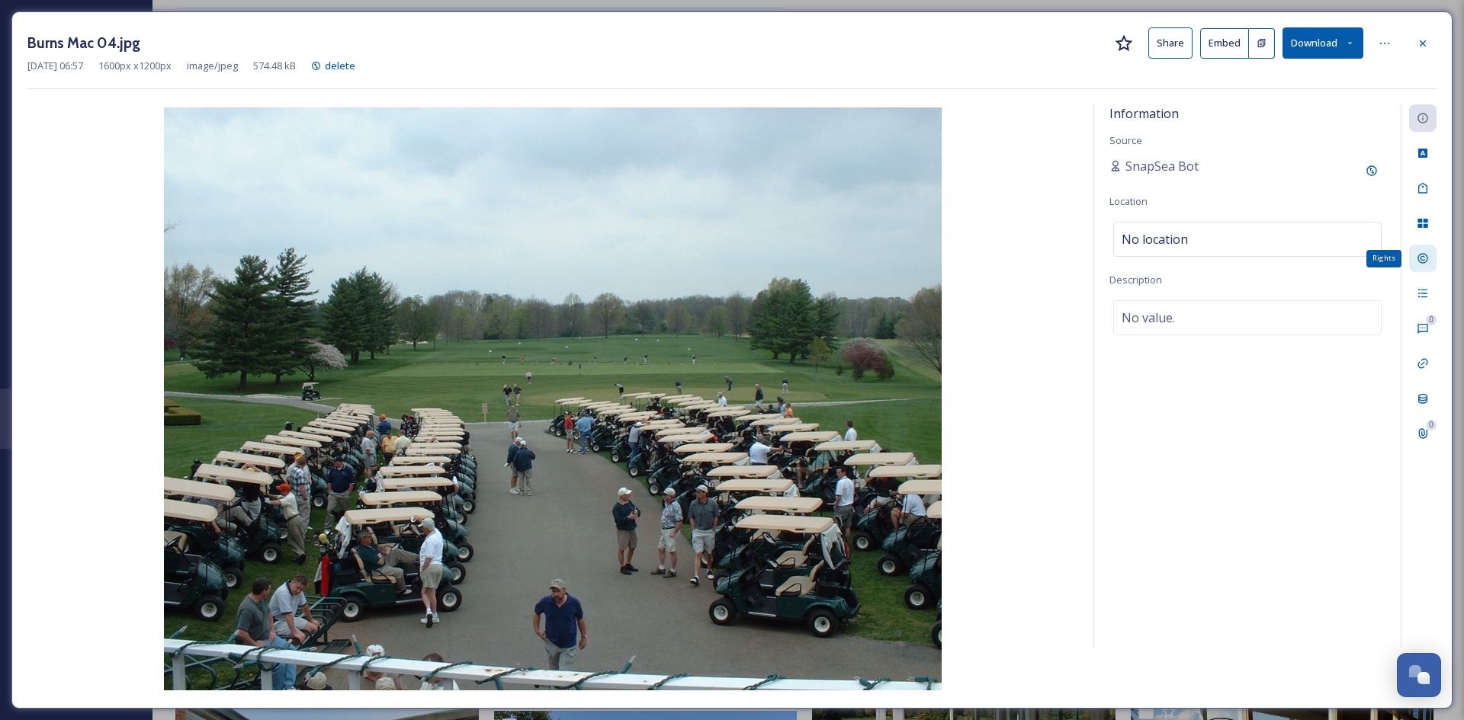
click at [1425, 255] on icon at bounding box center [1422, 258] width 12 height 12
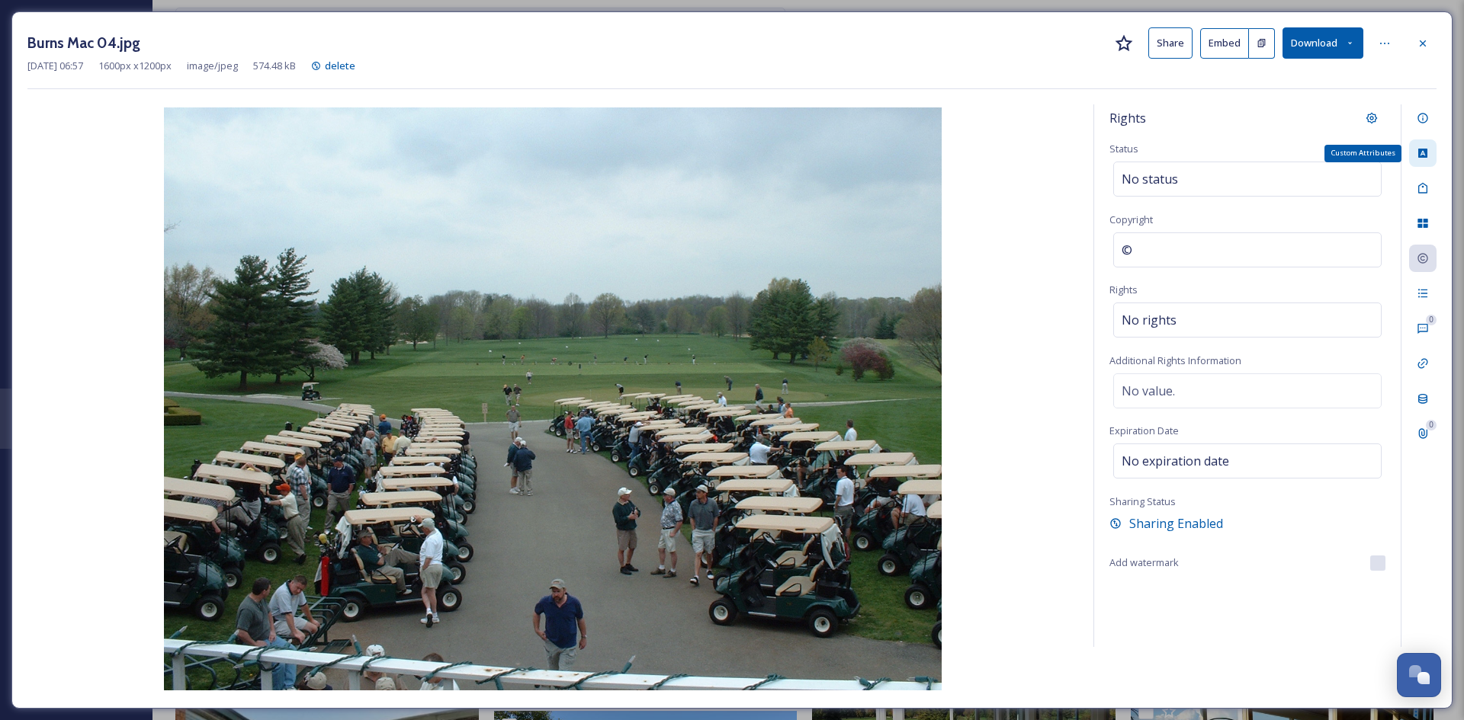
click at [1419, 154] on icon at bounding box center [1422, 153] width 9 height 9
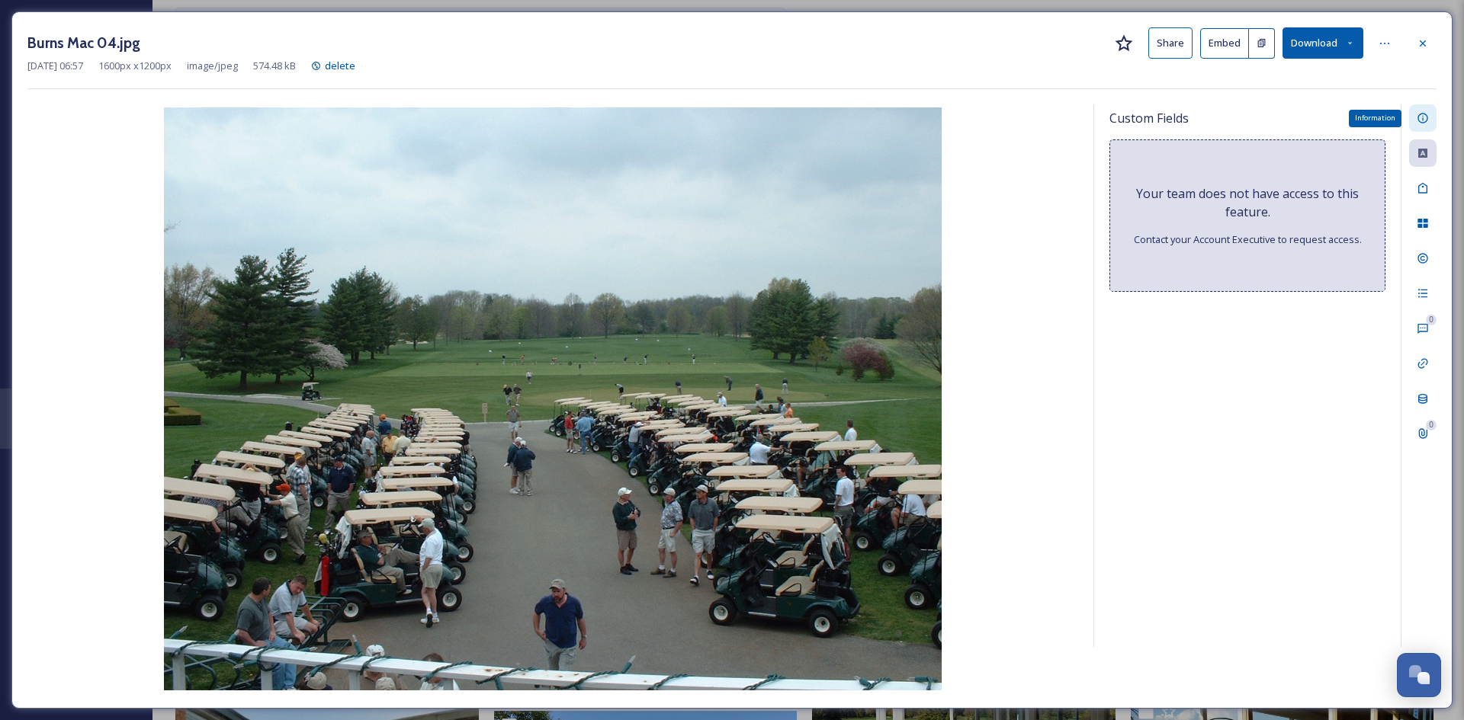
click at [1422, 116] on icon at bounding box center [1422, 118] width 12 height 12
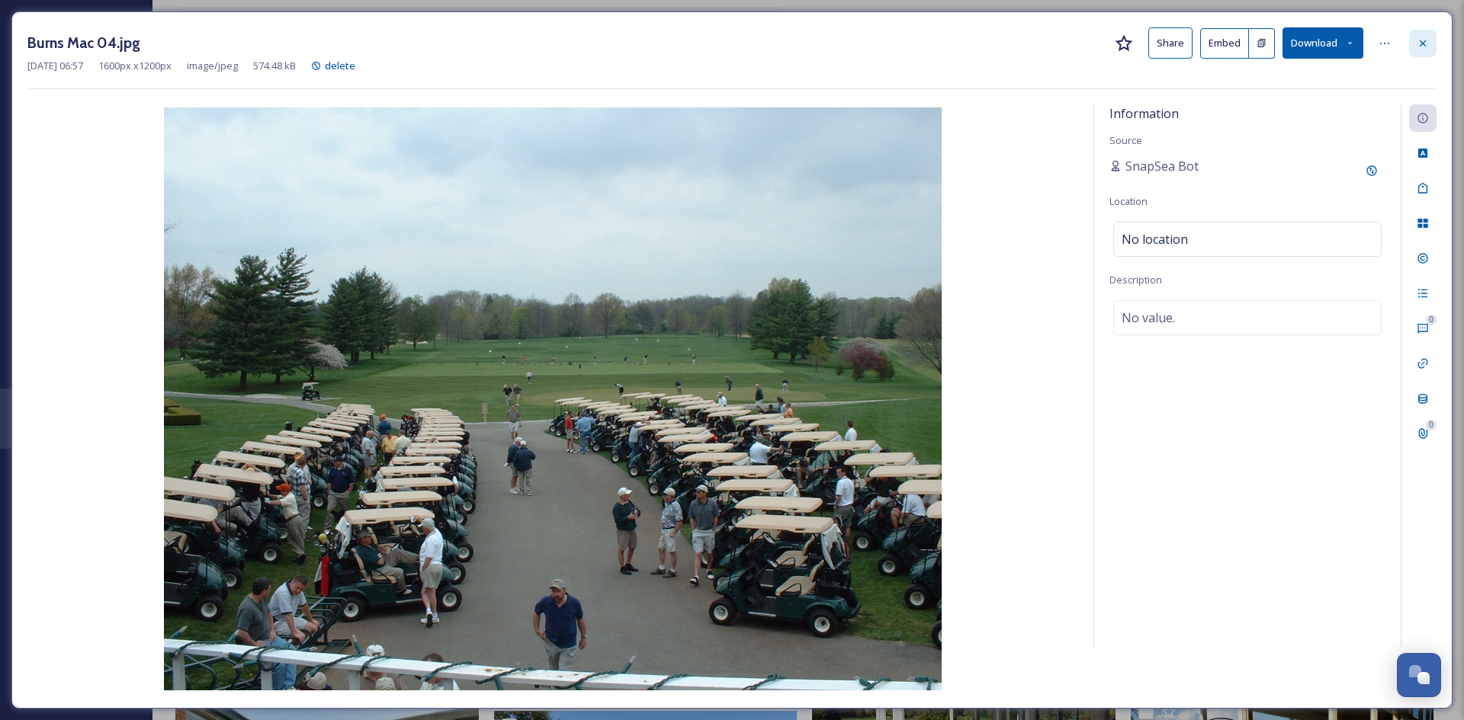
click at [1421, 40] on icon at bounding box center [1422, 43] width 12 height 12
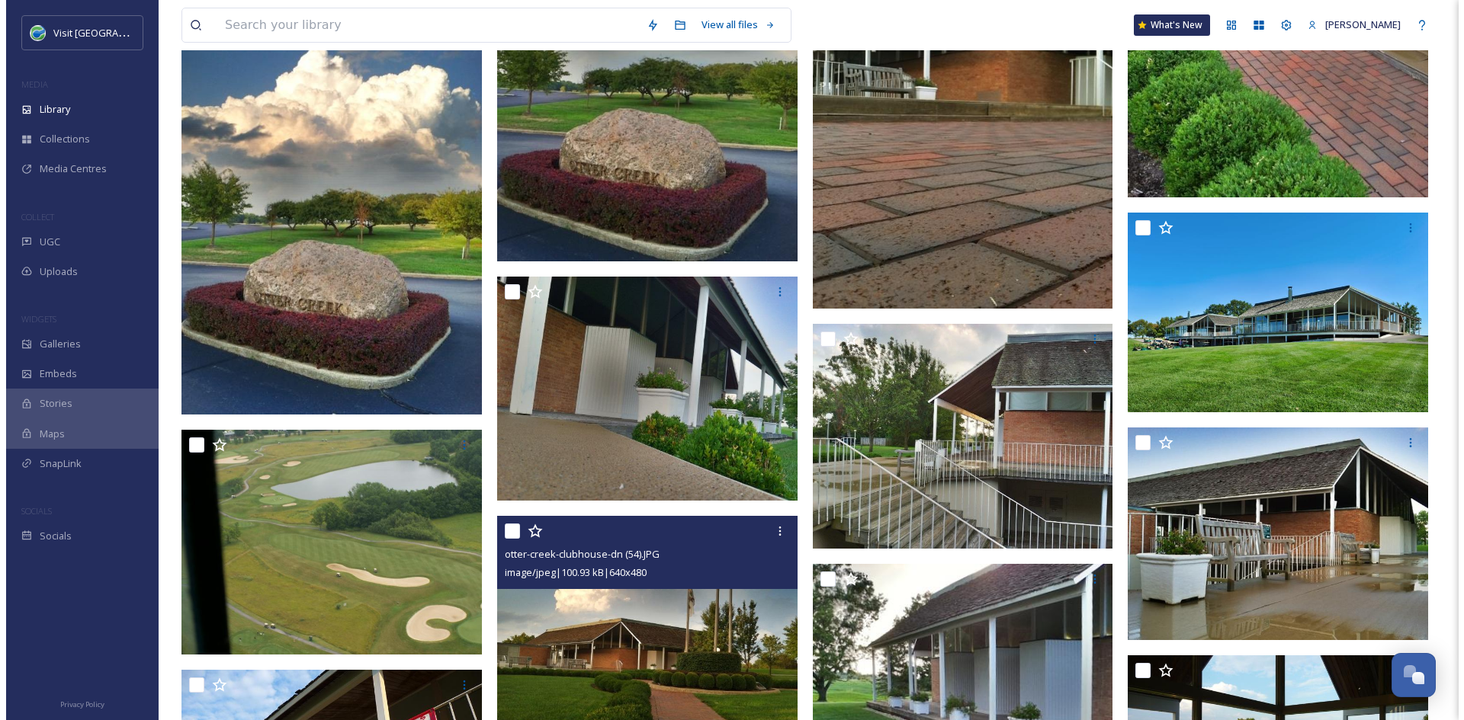
scroll to position [8145, 0]
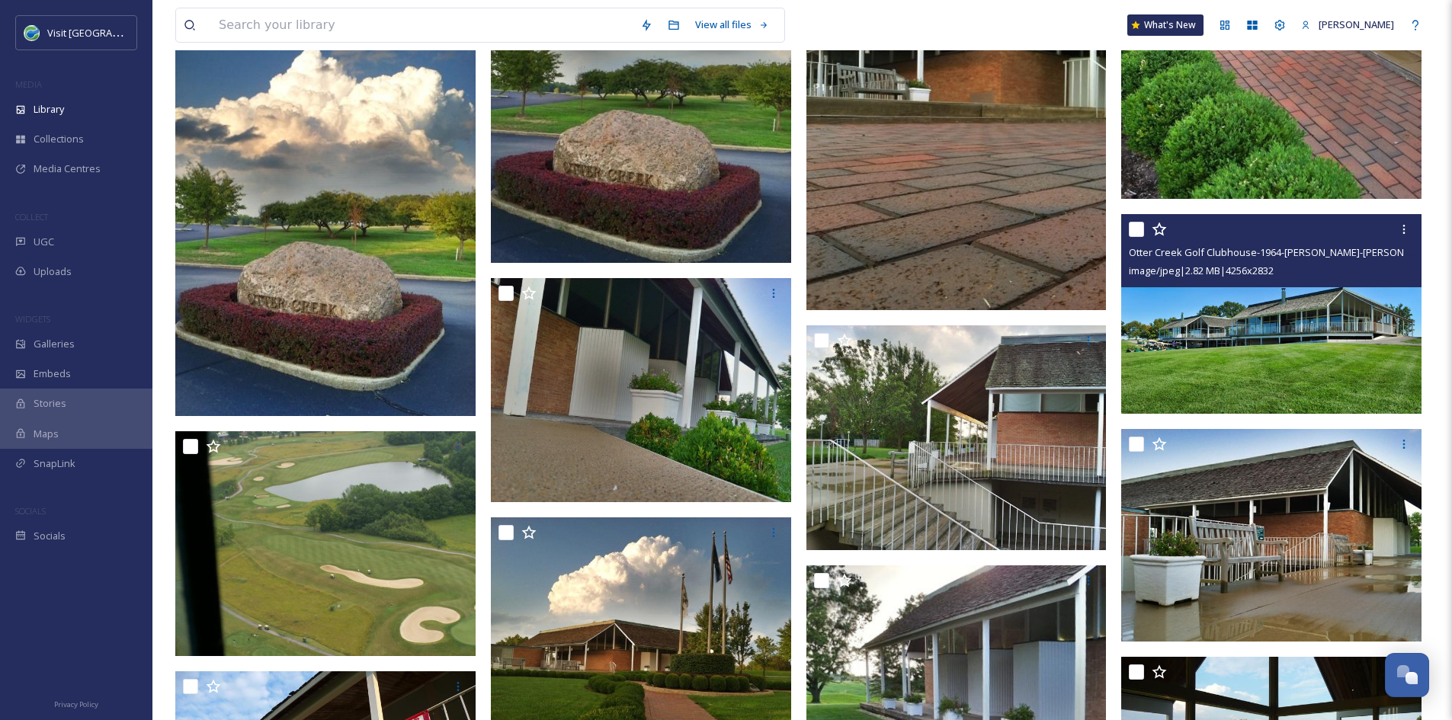
click at [1292, 338] on img at bounding box center [1271, 314] width 300 height 200
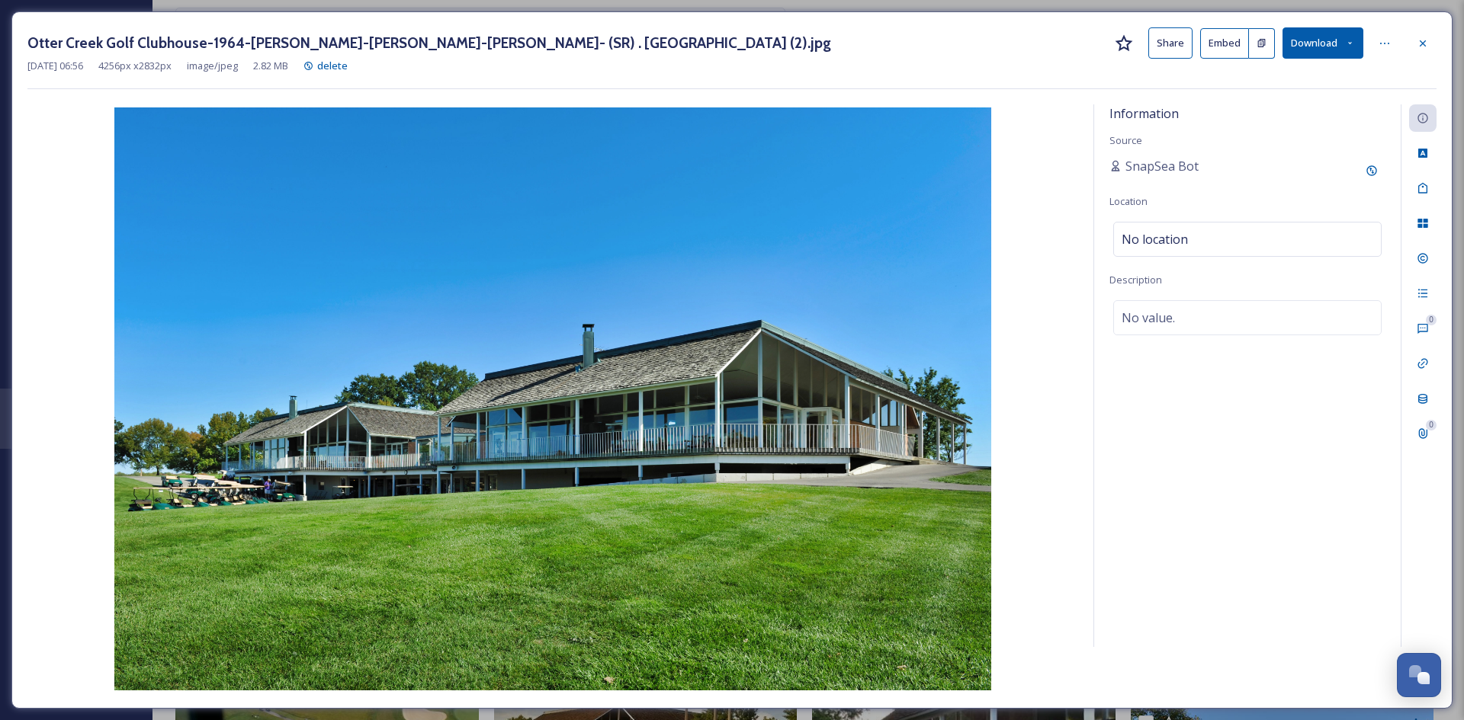
scroll to position [8221, 0]
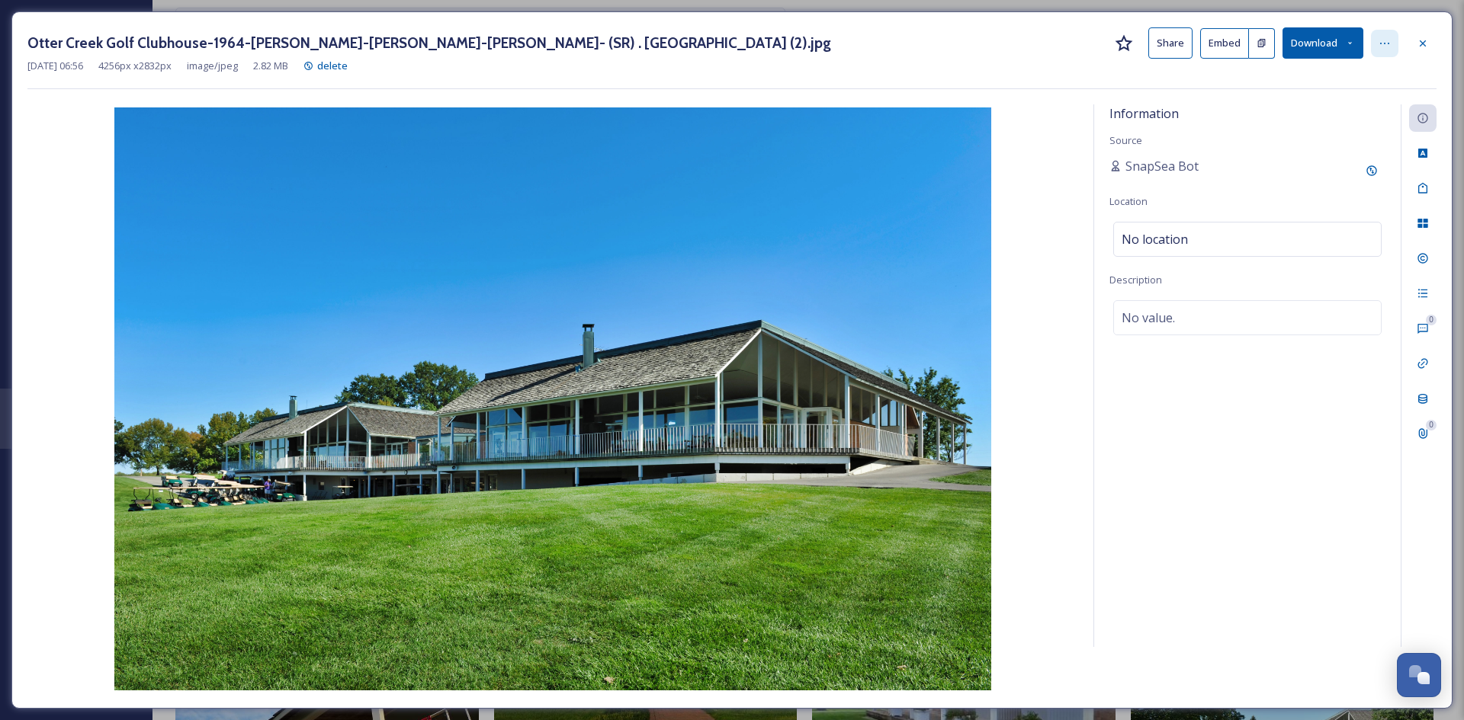
click at [1384, 49] on icon at bounding box center [1384, 43] width 12 height 12
click at [1274, 103] on span "Move to Folder" at bounding box center [1260, 106] width 68 height 14
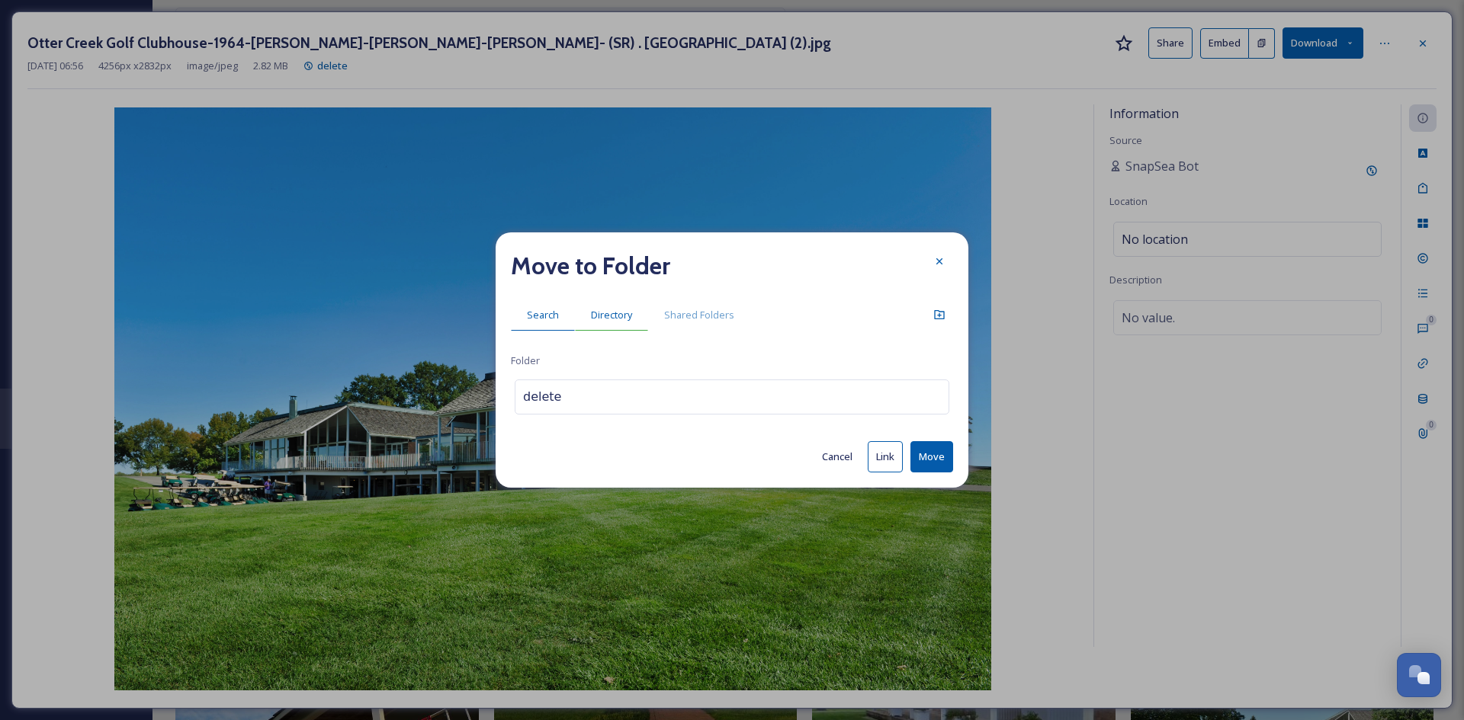
click at [621, 316] on span "Directory" at bounding box center [611, 315] width 41 height 14
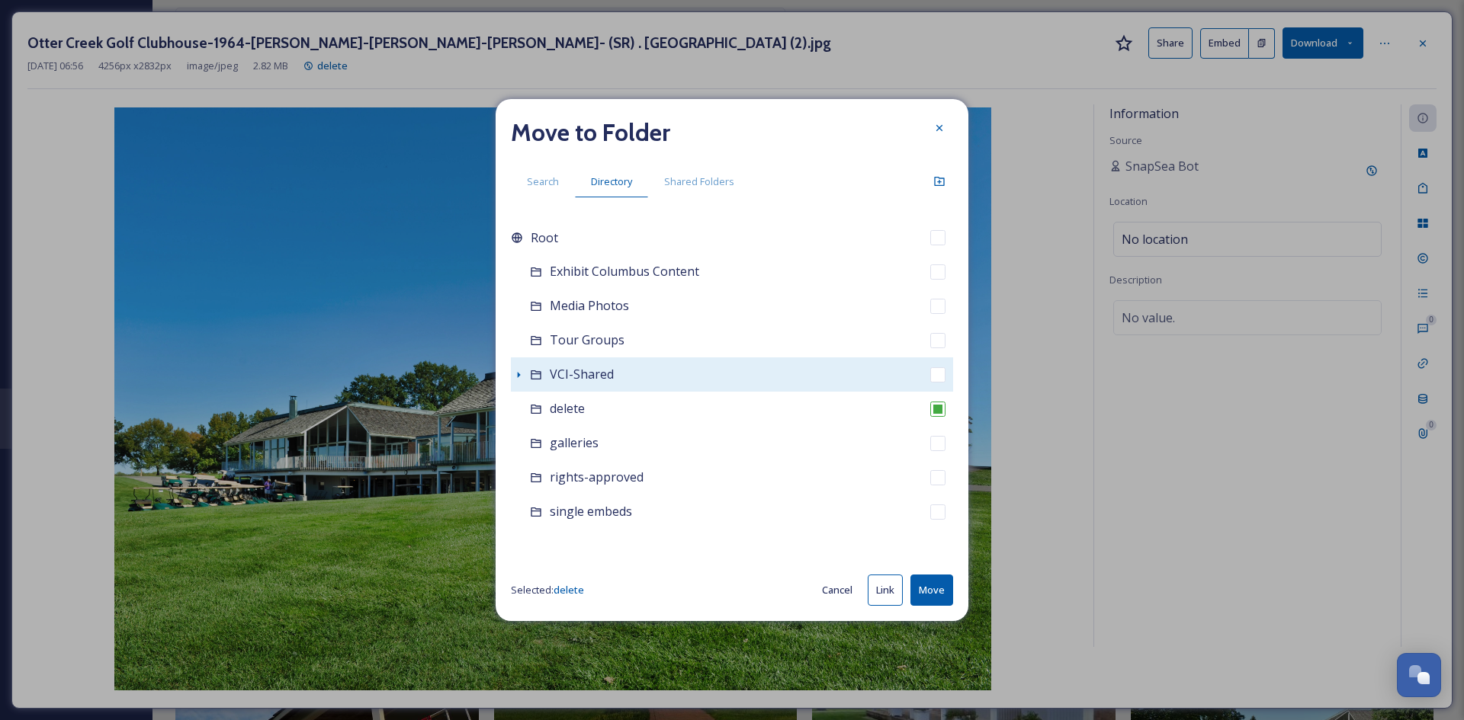
click at [518, 383] on div "VCI-Shared" at bounding box center [732, 374] width 442 height 34
checkbox input "true"
checkbox input "false"
click at [518, 374] on icon at bounding box center [519, 375] width 3 height 6
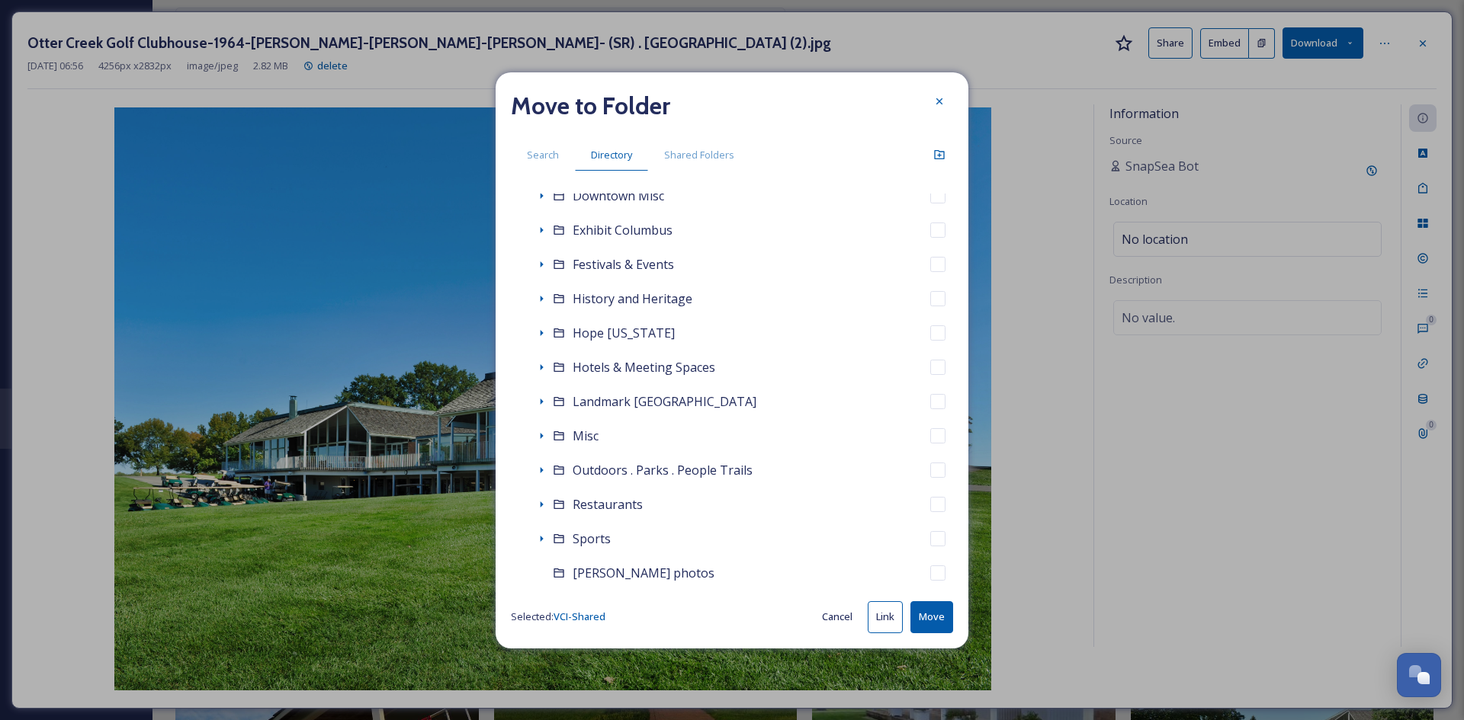
scroll to position [397, 0]
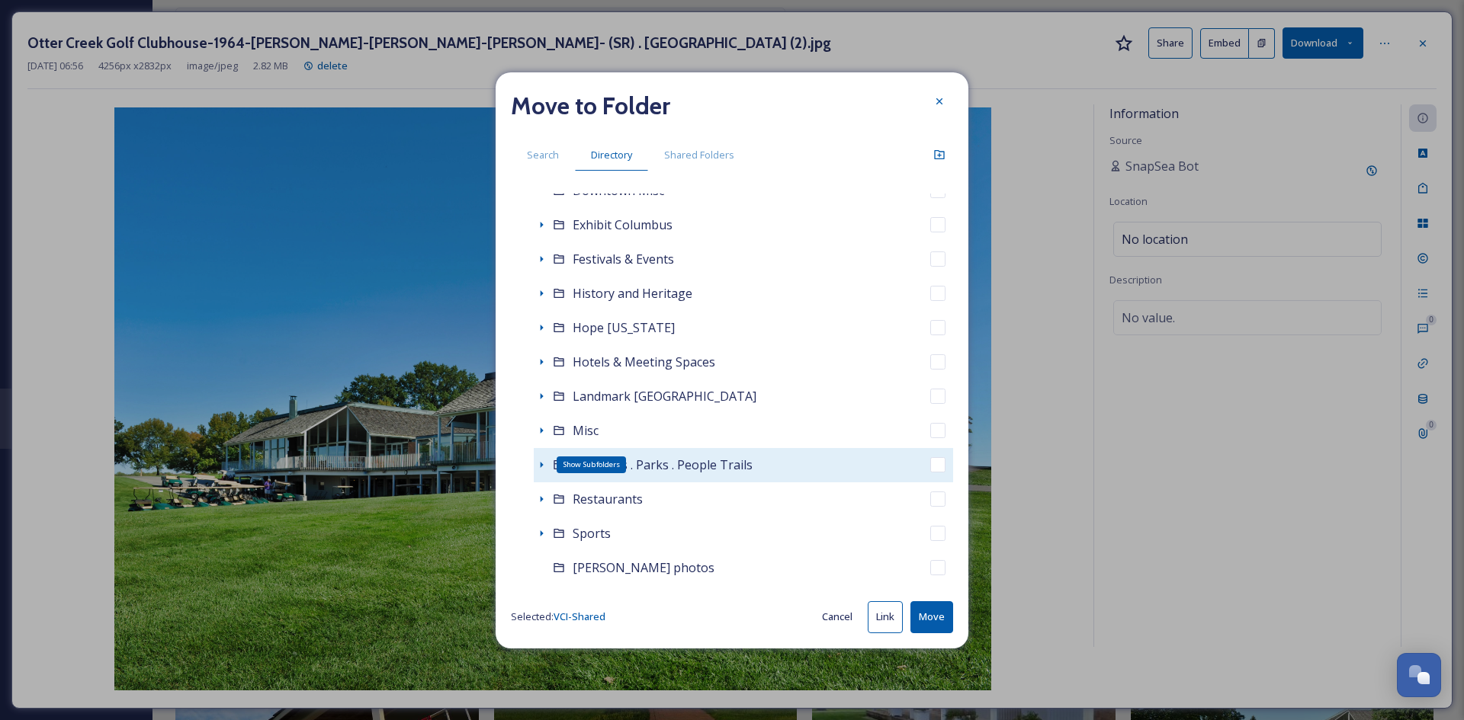
click at [542, 467] on icon at bounding box center [541, 465] width 12 height 12
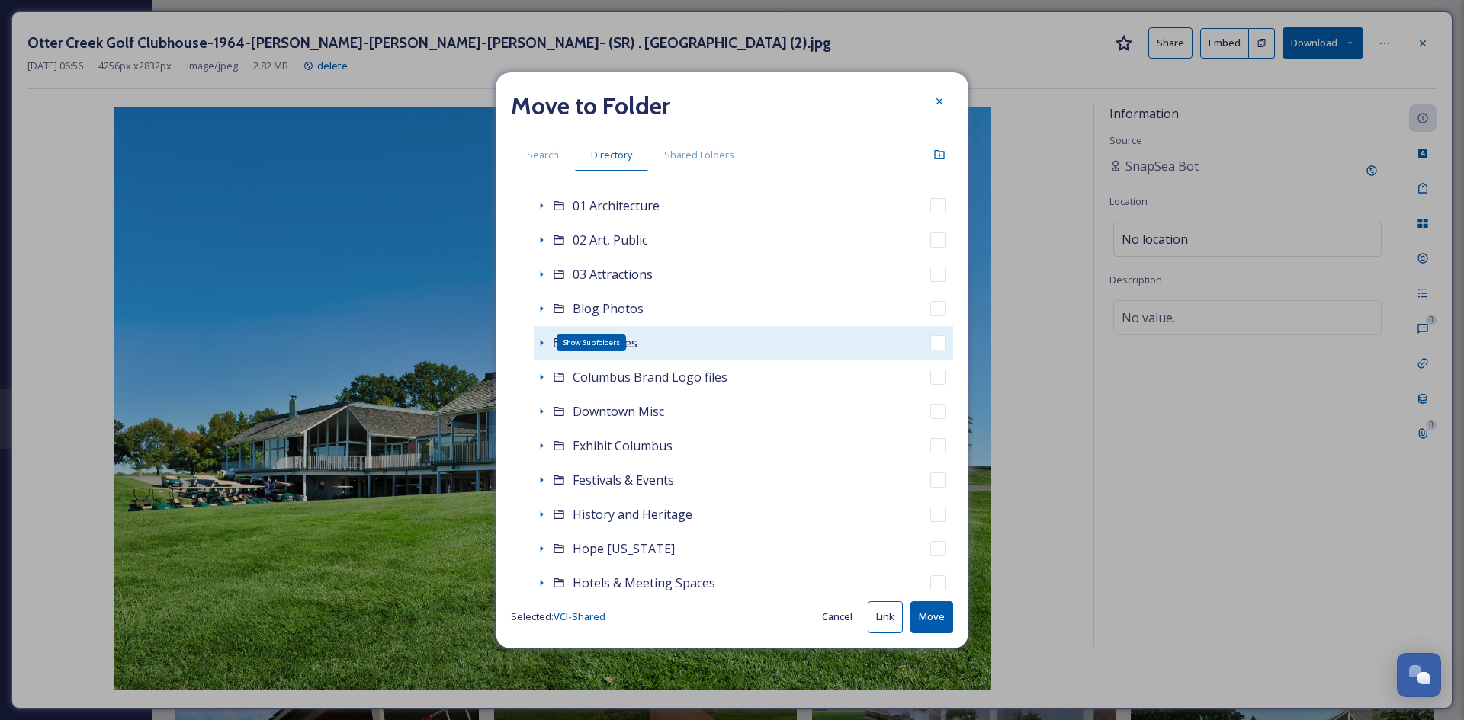
scroll to position [172, 0]
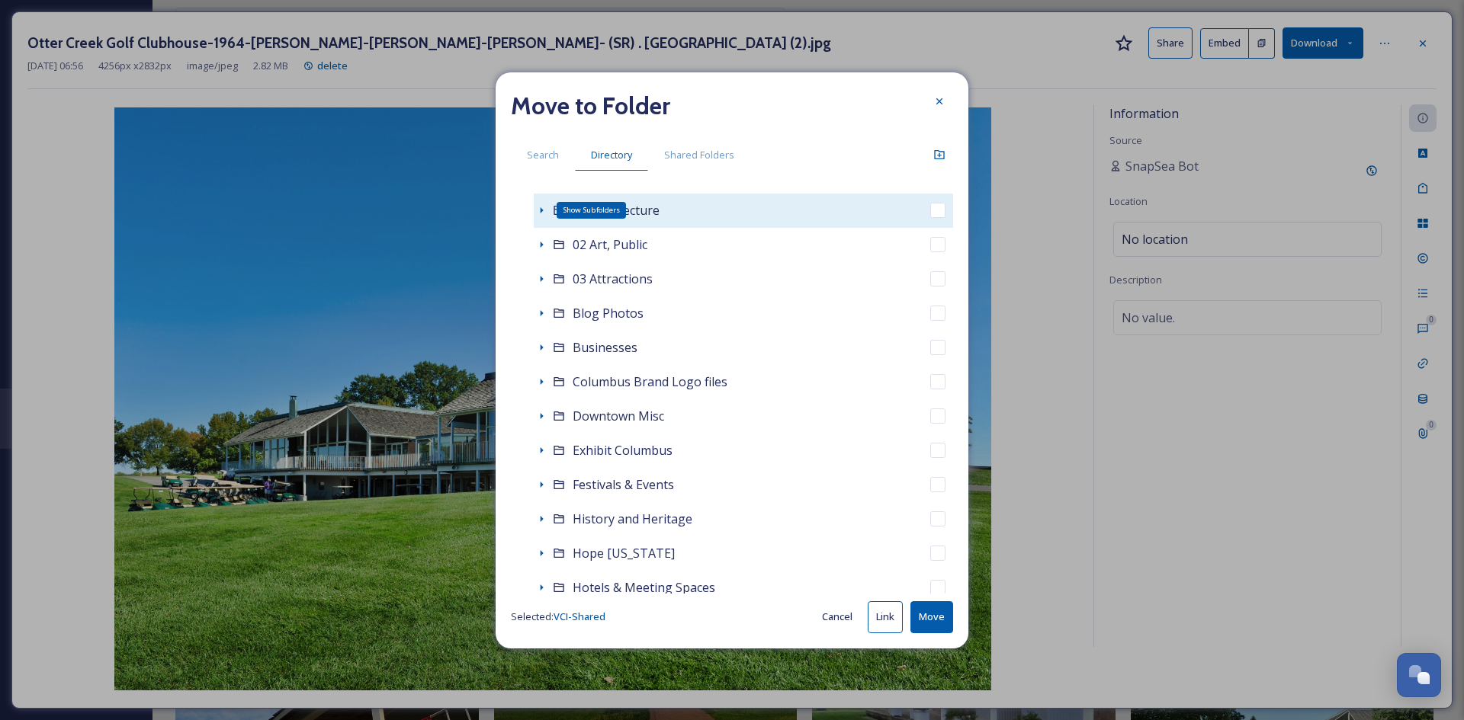
click at [542, 208] on icon at bounding box center [541, 210] width 12 height 12
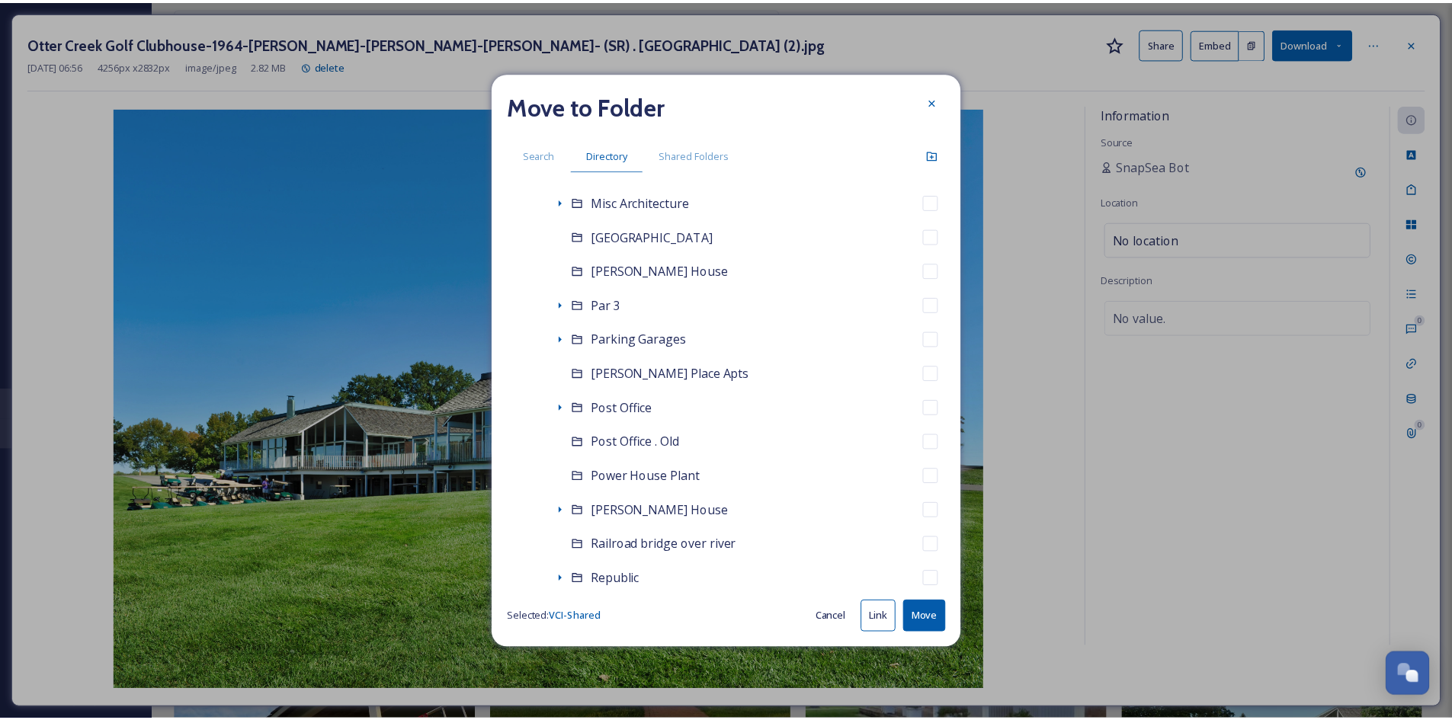
scroll to position [3189, 0]
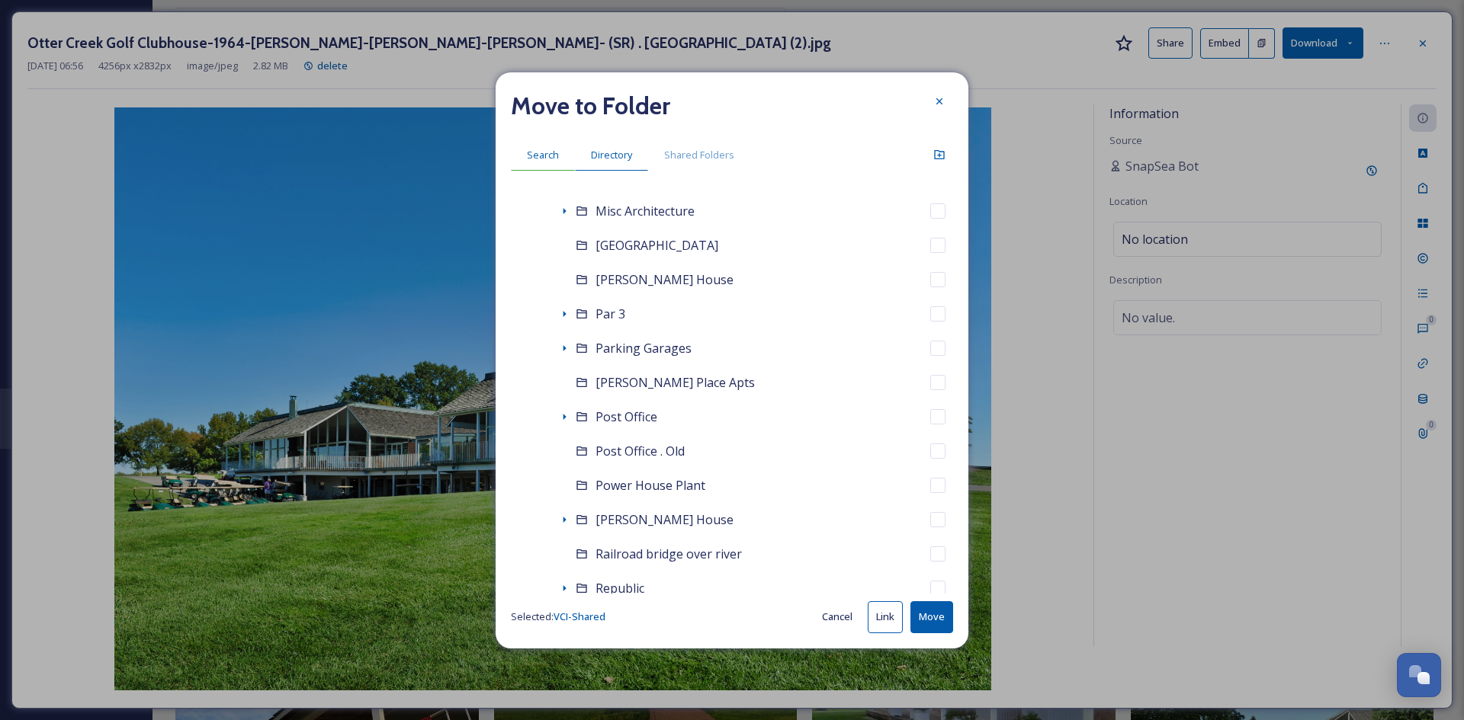
click at [549, 161] on span "Search" at bounding box center [543, 155] width 32 height 14
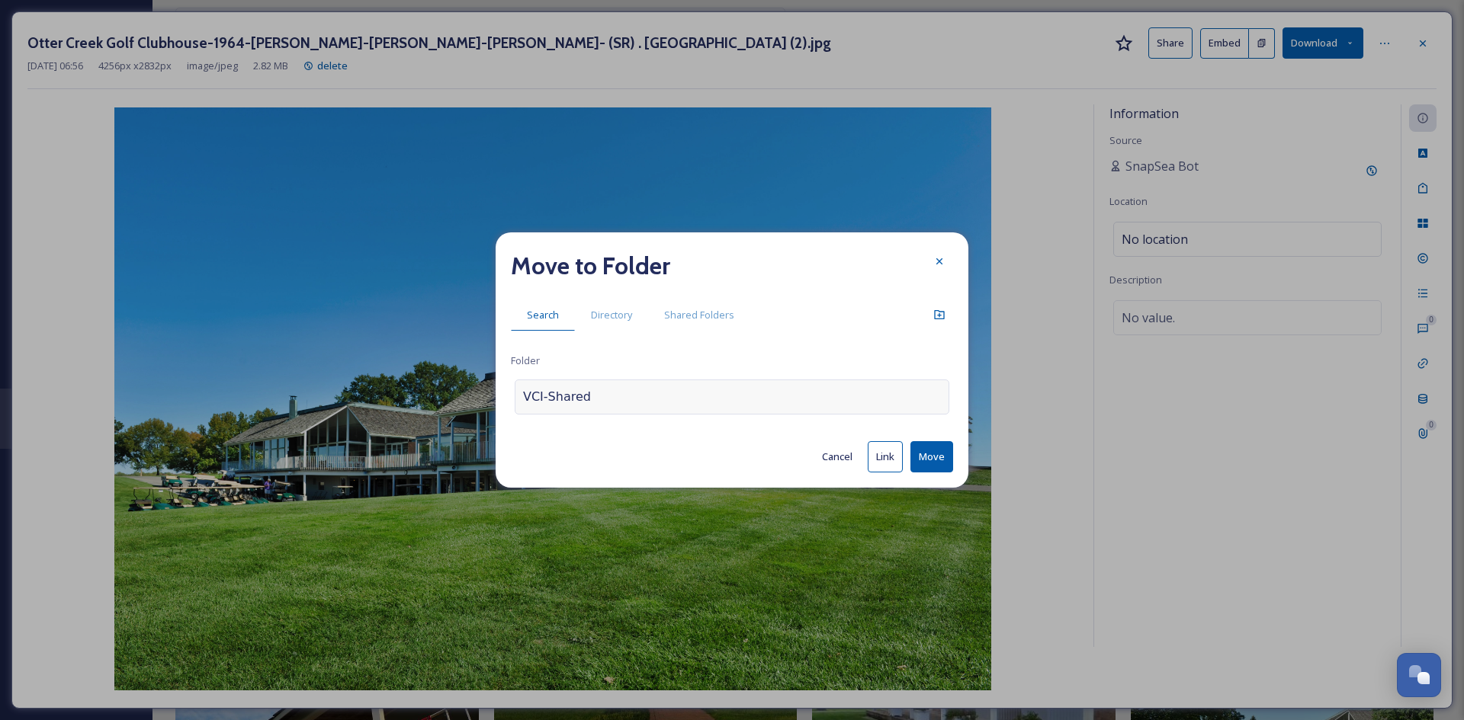
click at [593, 396] on div "VCI-Shared" at bounding box center [732, 397] width 434 height 35
click at [550, 399] on input "ottercreek" at bounding box center [599, 398] width 168 height 34
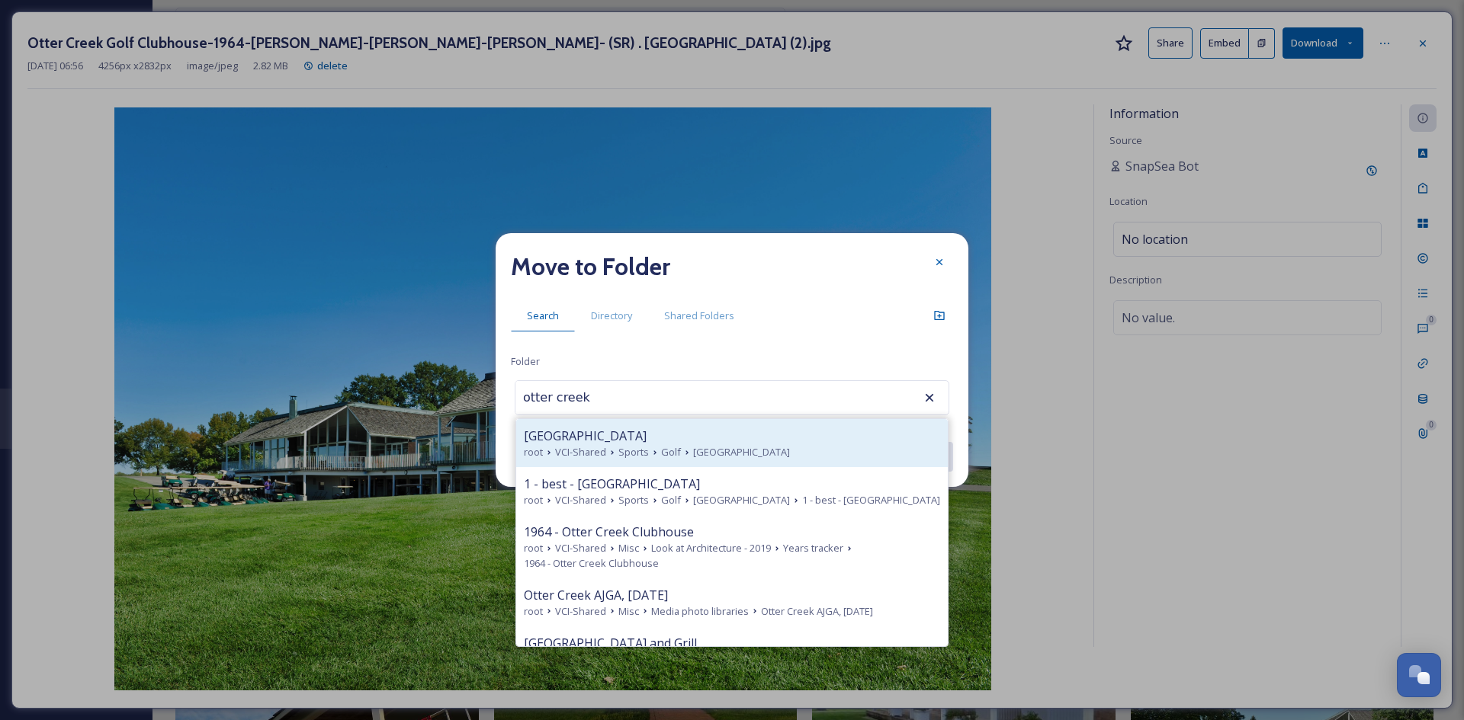
click at [579, 445] on span "VCI-Shared" at bounding box center [580, 452] width 51 height 14
type input "[GEOGRAPHIC_DATA]"
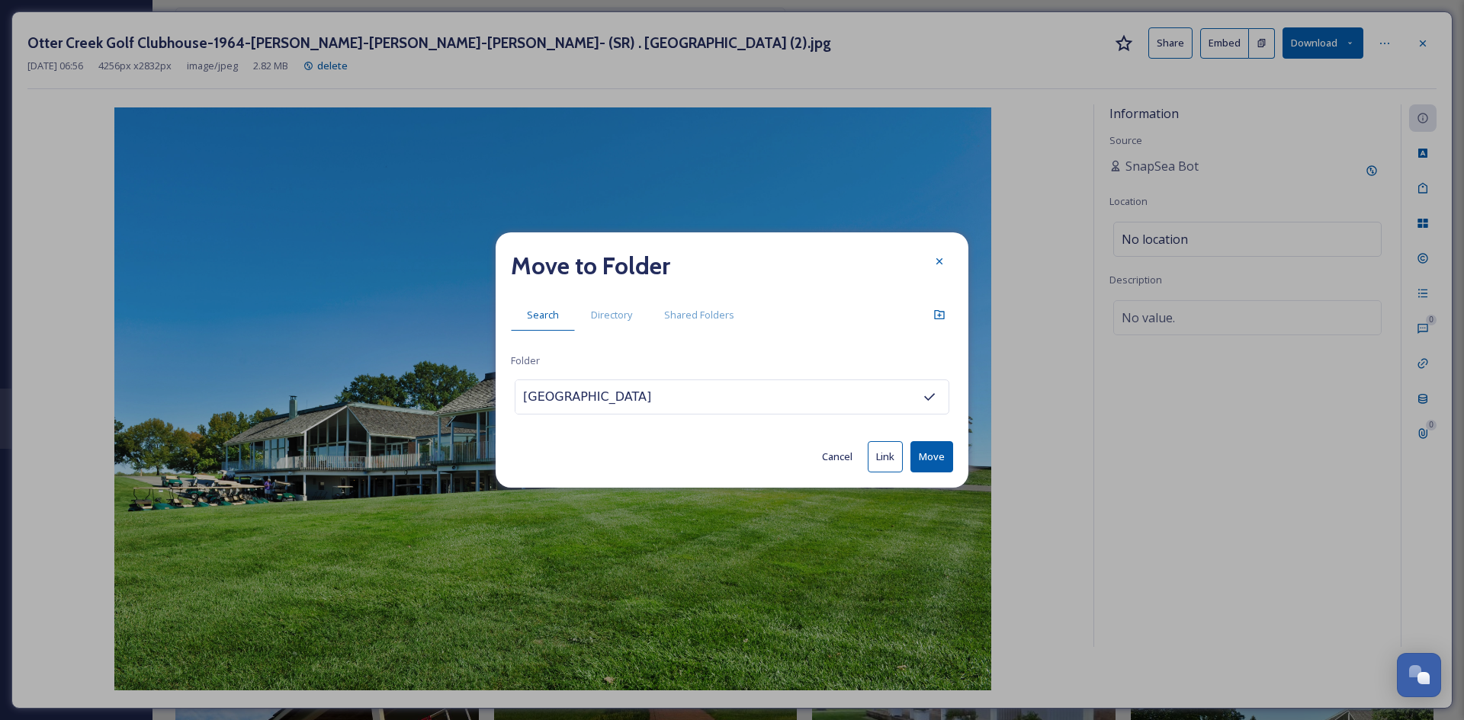
click at [936, 449] on button "Move" at bounding box center [931, 456] width 43 height 31
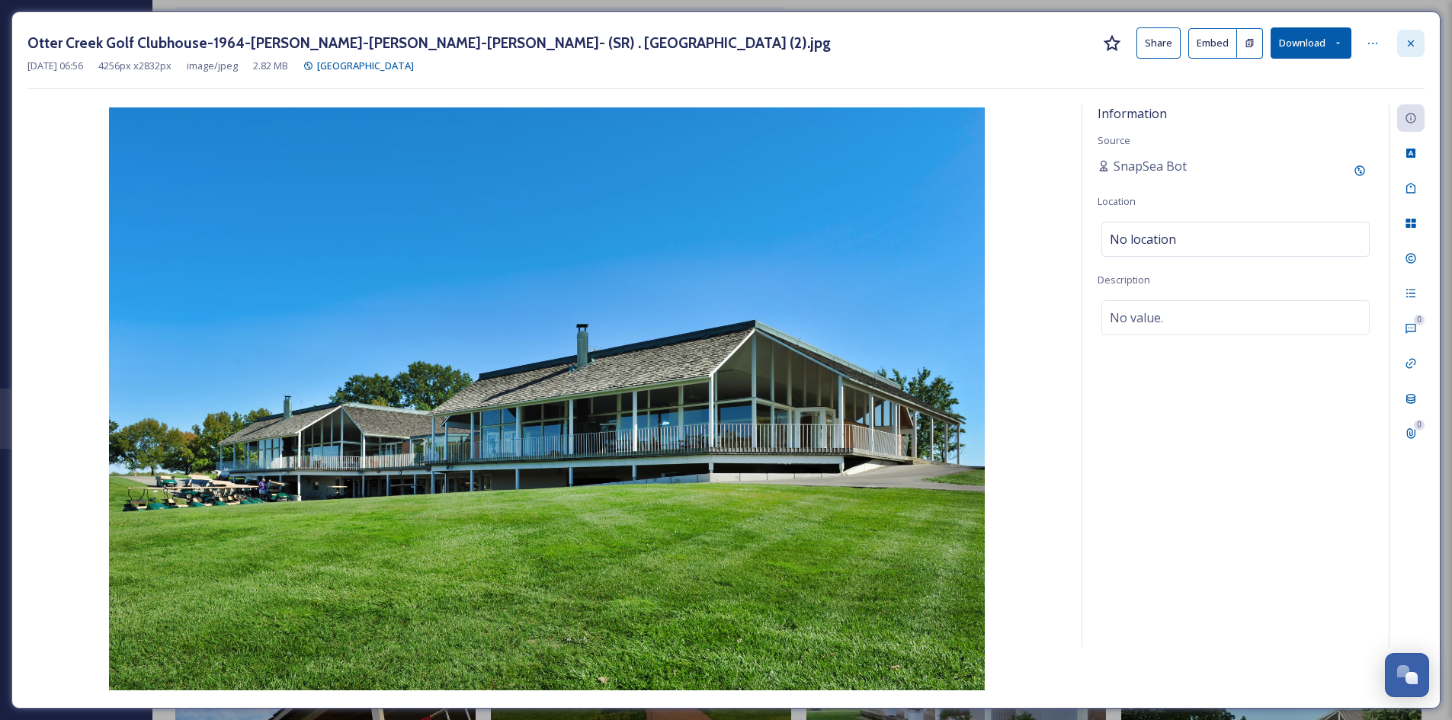
click at [1414, 42] on icon at bounding box center [1411, 43] width 12 height 12
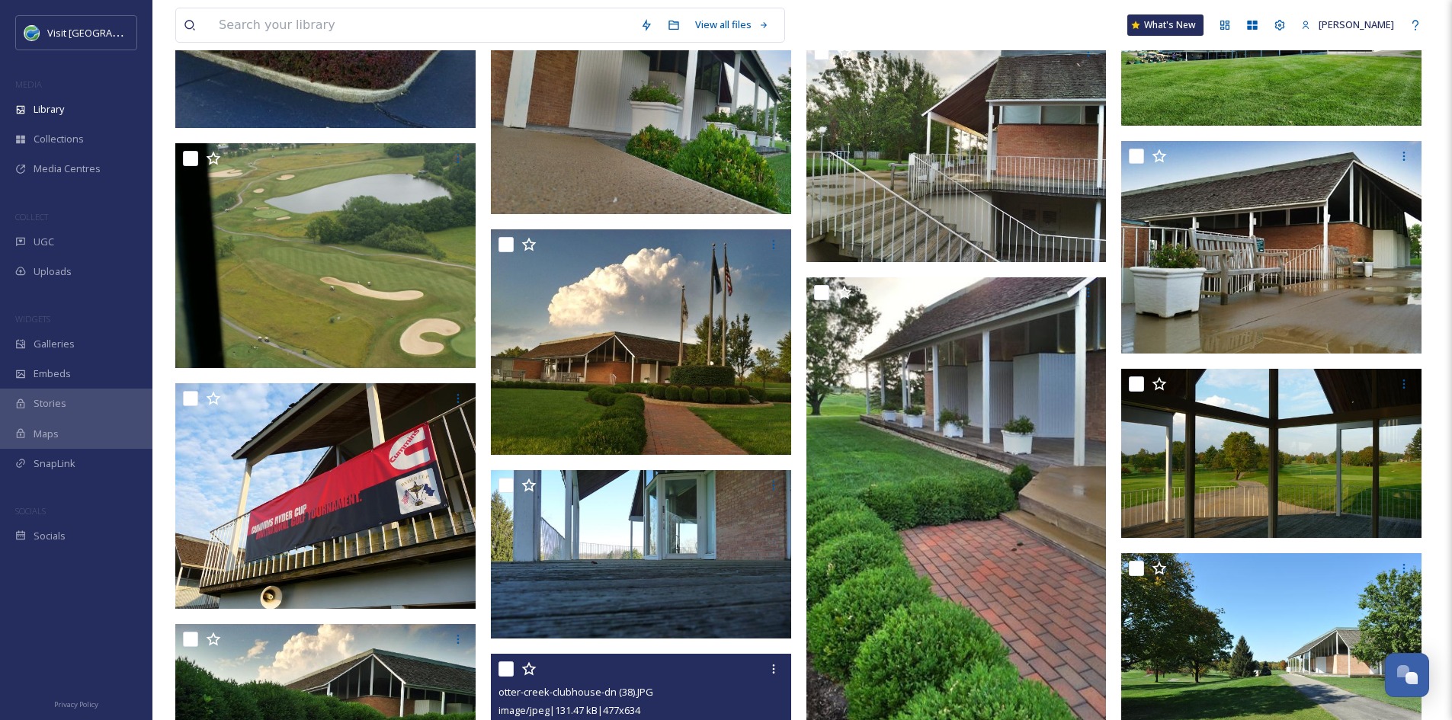
scroll to position [8719, 0]
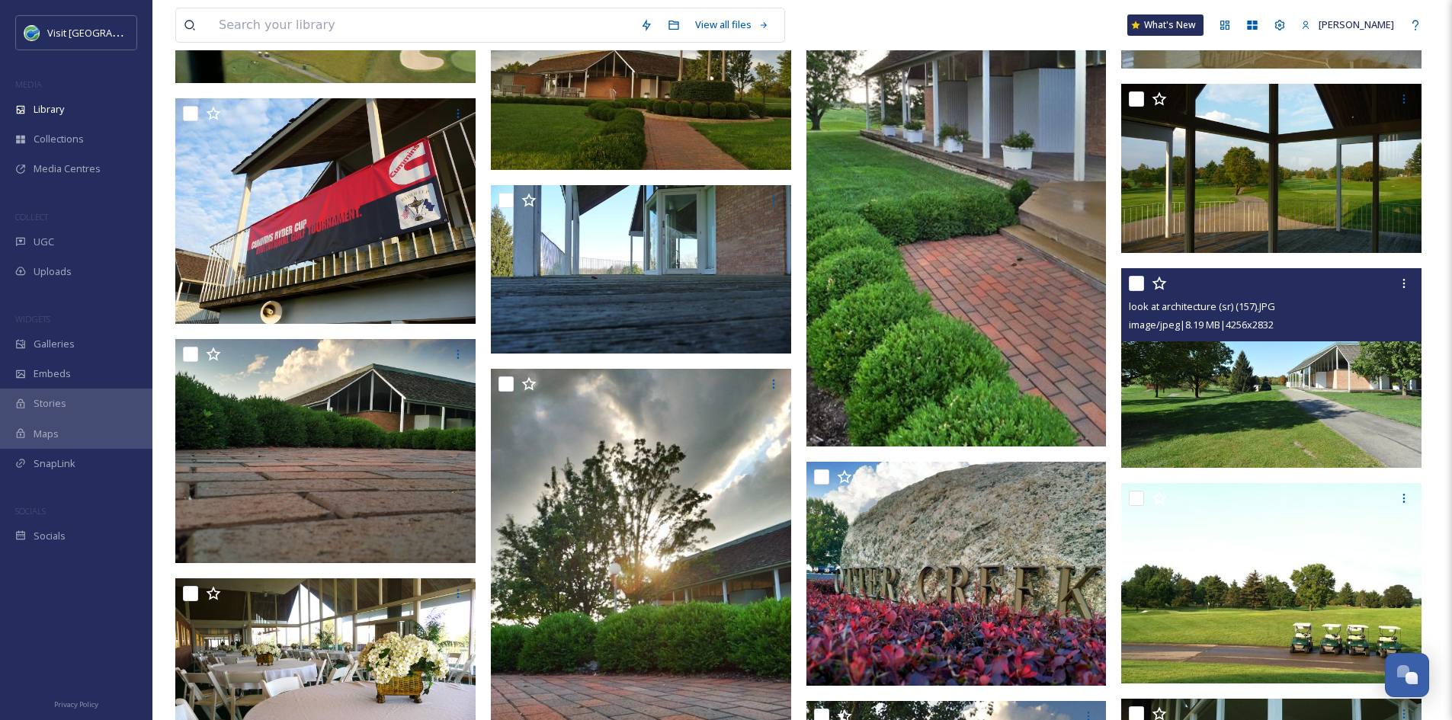
click at [1265, 370] on img at bounding box center [1271, 368] width 300 height 200
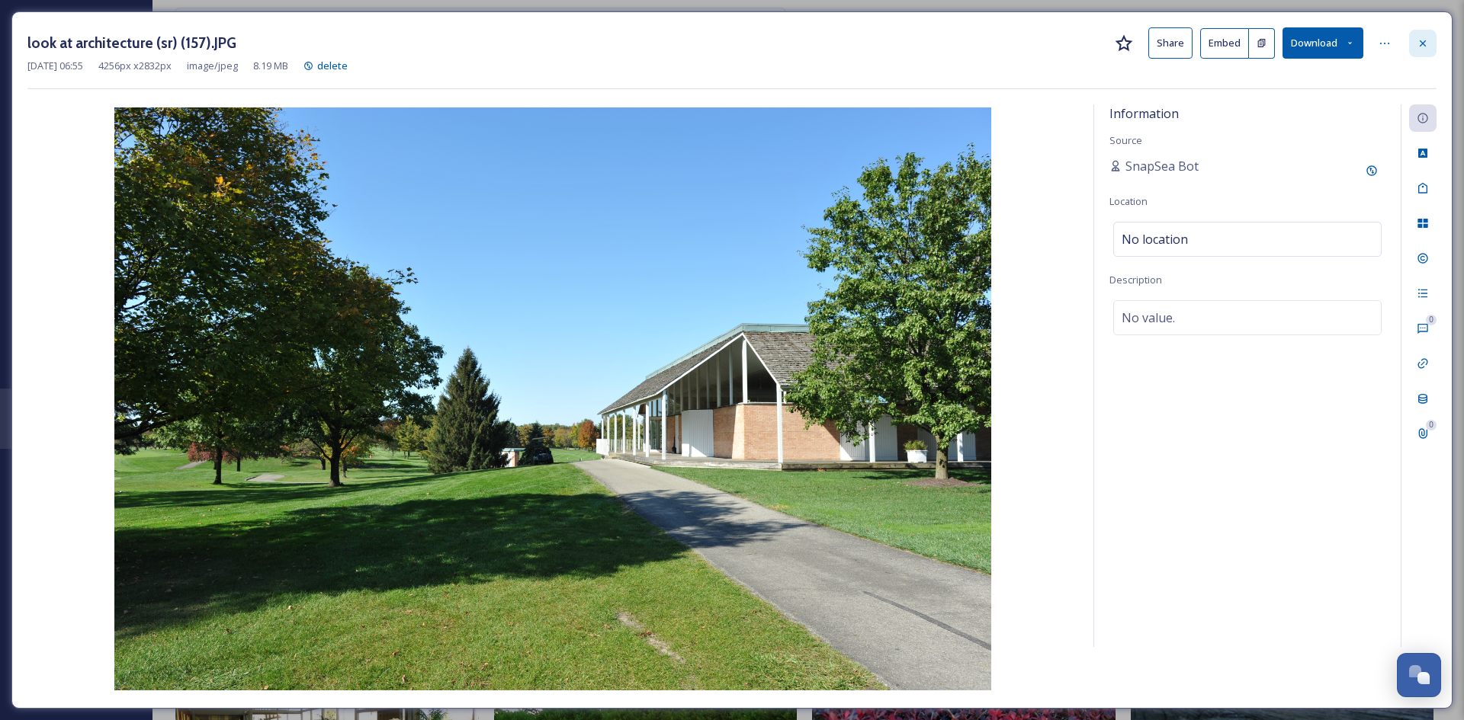
click at [1423, 46] on icon at bounding box center [1422, 43] width 12 height 12
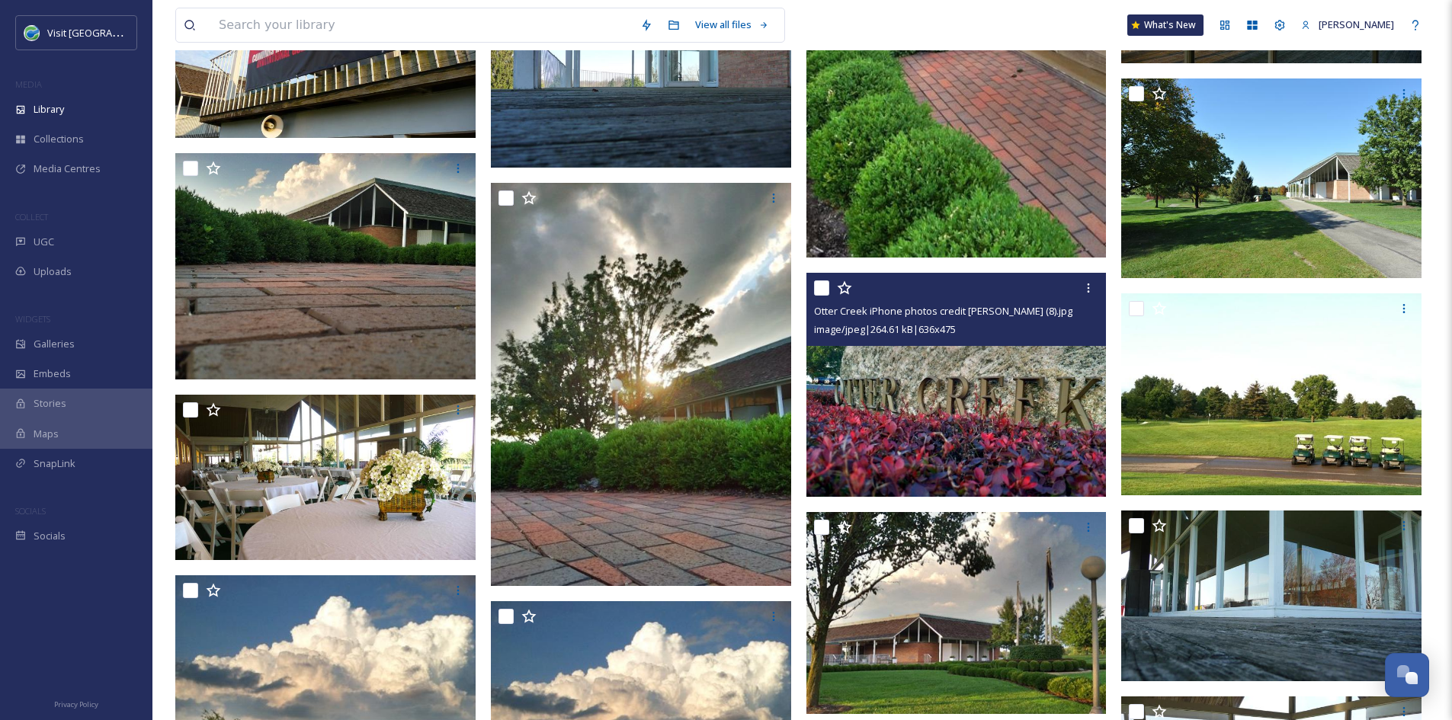
scroll to position [9058, 0]
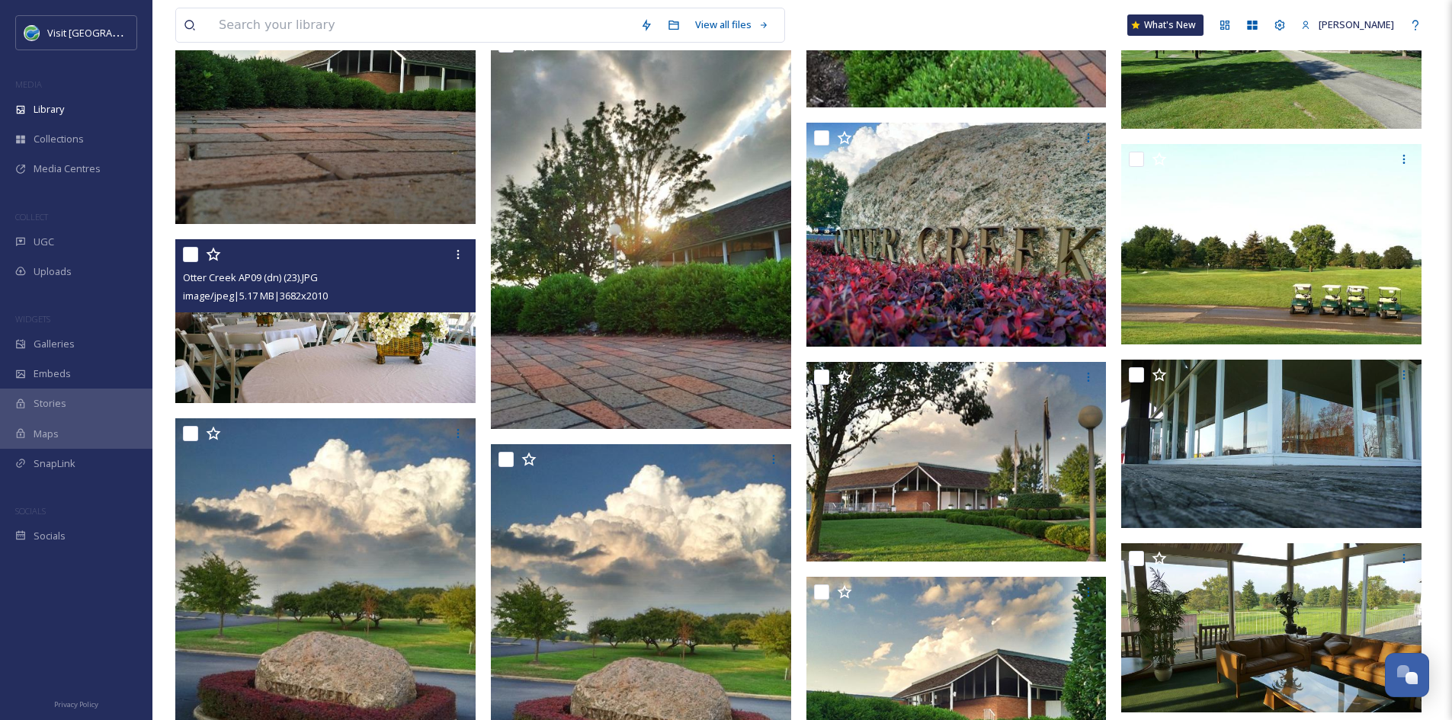
click at [371, 335] on img at bounding box center [325, 321] width 300 height 164
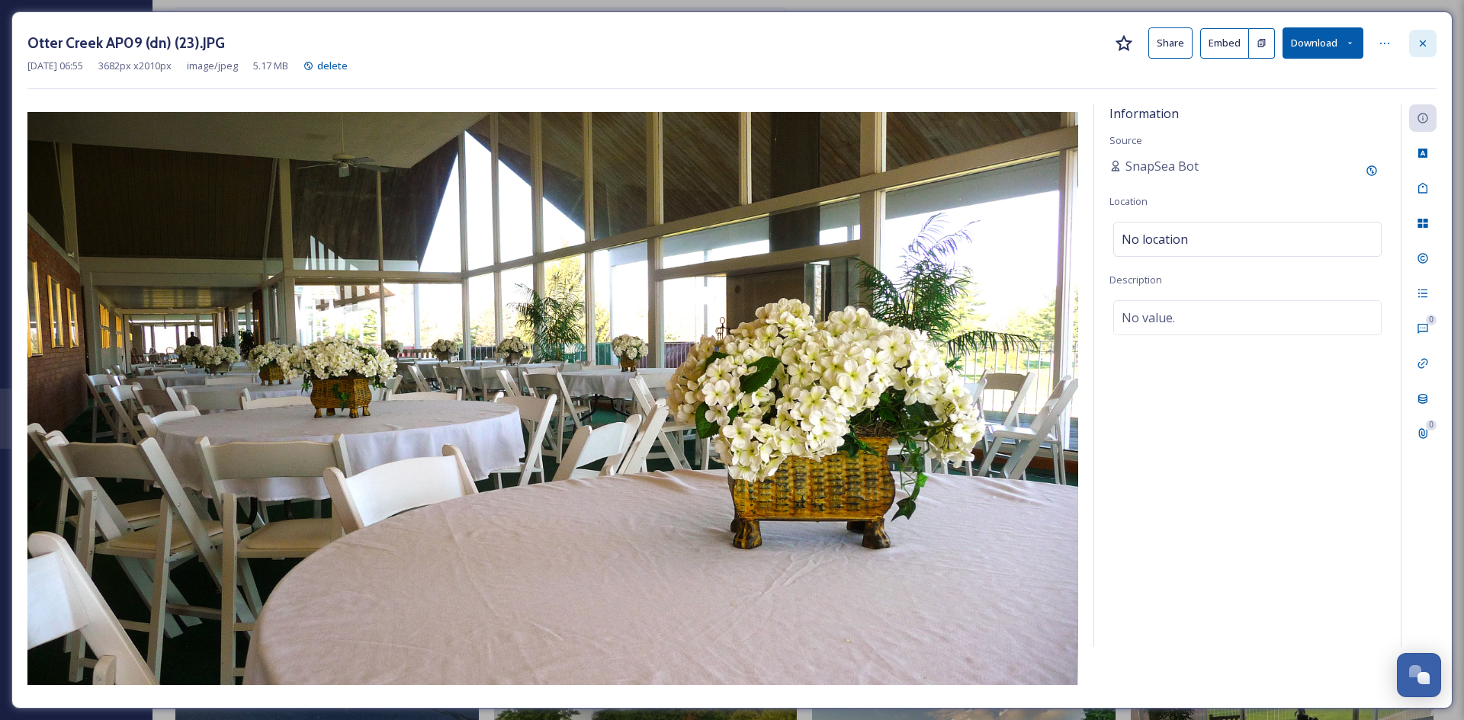
click at [1428, 47] on icon at bounding box center [1422, 43] width 12 height 12
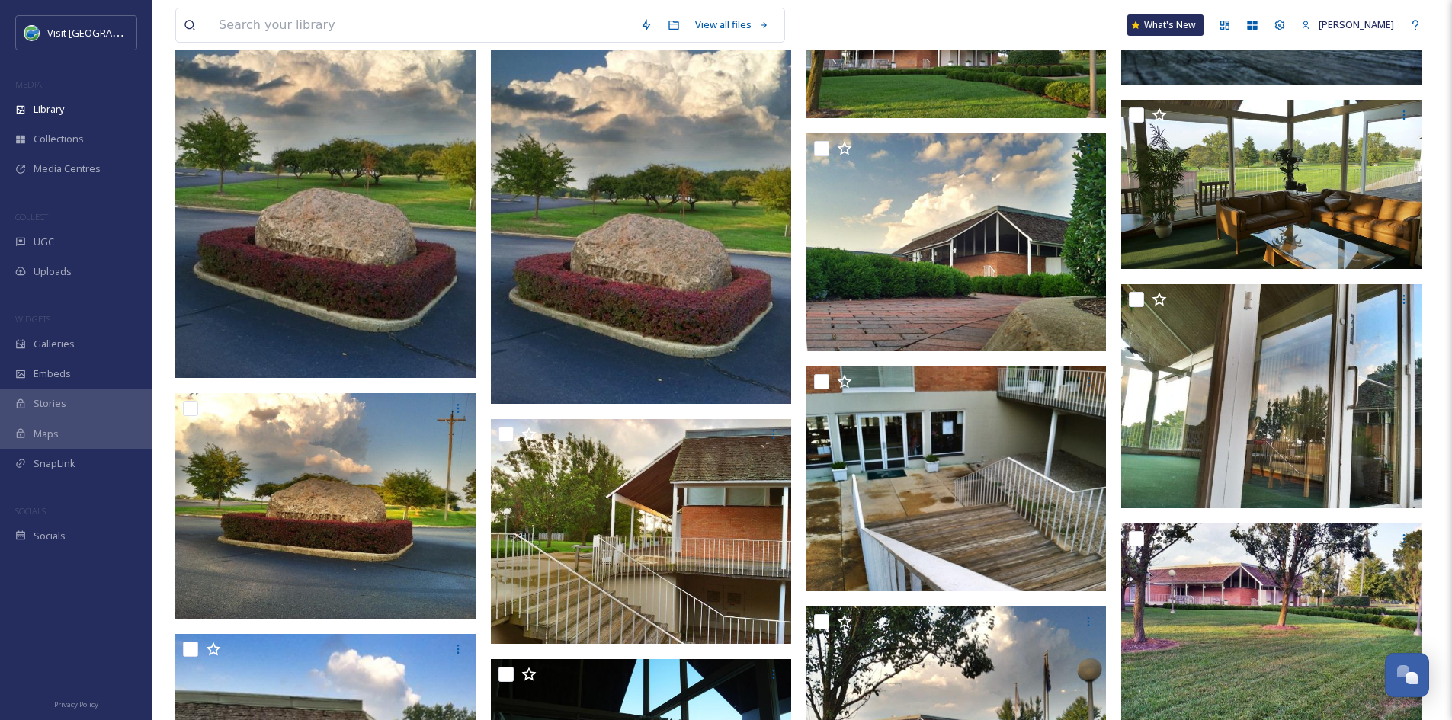
scroll to position [9415, 0]
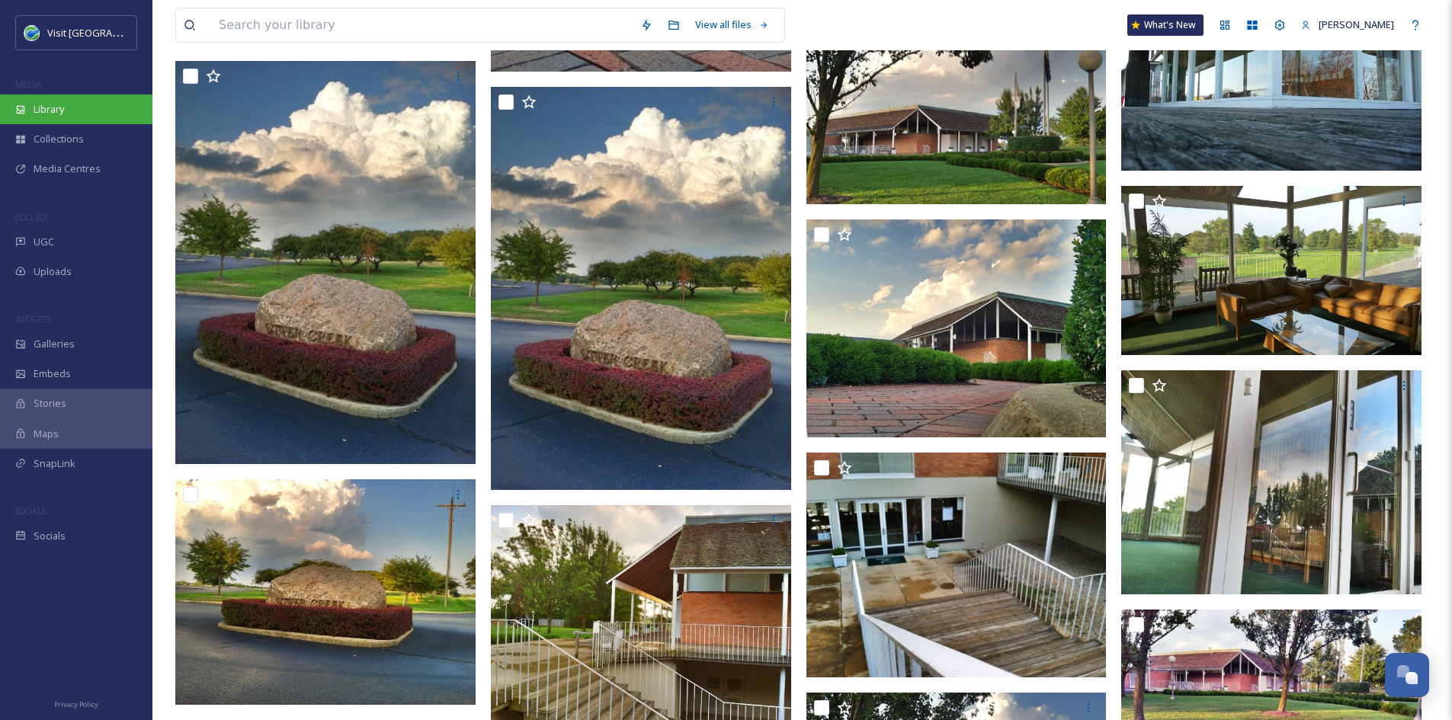
click at [63, 121] on div "Library" at bounding box center [76, 110] width 152 height 30
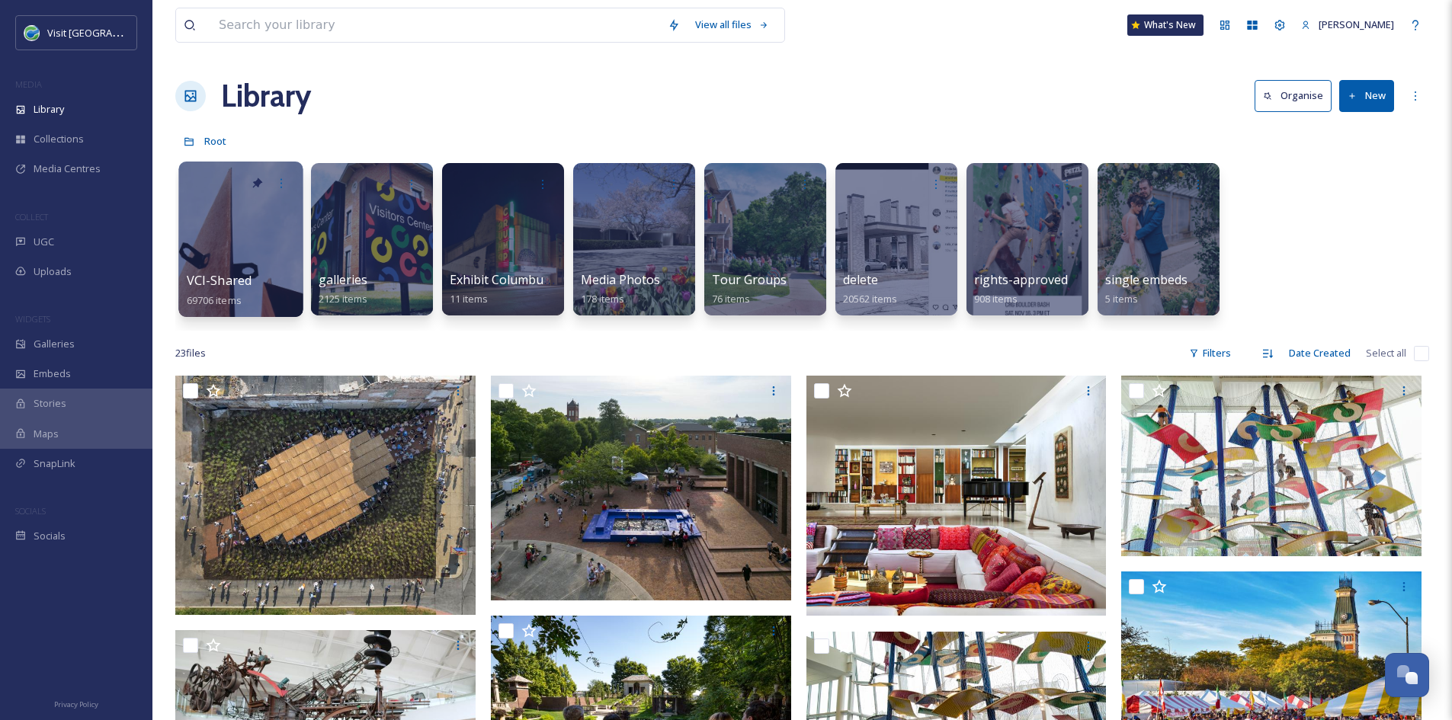
click at [254, 283] on div "VCI-Shared 69706 items" at bounding box center [241, 290] width 109 height 38
click at [239, 285] on span "VCI-Shared" at bounding box center [220, 280] width 66 height 17
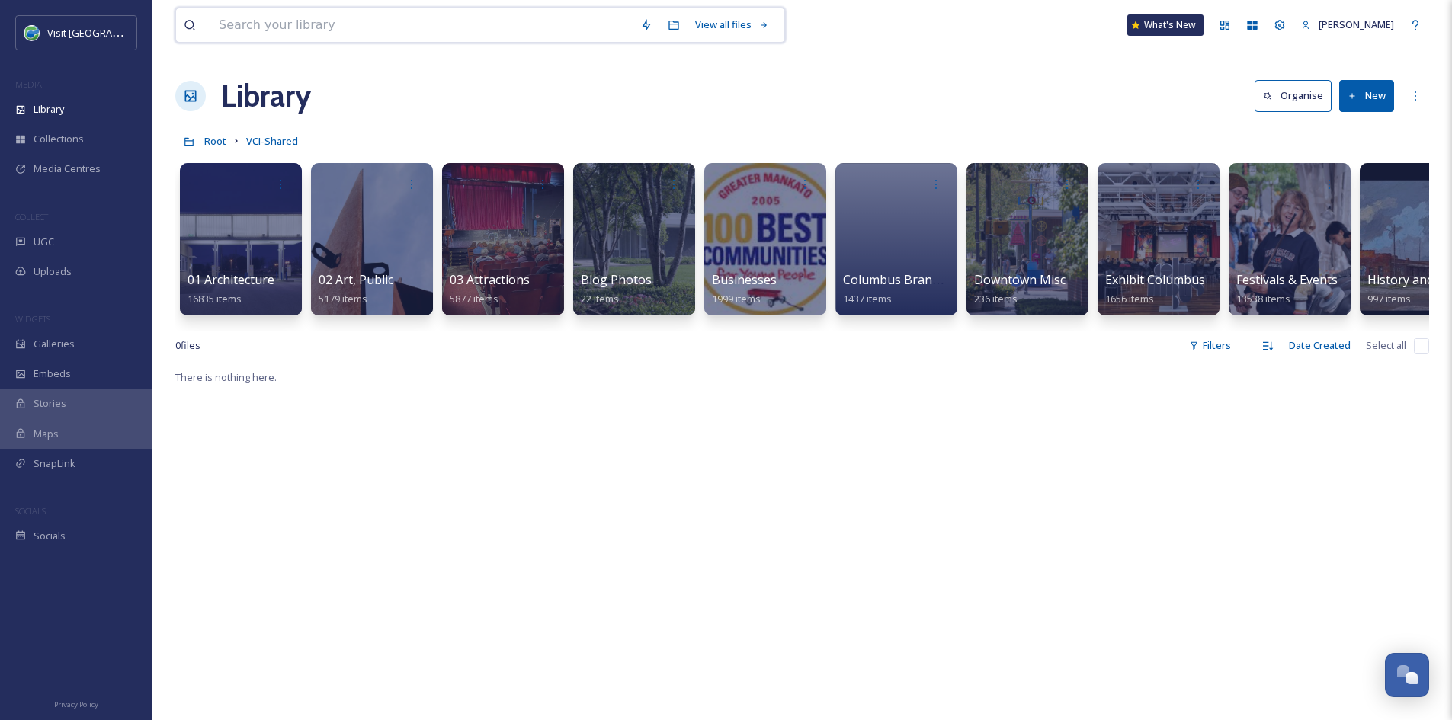
click at [303, 24] on input at bounding box center [422, 25] width 422 height 34
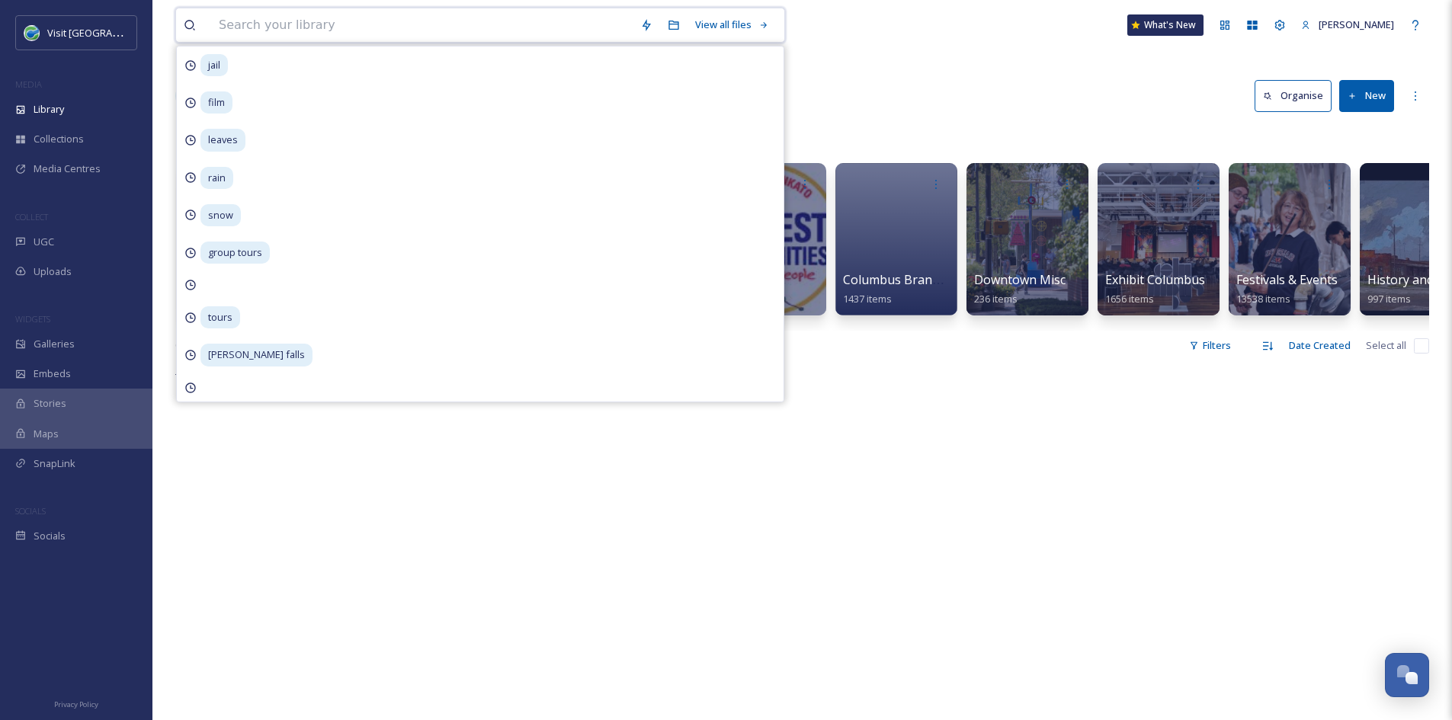
type input "i"
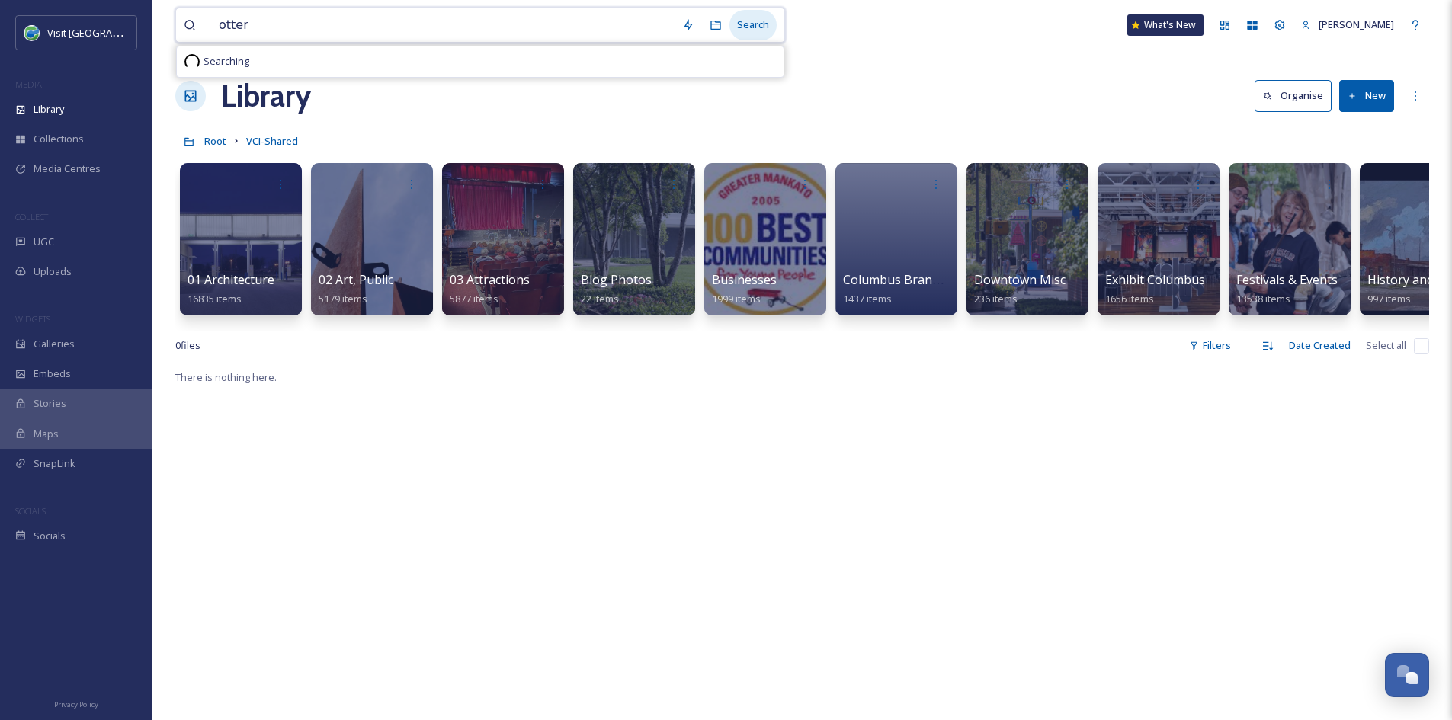
type input "otter"
click at [746, 27] on div "Search" at bounding box center [752, 25] width 47 height 30
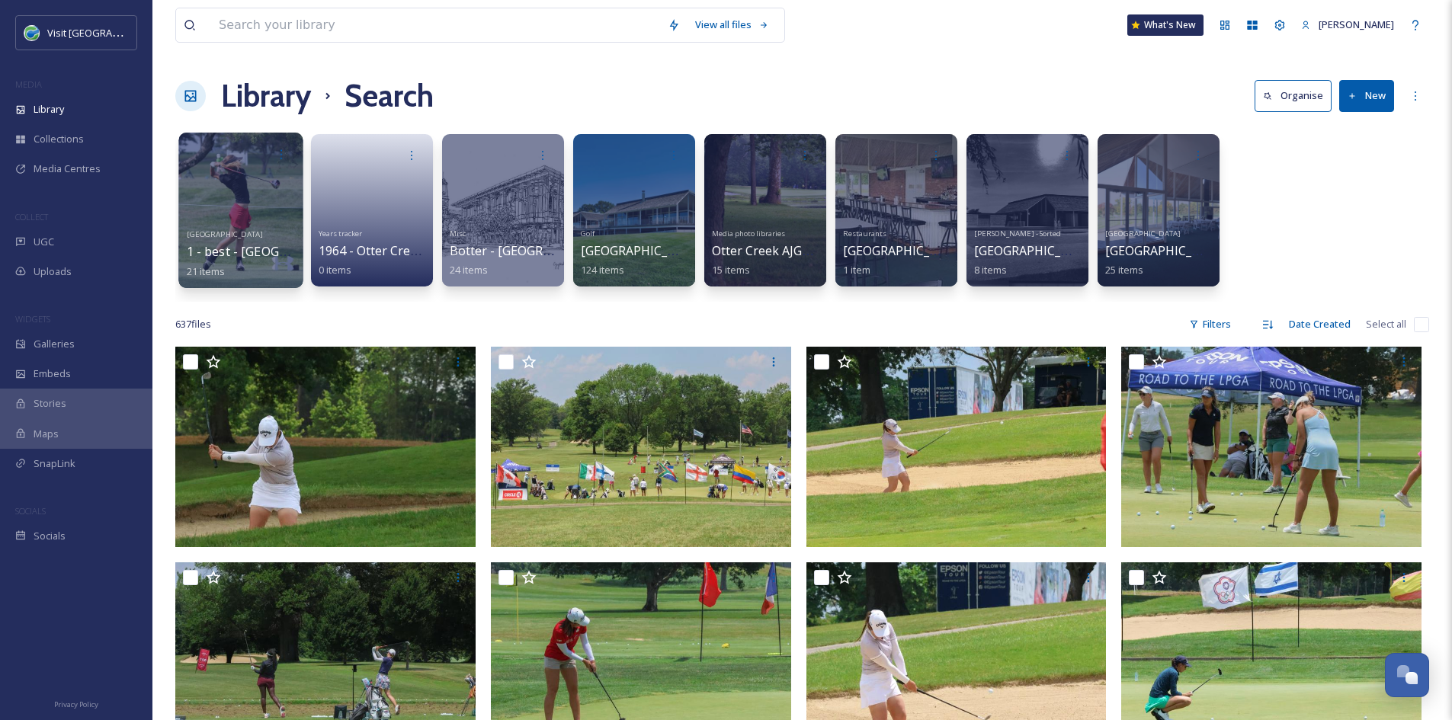
click at [218, 253] on span "1 - best - [GEOGRAPHIC_DATA]" at bounding box center [277, 251] width 180 height 17
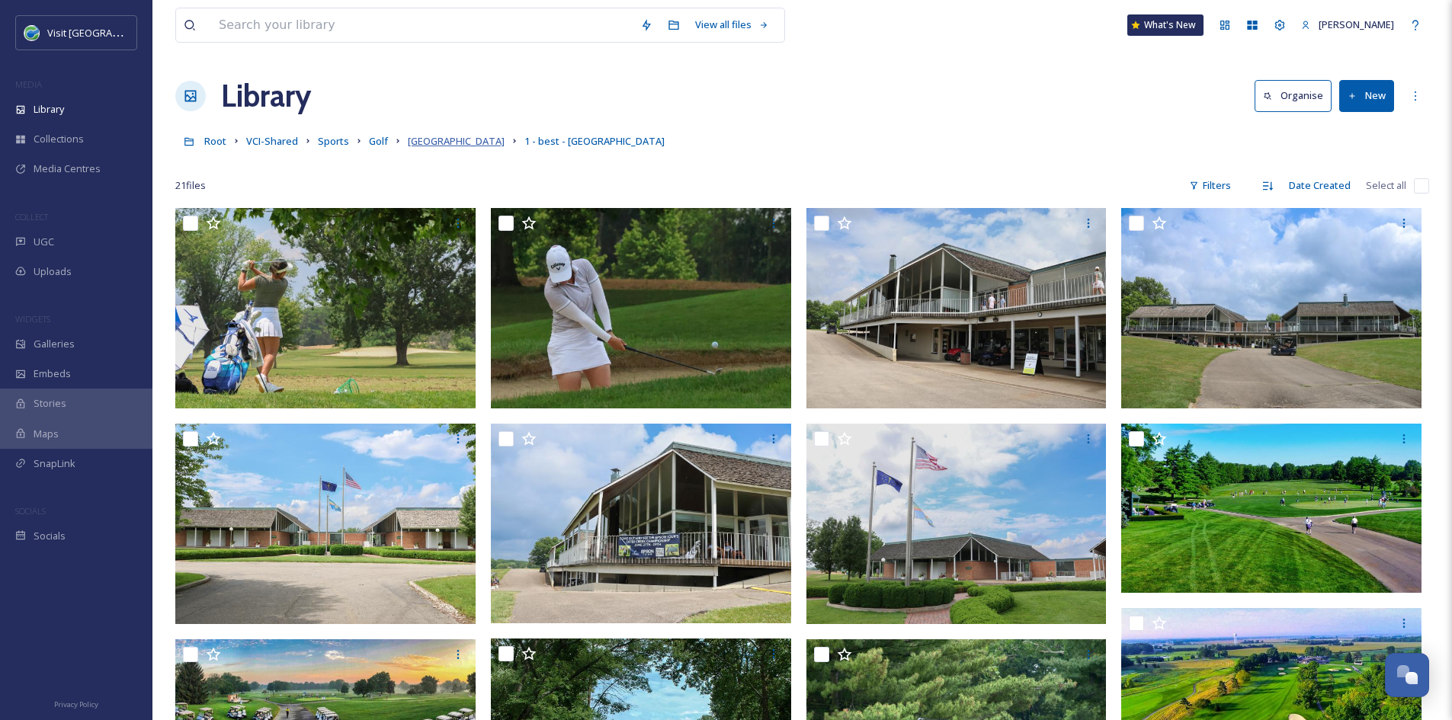
click at [434, 140] on span "[GEOGRAPHIC_DATA]" at bounding box center [456, 141] width 97 height 14
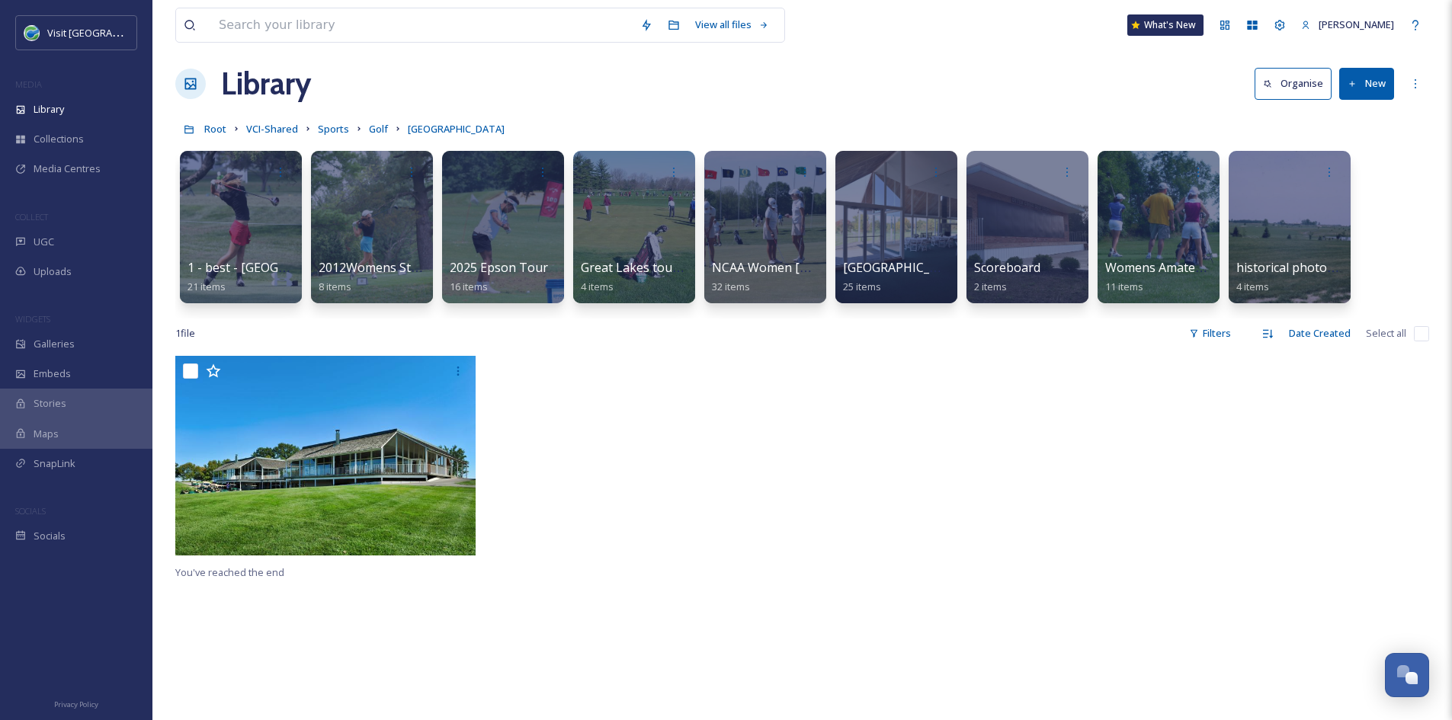
scroll to position [4, 0]
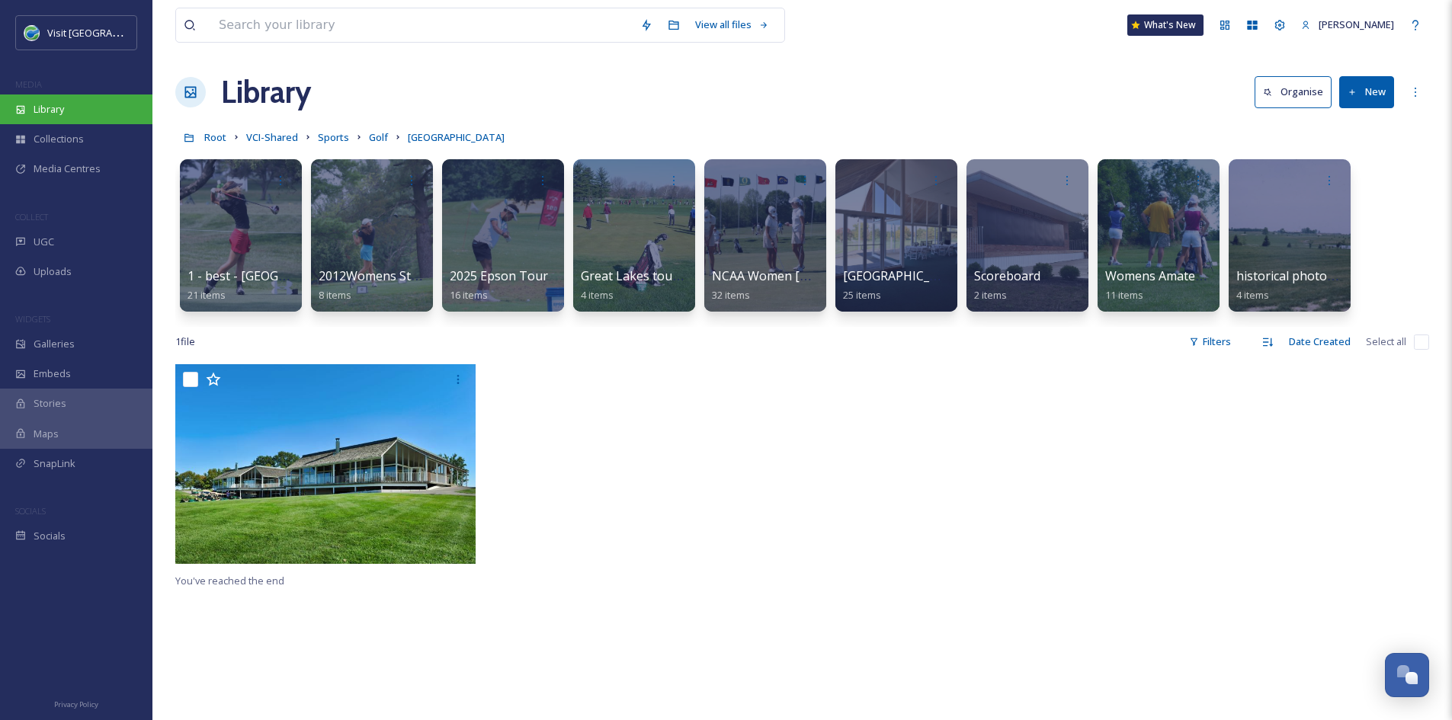
click at [83, 111] on div "Library" at bounding box center [76, 110] width 152 height 30
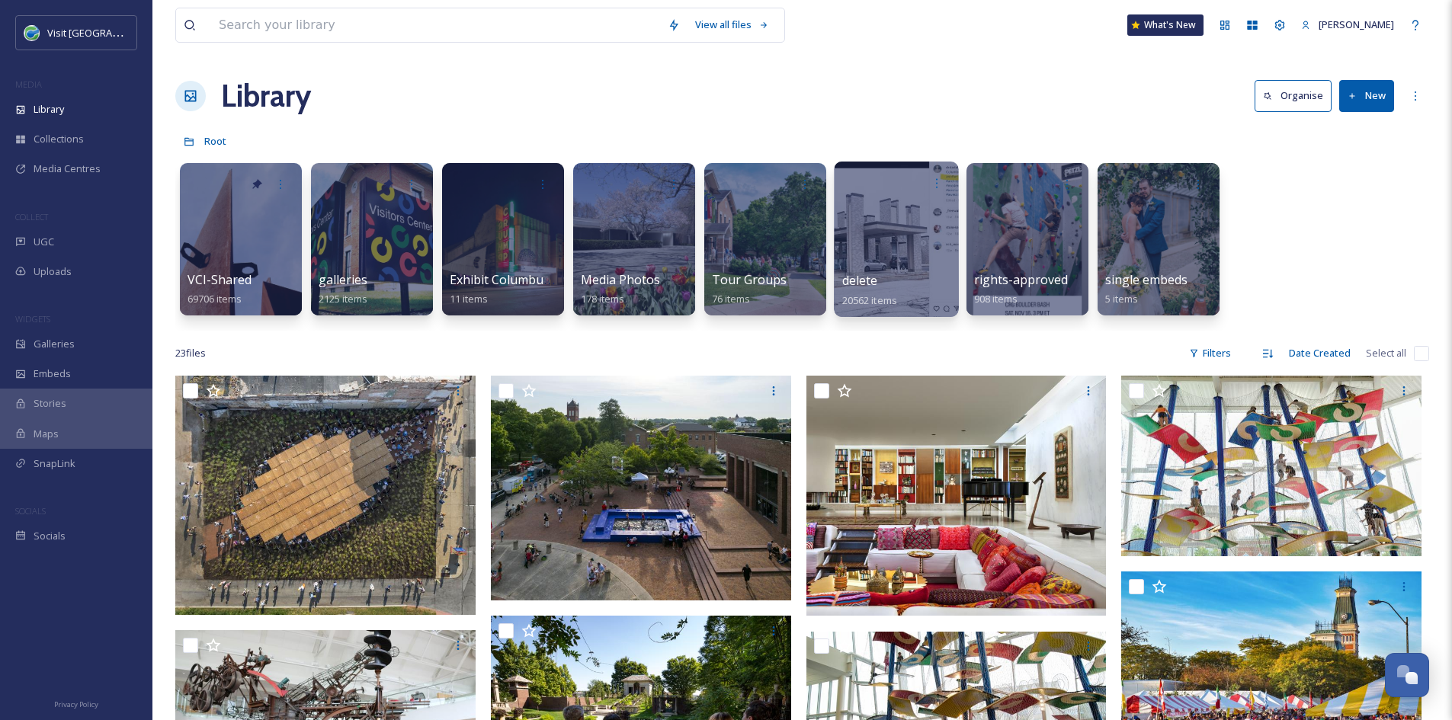
click at [896, 284] on div "delete 20562 items" at bounding box center [896, 290] width 109 height 38
click at [860, 282] on span "delete" at bounding box center [860, 280] width 36 height 17
